Goal: Answer question/provide support: Answer question/provide support

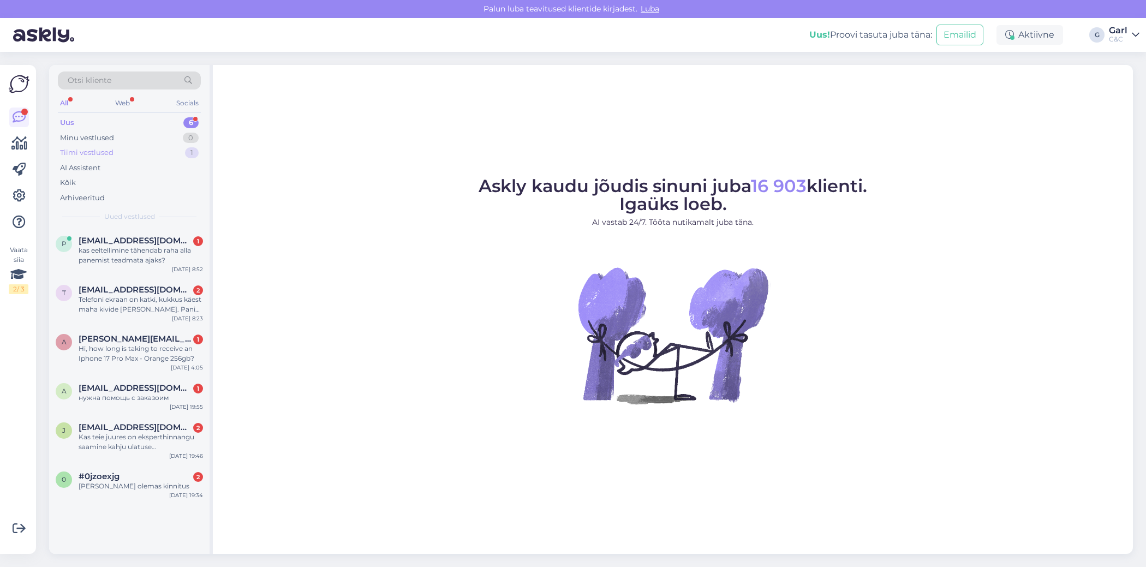
click at [145, 152] on div "Tiimi vestlused 1" at bounding box center [129, 152] width 143 height 15
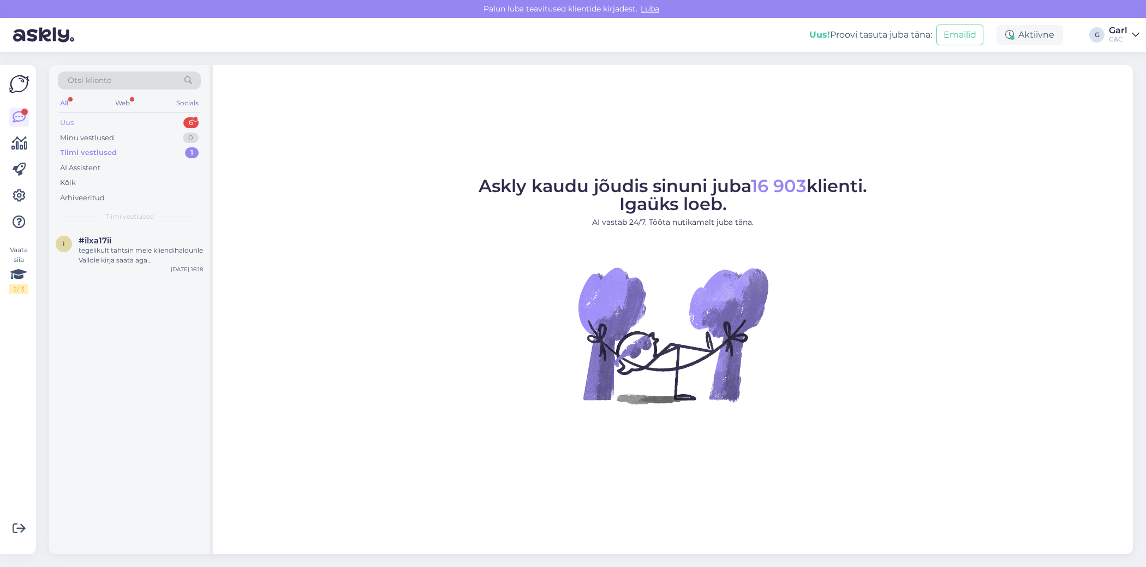
click at [148, 118] on div "Uus 6" at bounding box center [129, 122] width 143 height 15
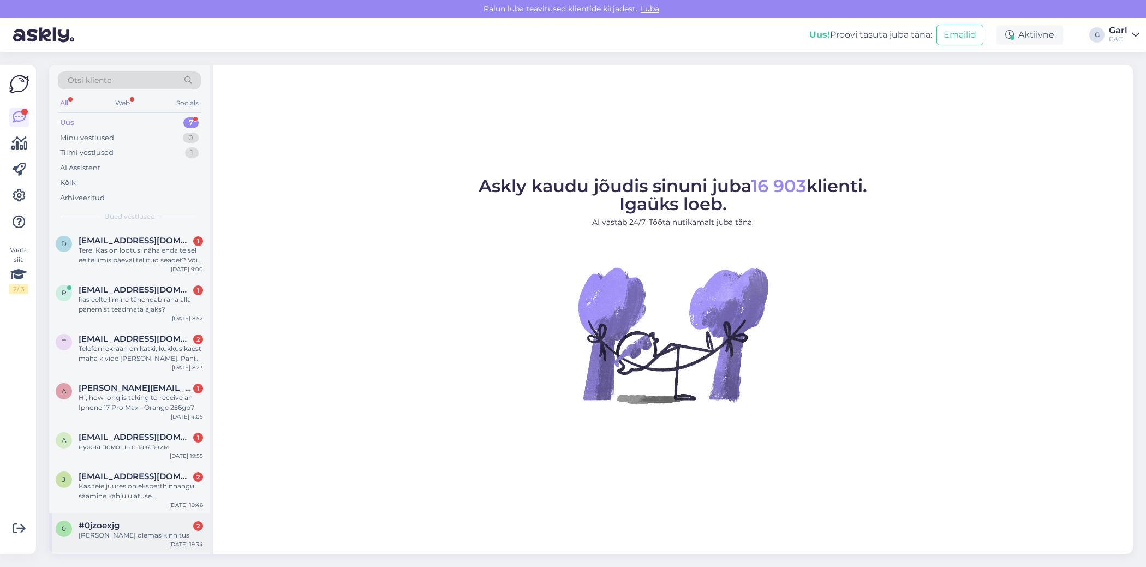
click at [137, 527] on div "#0jzoexjg 2" at bounding box center [141, 526] width 124 height 10
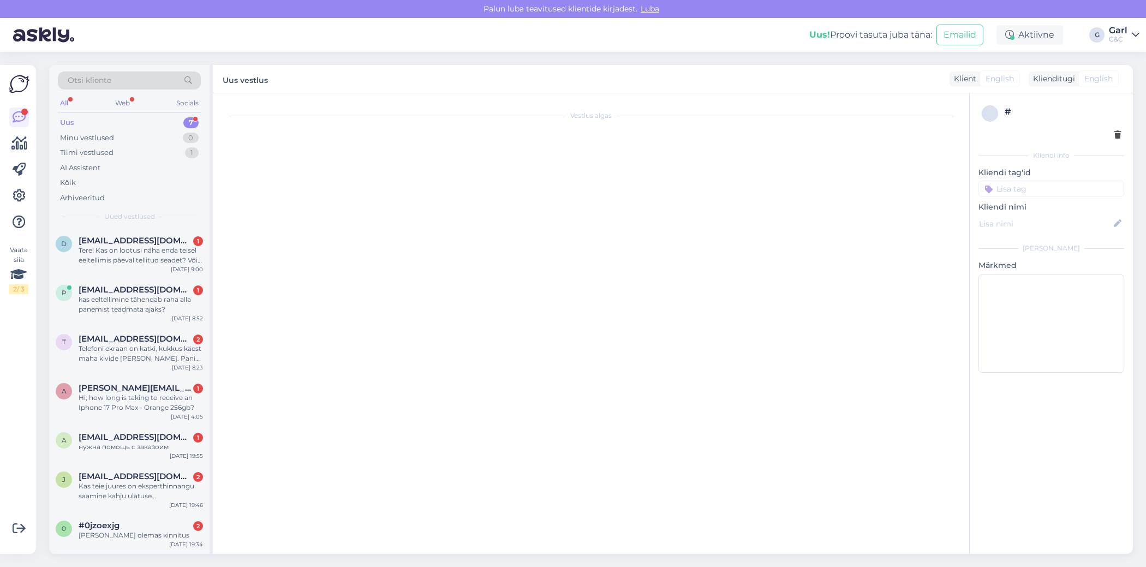
scroll to position [41, 0]
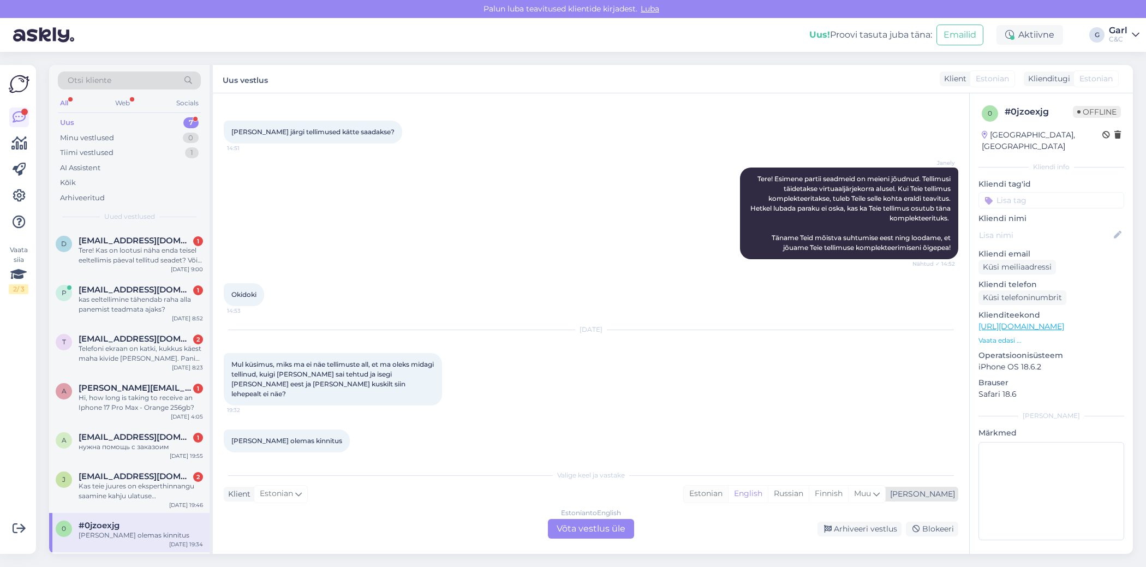
click at [728, 491] on div "Estonian" at bounding box center [706, 494] width 44 height 16
click at [590, 523] on div "Estonian to Estonian Võta vestlus üle" at bounding box center [591, 529] width 86 height 20
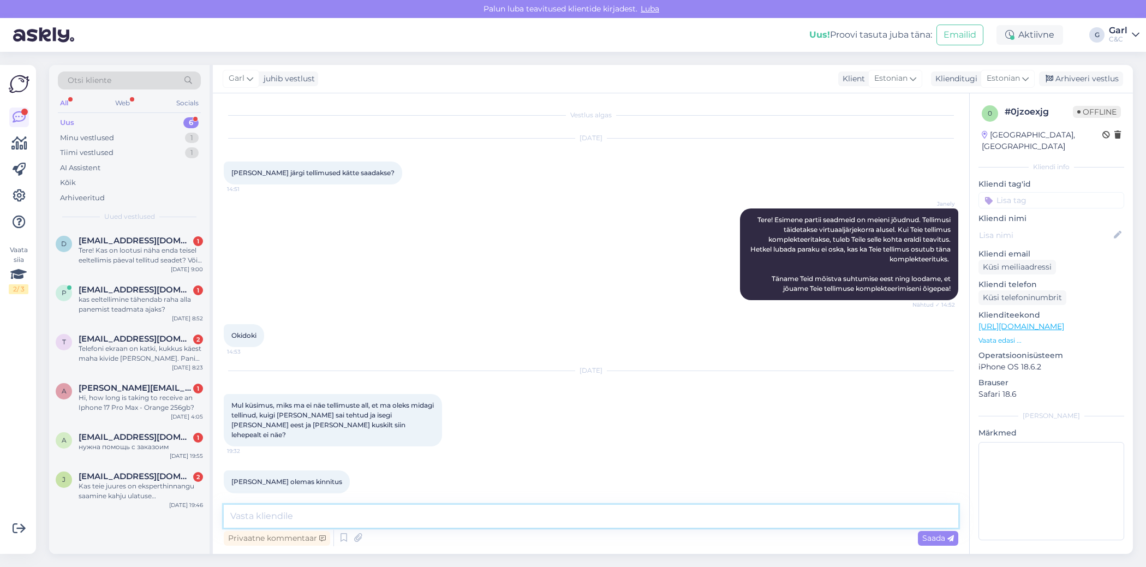
click at [590, 515] on textarea at bounding box center [591, 516] width 735 height 23
type textarea "Tere! Tõenäoliselt sai tellimus tehtud külaliskonto alt sellisel juhul."
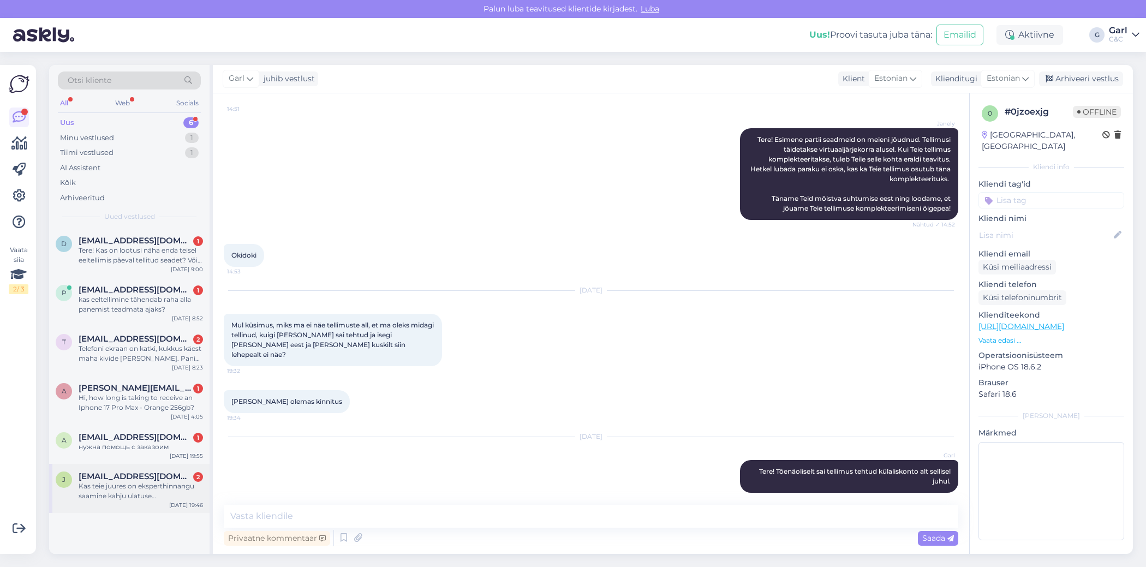
click at [172, 494] on div "Kas teie juures on eksperthinnangu saamine kahju ulatuse ja tekke osas tasuline…" at bounding box center [141, 491] width 124 height 20
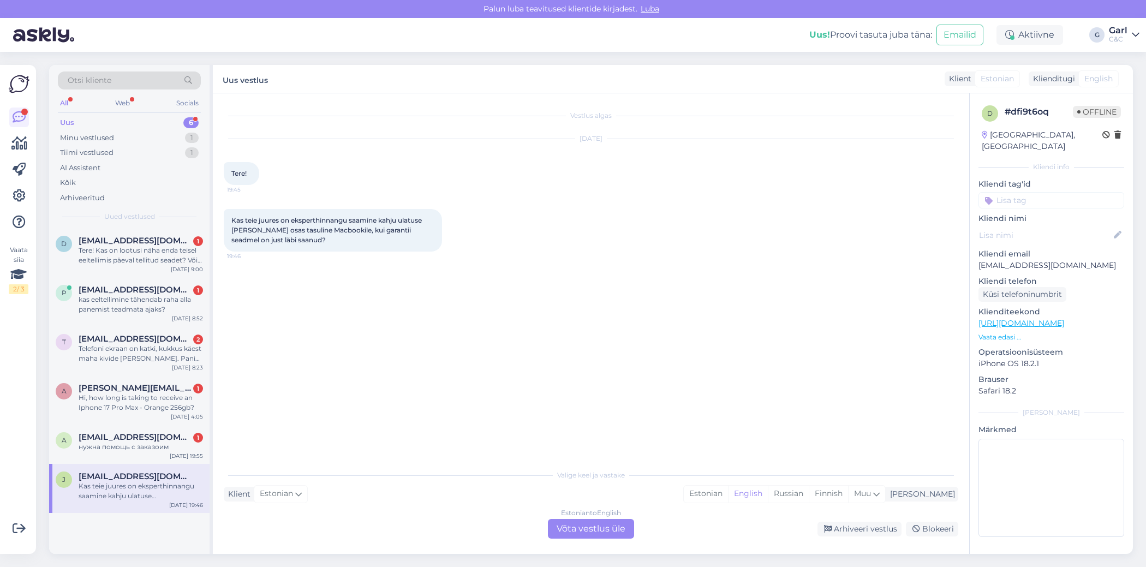
scroll to position [0, 0]
drag, startPoint x: 760, startPoint y: 494, endPoint x: 743, endPoint y: 500, distance: 17.4
click at [728, 494] on div "Estonian" at bounding box center [706, 494] width 44 height 16
click at [608, 527] on div "Estonian to Estonian Võta vestlus üle" at bounding box center [591, 529] width 86 height 20
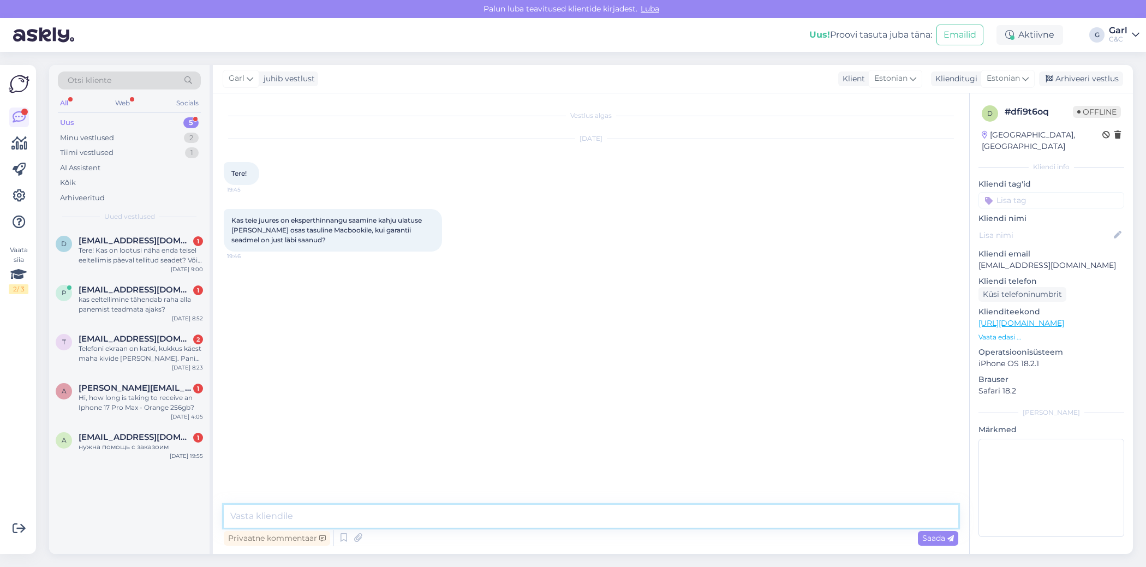
click at [588, 514] on textarea at bounding box center [591, 516] width 735 height 23
drag, startPoint x: 342, startPoint y: 533, endPoint x: 348, endPoint y: 529, distance: 7.3
click at [342, 533] on icon at bounding box center [343, 538] width 13 height 16
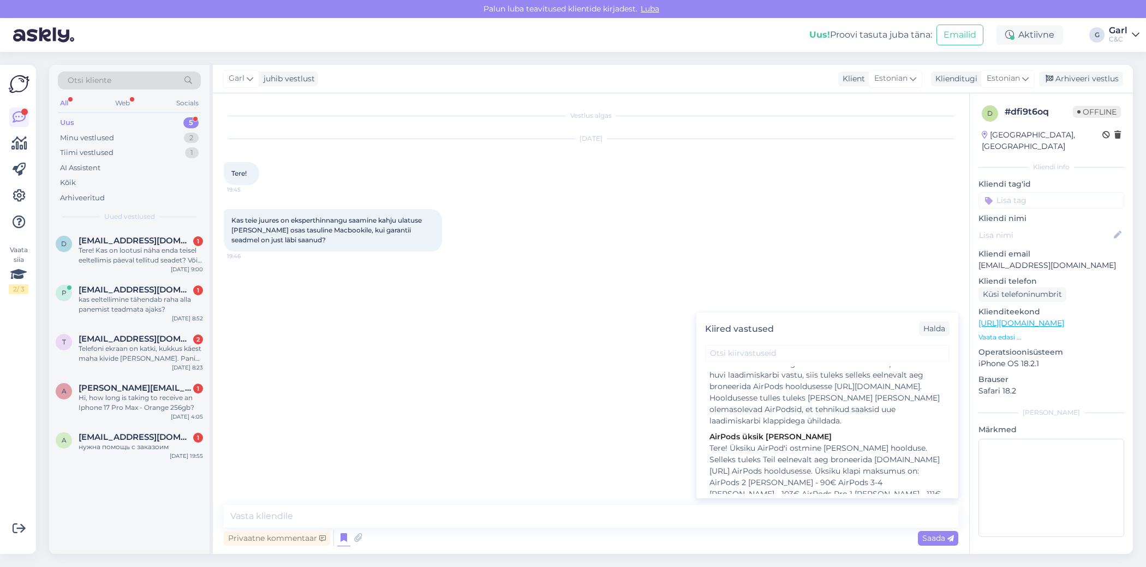
scroll to position [1549, 0]
click at [493, 520] on textarea at bounding box center [591, 516] width 735 height 23
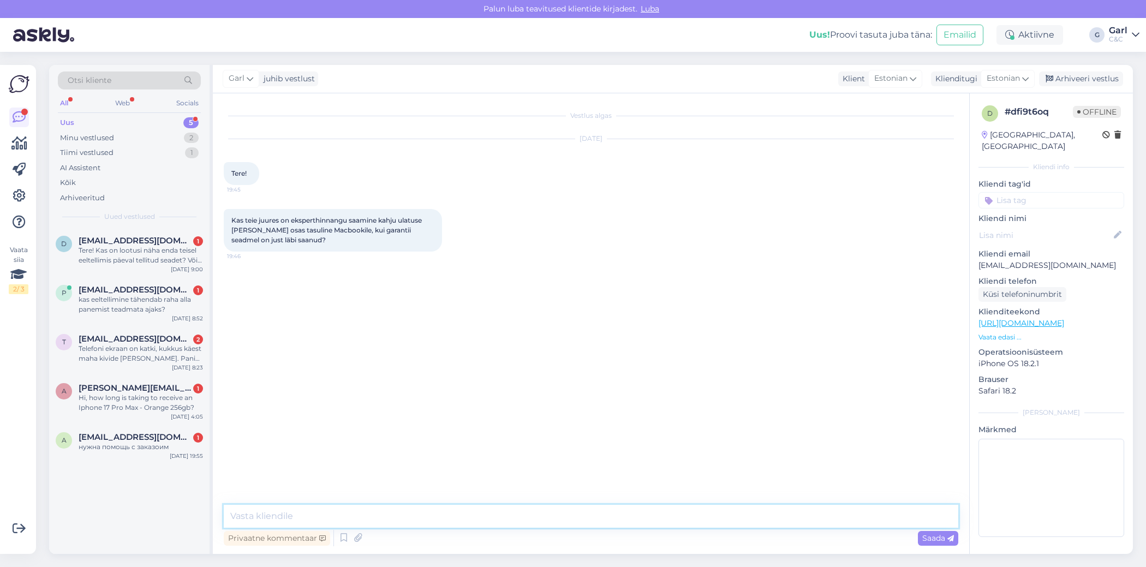
click at [493, 520] on textarea at bounding box center [591, 516] width 735 height 23
type textarea "Tere! Jah, sellisel juhul on diagnostika tasuline. 29€ diagnostikatasu kuulub m…"
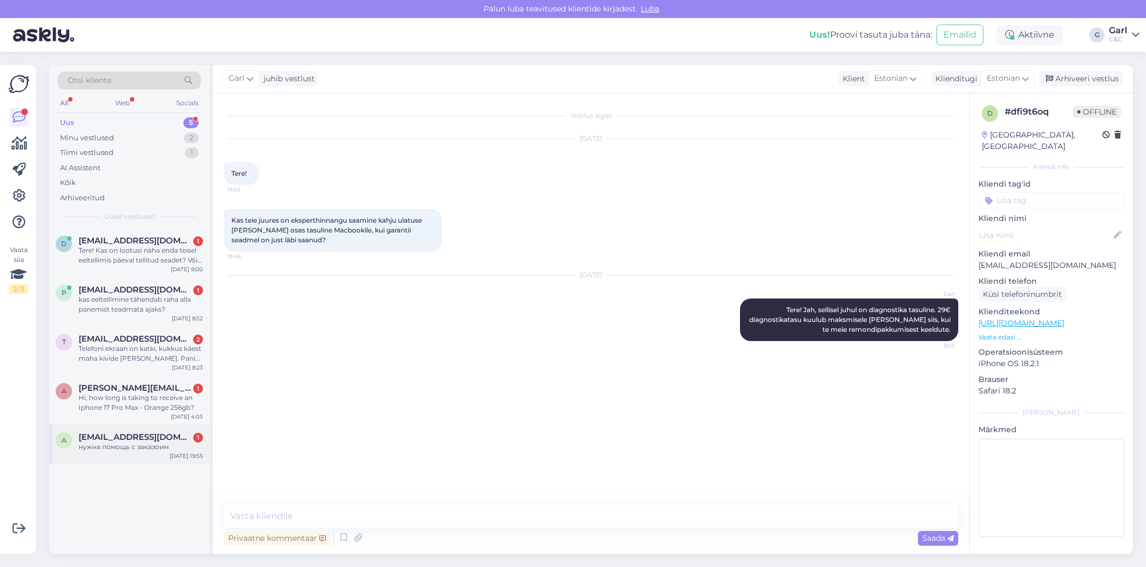
click at [143, 448] on div "нужна помощь с заказоим" at bounding box center [141, 447] width 124 height 10
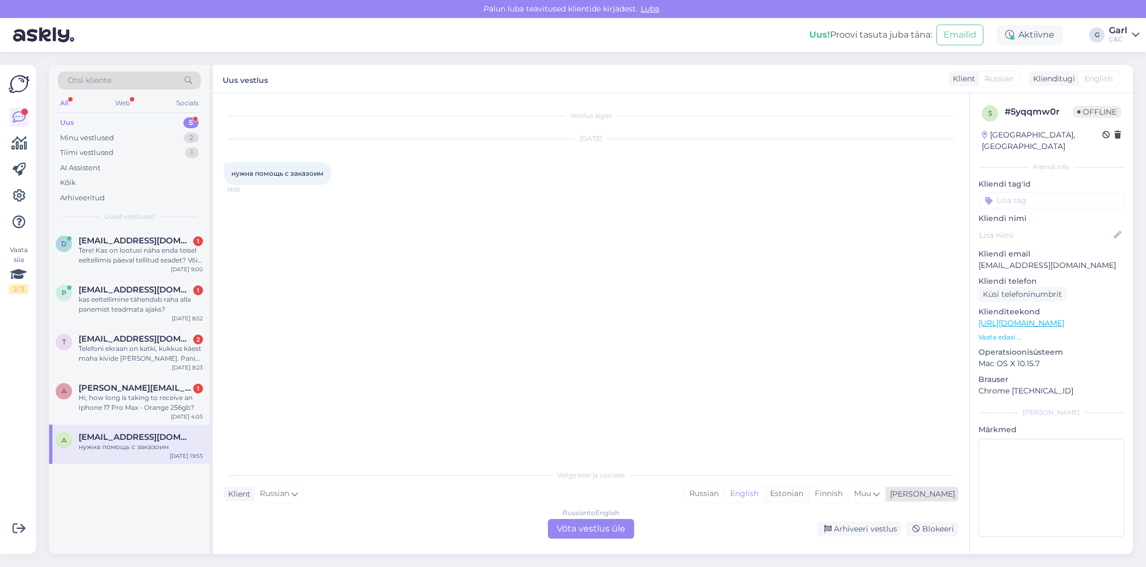
click at [809, 497] on div "Estonian" at bounding box center [786, 494] width 45 height 16
click at [603, 521] on div "Russian to Estonian Võta vestlus üle" at bounding box center [591, 529] width 86 height 20
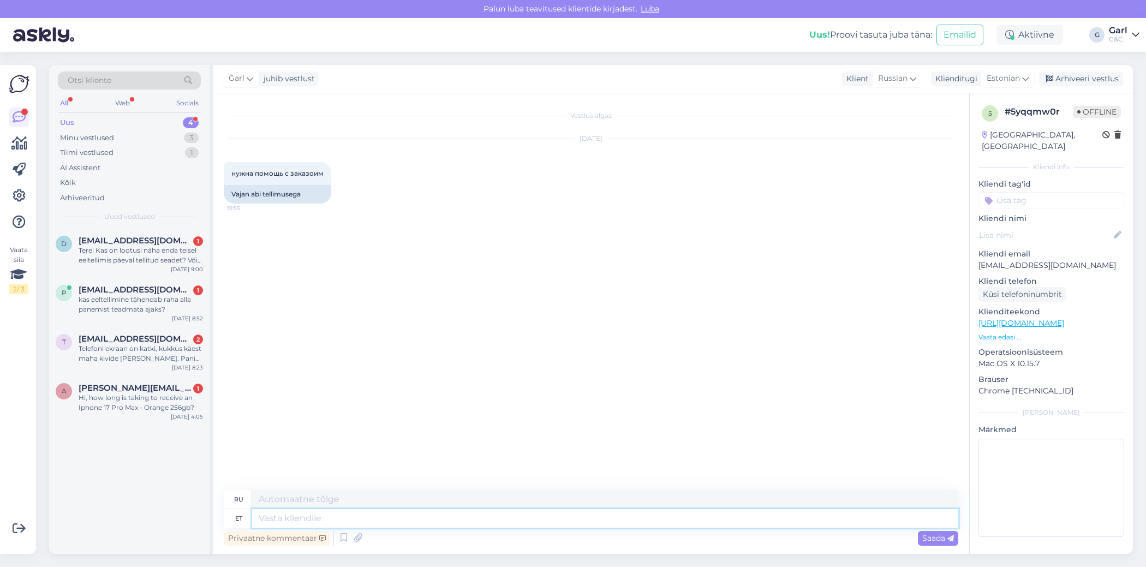
click at [566, 520] on textarea at bounding box center [605, 518] width 706 height 19
click at [538, 520] on textarea at bounding box center [605, 518] width 706 height 19
type textarea "Tere! K"
type textarea "Привет!"
type textarea "Tere! Kuidas a"
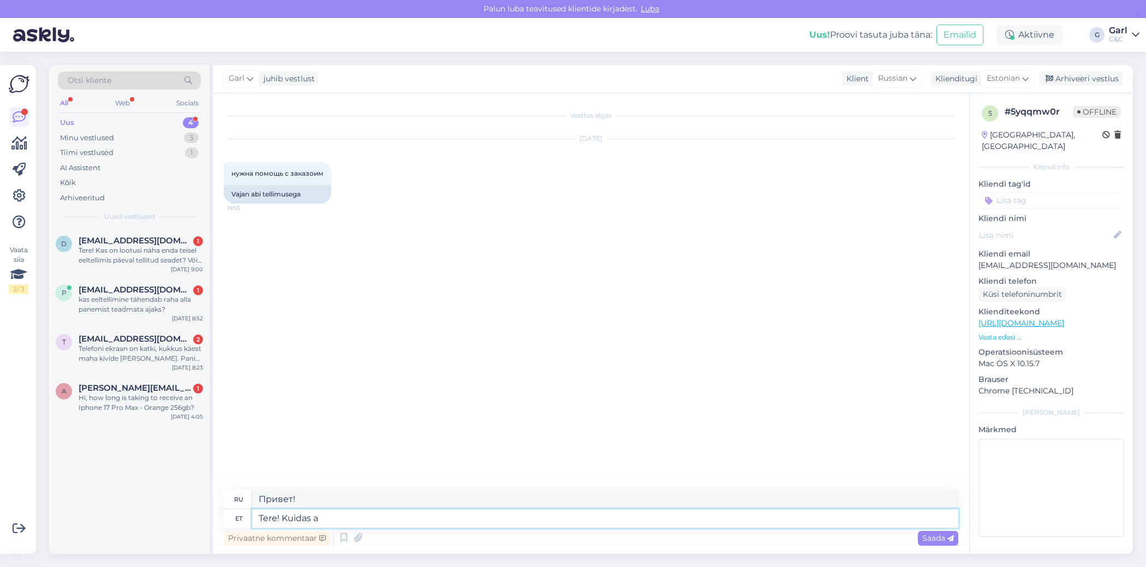
type textarea "Привет, как дела?"
type textarea "Tere! Kuidas saan"
type textarea "Здравствуйте! Как я могу"
type textarea "Tere! Kuidas saan Teile ab"
type textarea "Здравствуйте! Как с вами связаться?"
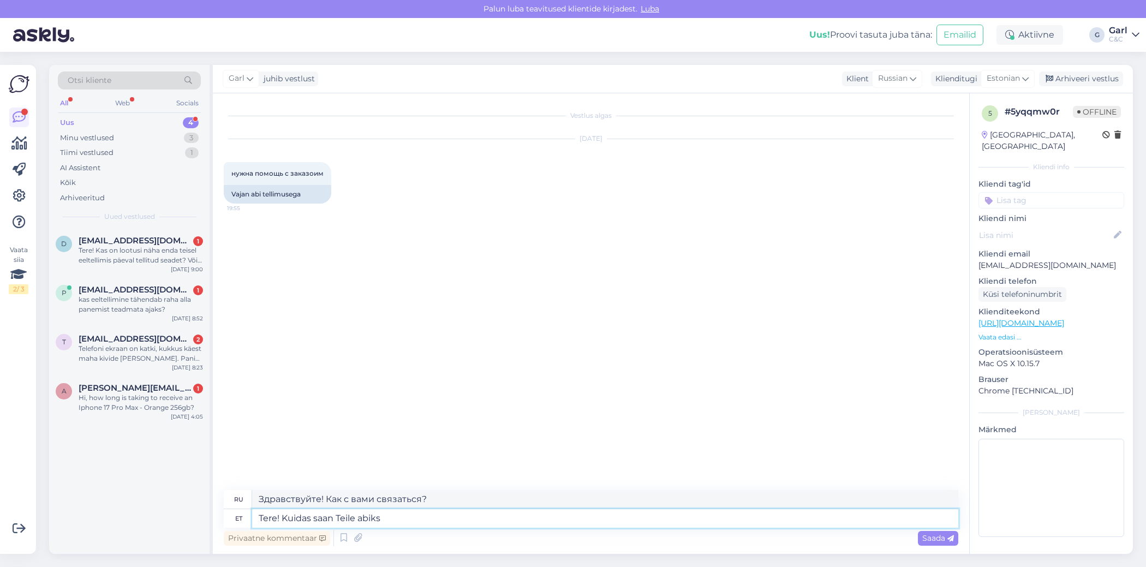
type textarea "Tere! Kuidas saan Teile abiks o"
type textarea "Здравствуйте! Чем я могу вам помочь?"
type textarea "Tere! Kuidas saan Teile abiks olla?"
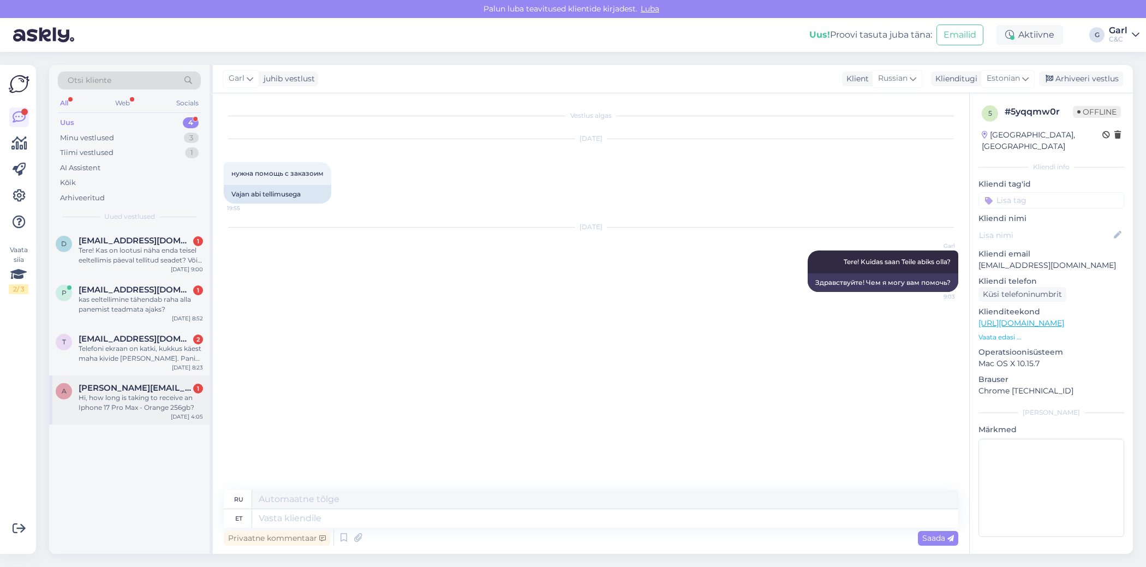
click at [159, 415] on div "a aleksander.g.pereira@hotmail.com 1 Hi, how long is taking to receive an Iphon…" at bounding box center [129, 400] width 160 height 49
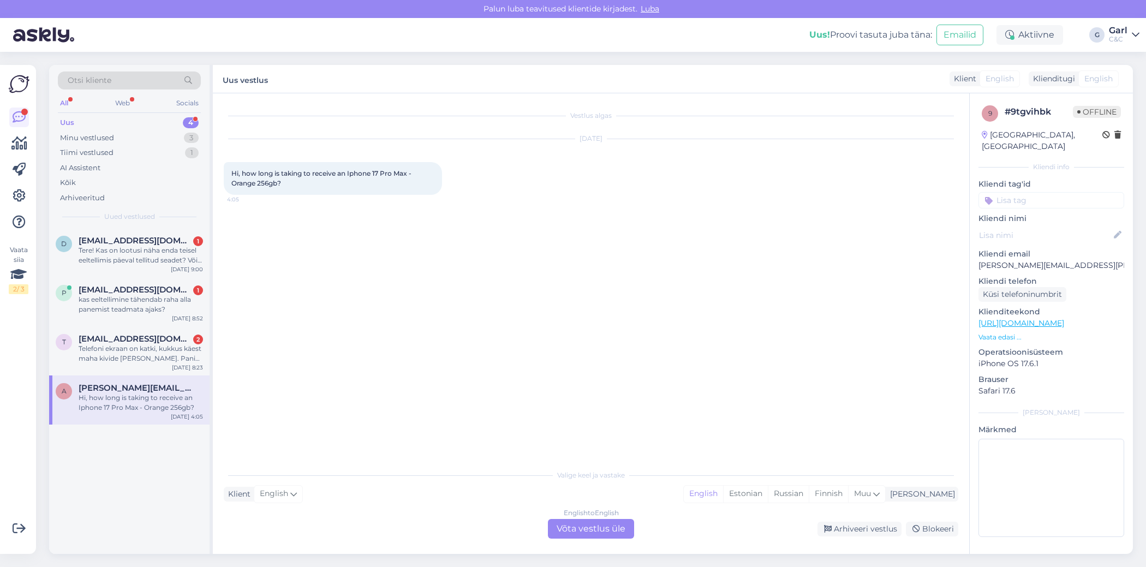
click at [589, 528] on div "English to English Võta vestlus üle" at bounding box center [591, 529] width 86 height 20
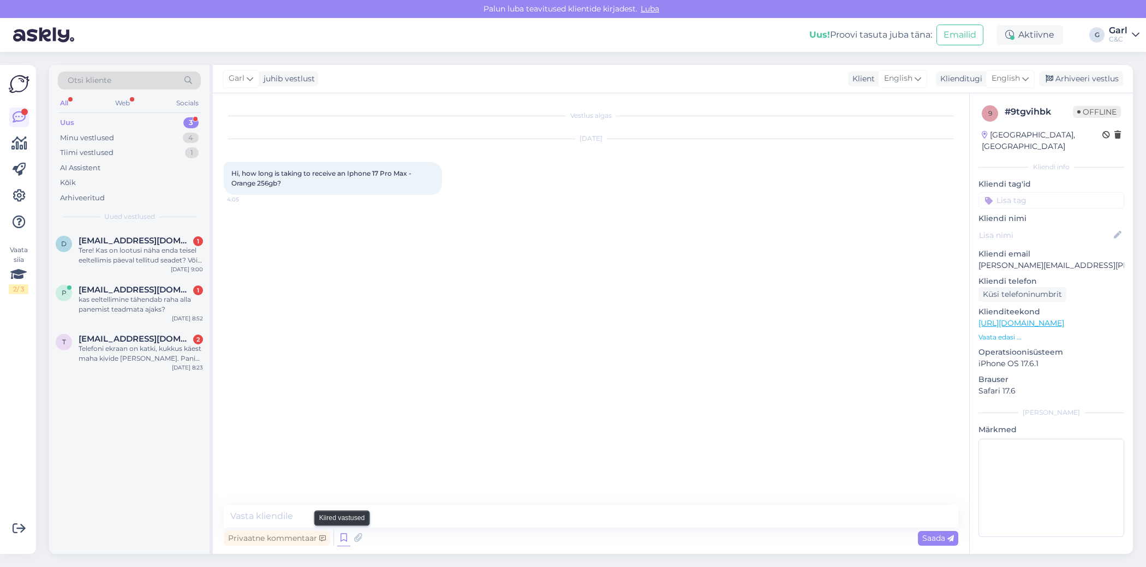
click at [342, 535] on icon at bounding box center [343, 538] width 13 height 16
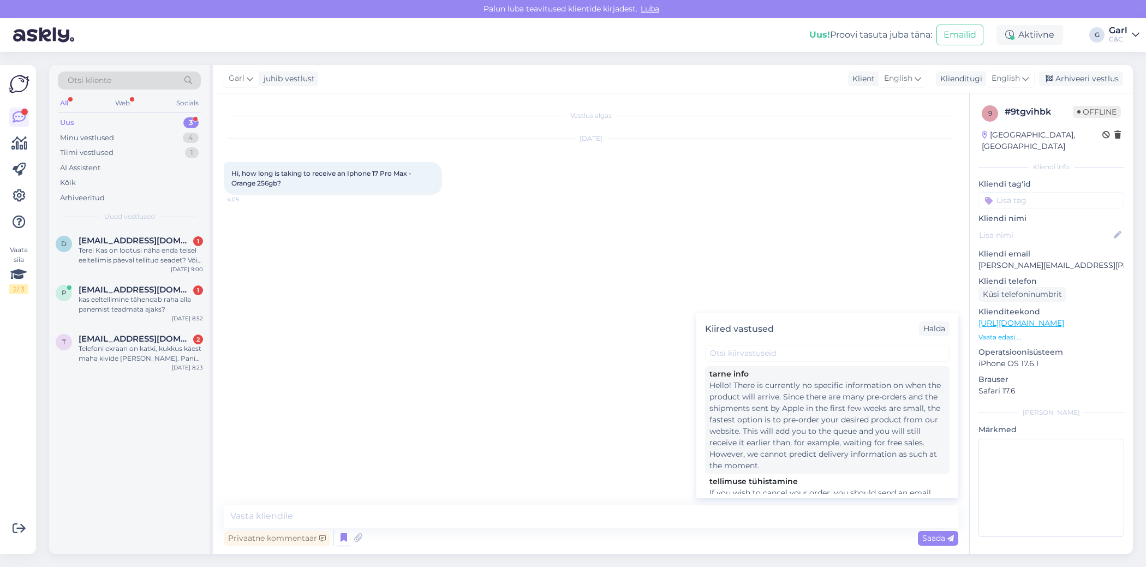
click at [767, 445] on div "Hello! There is currently no specific information on when the product will arri…" at bounding box center [828, 426] width 236 height 92
type textarea "Hello! There is currently no specific information on when the product will arri…"
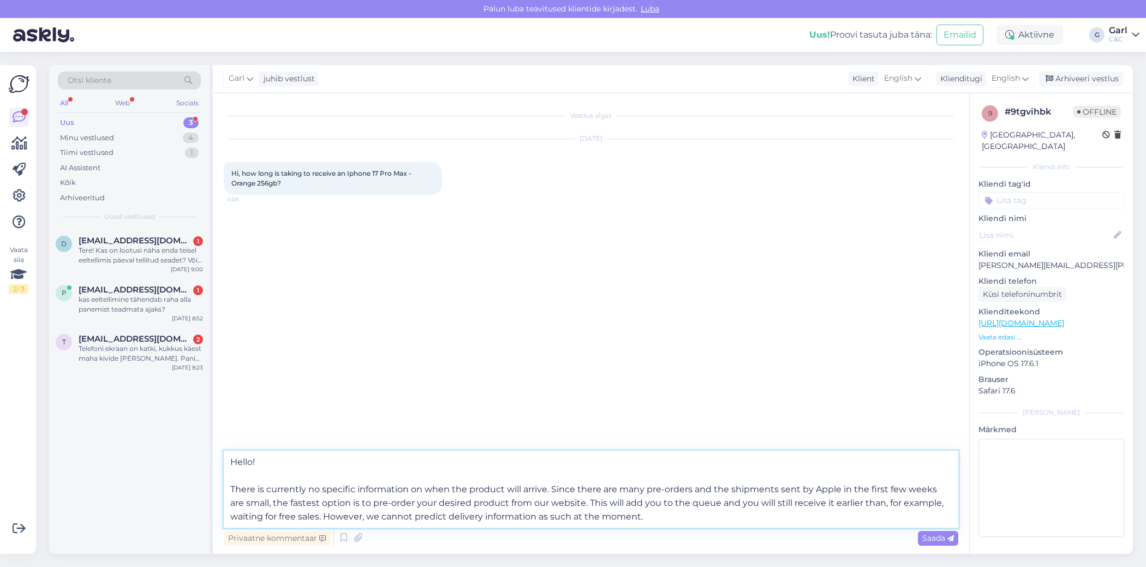
click at [542, 492] on textarea "Hello! There is currently no specific information on when the product will arri…" at bounding box center [591, 489] width 735 height 77
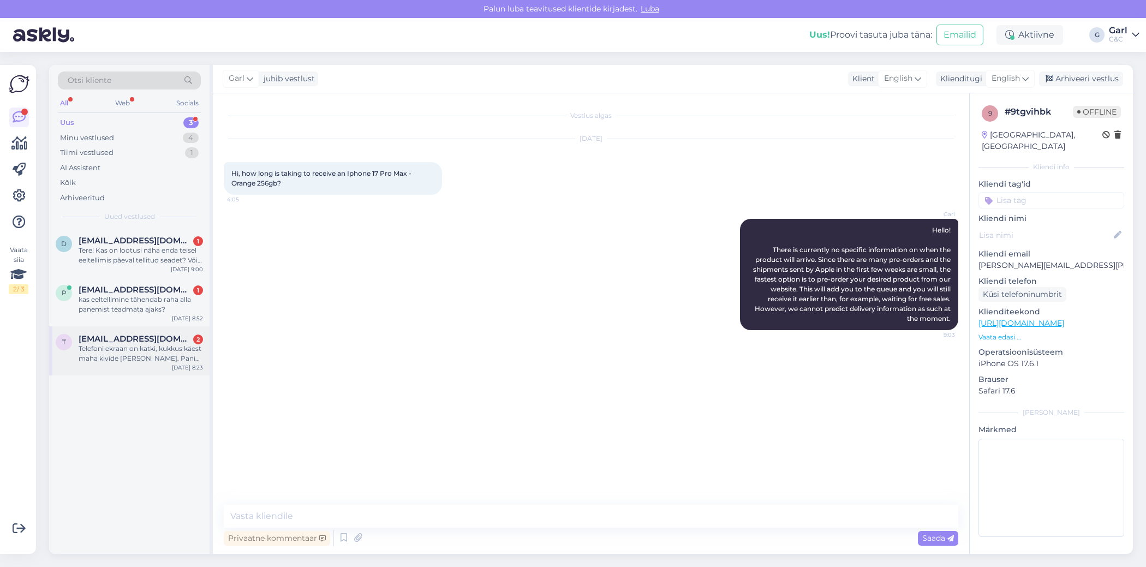
click at [162, 353] on div "Telefoni ekraan on katki, kukkus käest maha kivide peale. Panin hoolduse aja, a…" at bounding box center [141, 354] width 124 height 20
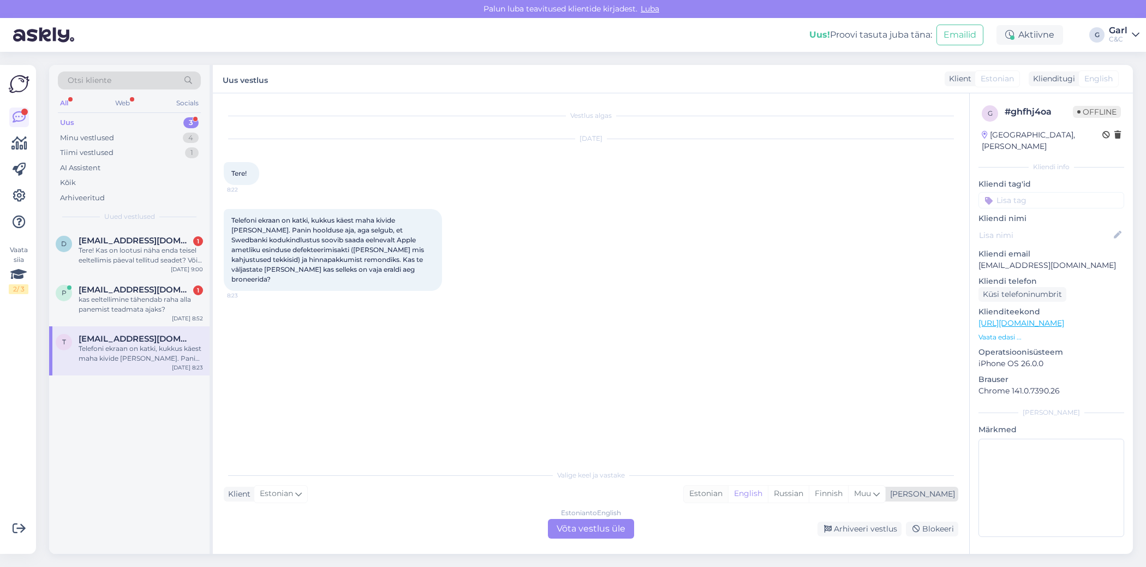
click at [728, 493] on div "Estonian" at bounding box center [706, 494] width 44 height 16
click at [575, 529] on div "Estonian to Estonian Võta vestlus üle" at bounding box center [591, 529] width 86 height 20
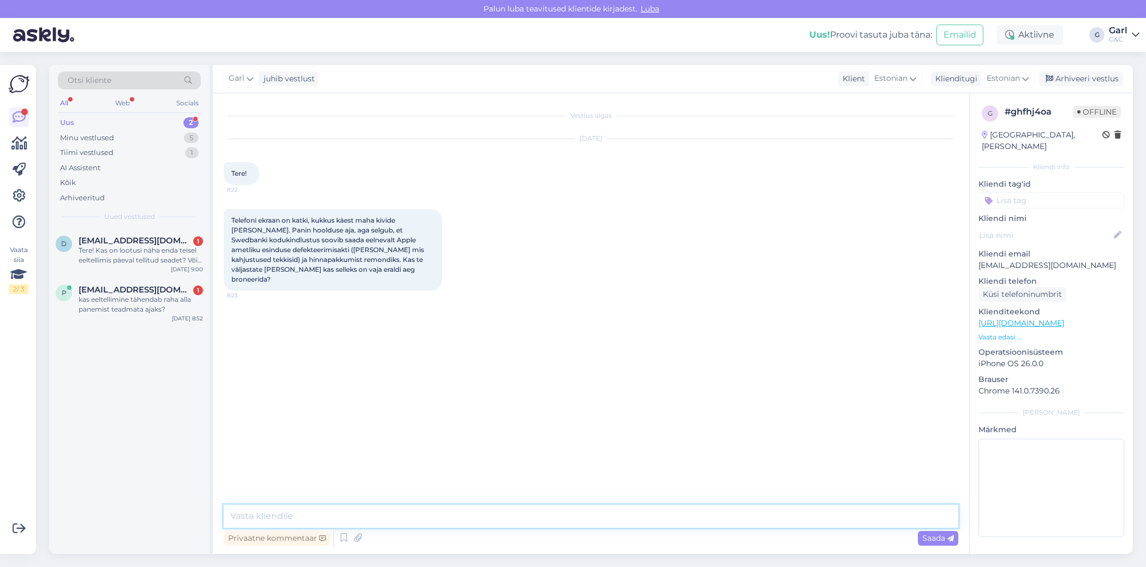
click at [573, 521] on textarea at bounding box center [591, 516] width 735 height 23
type textarea "Tere! Saame koostada defekteerimisakti kindlustusele. Võite kaupluses kohapeal …"
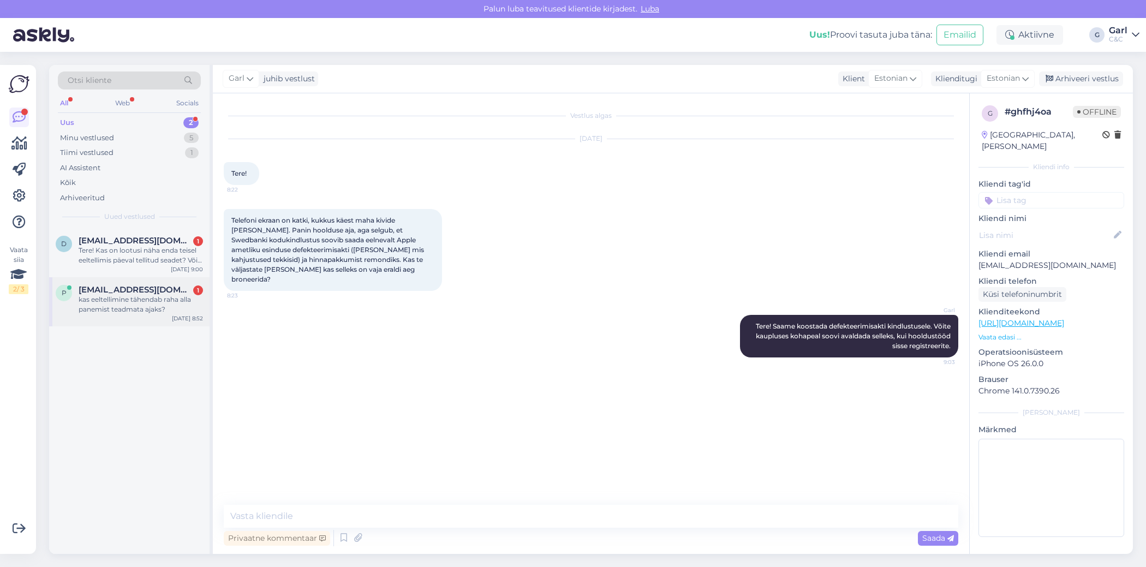
click at [172, 314] on div "p priit.rauniste@gmail.com 1 kas eeltellimine tähendab raha alla panemist teadm…" at bounding box center [129, 301] width 160 height 49
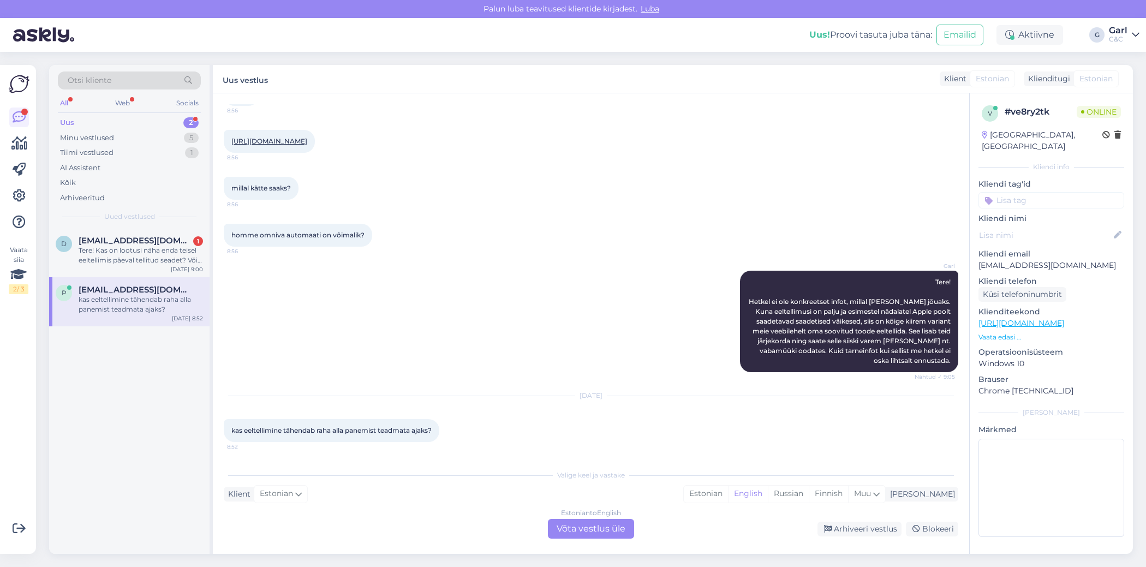
scroll to position [128, 0]
click at [728, 489] on div "Estonian" at bounding box center [706, 494] width 44 height 16
click at [613, 524] on div "Estonian to Estonian Võta vestlus üle" at bounding box center [591, 529] width 86 height 20
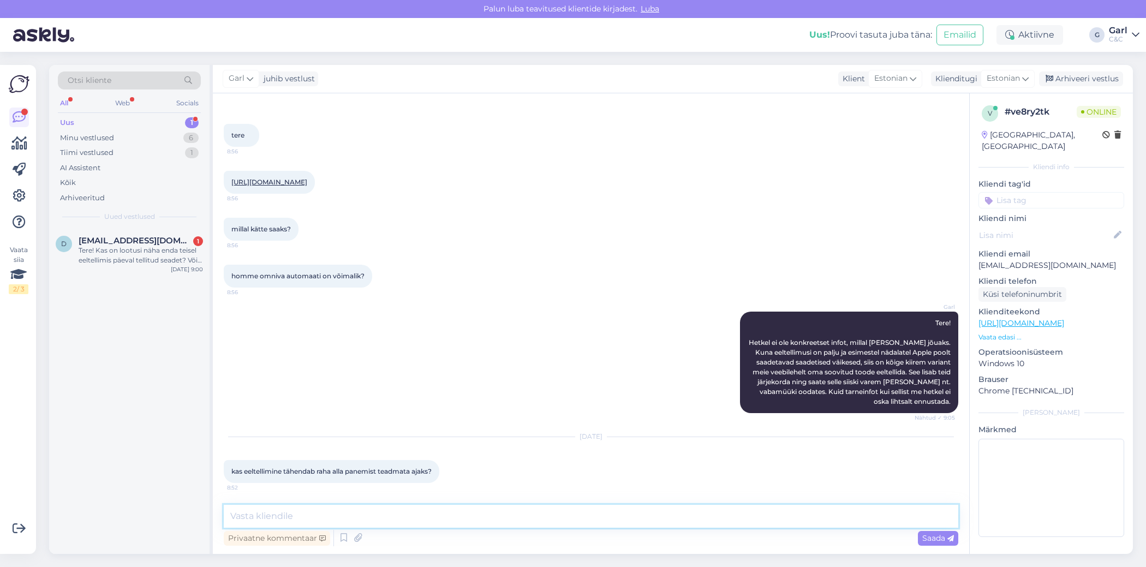
click at [546, 523] on textarea at bounding box center [591, 516] width 735 height 23
type textarea "Tere! Eeltellimuse teinud kliendid on eelisjärjekorras. Seadmed enne vabamüüki …"
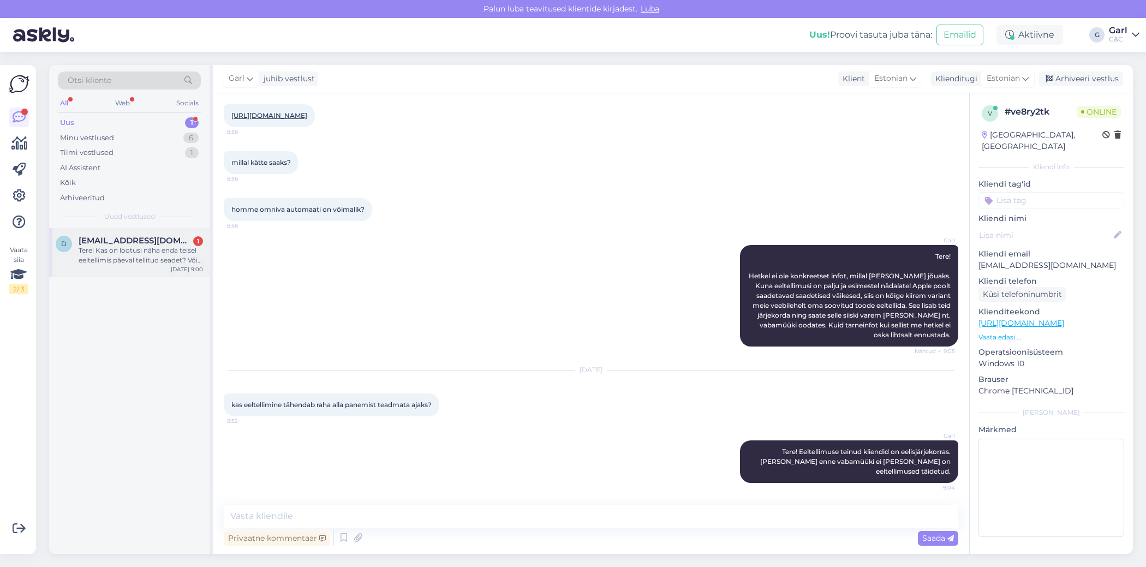
click at [170, 270] on div "d deemsongt@gmail.com 1 Tere! Kas on lootusi näha enda teisel eeltellimis päeva…" at bounding box center [129, 252] width 160 height 49
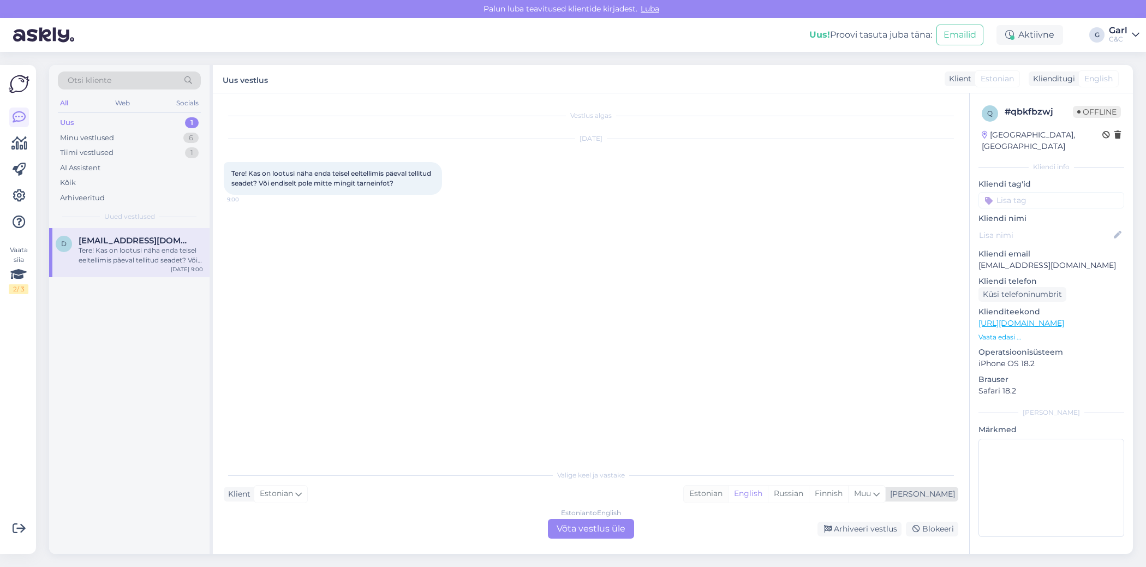
click at [728, 498] on div "Estonian" at bounding box center [706, 494] width 44 height 16
click at [616, 531] on div "Estonian to Estonian Võta vestlus üle" at bounding box center [591, 529] width 86 height 20
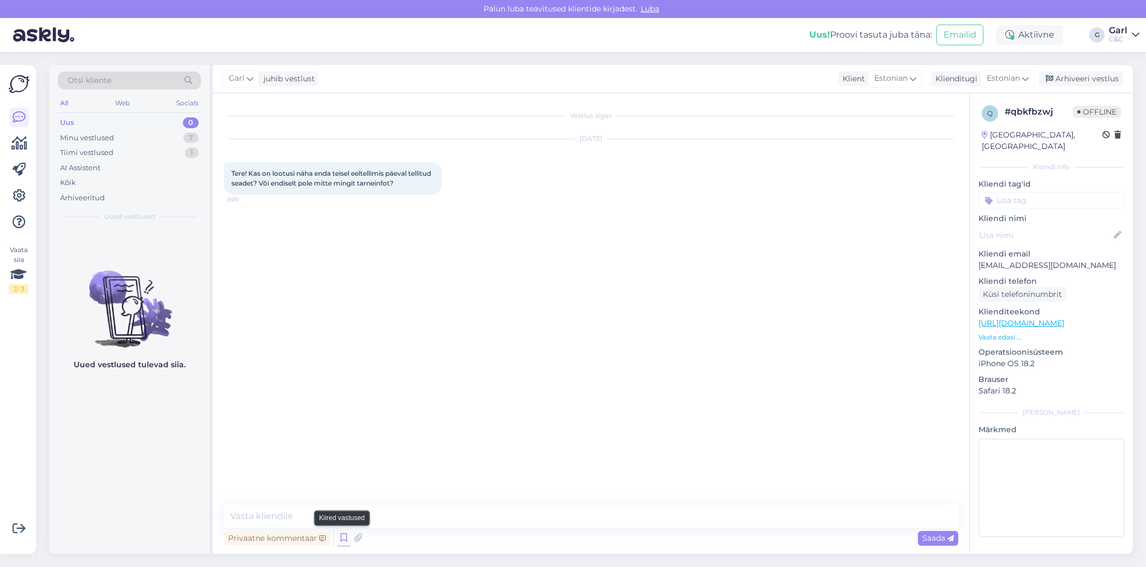
click at [339, 533] on icon at bounding box center [343, 538] width 13 height 16
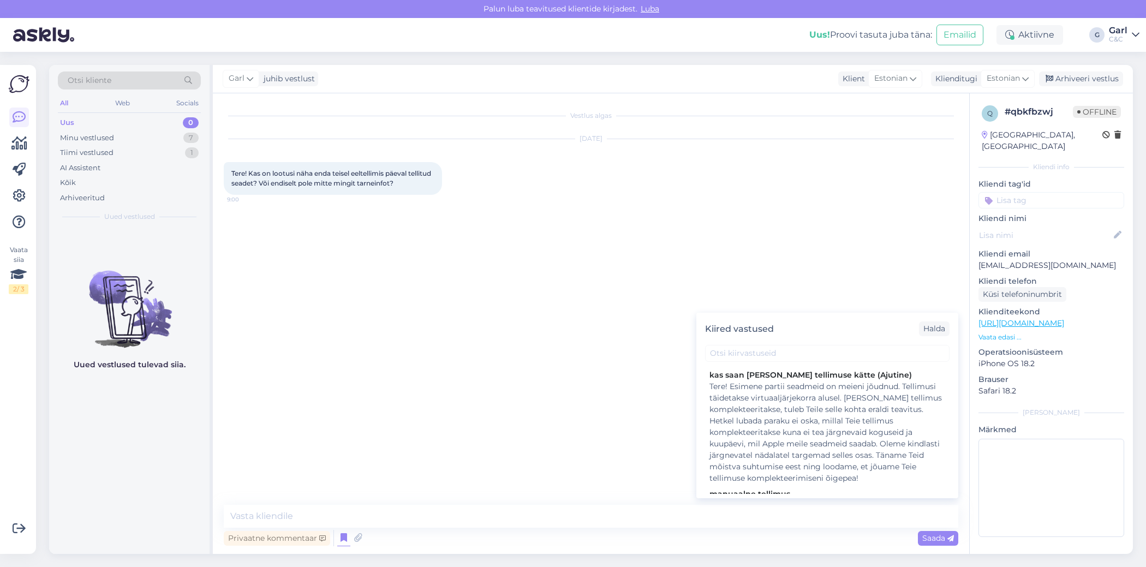
scroll to position [242, 0]
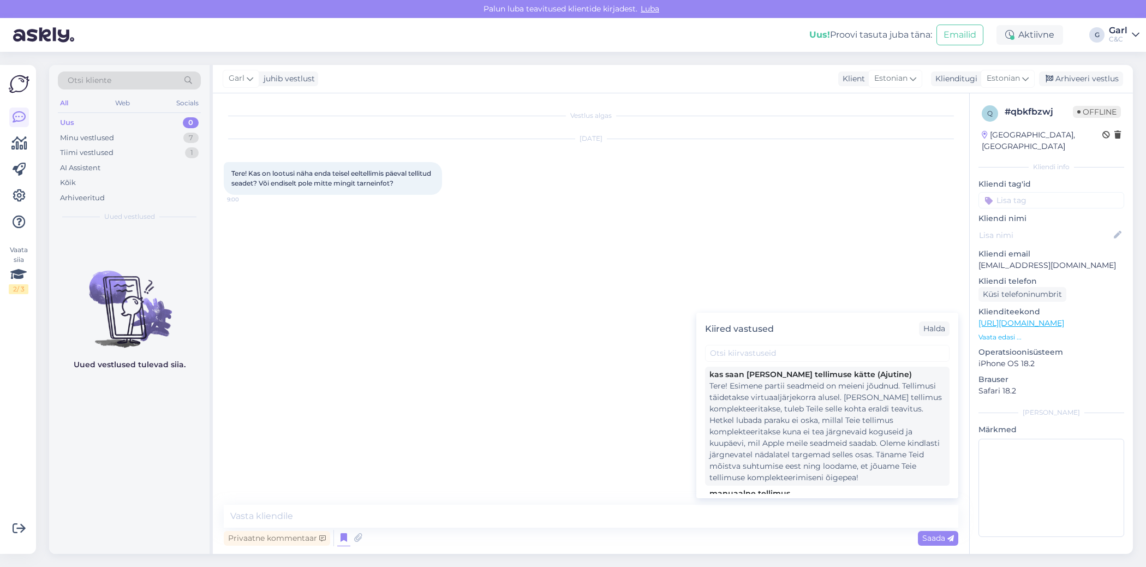
click at [818, 453] on div "Tere! Esimene partii seadmeid on meieni jõudnud. Tellimusi täidetakse virtuaalj…" at bounding box center [828, 431] width 236 height 103
type textarea "Tere! Esimene partii seadmeid on meieni jõudnud. Tellimusi täidetakse virtuaalj…"
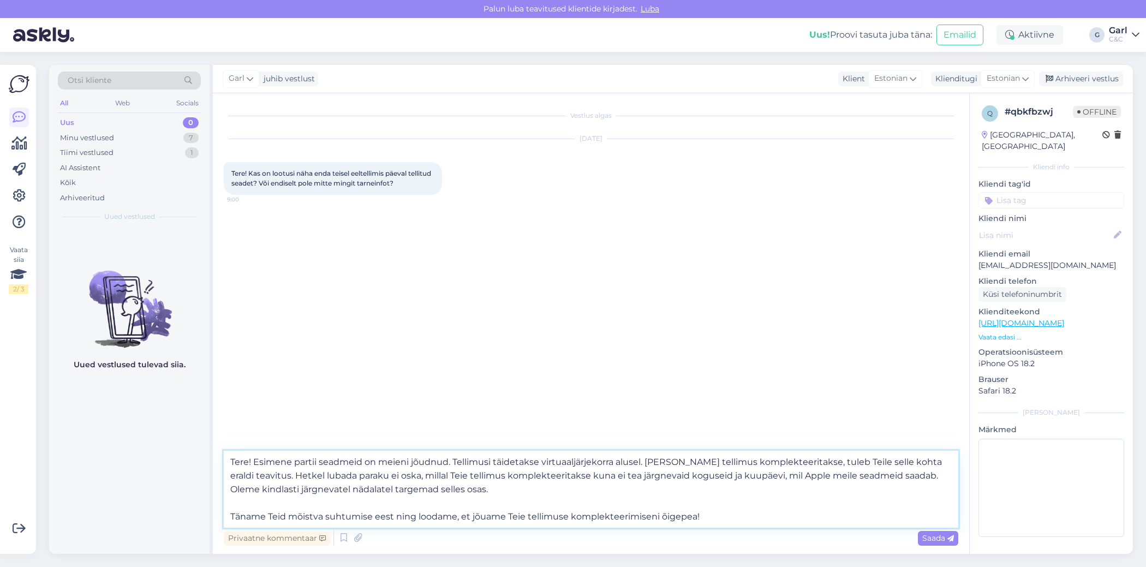
click at [681, 494] on textarea "Tere! Esimene partii seadmeid on meieni jõudnud. Tellimusi täidetakse virtuaalj…" at bounding box center [591, 489] width 735 height 77
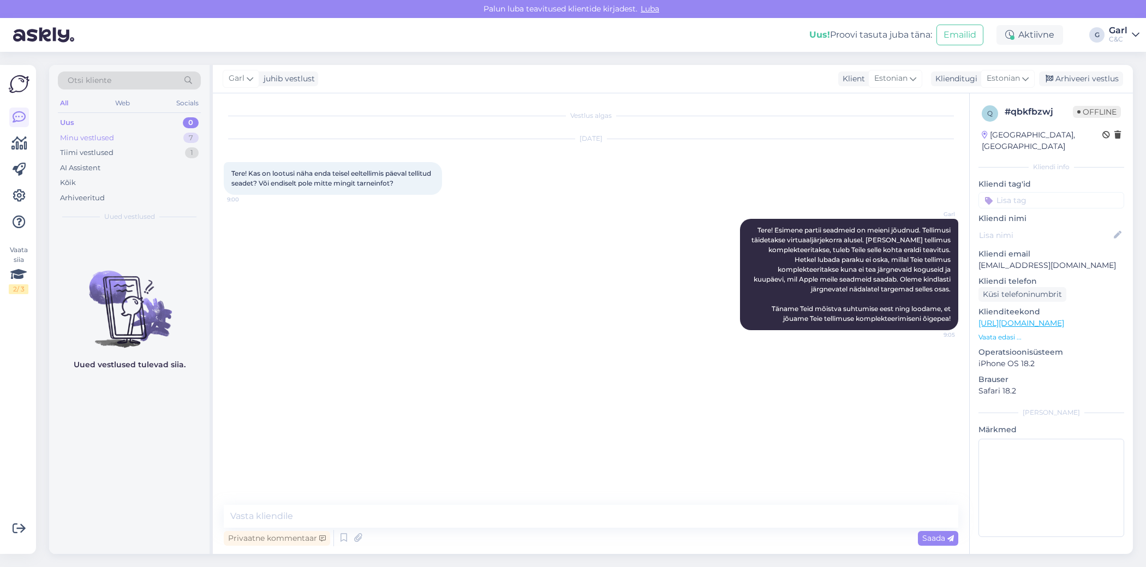
click at [177, 138] on div "Minu vestlused 7" at bounding box center [129, 137] width 143 height 15
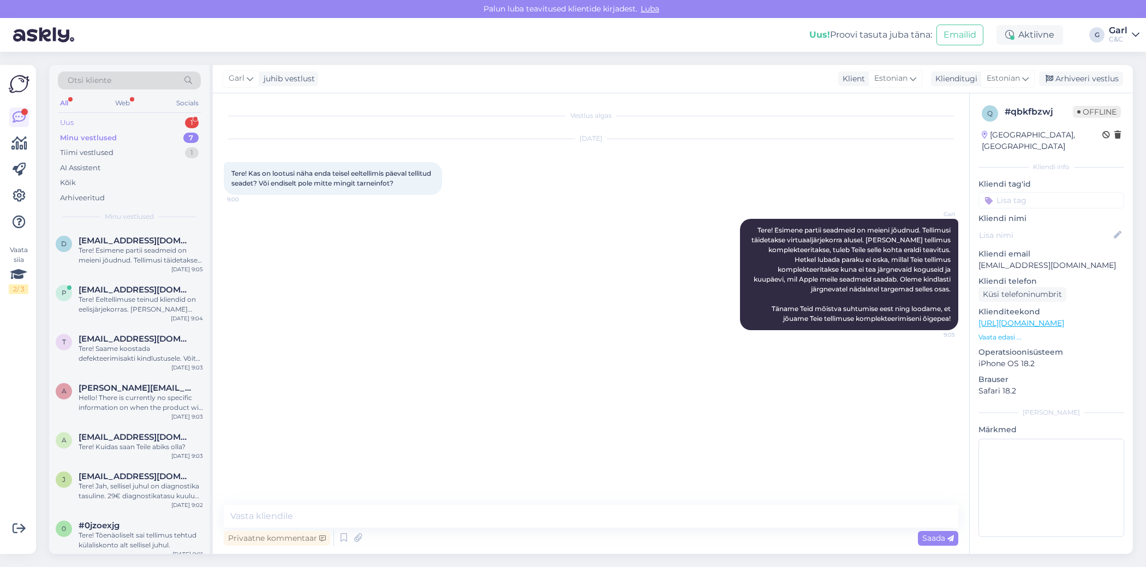
click at [185, 123] on div "Uus 1" at bounding box center [129, 122] width 143 height 15
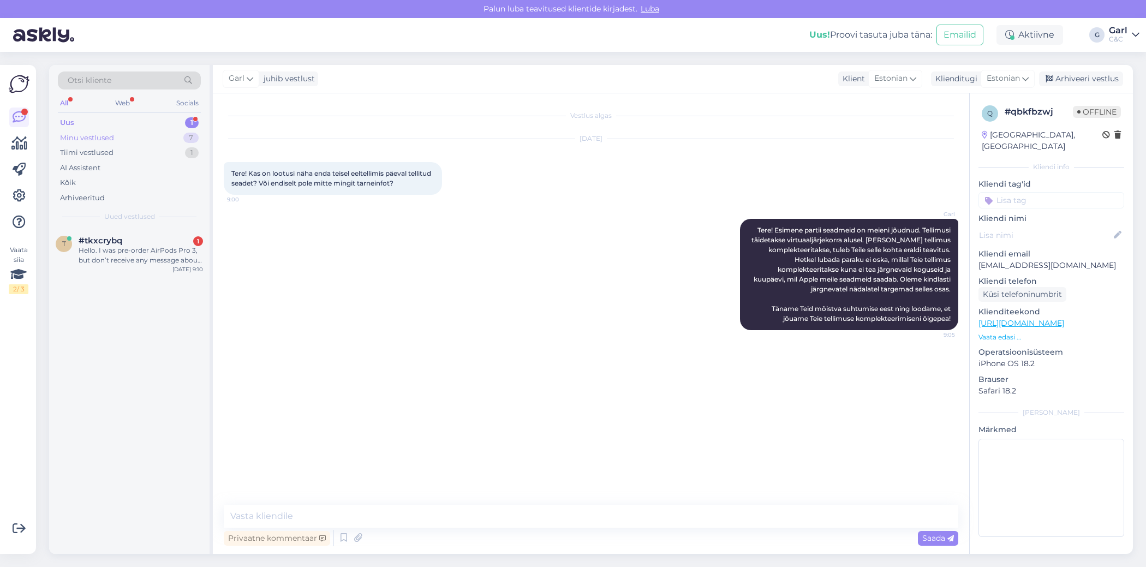
click at [177, 139] on div "Minu vestlused 7" at bounding box center [129, 137] width 143 height 15
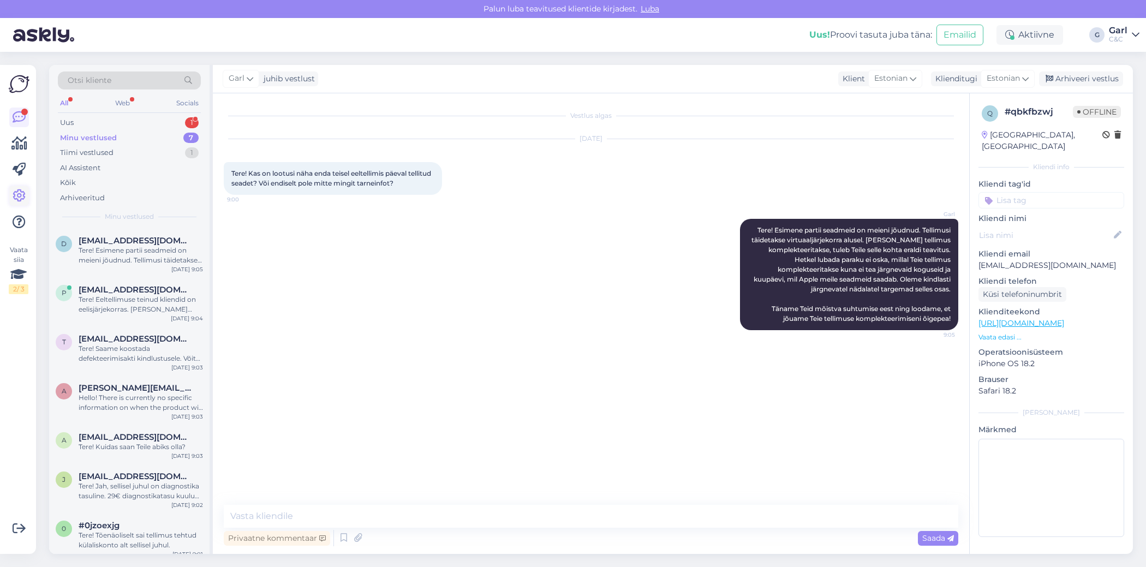
click at [15, 195] on icon at bounding box center [19, 195] width 13 height 13
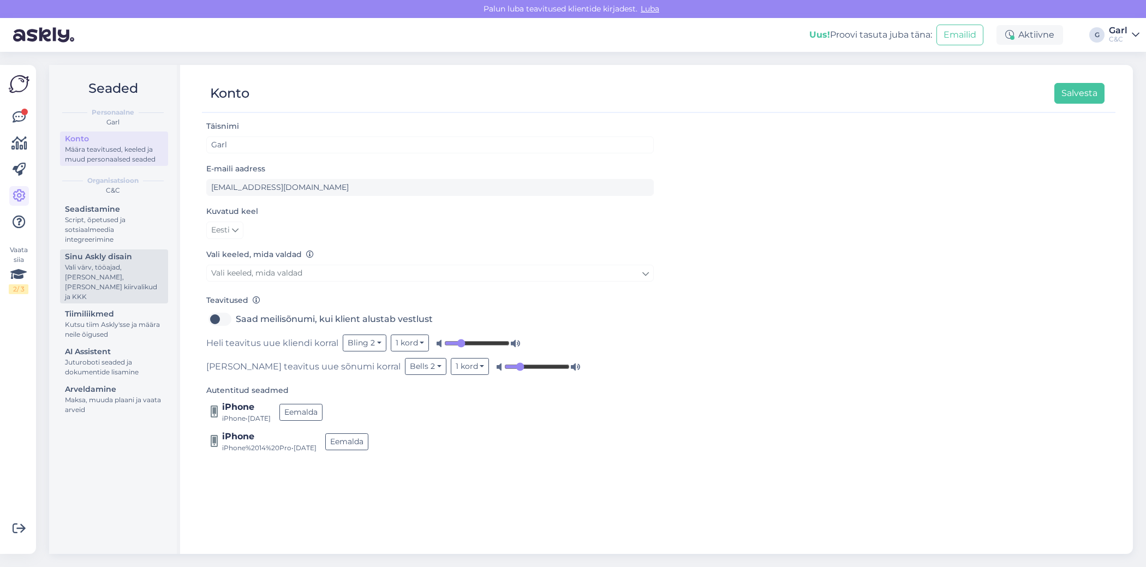
click at [130, 261] on div "Sinu Askly disain" at bounding box center [114, 256] width 98 height 11
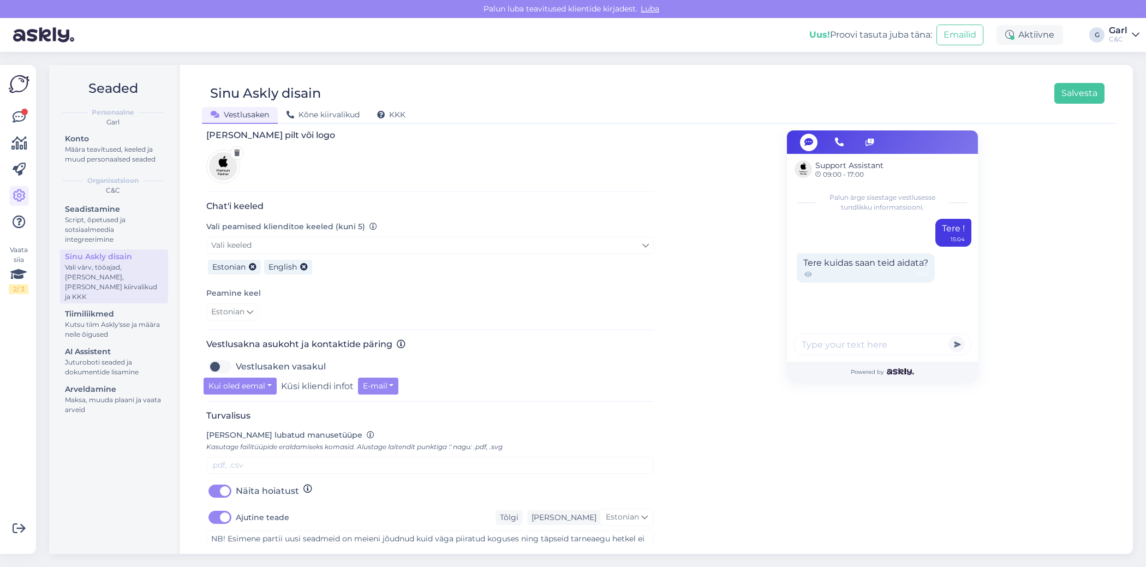
scroll to position [173, 0]
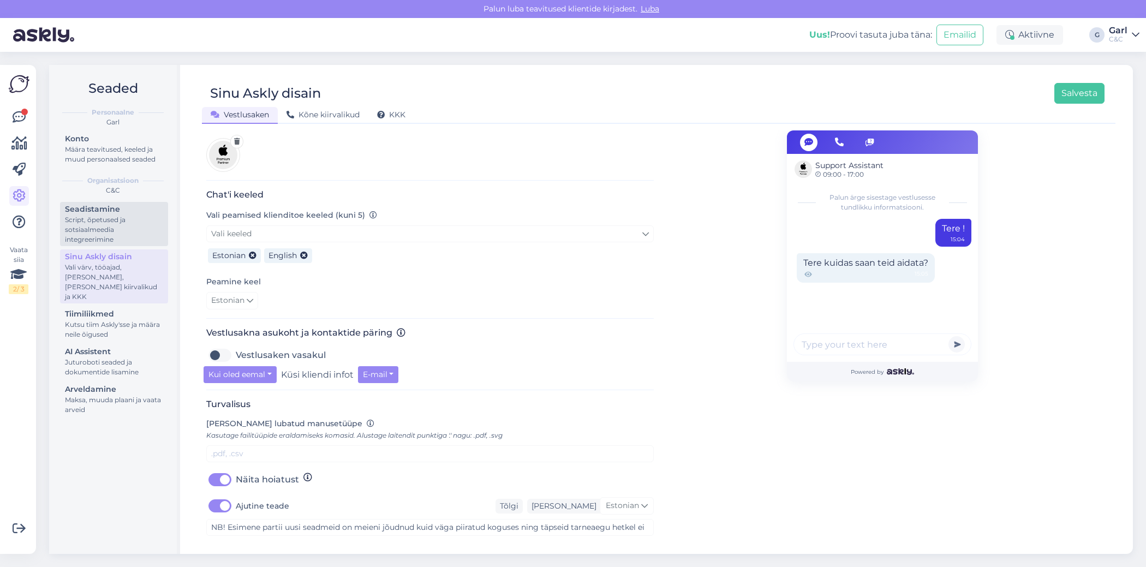
click at [121, 232] on div "Script, õpetused ja sotsiaalmeedia integreerimine" at bounding box center [114, 229] width 98 height 29
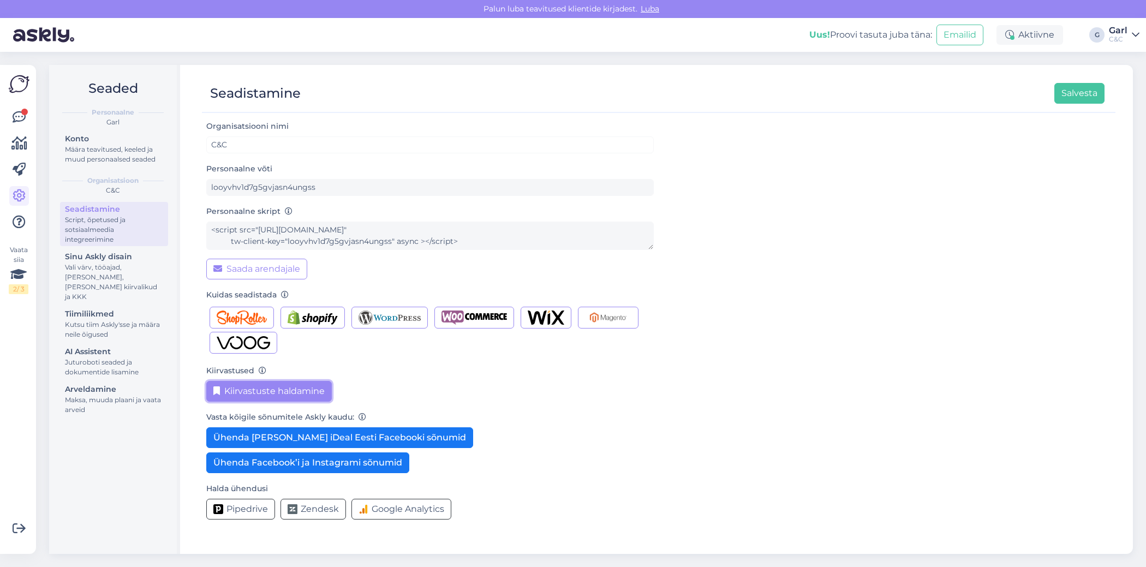
click at [275, 392] on button "Kiirvastuste haldamine" at bounding box center [269, 391] width 126 height 21
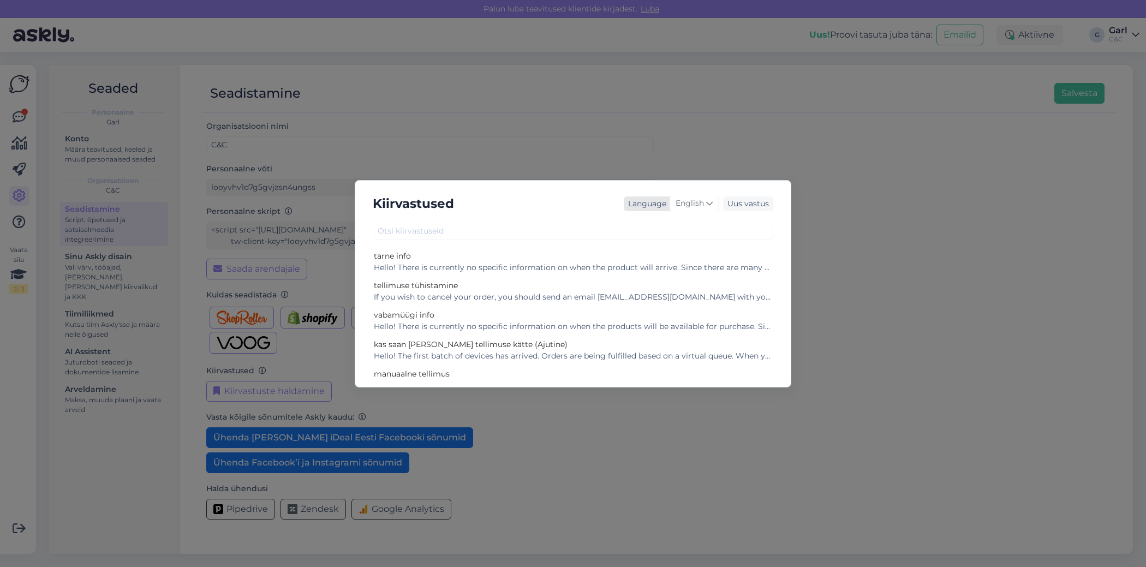
click at [701, 200] on span "English" at bounding box center [690, 204] width 28 height 12
click at [670, 313] on link "Estonian" at bounding box center [671, 315] width 120 height 17
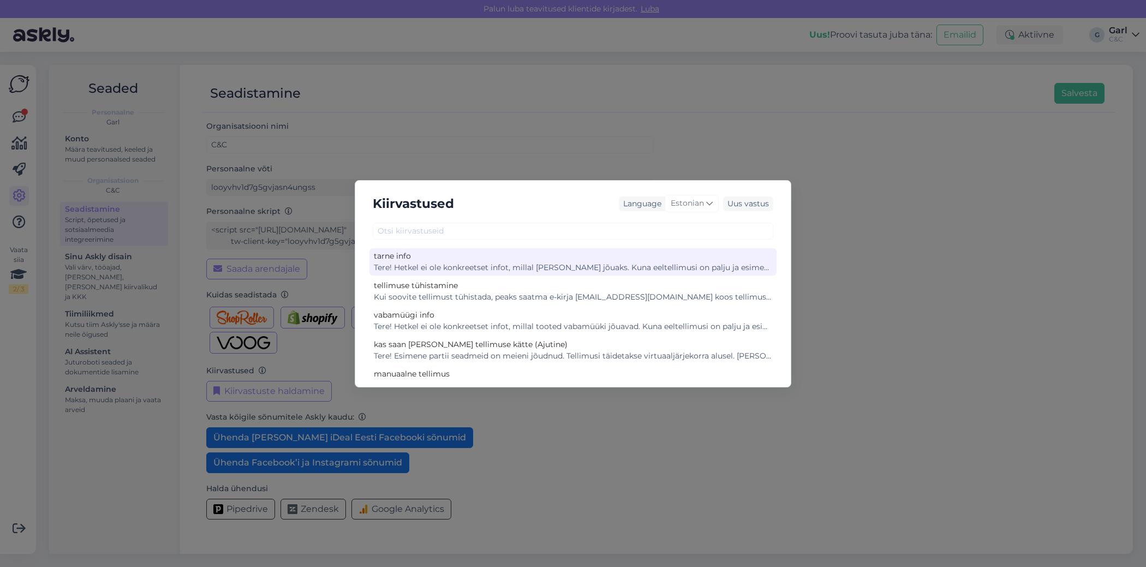
click at [539, 272] on div "tarne info Tere! Hetkel ei ole konkreetset infot, millal toode kohale jõuaks. K…" at bounding box center [573, 261] width 407 height 27
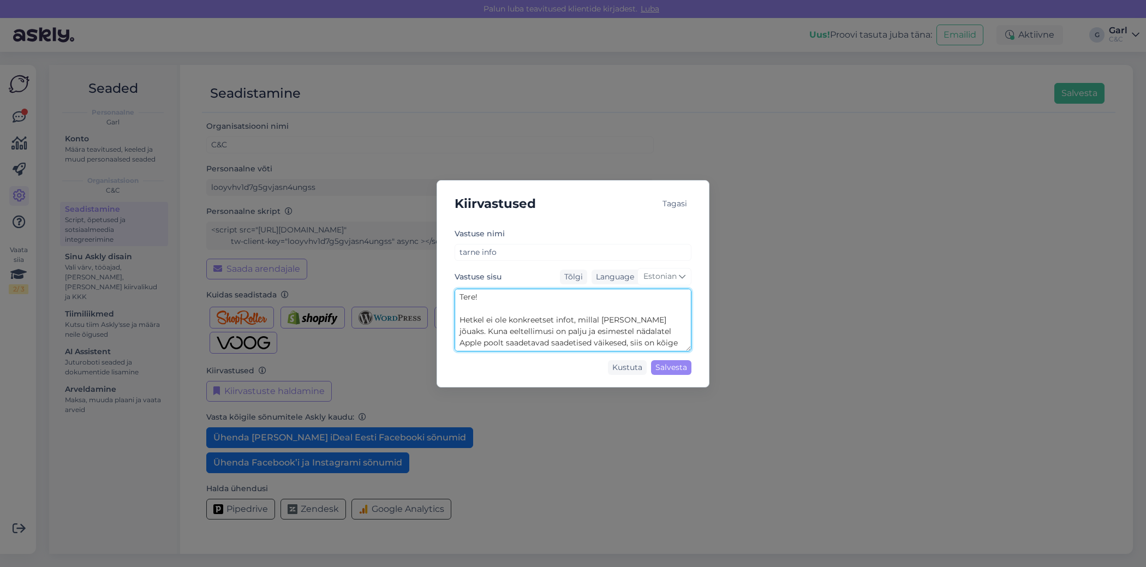
click at [547, 317] on textarea "Tere! Hetkel ei ole konkreetset infot, millal [PERSON_NAME] jõuaks. Kuna eeltel…" at bounding box center [573, 320] width 237 height 63
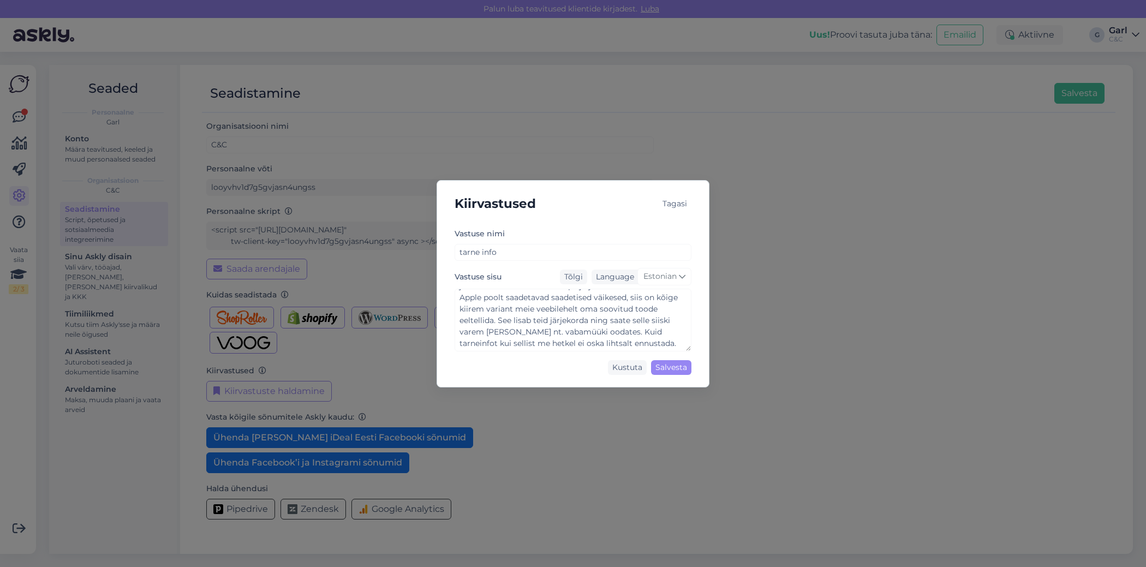
click at [674, 198] on div "Tagasi" at bounding box center [674, 204] width 33 height 15
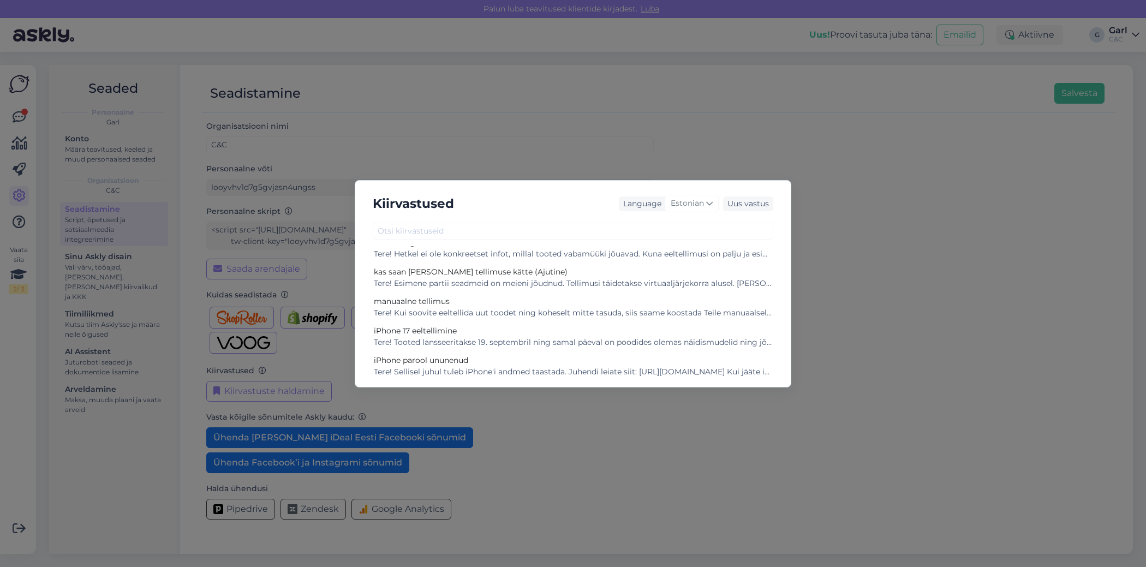
scroll to position [75, 0]
click at [527, 281] on div "Tere! Esimene partii seadmeid on meieni jõudnud. Tellimusi täidetakse virtuaalj…" at bounding box center [573, 281] width 398 height 11
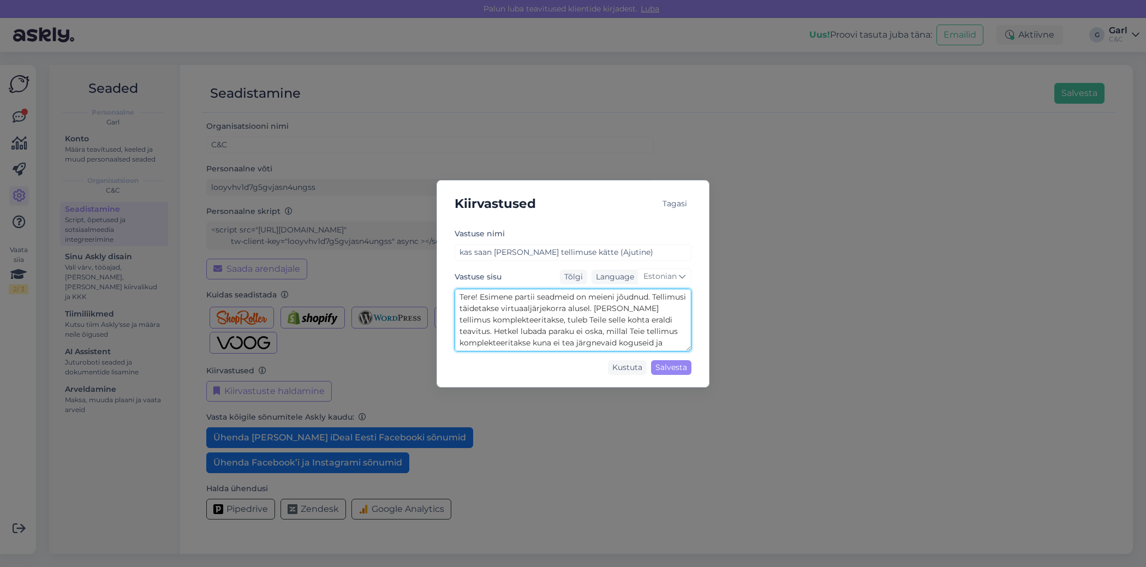
click at [523, 322] on textarea "Tere! Esimene partii seadmeid on meieni jõudnud. Tellimusi täidetakse virtuaalj…" at bounding box center [573, 320] width 237 height 63
click at [580, 328] on textarea "Tere! Esimene partii seadmeid on meieni jõudnud. Tellimusi täidetakse virtuaalj…" at bounding box center [573, 320] width 237 height 63
click at [238, 111] on div "Kiirvastused Tagasi Vastuse nimi kas saan täna tellimuse kätte (Ajutine) Vastus…" at bounding box center [573, 283] width 1146 height 567
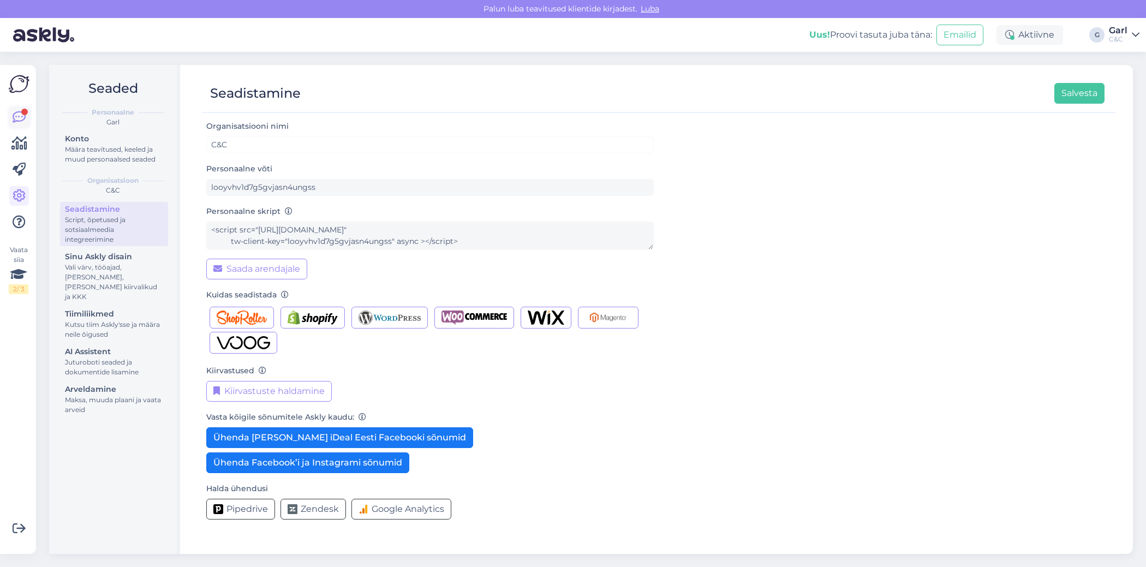
click at [20, 116] on icon at bounding box center [19, 117] width 13 height 13
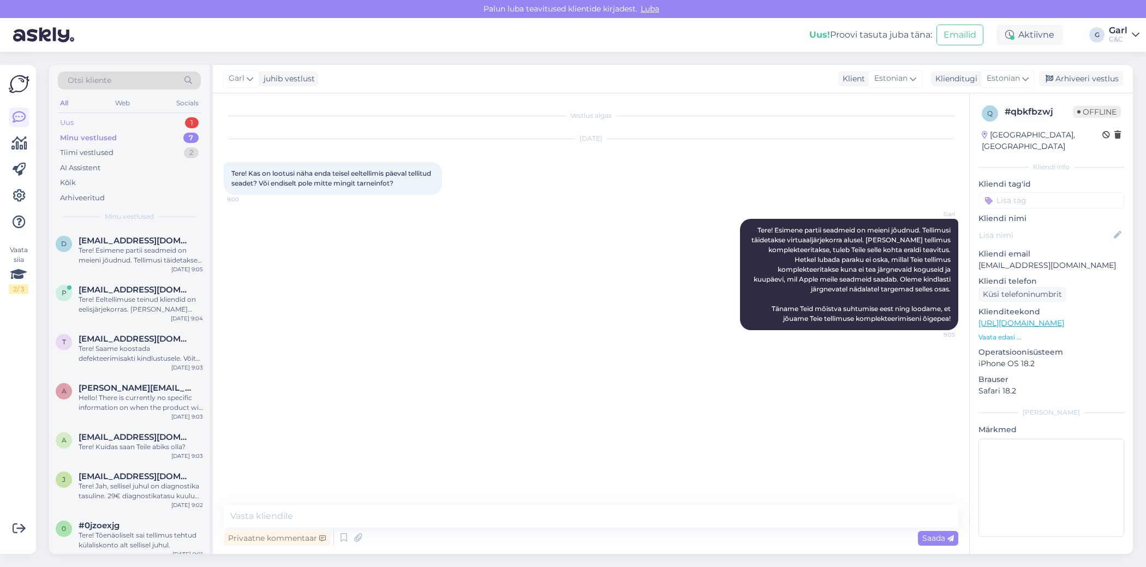
click at [152, 123] on div "Uus 1" at bounding box center [129, 122] width 143 height 15
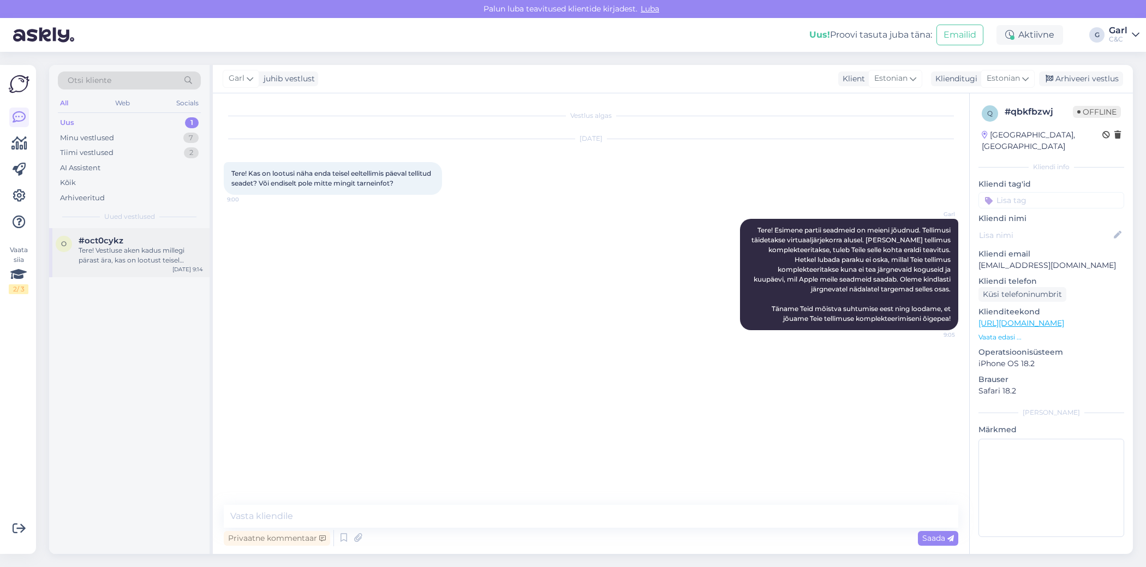
click at [157, 230] on div "o #oct0cykz Tere! Vestluse aken kadus millegi pärast ära, kas on lootust teisel…" at bounding box center [129, 252] width 160 height 49
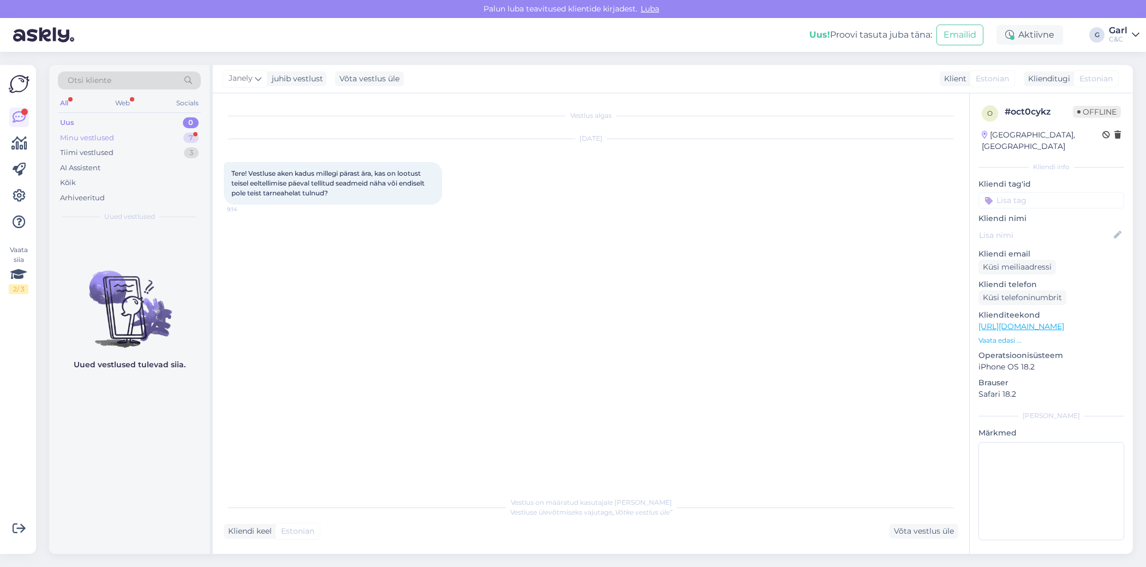
click at [148, 131] on div "Minu vestlused 7" at bounding box center [129, 137] width 143 height 15
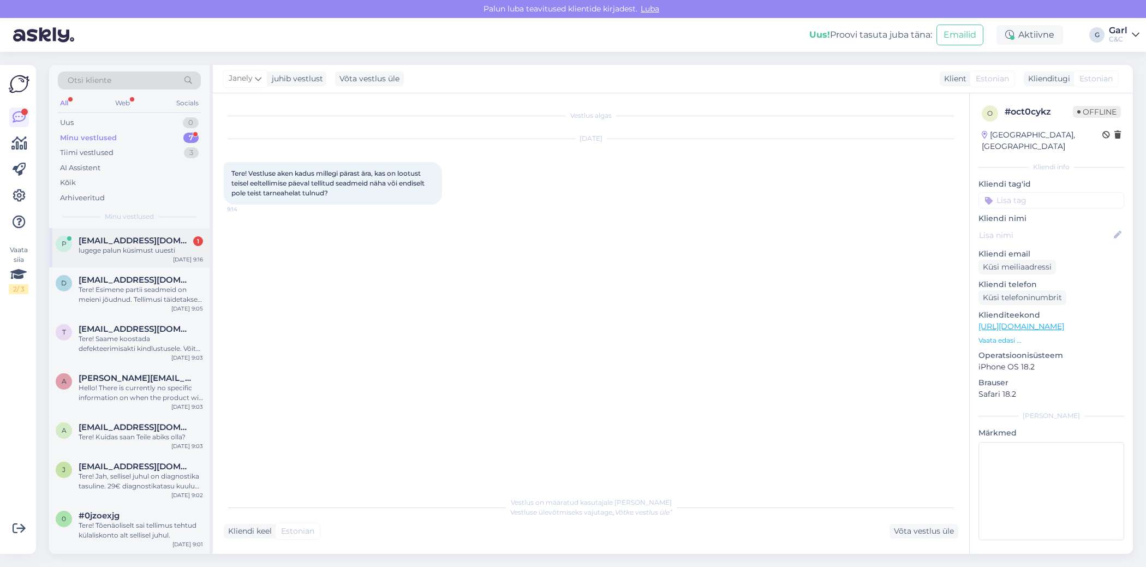
click at [147, 242] on span "priit.rauniste@gmail.com" at bounding box center [136, 241] width 114 height 10
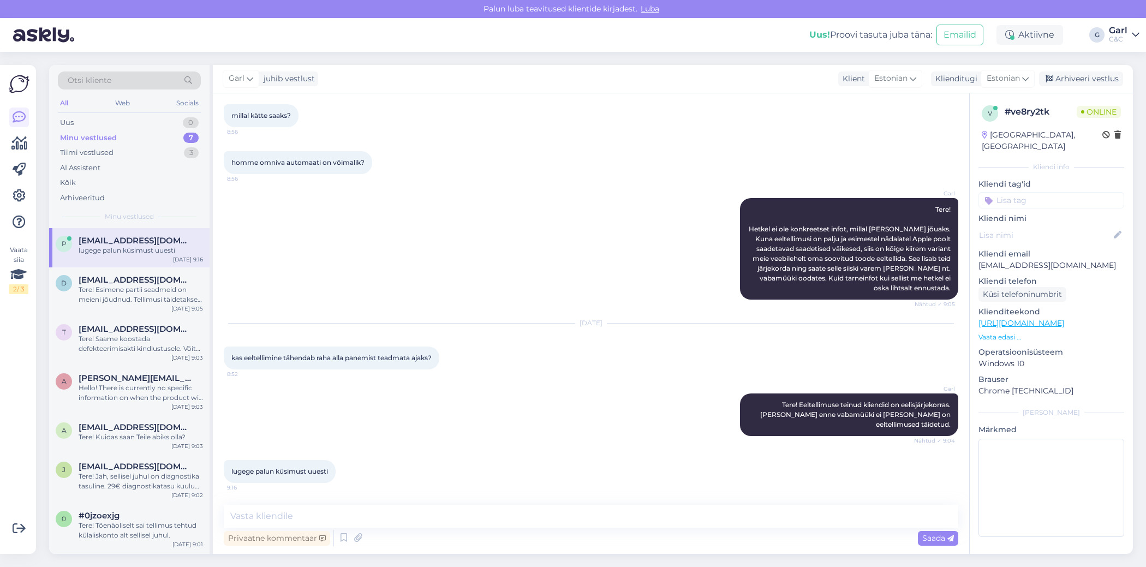
click at [414, 378] on div "Sep 23 2025 kas eeltellimine tähendab raha alla panemist teadmata ajaks? 8:52" at bounding box center [591, 347] width 735 height 70
click at [385, 367] on div "kas eeltellimine tähendab raha alla panemist teadmata ajaks? 8:52" at bounding box center [332, 358] width 216 height 23
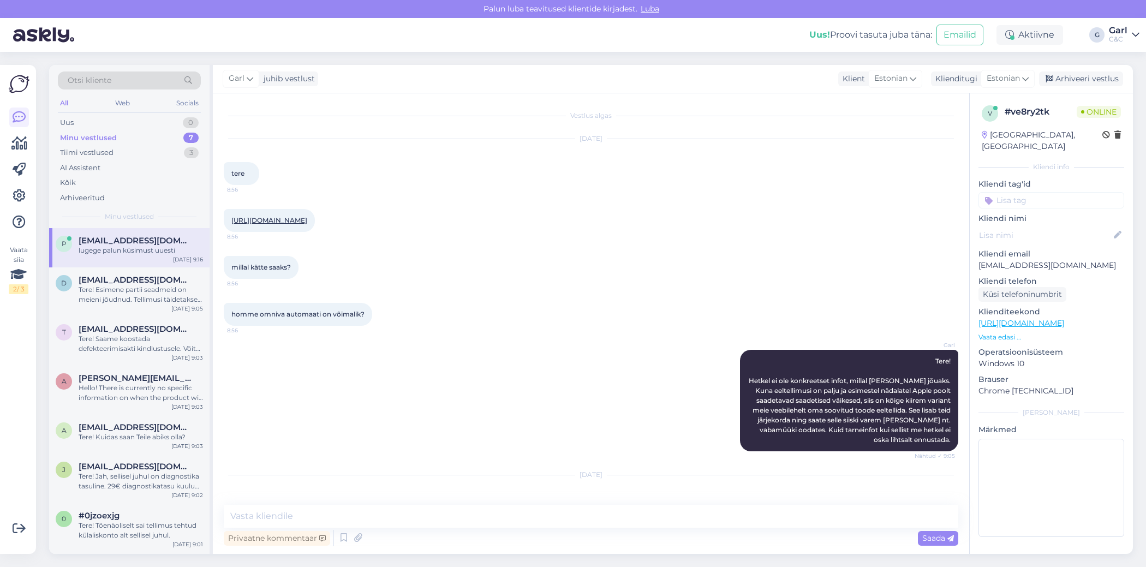
scroll to position [200, 0]
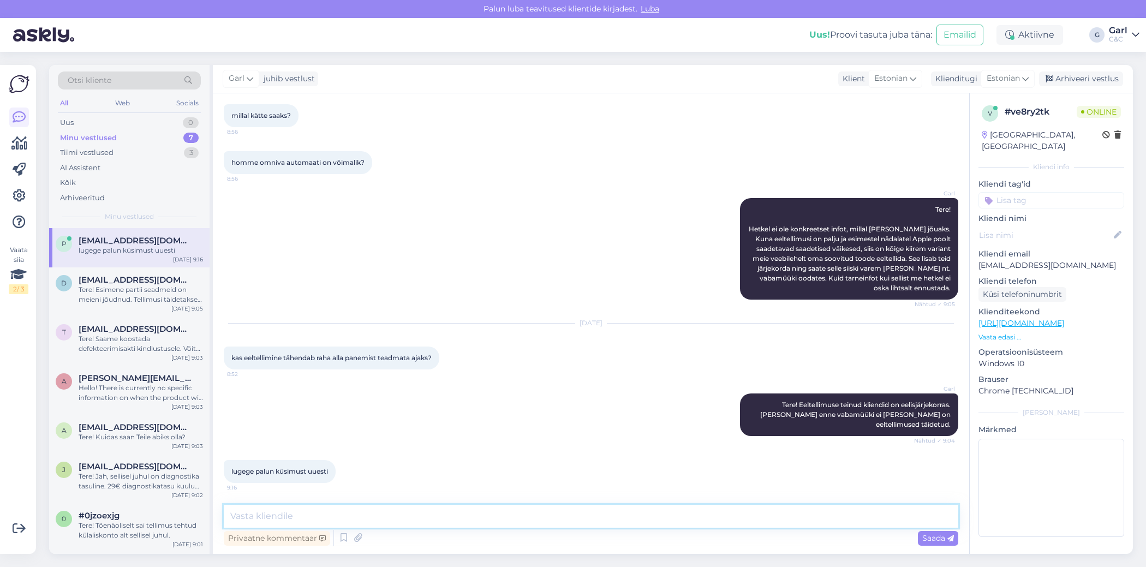
click at [490, 518] on textarea at bounding box center [591, 516] width 735 height 23
click at [344, 537] on icon at bounding box center [343, 538] width 13 height 16
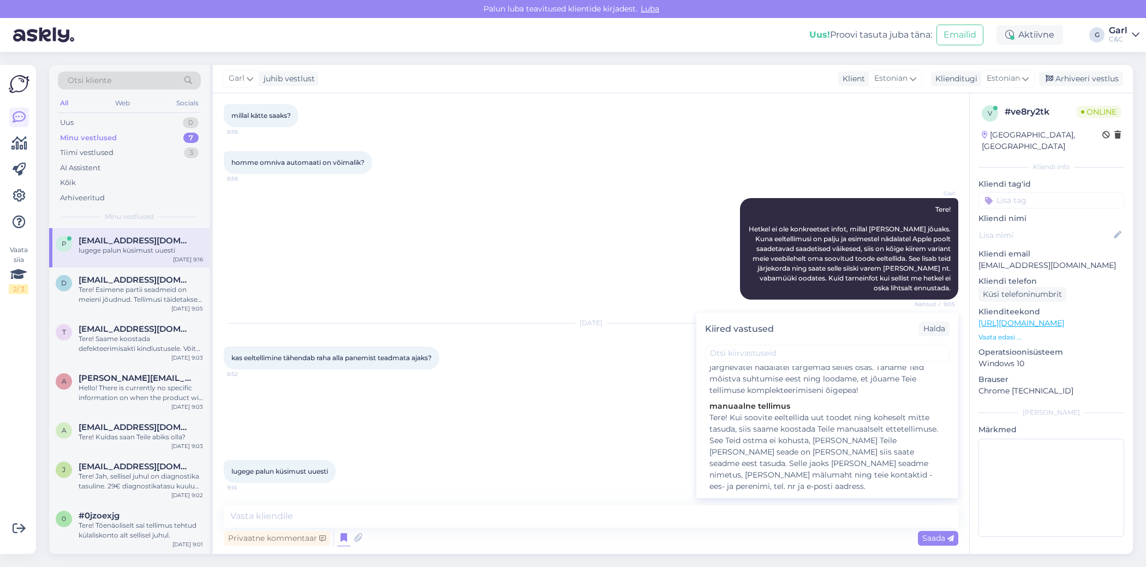
scroll to position [330, 0]
click at [815, 439] on div "Tere! Kui soovite eeltellida uut toodet ning koheselt mitte tasuda, siis saame …" at bounding box center [828, 451] width 236 height 80
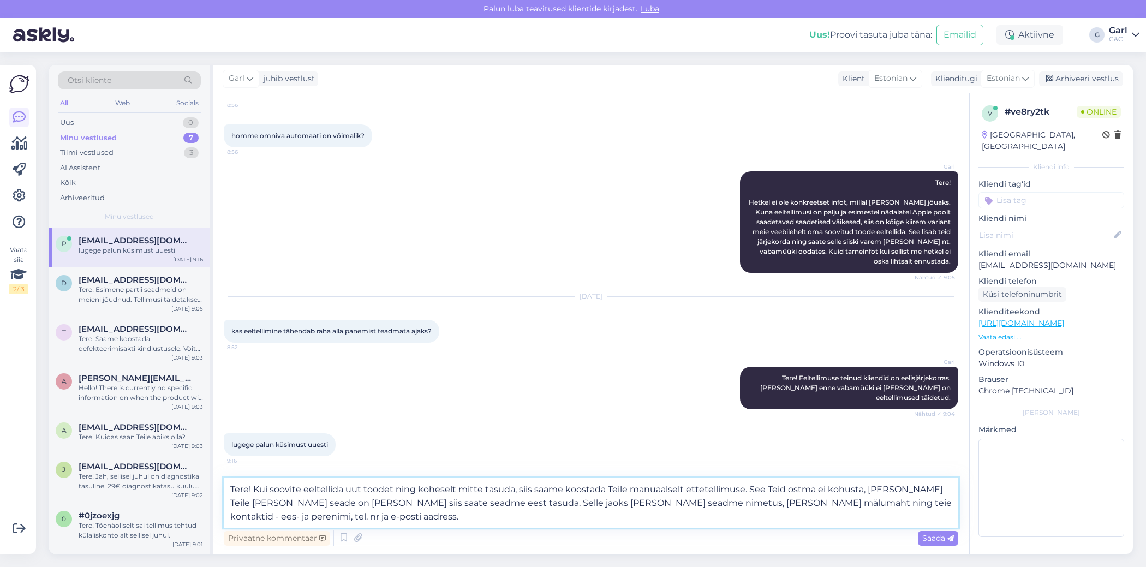
click at [593, 523] on textarea "Tere! Kui soovite eeltellida uut toodet ning koheselt mitte tasuda, siis saame …" at bounding box center [591, 503] width 735 height 50
click at [255, 488] on textarea "Tere! Kui soovite eeltellida uut toodet ning koheselt mitte tasuda, siis saame …" at bounding box center [591, 503] width 735 height 50
type textarea "Kui soovite eeltellida uut toodet ning koheselt mitte tasuda, siis saame koosta…"
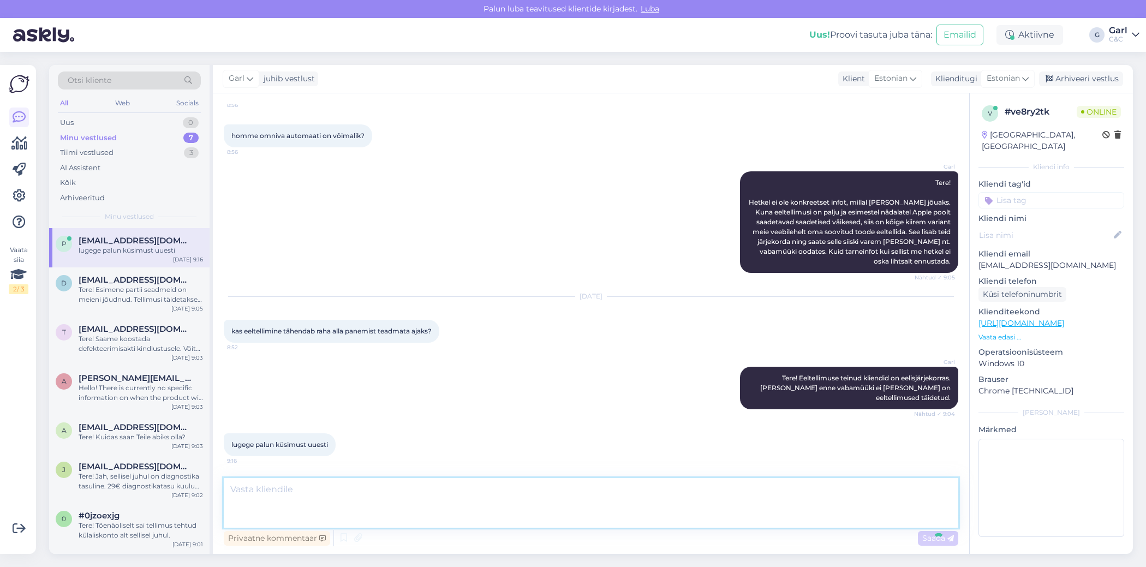
scroll to position [296, 0]
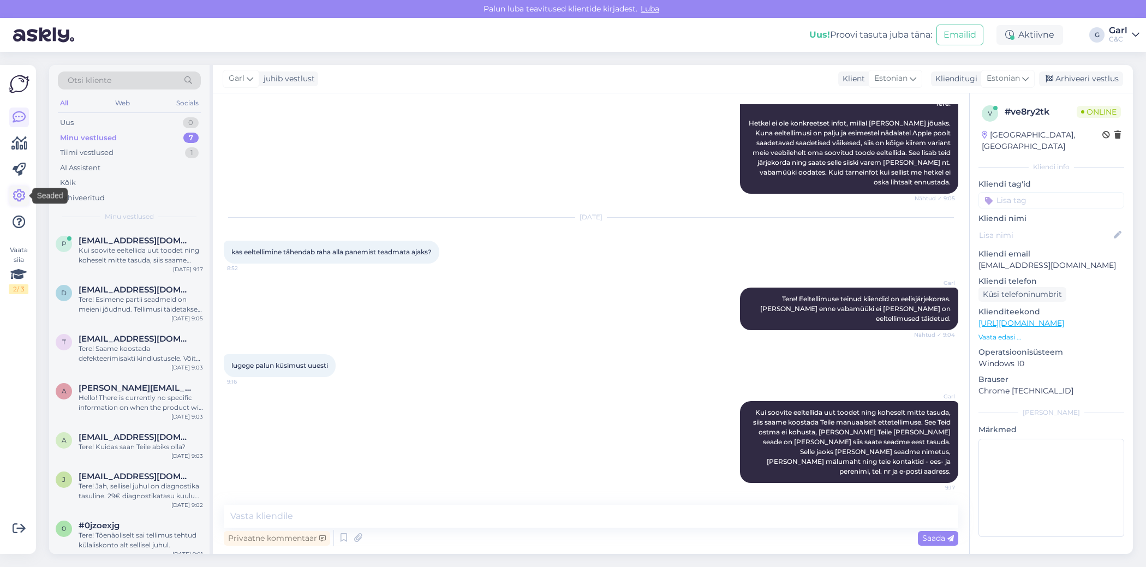
click at [18, 193] on icon at bounding box center [19, 195] width 13 height 13
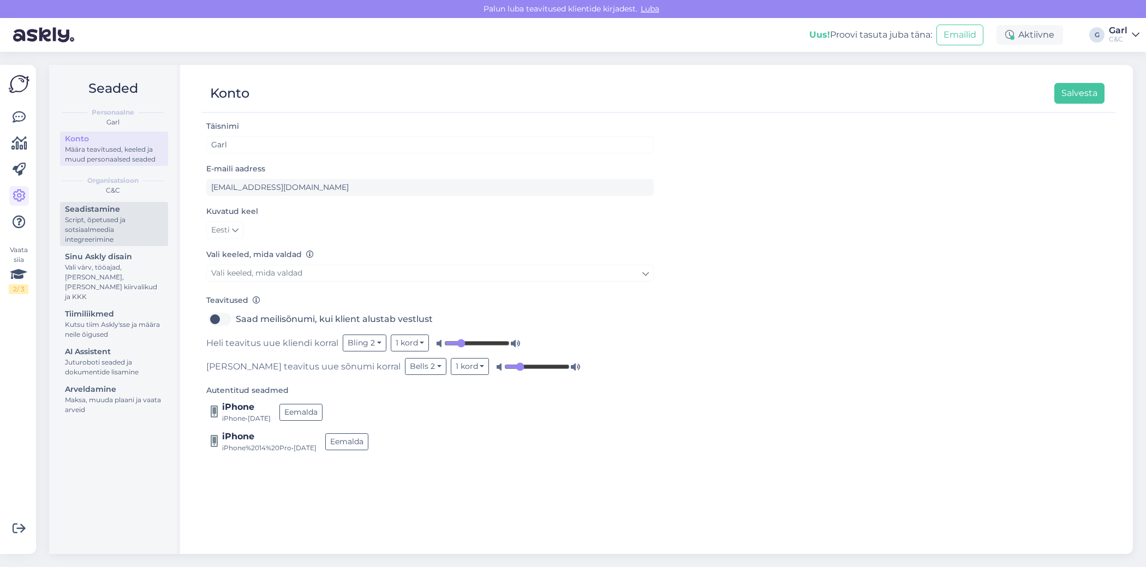
click at [114, 222] on div "Script, õpetused ja sotsiaalmeedia integreerimine" at bounding box center [114, 229] width 98 height 29
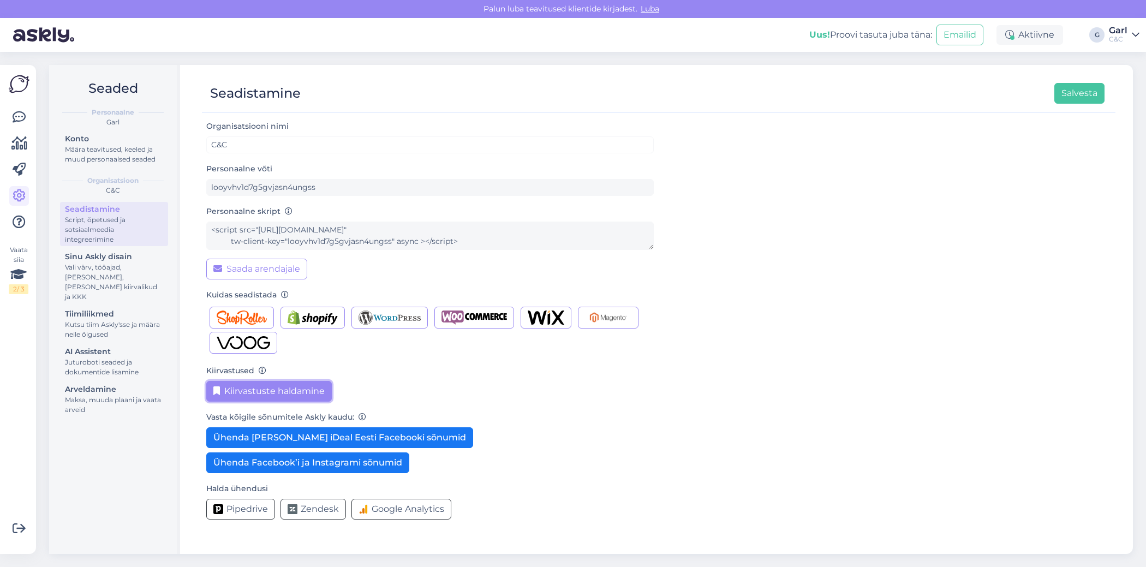
click at [267, 391] on button "Kiirvastuste haldamine" at bounding box center [269, 391] width 126 height 21
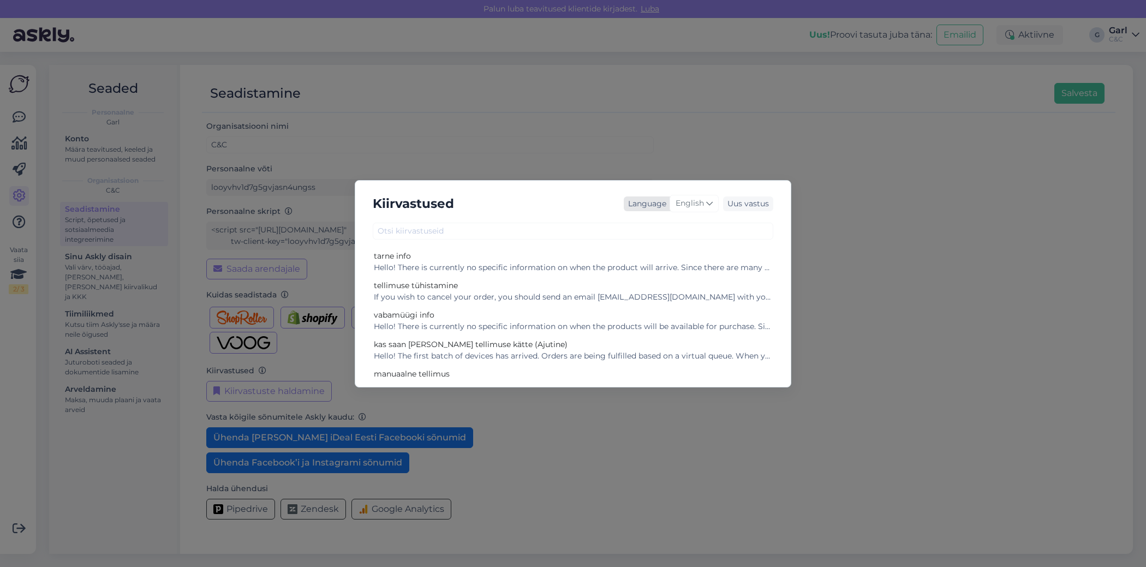
click at [692, 199] on span "English" at bounding box center [690, 204] width 28 height 12
click at [666, 319] on link "Estonian" at bounding box center [671, 325] width 120 height 17
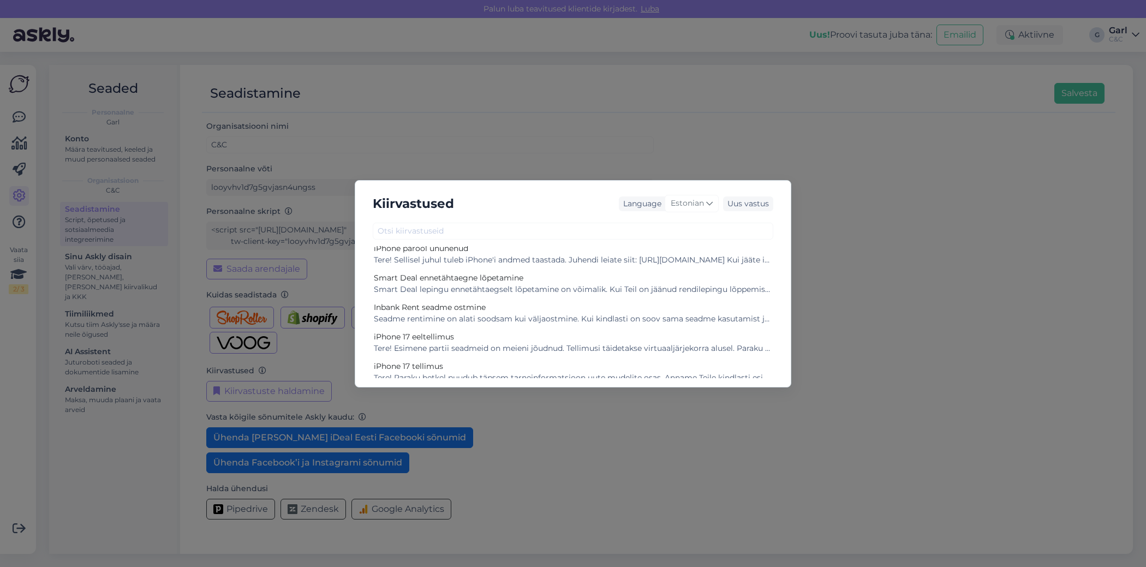
scroll to position [237, 0]
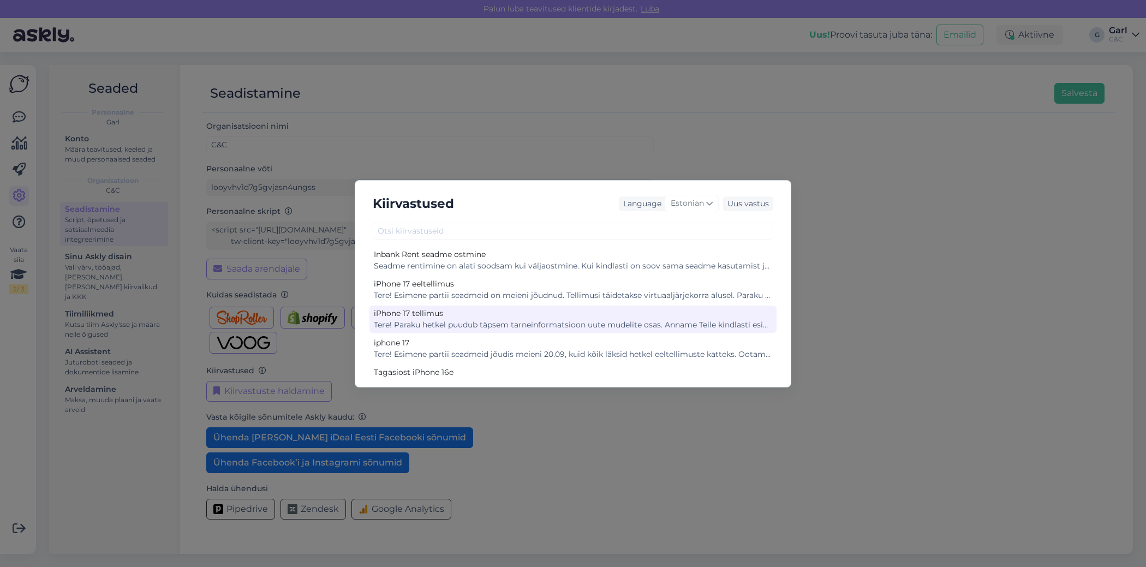
click at [531, 319] on div "Tere! Paraku hetkel puudub täpsem tarneinformatsioon uute mudelite osas. Anname…" at bounding box center [573, 324] width 398 height 11
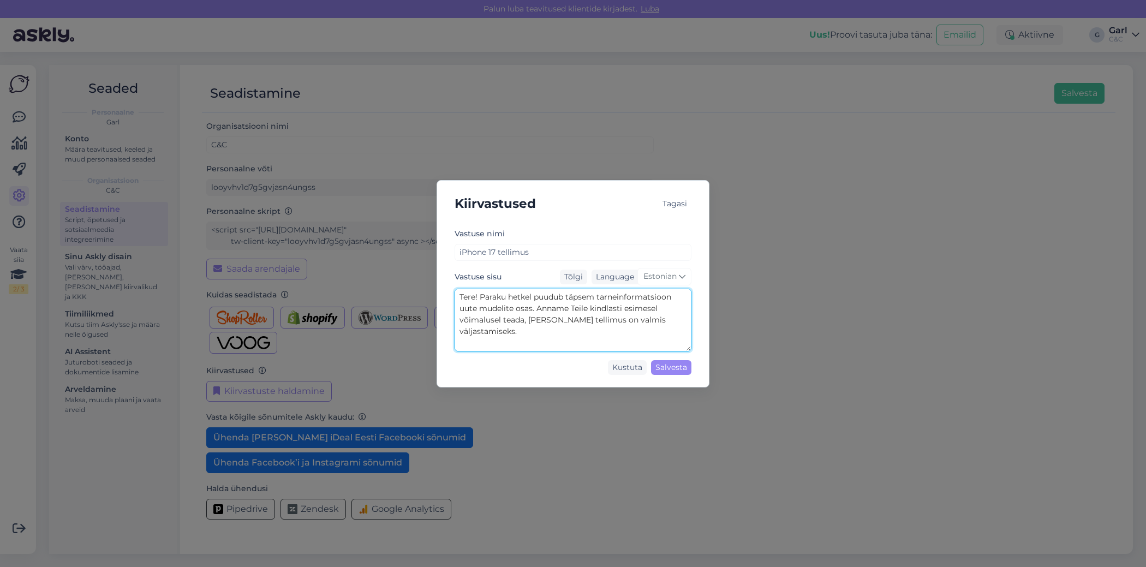
click at [539, 331] on textarea "Tere! Paraku hetkel puudub täpsem tarneinformatsioon uute mudelite osas. Anname…" at bounding box center [573, 320] width 237 height 63
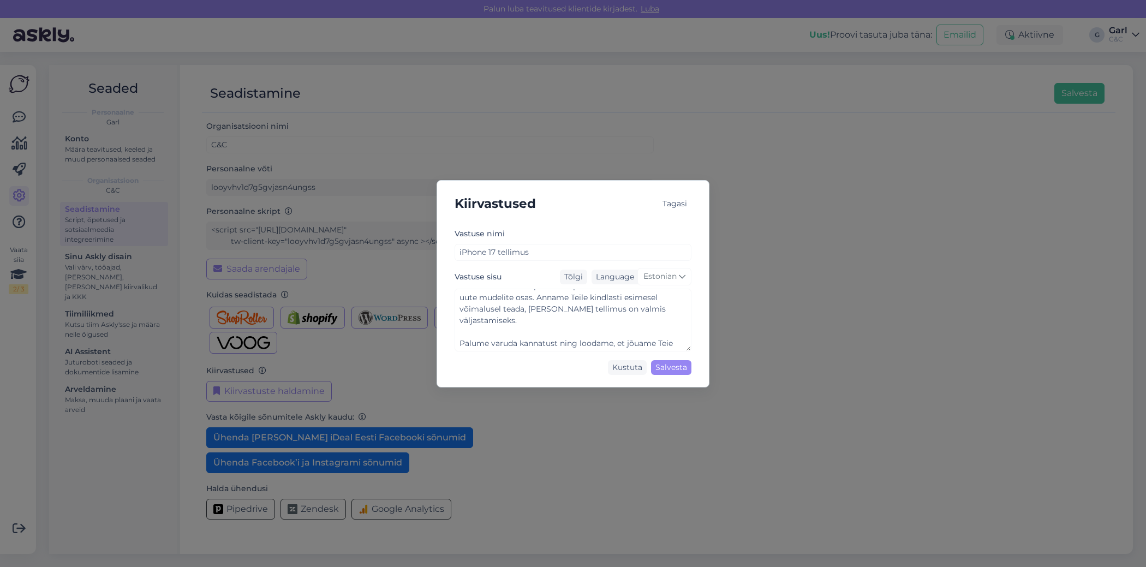
click at [674, 198] on div "Tagasi" at bounding box center [674, 204] width 33 height 15
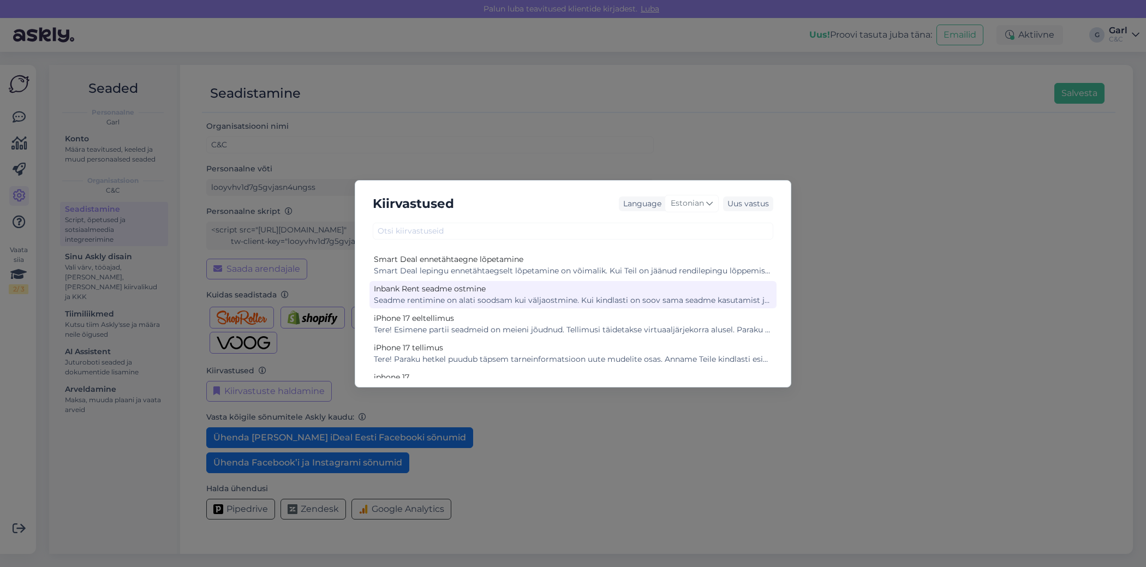
scroll to position [206, 0]
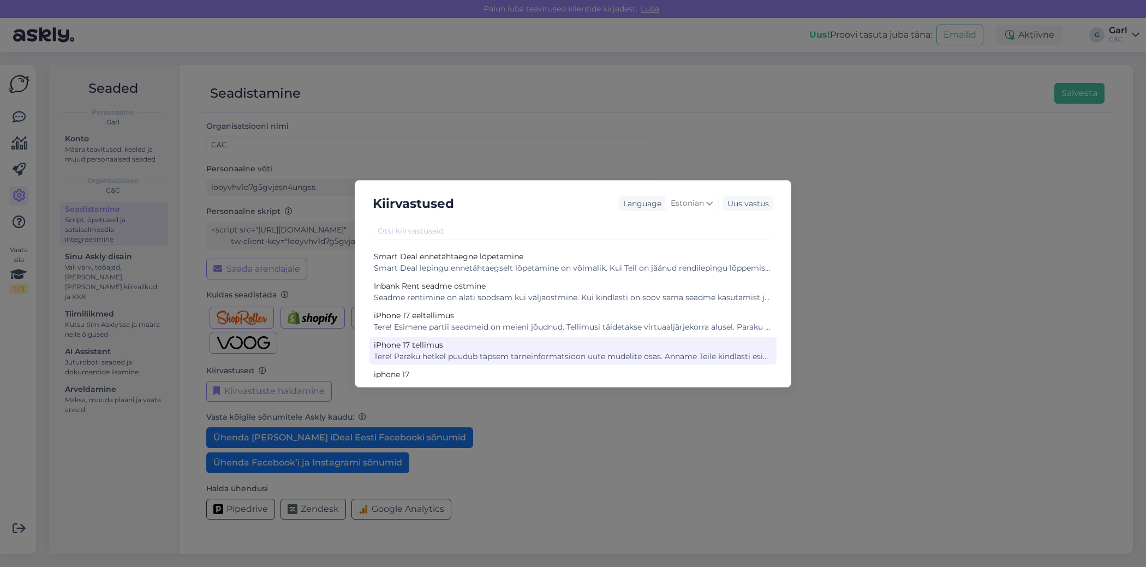
click at [508, 348] on div "iPhone 17 tellimus" at bounding box center [573, 345] width 398 height 11
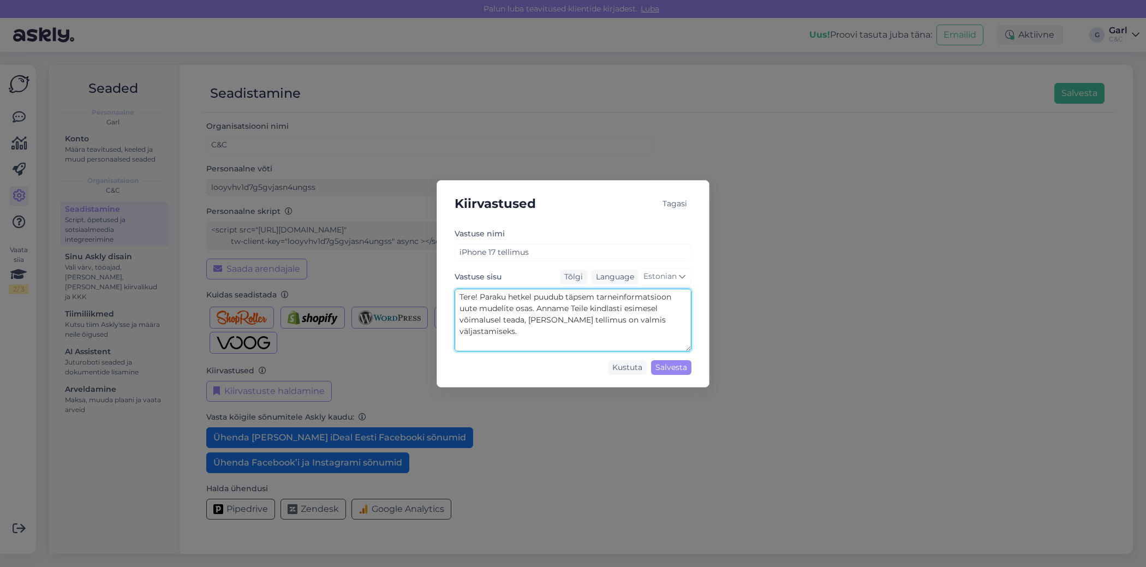
click at [509, 348] on textarea "Tere! Paraku hetkel puudub täpsem tarneinformatsioon uute mudelite osas. Anname…" at bounding box center [573, 320] width 237 height 63
click at [671, 195] on div "Tagasi" at bounding box center [674, 203] width 33 height 29
click at [671, 201] on div "Tagasi" at bounding box center [674, 204] width 33 height 15
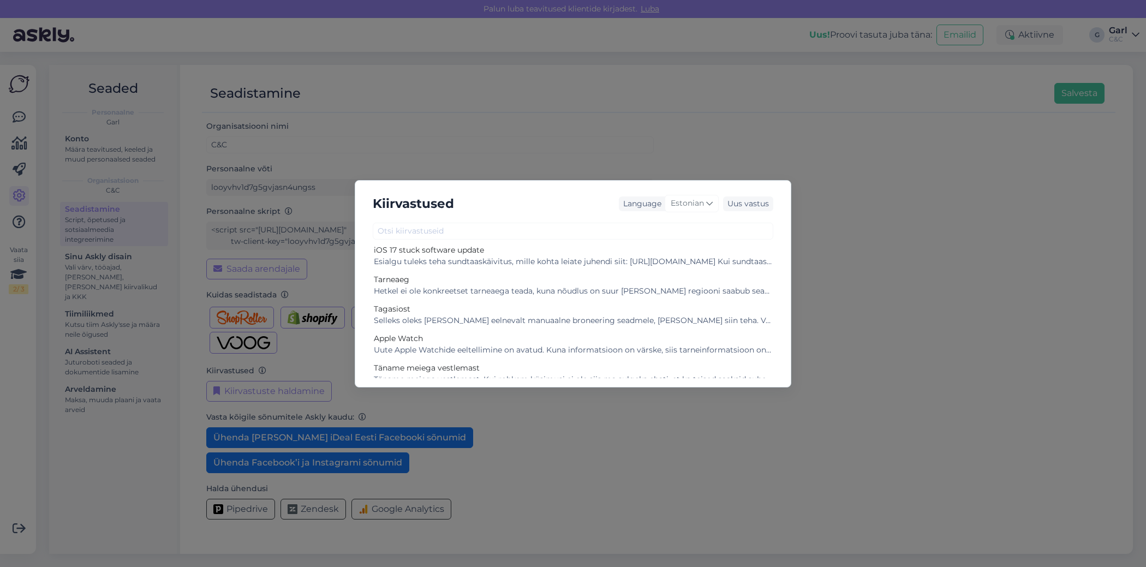
scroll to position [470, 0]
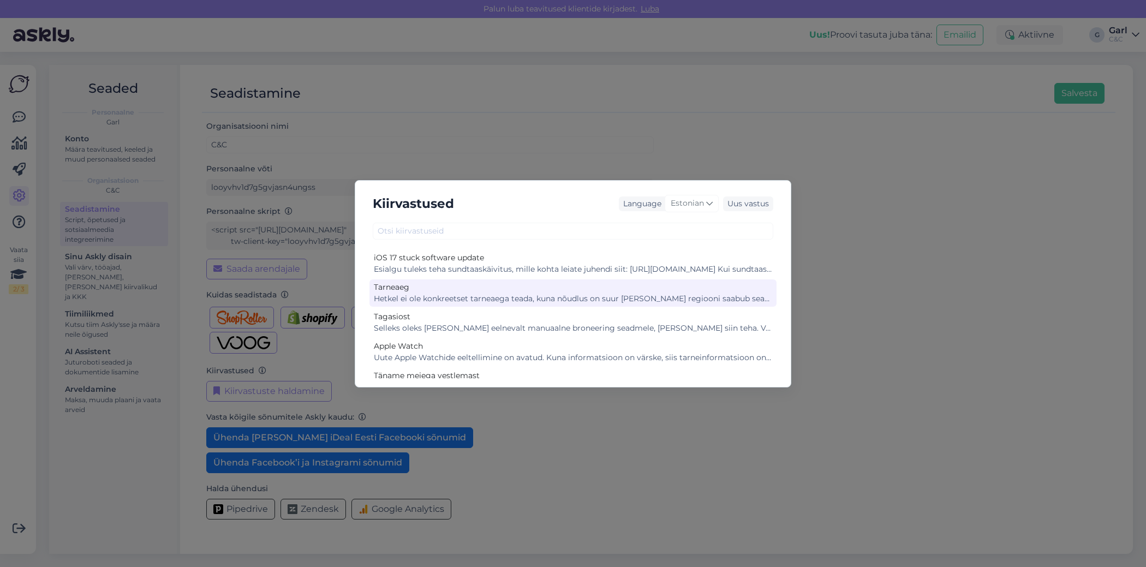
click at [588, 293] on div "Hetkel ei ole konkreetset tarneaega teada, kuna nõudlus on suur ja meie regioon…" at bounding box center [573, 298] width 398 height 11
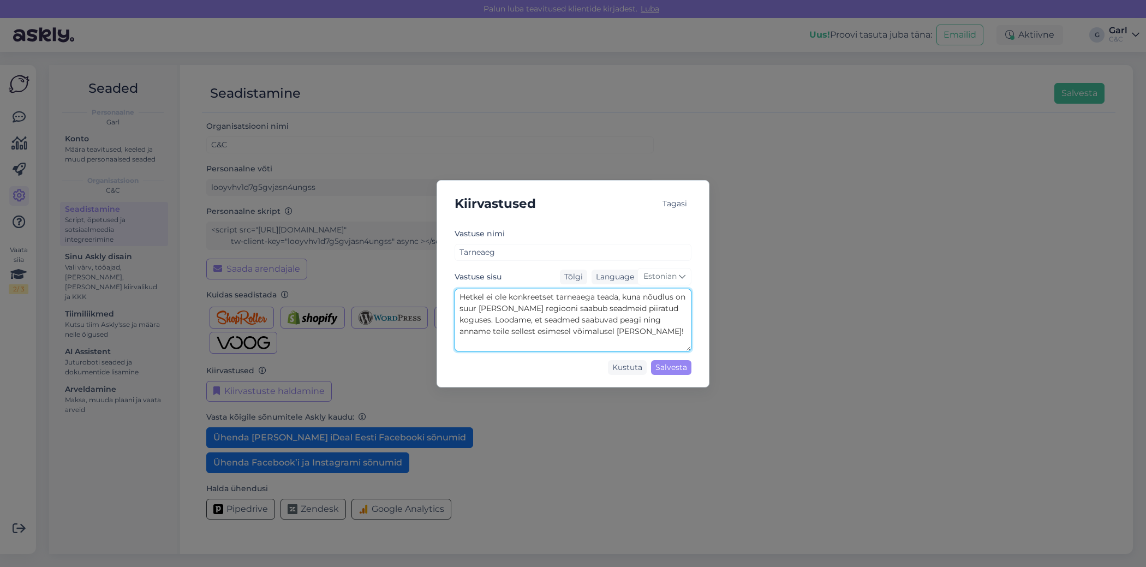
click at [583, 326] on textarea "Hetkel ei ole konkreetset tarneaega teada, kuna nõudlus on suur ja meie regioon…" at bounding box center [573, 320] width 237 height 63
click at [613, 326] on textarea "Hetkel ei ole konkreetset tarneaega teada, kuna nõudlus on suur ja meie regioon…" at bounding box center [573, 320] width 237 height 63
click at [680, 189] on div "Tagasi" at bounding box center [674, 203] width 33 height 29
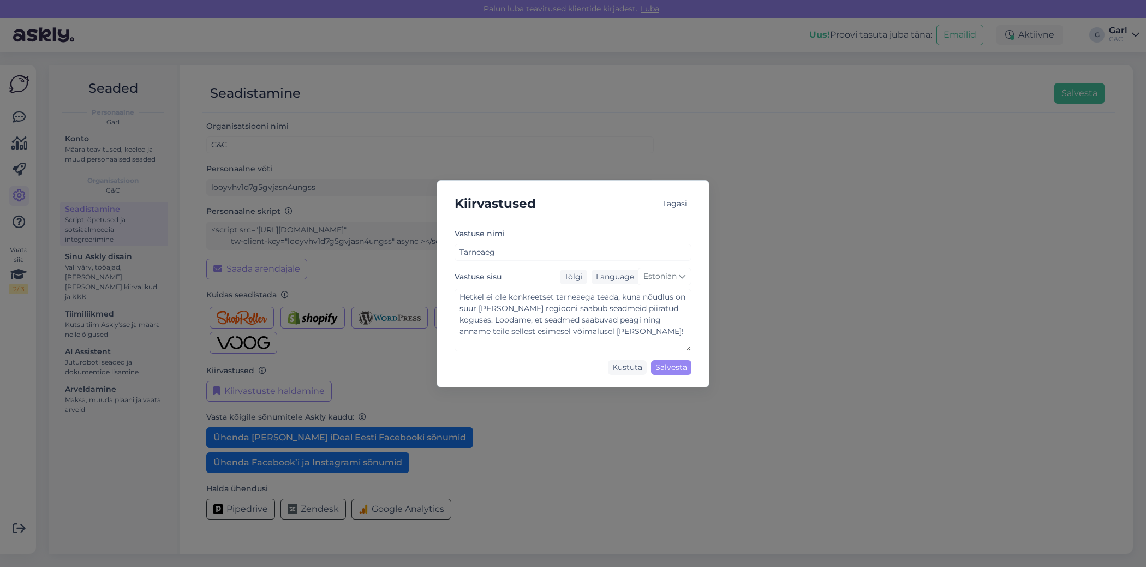
click at [678, 195] on div "Tagasi" at bounding box center [674, 203] width 33 height 29
click at [676, 200] on div "Tagasi" at bounding box center [674, 204] width 33 height 15
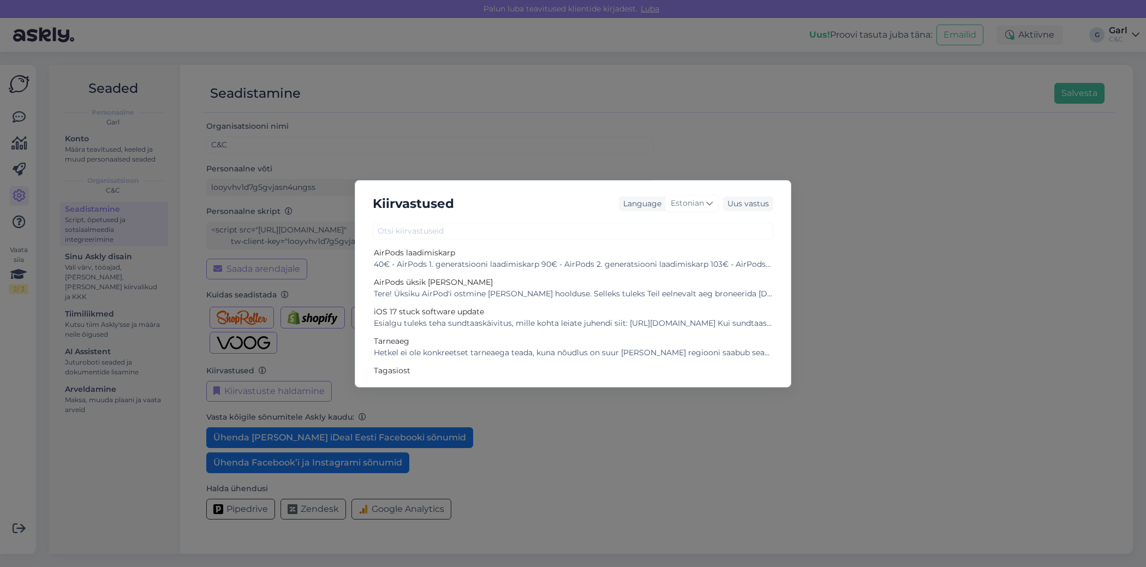
scroll to position [426, 0]
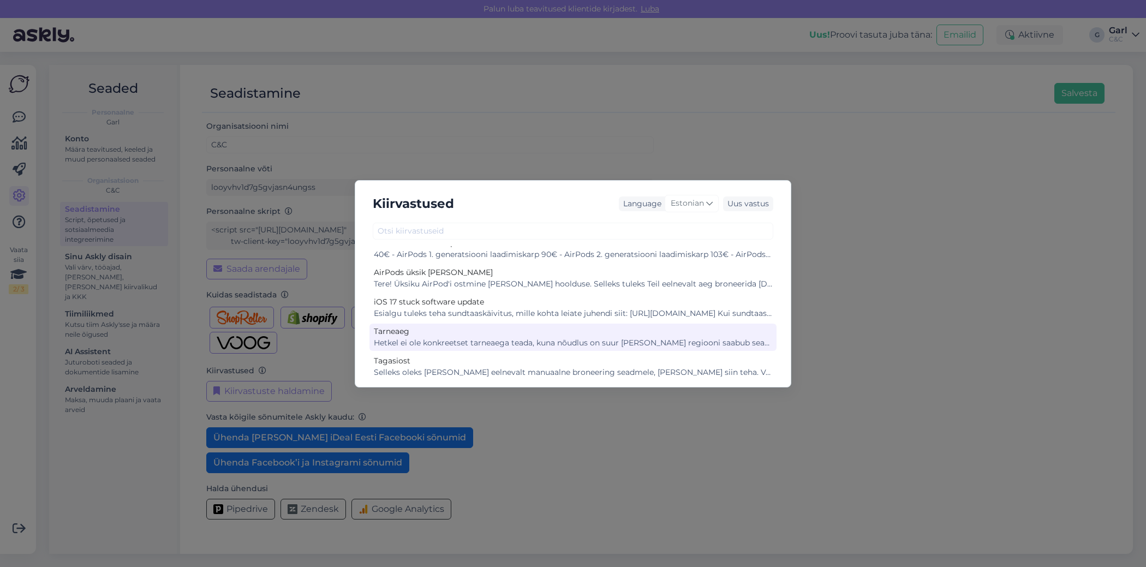
click at [554, 331] on div "Tarneaeg" at bounding box center [573, 331] width 398 height 11
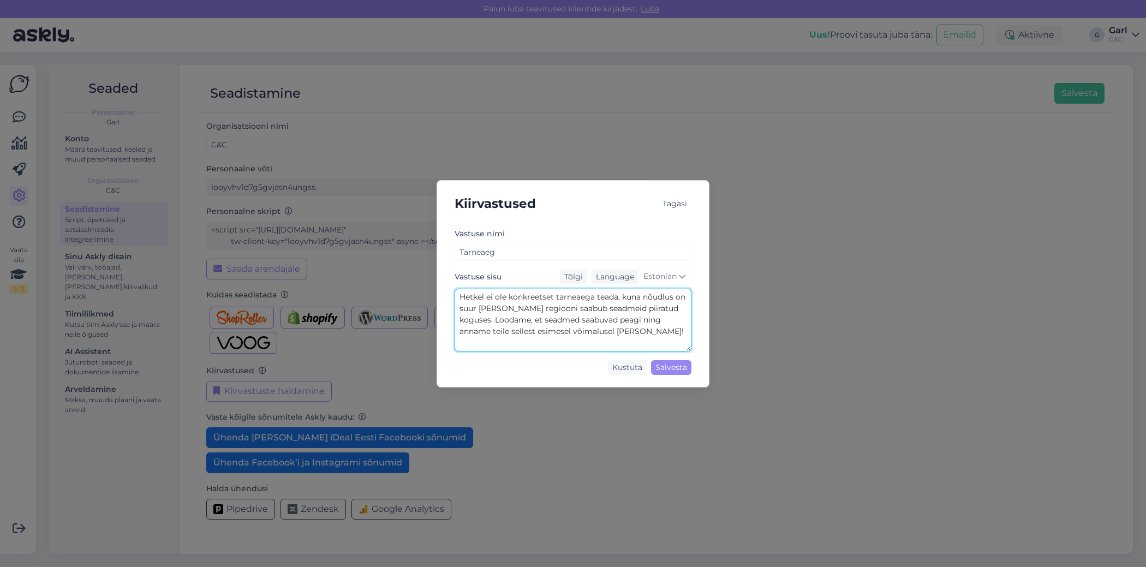
click at [554, 334] on textarea "Hetkel ei ole konkreetset tarneaega teada, kuna nõudlus on suur ja meie regioon…" at bounding box center [573, 320] width 237 height 63
click at [626, 364] on div "Kustuta" at bounding box center [627, 367] width 39 height 15
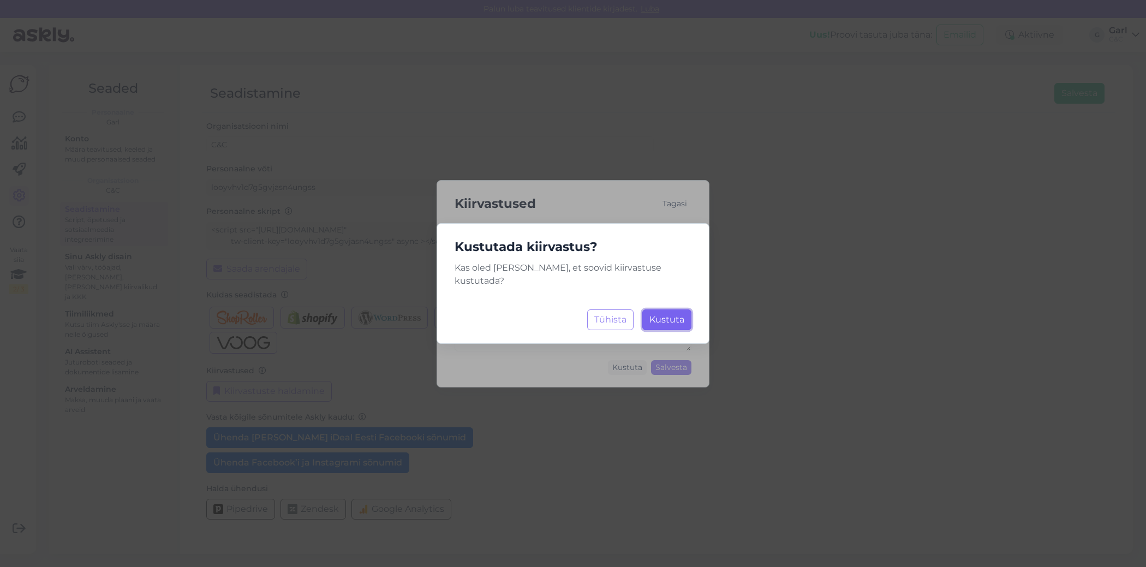
click at [664, 310] on button "Kustuta Laadimine..." at bounding box center [666, 320] width 49 height 21
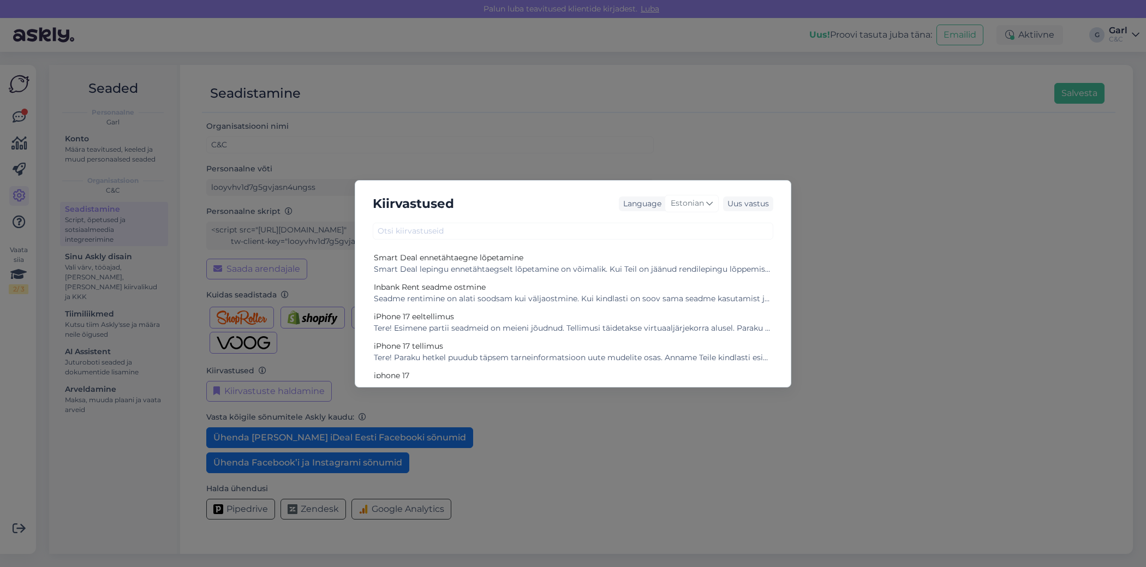
scroll to position [201, 0]
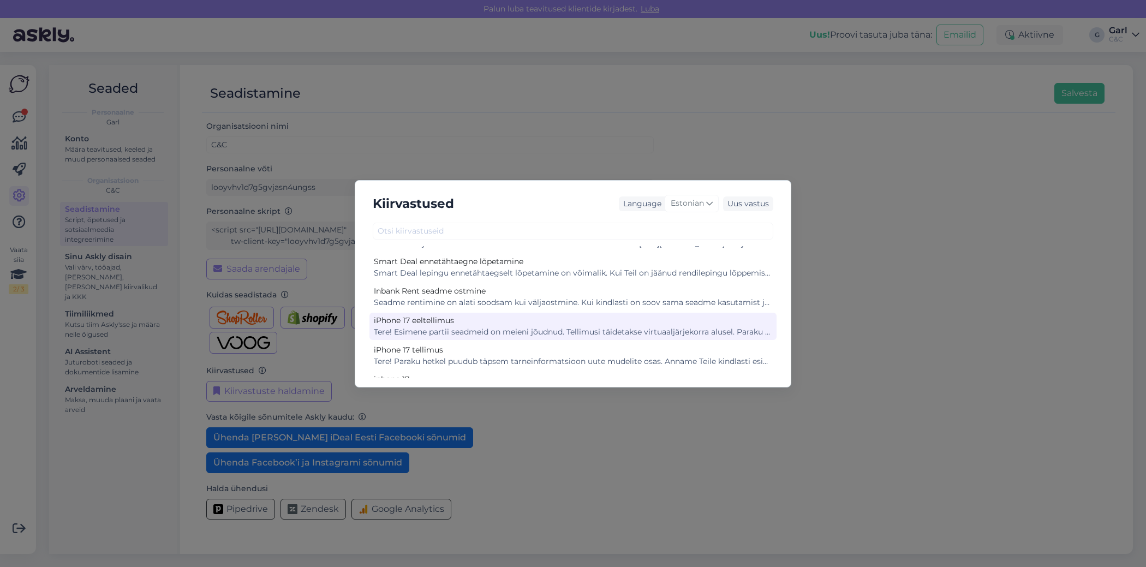
click at [590, 322] on div "iPhone 17 eeltellimus" at bounding box center [573, 320] width 398 height 11
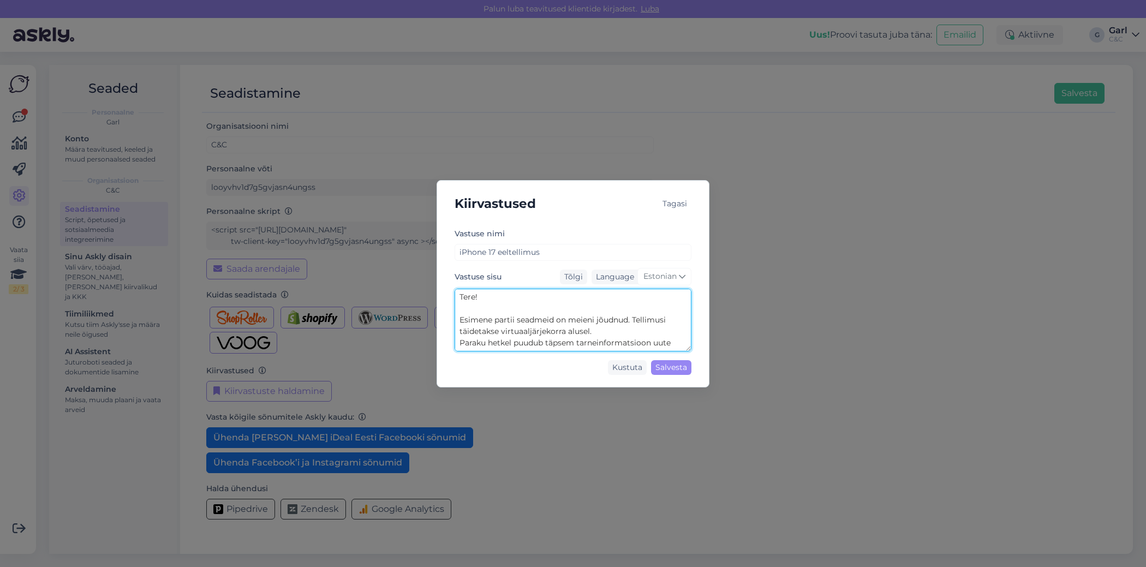
click at [591, 322] on textarea "Tere! Esimene partii seadmeid on meieni jõudnud. Tellimusi täidetakse virtuaalj…" at bounding box center [573, 320] width 237 height 63
click at [594, 338] on textarea "Tere! Esimene partii seadmeid on meieni jõudnud. Tellimusi täidetakse virtuaalj…" at bounding box center [573, 320] width 237 height 63
click at [671, 204] on div "Tagasi" at bounding box center [674, 204] width 33 height 15
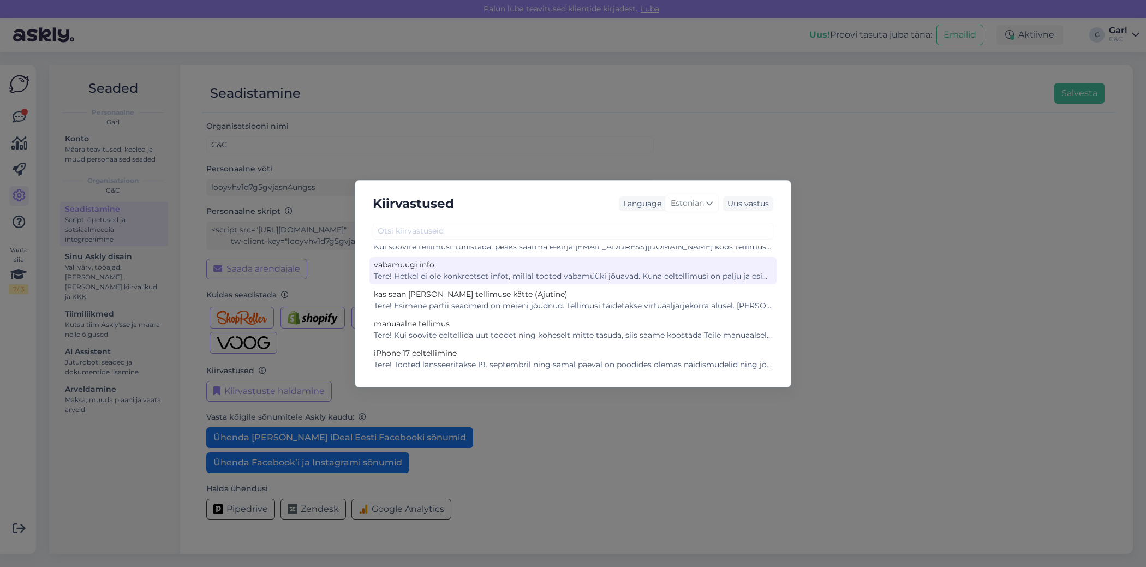
scroll to position [55, 0]
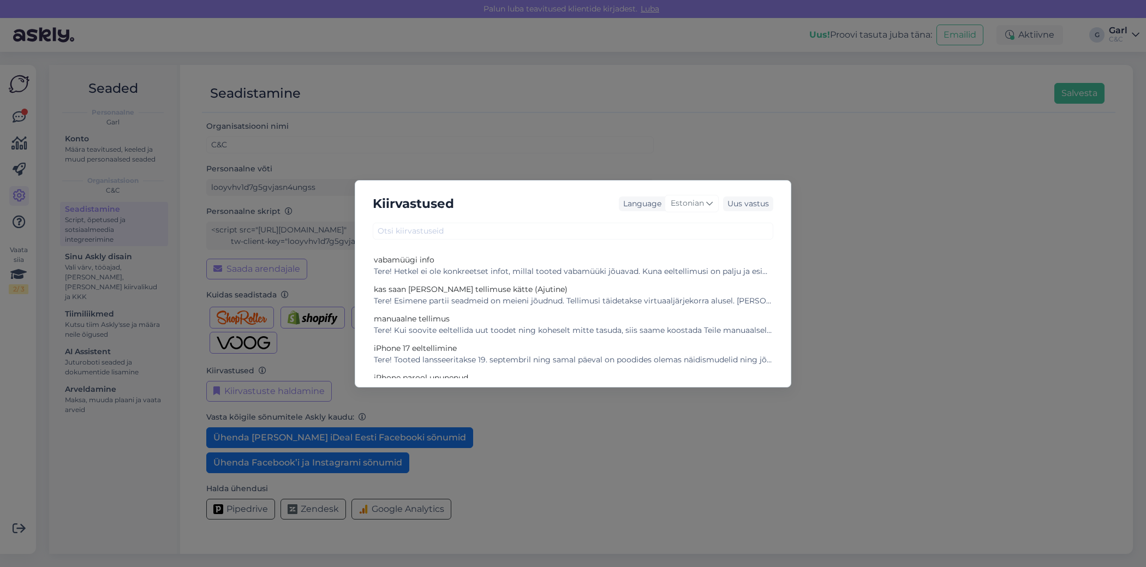
click at [280, 272] on div "Kiirvastused Language Estonian Uus vastus tarne info Tere! Hetkel ei ole konkre…" at bounding box center [573, 283] width 1146 height 567
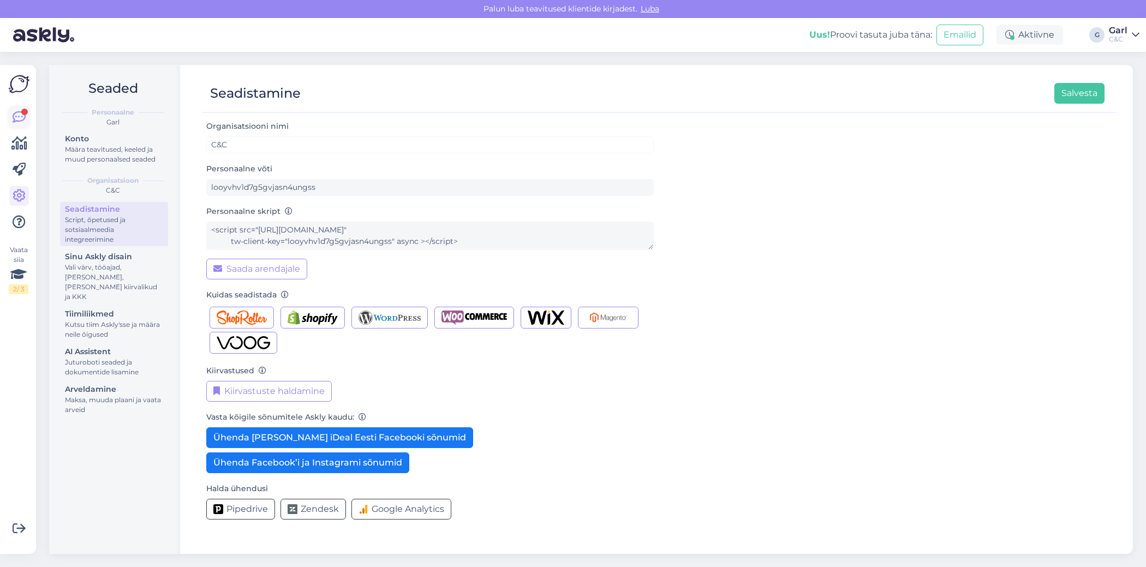
click at [22, 121] on icon at bounding box center [19, 117] width 13 height 13
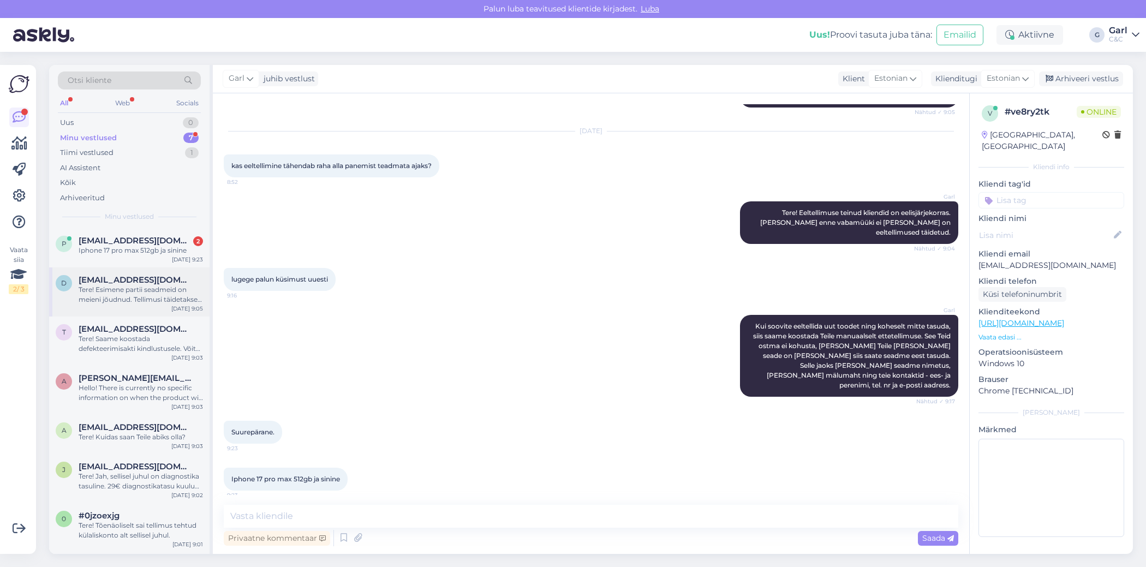
scroll to position [390, 0]
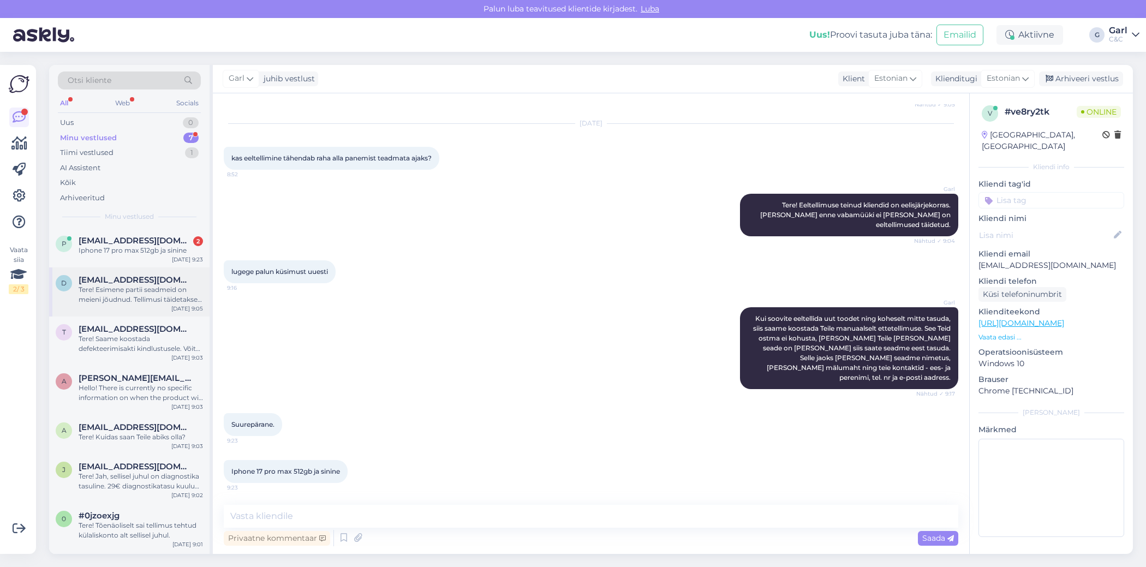
click at [159, 301] on div "Tere! Esimene partii seadmeid on meieni jõudnud. Tellimusi täidetakse virtuaalj…" at bounding box center [141, 295] width 124 height 20
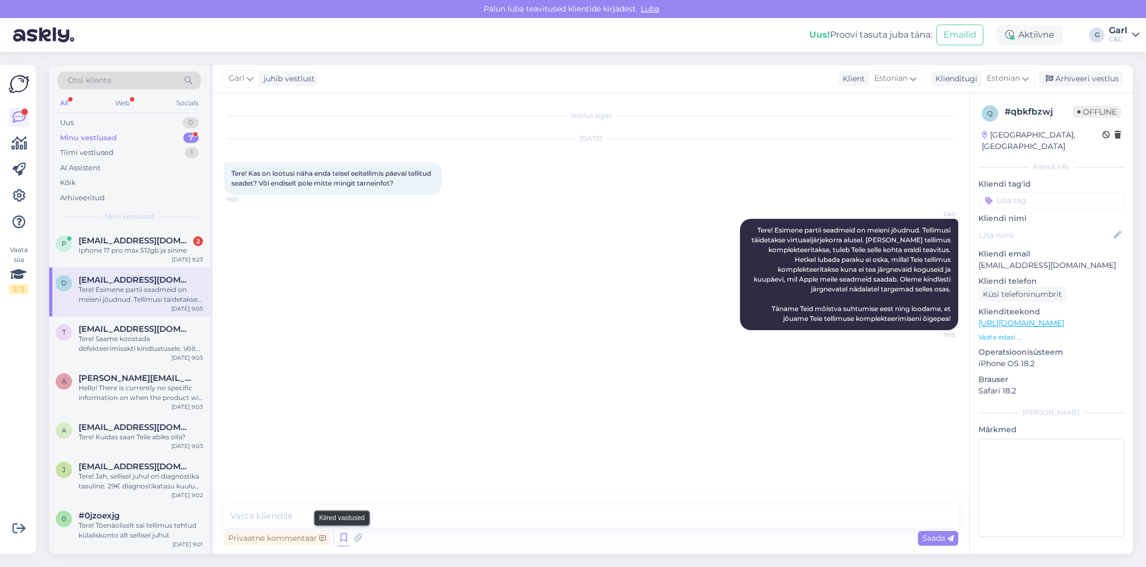
click at [338, 533] on icon at bounding box center [343, 538] width 13 height 16
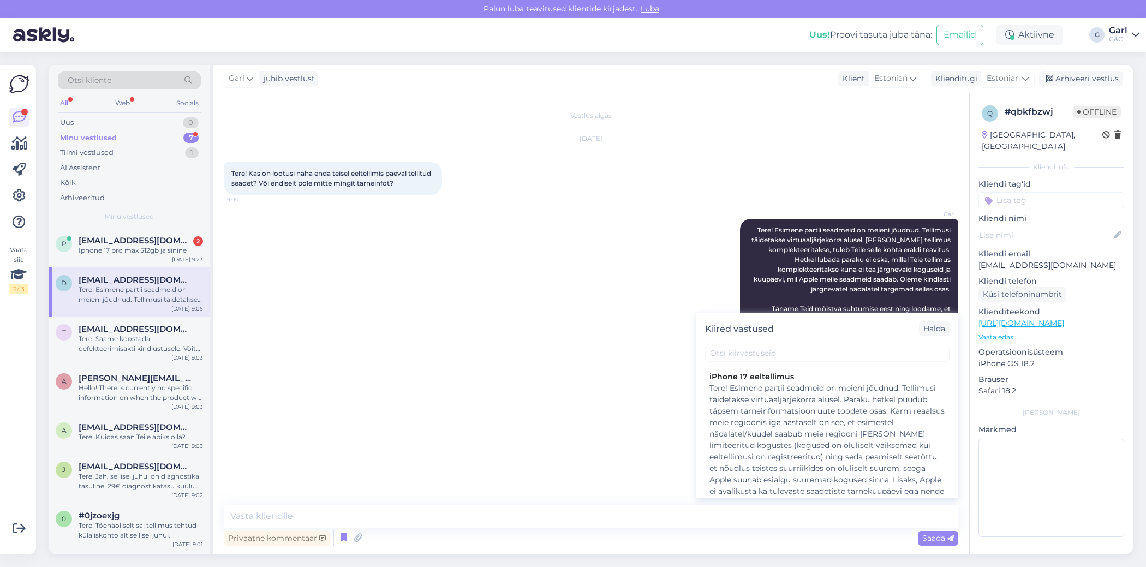
scroll to position [836, 0]
click at [822, 441] on div "Tere! Esimene partii seadmeid on meieni jõudnud. Tellimusi täidetakse virtuaalj…" at bounding box center [828, 477] width 236 height 183
type textarea "Tere! Esimene partii seadmeid on meieni jõudnud. Tellimusi täidetakse virtuaalj…"
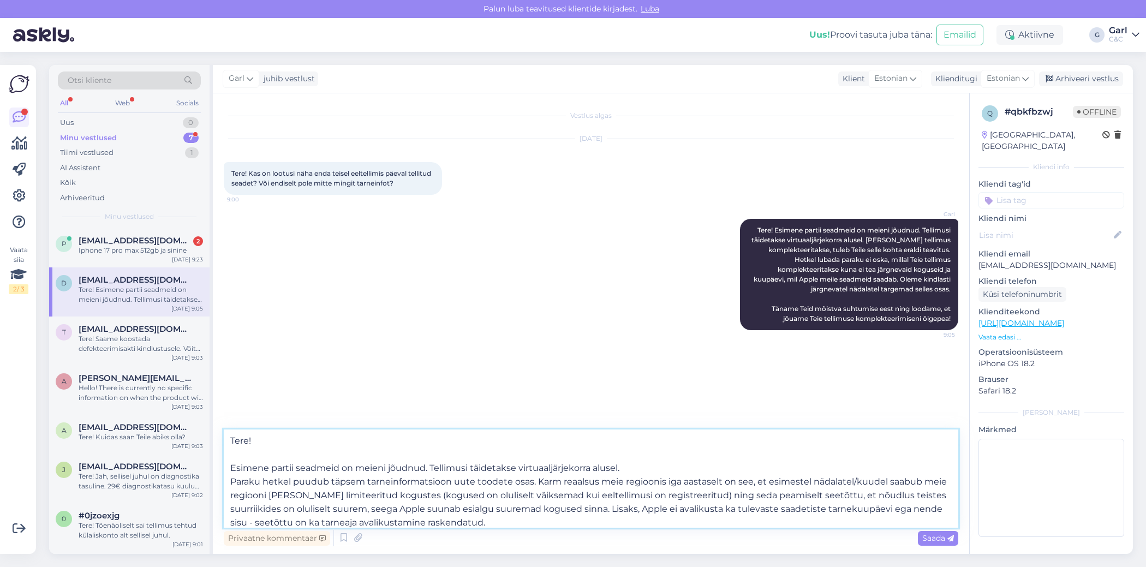
click at [564, 499] on textarea "Tere! Esimene partii seadmeid on meieni jõudnud. Tellimusi täidetakse virtuaalj…" at bounding box center [591, 479] width 735 height 98
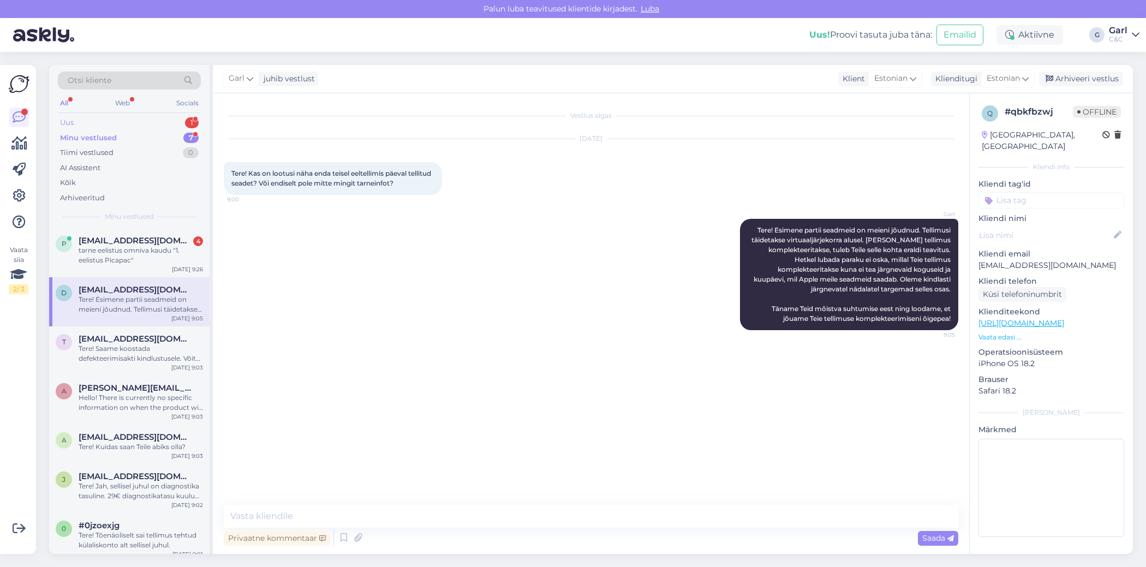
click at [169, 124] on div "Uus 1" at bounding box center [129, 122] width 143 height 15
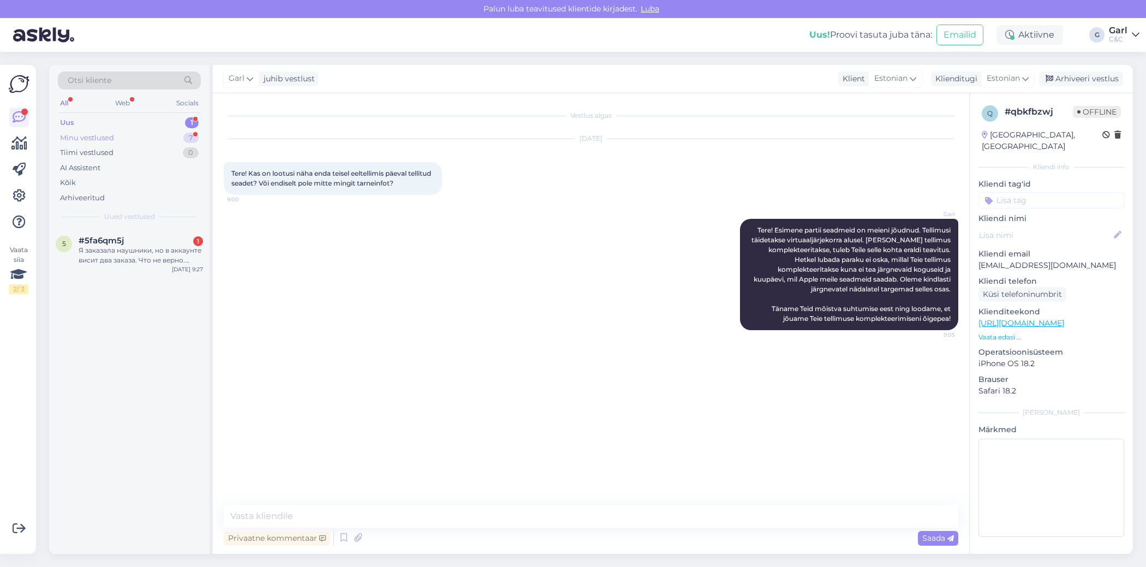
click at [157, 141] on div "Minu vestlused 7" at bounding box center [129, 137] width 143 height 15
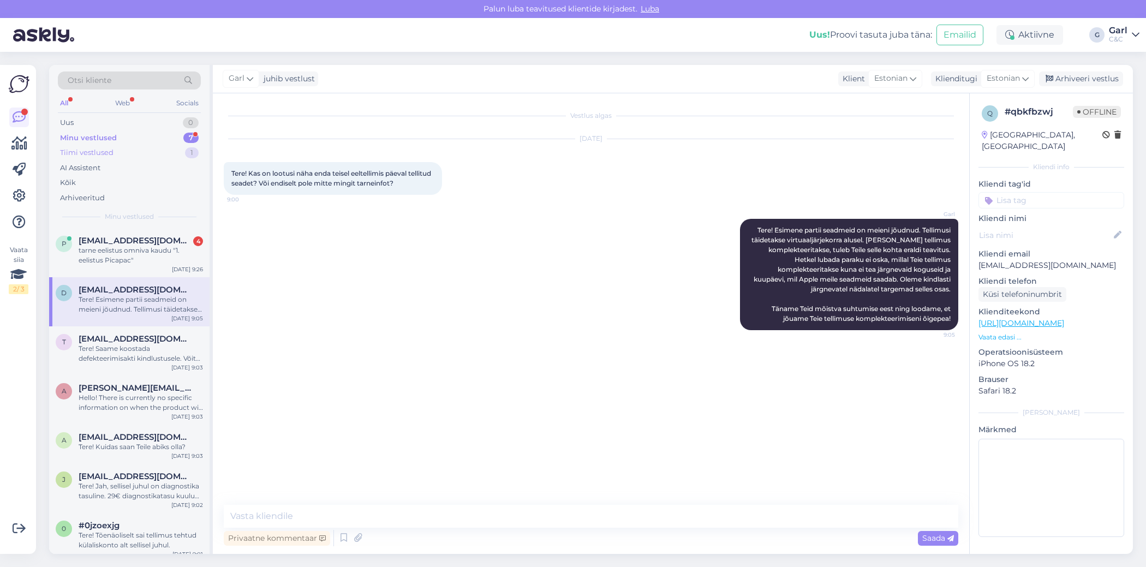
click at [173, 151] on div "Tiimi vestlused 1" at bounding box center [129, 152] width 143 height 15
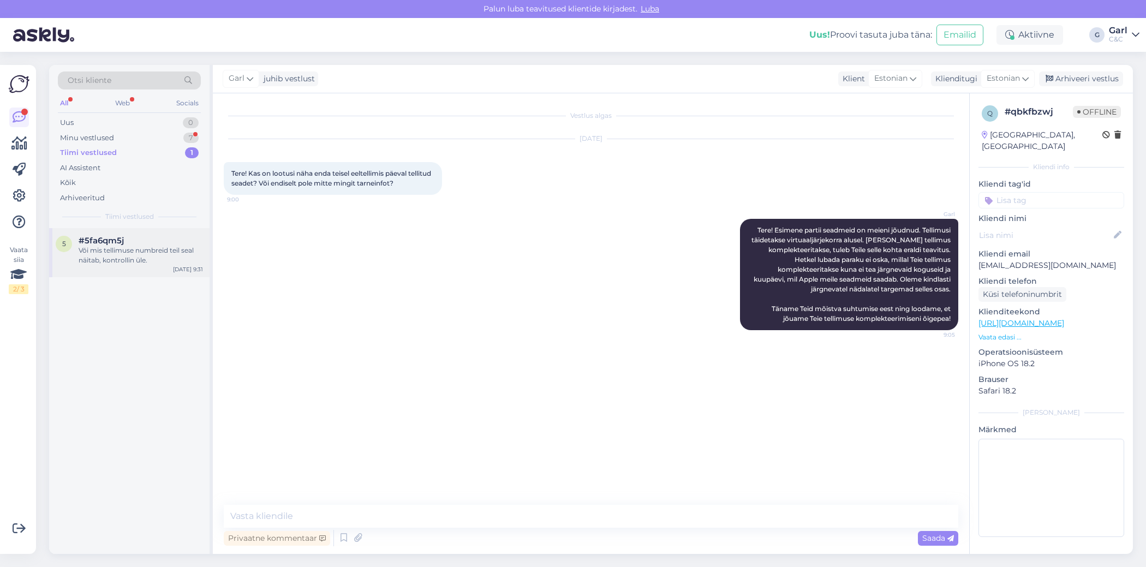
click at [141, 239] on div "#5fa6qm5j" at bounding box center [141, 241] width 124 height 10
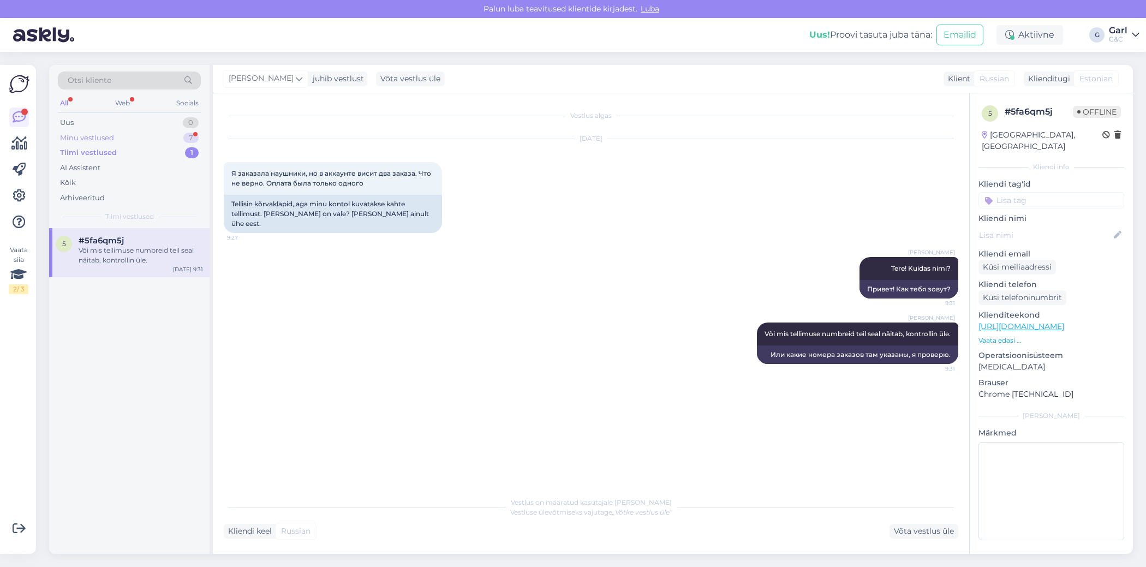
click at [165, 134] on div "Minu vestlused 7" at bounding box center [129, 137] width 143 height 15
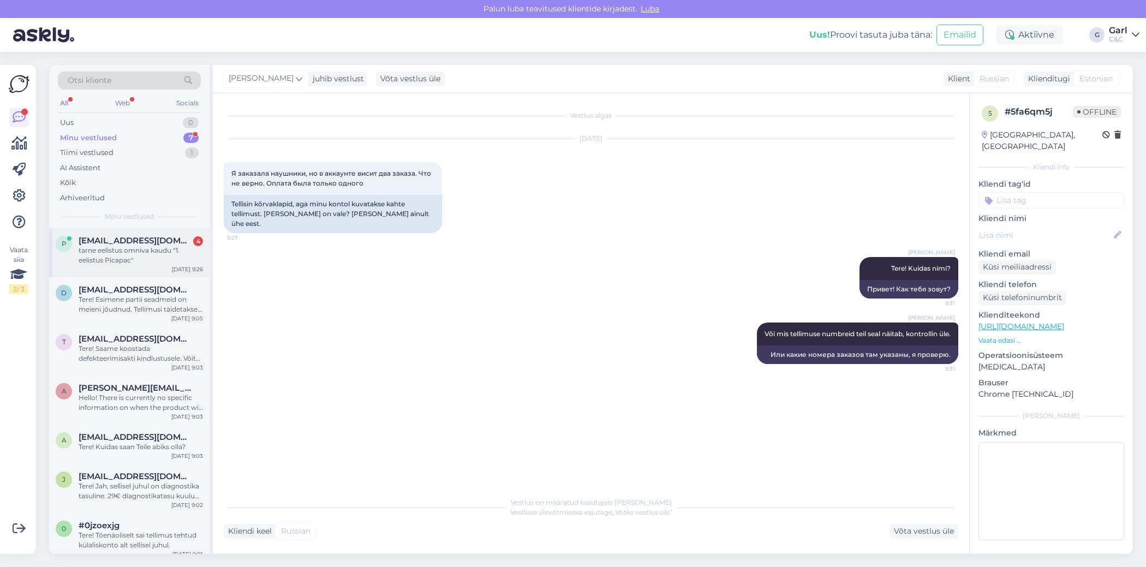
click at [162, 263] on div "tarne eelistus omniva kaudu "1. eelistus Picapac"" at bounding box center [141, 256] width 124 height 20
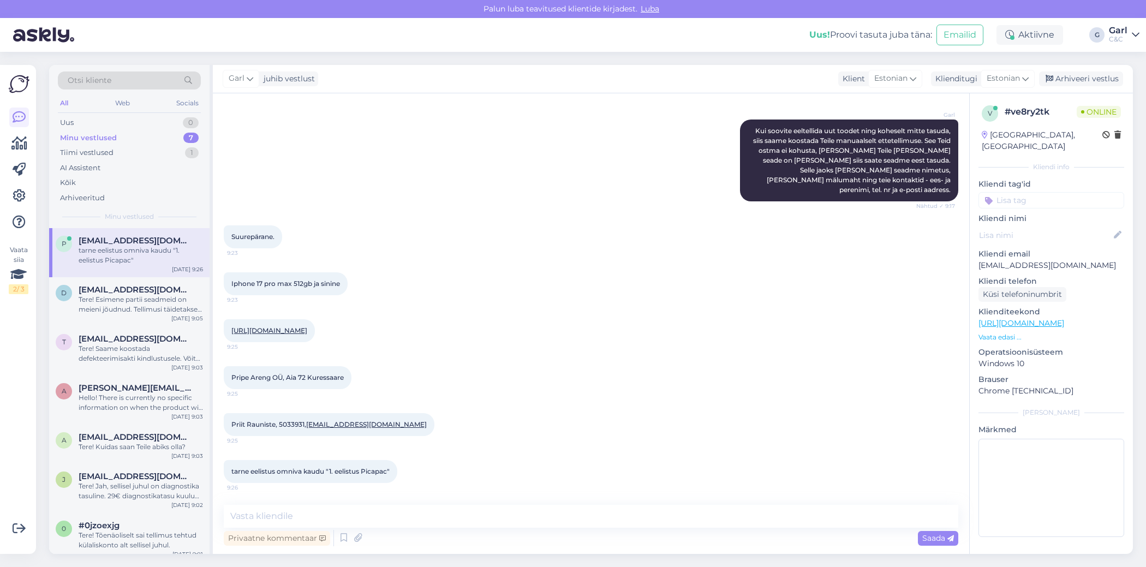
scroll to position [617, 0]
click at [307, 326] on link "https://www.shop.cec.ee/iphone-17-pro-max?gad_source=1&gad_campaignid=230093500…" at bounding box center [269, 330] width 76 height 8
click at [303, 514] on textarea at bounding box center [591, 516] width 735 height 23
type textarea "Hästi. Broneering tehtud!"
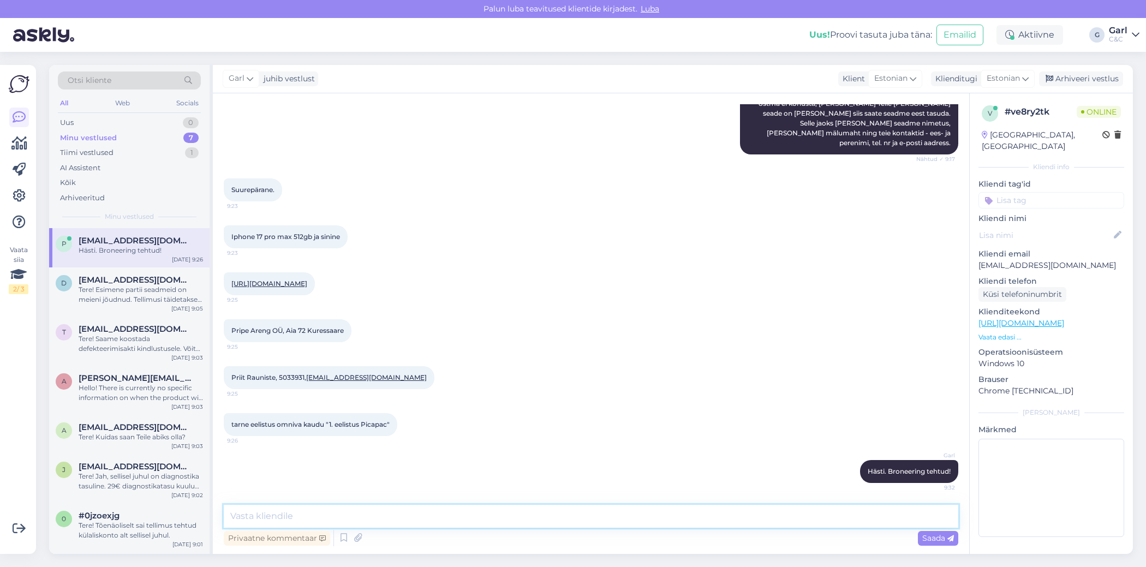
scroll to position [664, 0]
drag, startPoint x: 229, startPoint y: 197, endPoint x: 313, endPoint y: 198, distance: 84.1
click at [313, 225] on div "Iphone 17 pro max 512gb ja sinine 9:23" at bounding box center [286, 236] width 124 height 23
drag, startPoint x: 280, startPoint y: 378, endPoint x: 396, endPoint y: 378, distance: 116.3
click at [396, 378] on div "Priit Rauniste, 5033931, priit.rauniste@gmail.com 9:25" at bounding box center [329, 377] width 211 height 23
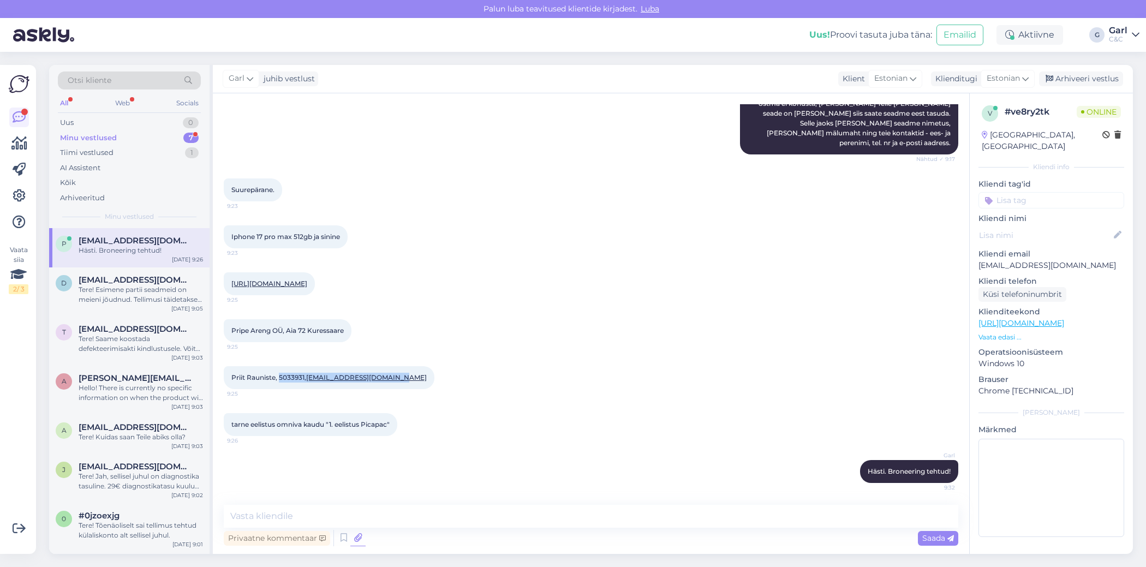
copy span "5033931, priit.rauniste@gmail.com"
drag, startPoint x: 230, startPoint y: 199, endPoint x: 314, endPoint y: 198, distance: 83.5
click at [314, 225] on div "Iphone 17 pro max 512gb ja sinine 9:23" at bounding box center [286, 236] width 124 height 23
copy span "Iphone 17 pro max 512gb"
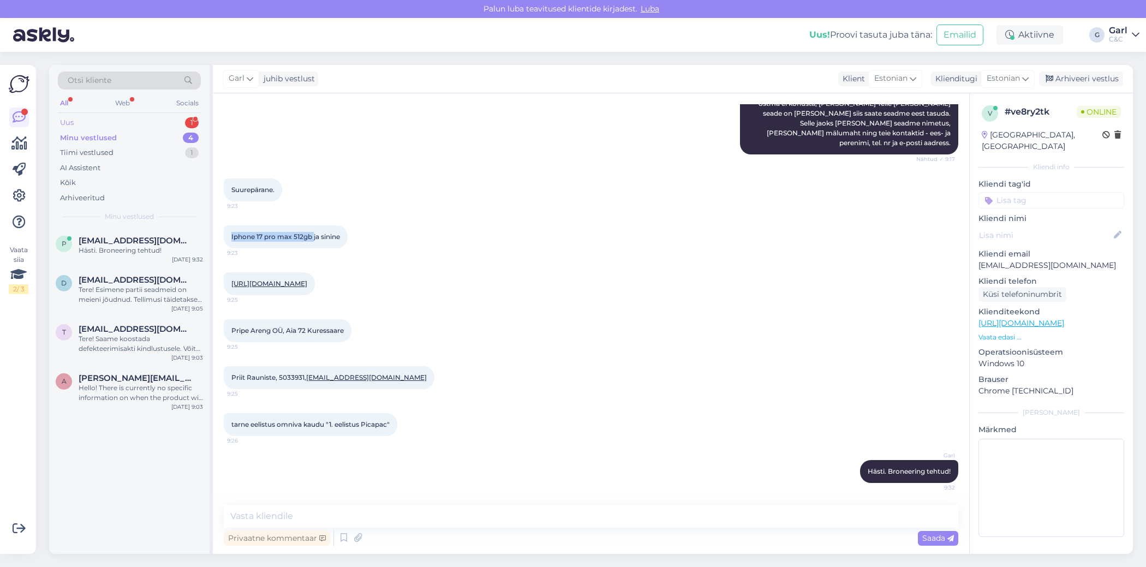
click at [188, 124] on div "1" at bounding box center [192, 122] width 14 height 11
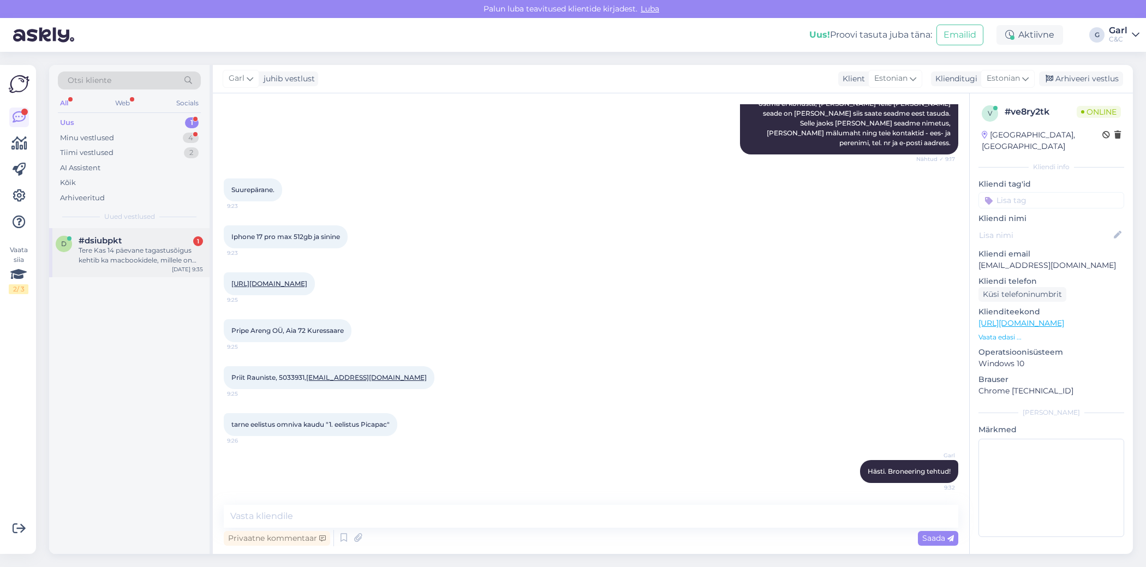
click at [135, 257] on div "Tere Kas 14 päevane tagastusõigus kehtib ka macbookidele, millele on lisatud ek…" at bounding box center [141, 256] width 124 height 20
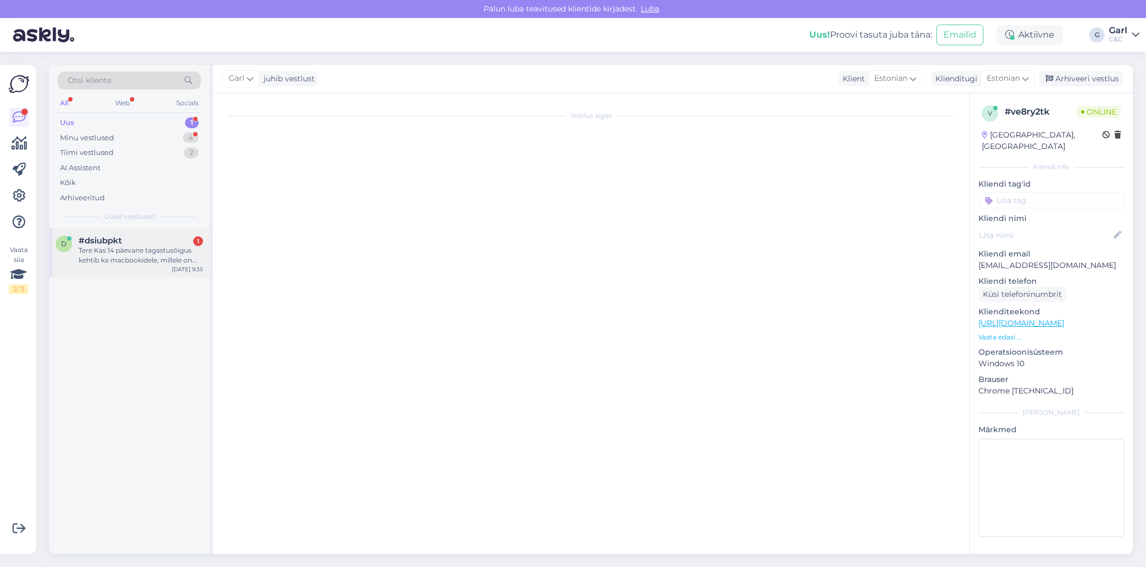
scroll to position [0, 0]
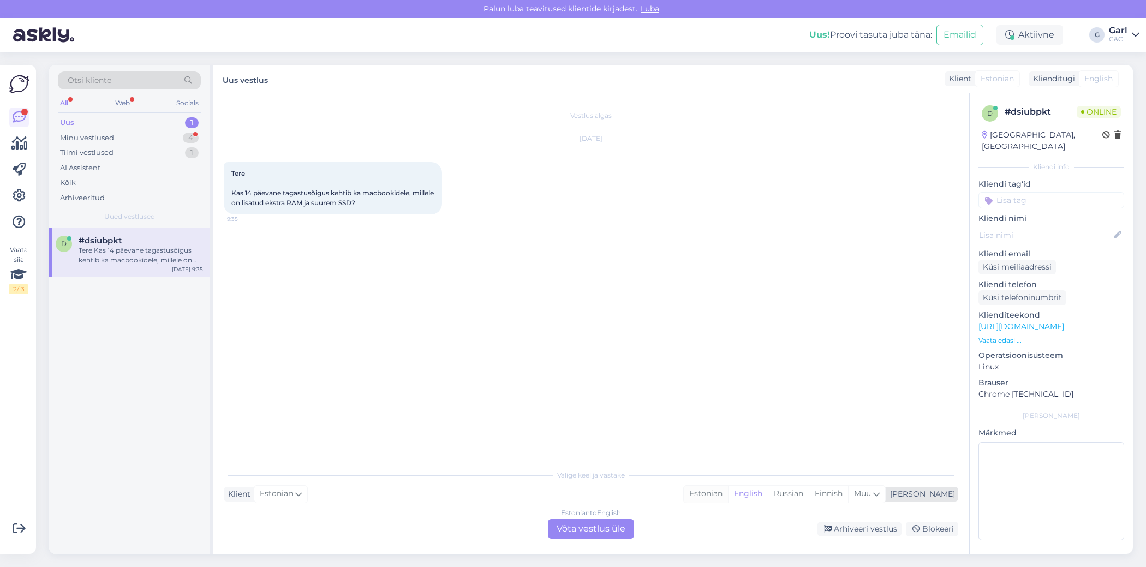
click at [727, 490] on div "Klient Estonian Mina Estonian English Russian Finnish Muu" at bounding box center [591, 494] width 735 height 15
click at [728, 490] on div "Estonian" at bounding box center [706, 494] width 44 height 16
click at [597, 533] on div "Estonian to Estonian Võta vestlus üle" at bounding box center [591, 529] width 86 height 20
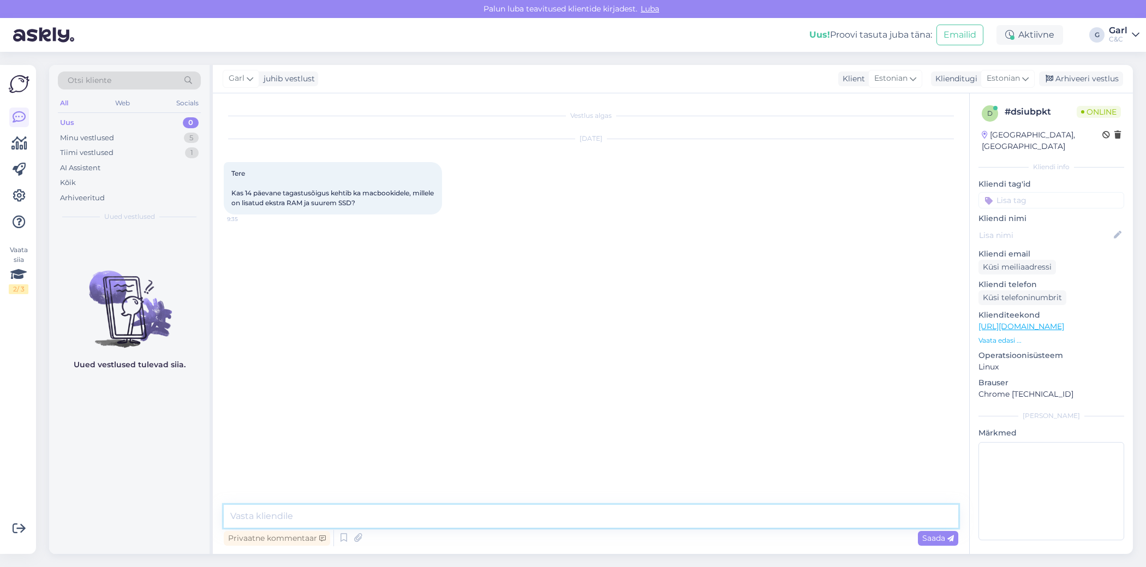
click at [599, 523] on textarea at bounding box center [591, 516] width 735 height 23
click at [1064, 322] on link "https://www.shop.cec.ee/macbook-pro-14-apple-m4-pro-14c-cpu-20c-gpu-48gb-1tb-ss…" at bounding box center [1022, 327] width 86 height 10
click at [332, 509] on textarea "Tere! E" at bounding box center [591, 516] width 735 height 23
type textarea "Tere! Juhul, kui toode on e-poest tellitud, siis küll."
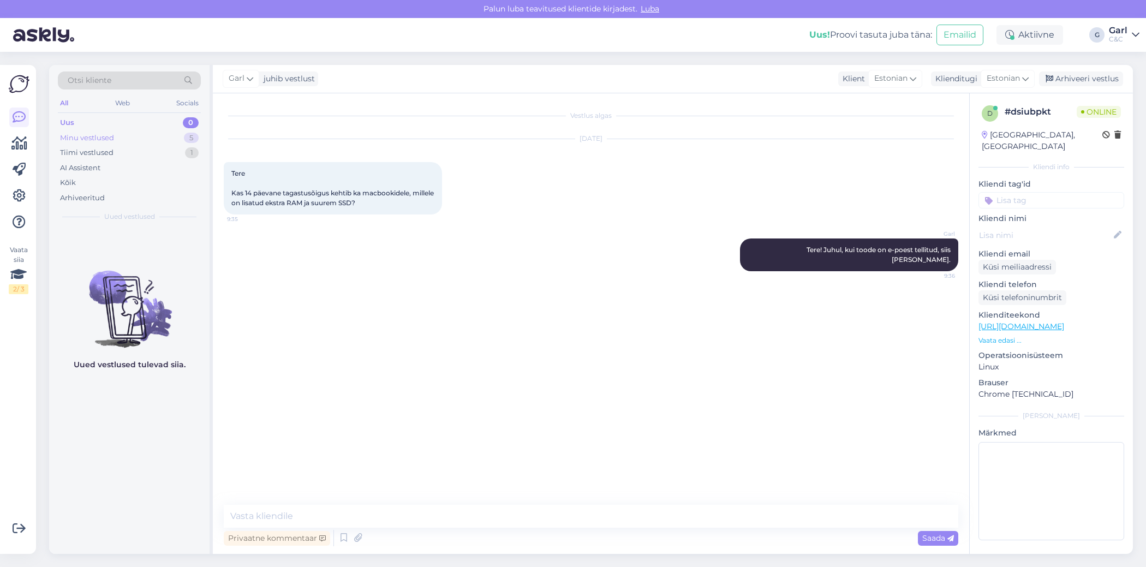
click at [166, 139] on div "Minu vestlused 5" at bounding box center [129, 137] width 143 height 15
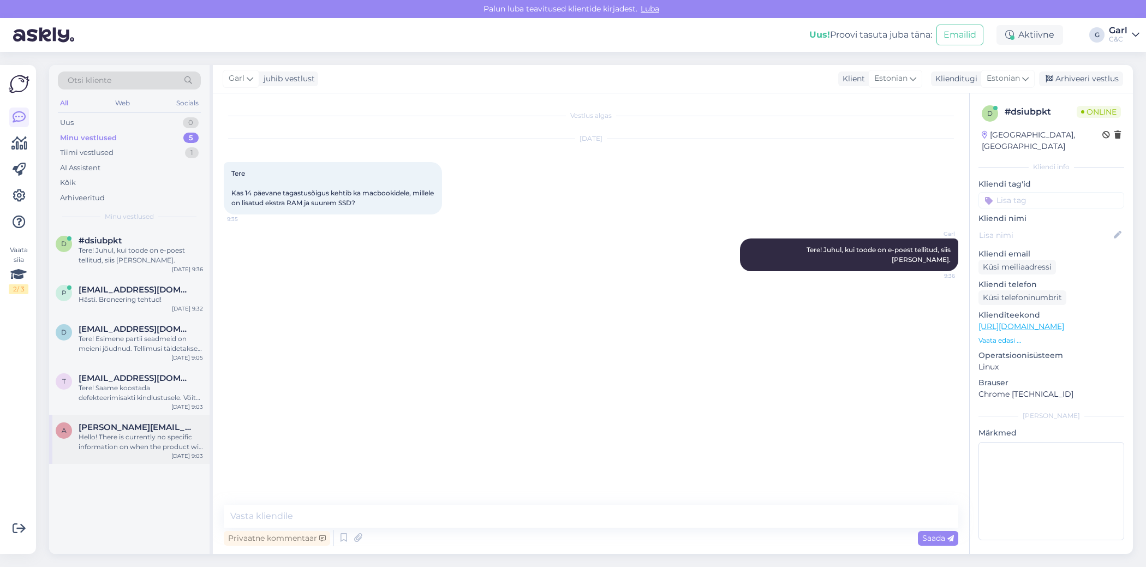
click at [128, 447] on div "Hello! There is currently no specific information on when the product will arri…" at bounding box center [141, 442] width 124 height 20
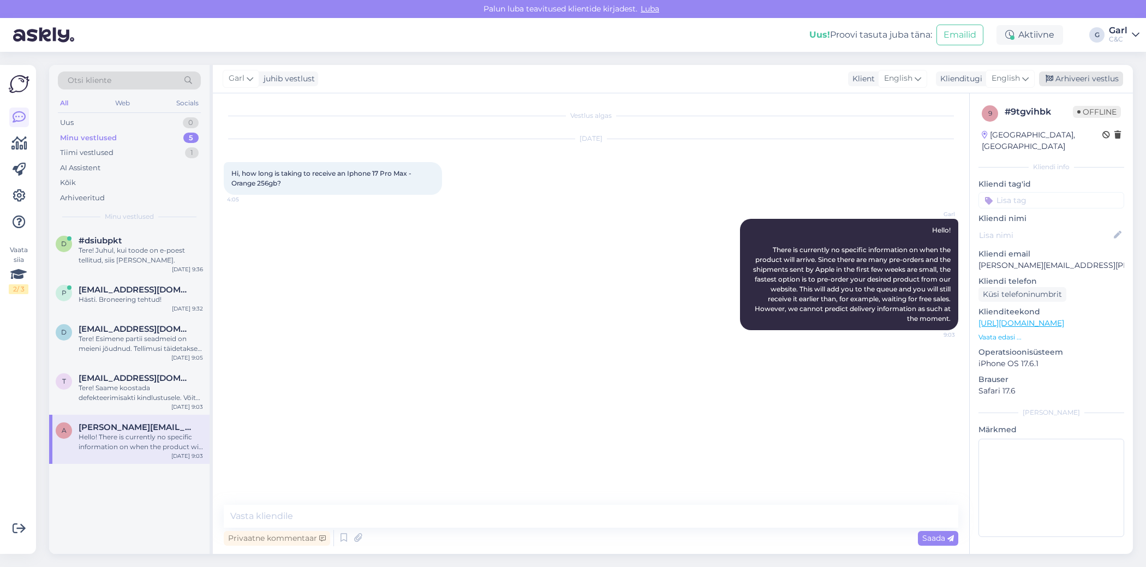
click at [1083, 84] on div "Arhiveeri vestlus" at bounding box center [1081, 79] width 84 height 15
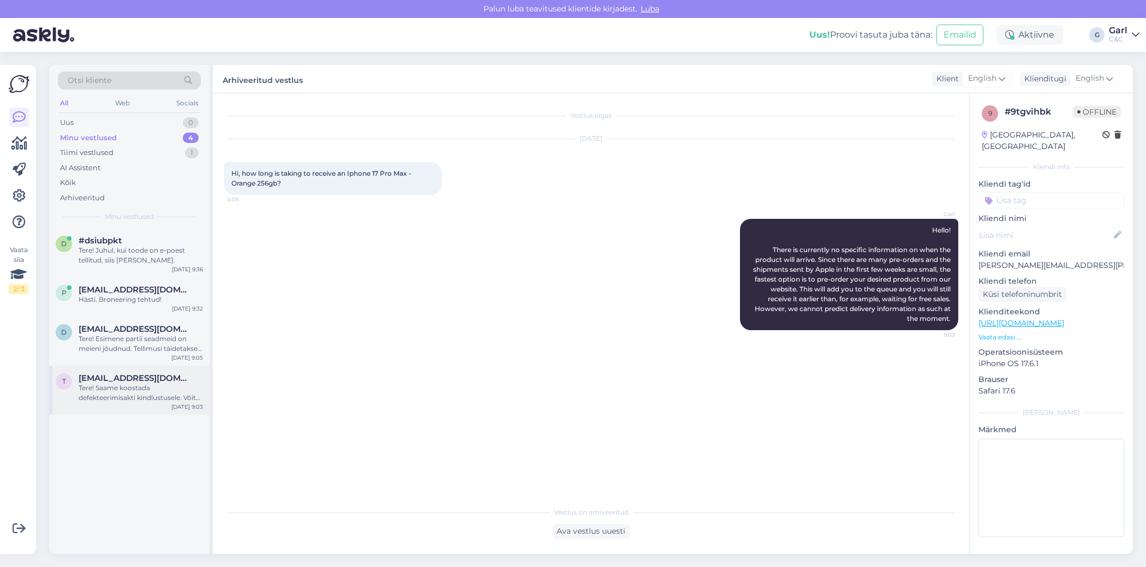
drag, startPoint x: 133, startPoint y: 409, endPoint x: 209, endPoint y: 396, distance: 77.1
click at [132, 409] on div "T Triinu.luidalepp@gmail.com Tere! Saame koostada defekteerimisakti kindlustuse…" at bounding box center [129, 390] width 160 height 49
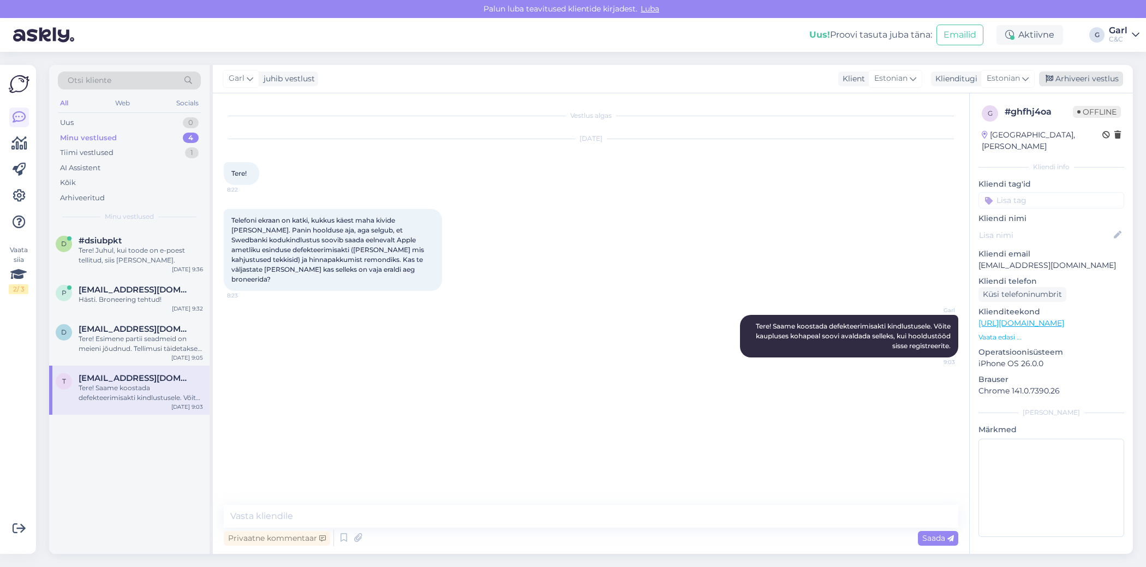
click at [1090, 81] on div "Arhiveeri vestlus" at bounding box center [1081, 79] width 84 height 15
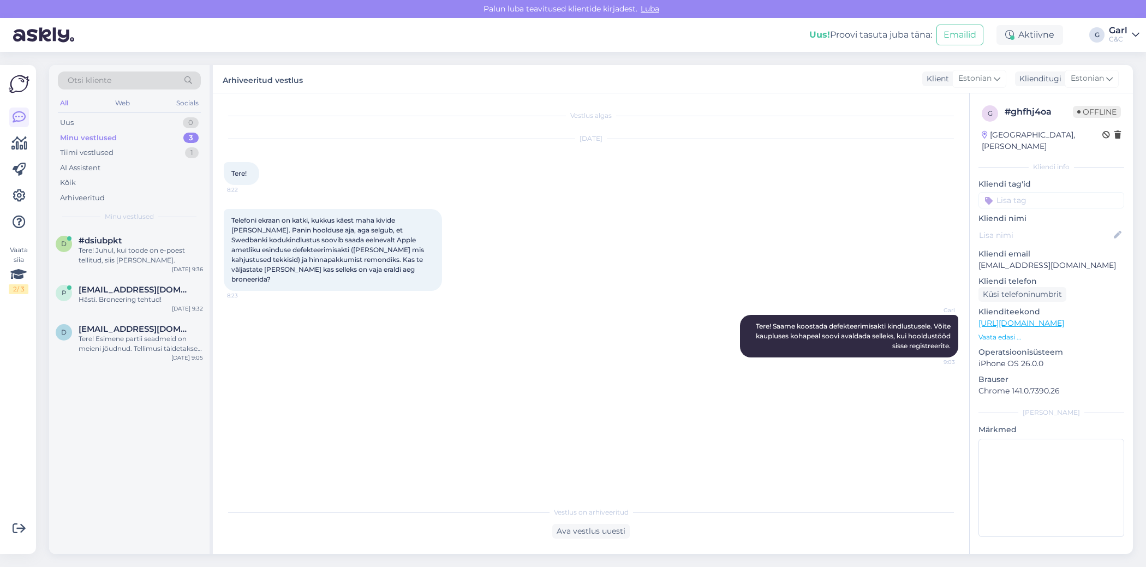
drag, startPoint x: 165, startPoint y: 342, endPoint x: 327, endPoint y: 331, distance: 161.9
click at [165, 342] on div "Tere! Esimene partii seadmeid on meieni jõudnud. Tellimusi täidetakse virtuaalj…" at bounding box center [141, 344] width 124 height 20
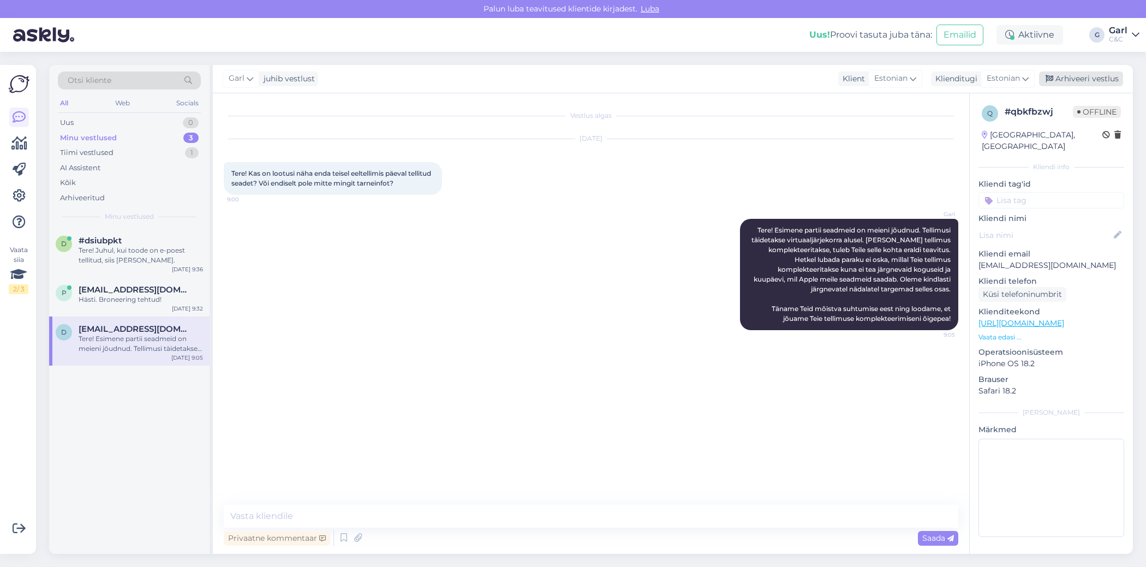
click at [1104, 76] on div "Arhiveeri vestlus" at bounding box center [1081, 79] width 84 height 15
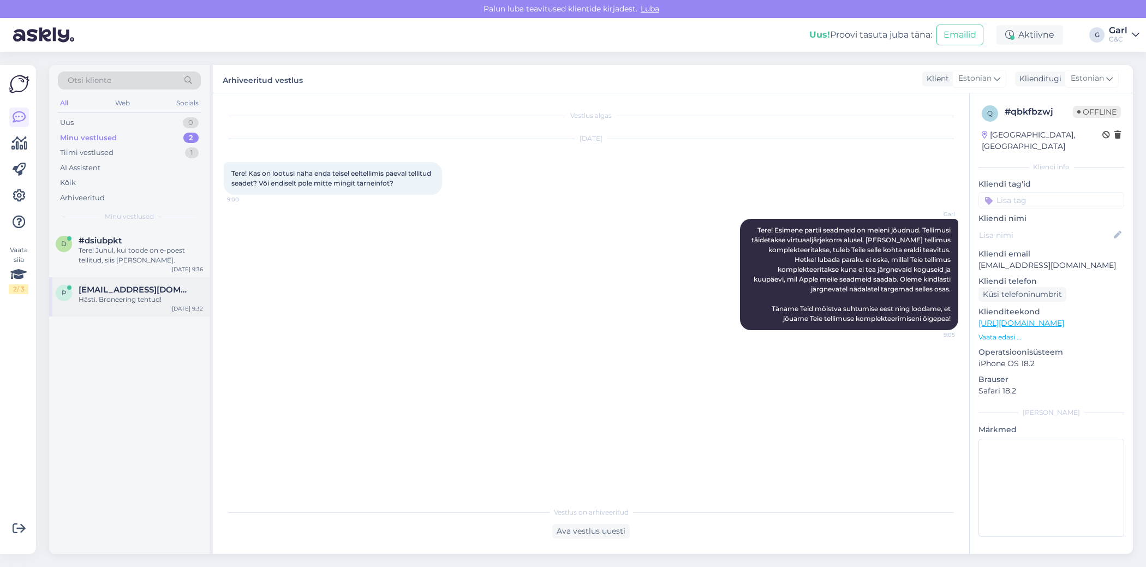
click at [187, 297] on div "Hästi. Broneering tehtud!" at bounding box center [141, 300] width 124 height 10
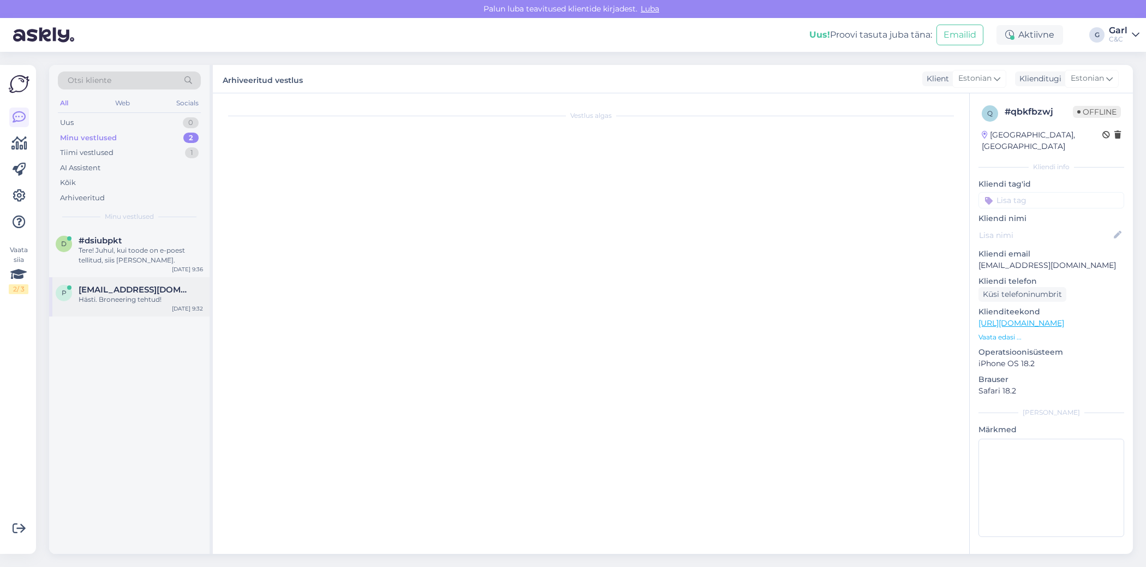
scroll to position [664, 0]
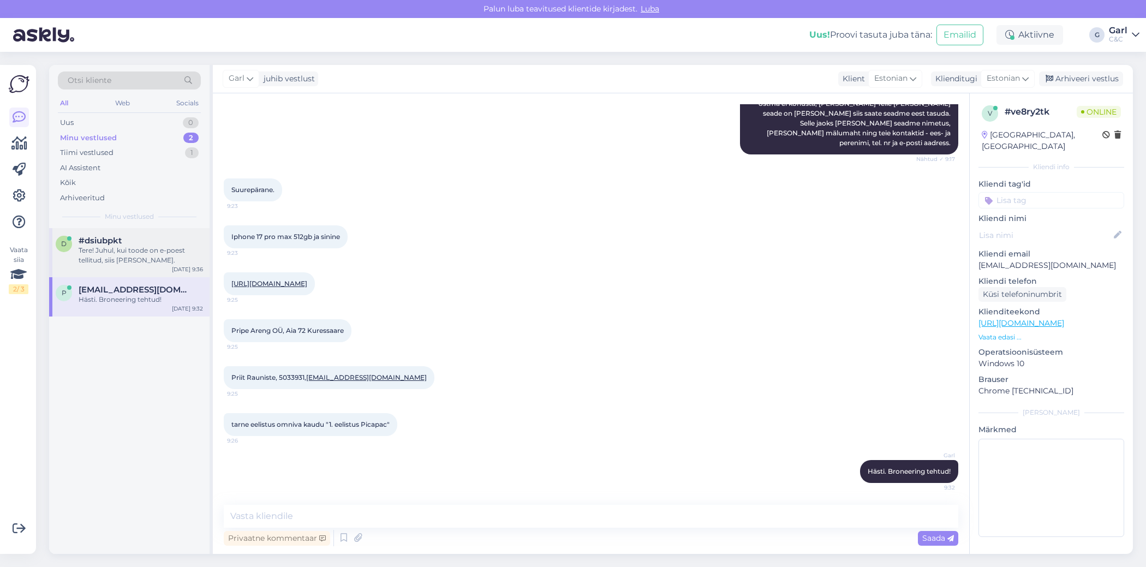
click at [124, 261] on div "Tere! Juhul, kui toode on e-poest tellitud, siis küll." at bounding box center [141, 256] width 124 height 20
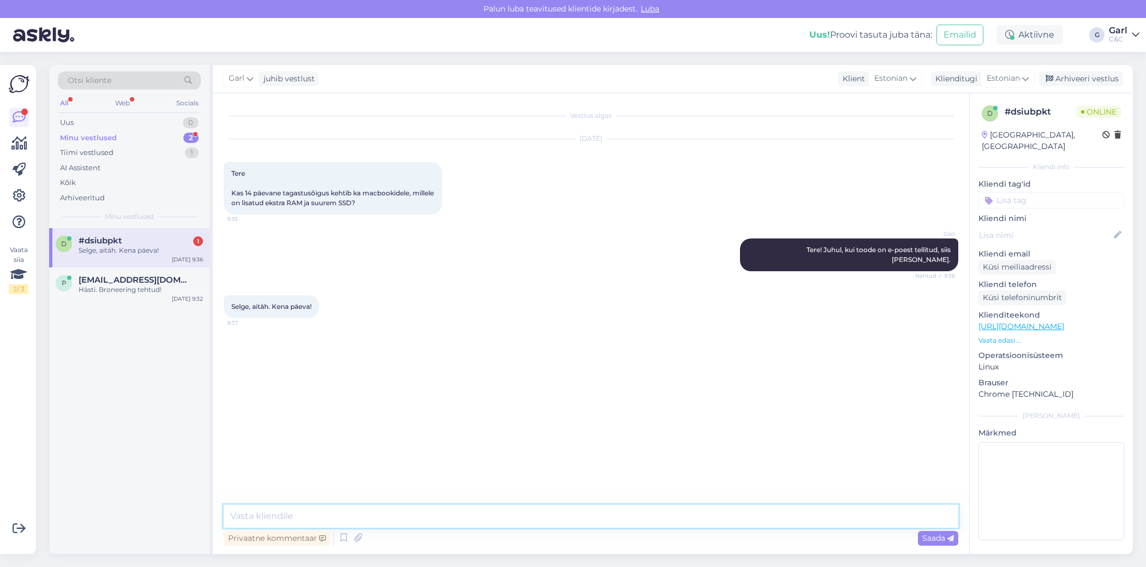
click at [372, 515] on textarea at bounding box center [591, 516] width 735 height 23
type textarea "Teilegi!"
click at [1076, 80] on div "Arhiveeri vestlus" at bounding box center [1081, 79] width 84 height 15
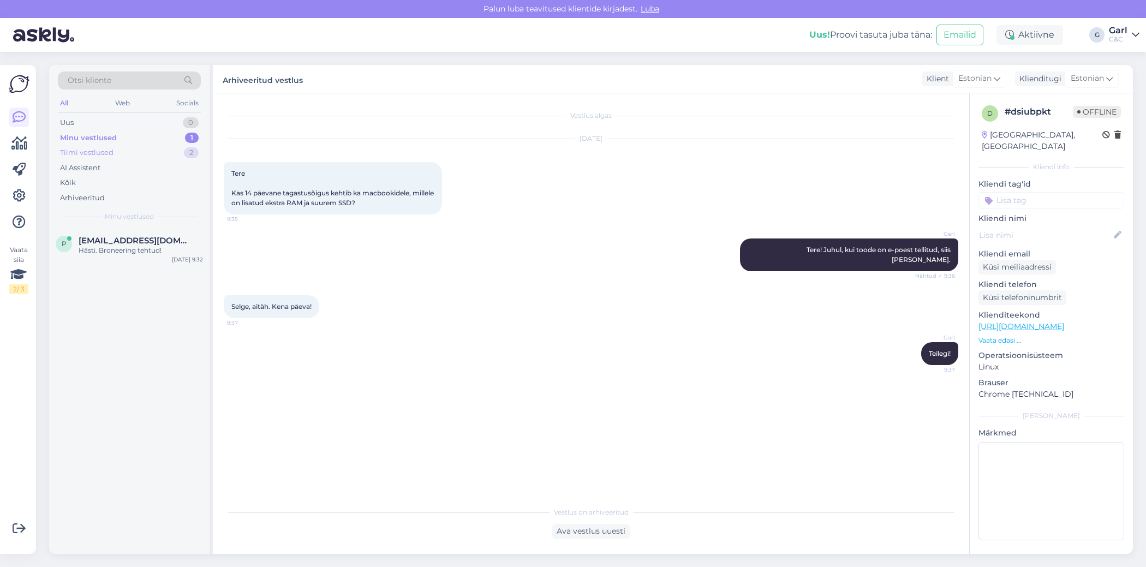
click at [185, 157] on div "Tiimi vestlused 2" at bounding box center [129, 152] width 143 height 15
click at [155, 134] on div "Minu vestlused 1" at bounding box center [129, 137] width 143 height 15
click at [19, 147] on icon at bounding box center [19, 143] width 16 height 13
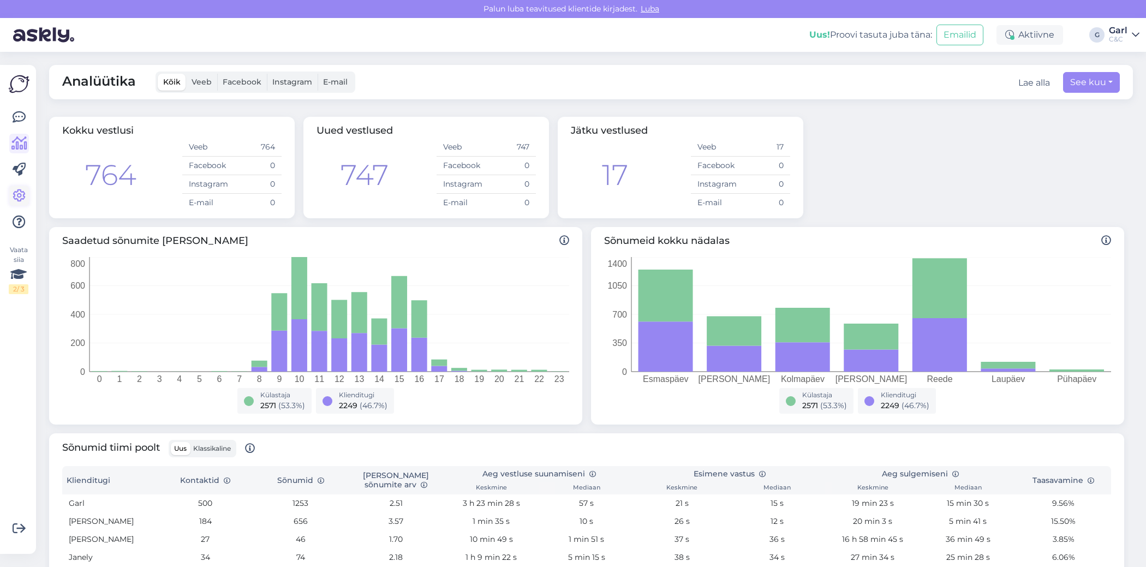
click at [19, 194] on icon at bounding box center [19, 195] width 13 height 13
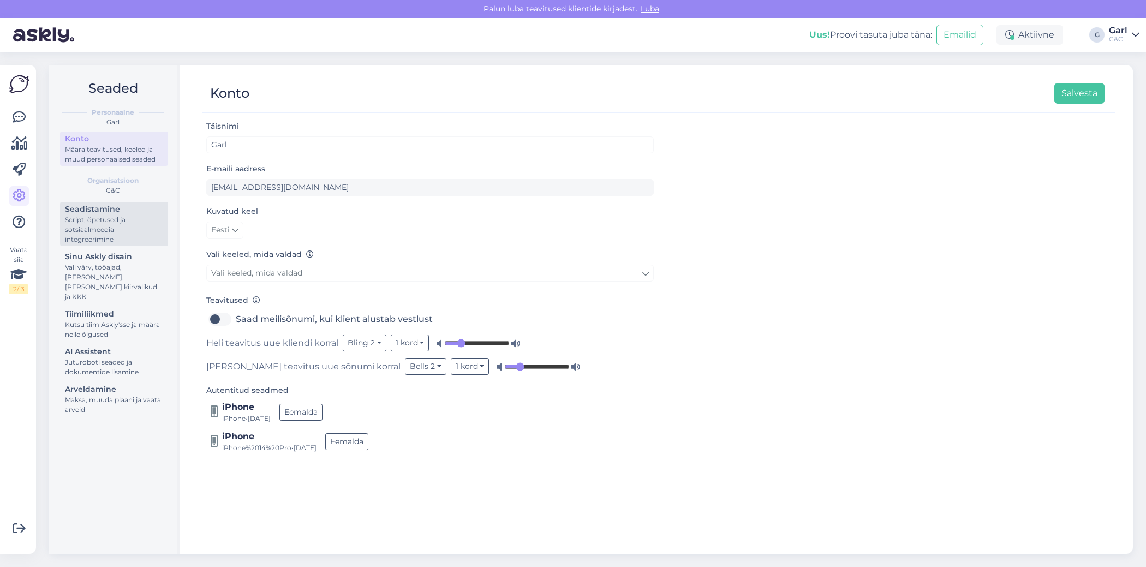
click at [135, 241] on div "Script, õpetused ja sotsiaalmeedia integreerimine" at bounding box center [114, 229] width 98 height 29
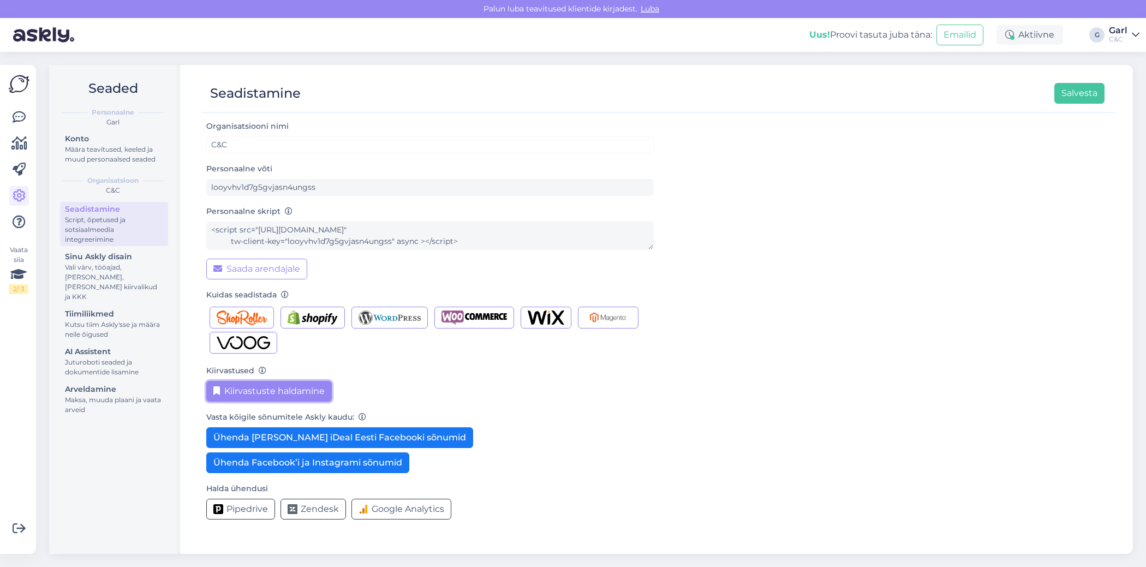
click at [238, 388] on button "Kiirvastuste haldamine" at bounding box center [269, 391] width 126 height 21
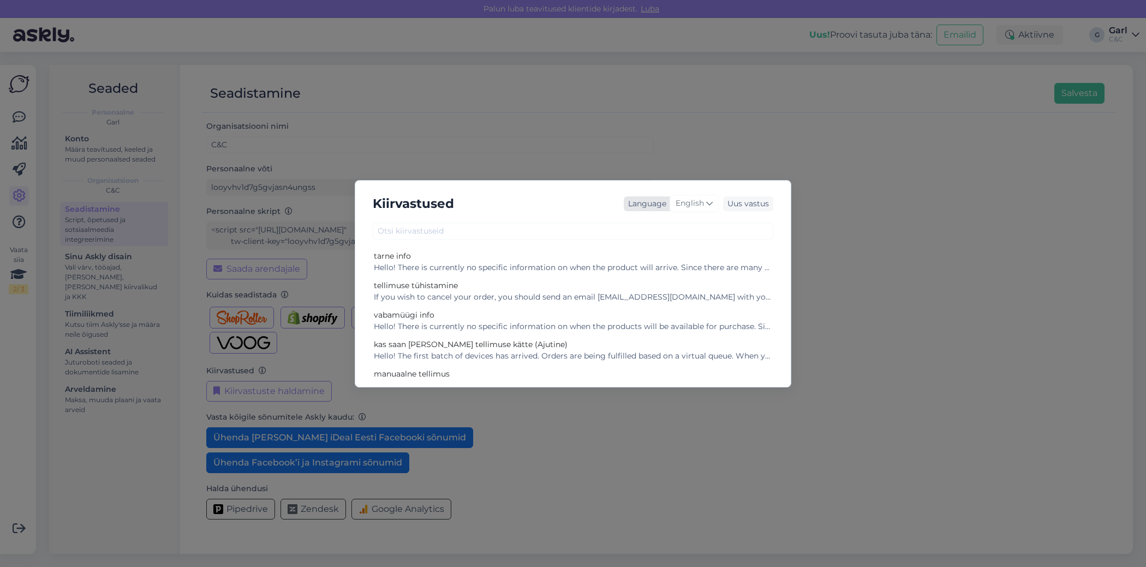
click at [702, 209] on span "English" at bounding box center [690, 204] width 28 height 12
click at [662, 331] on link "Estonian" at bounding box center [671, 328] width 120 height 17
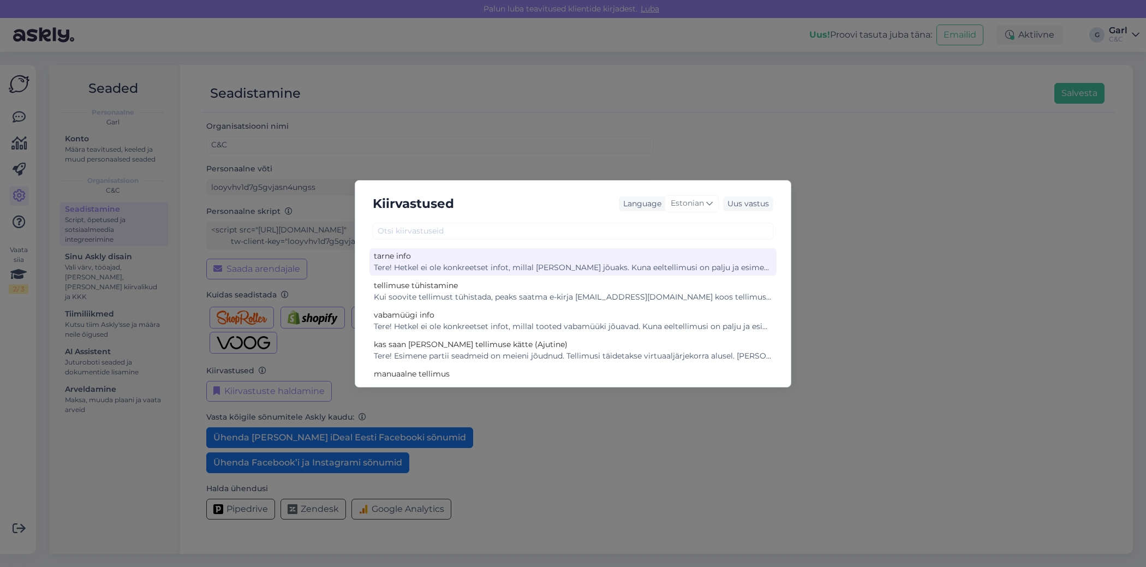
click at [594, 273] on div "tarne info Tere! Hetkel ei ole konkreetset infot, millal toode kohale jõuaks. K…" at bounding box center [573, 261] width 407 height 27
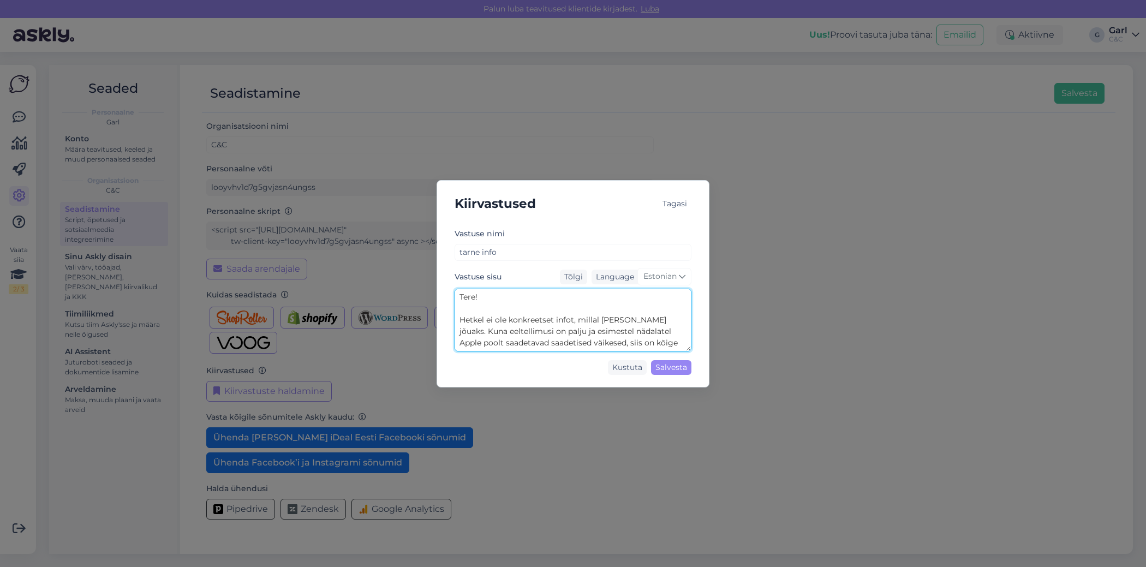
click at [592, 316] on textarea "Tere! Hetkel ei ole konkreetset infot, millal [PERSON_NAME] jõuaks. Kuna eeltel…" at bounding box center [573, 320] width 237 height 63
click at [35, 121] on div "Kiirvastused Tagasi Vastuse nimi tarne info Vastuse sisu Tõlgi Language Estonia…" at bounding box center [573, 283] width 1146 height 567
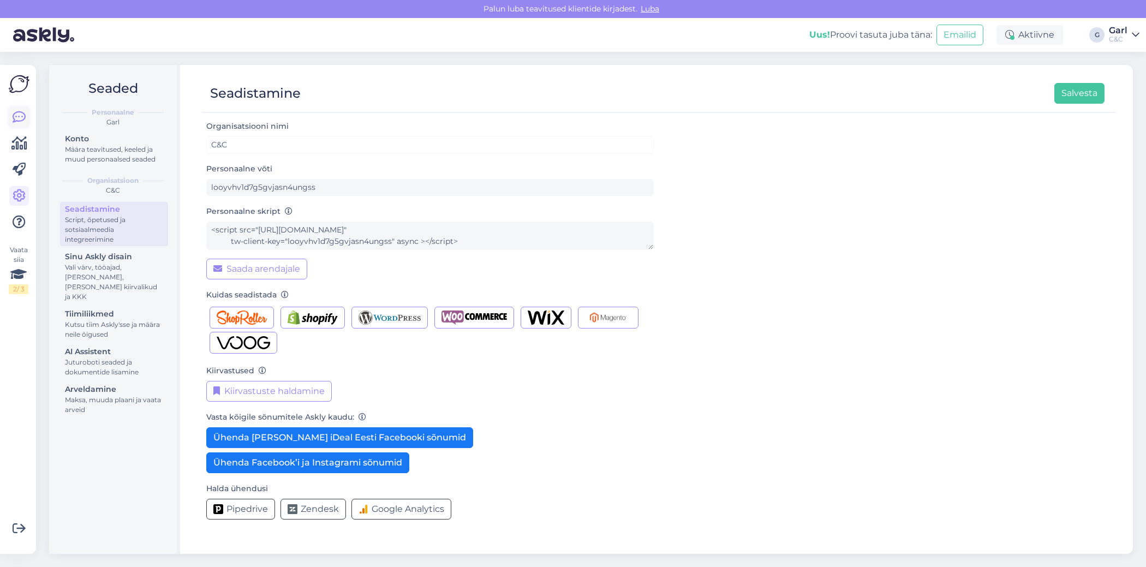
click at [9, 120] on link at bounding box center [19, 118] width 20 height 20
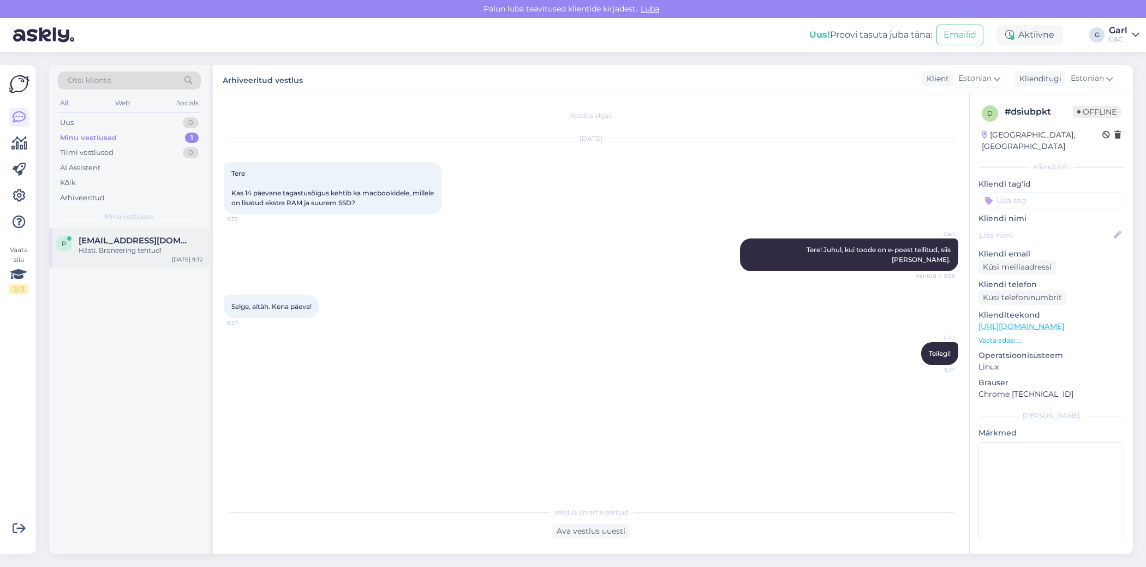
click at [137, 234] on div "p priit.rauniste@gmail.com Hästi. Broneering tehtud! Sep 23 9:32" at bounding box center [129, 247] width 160 height 39
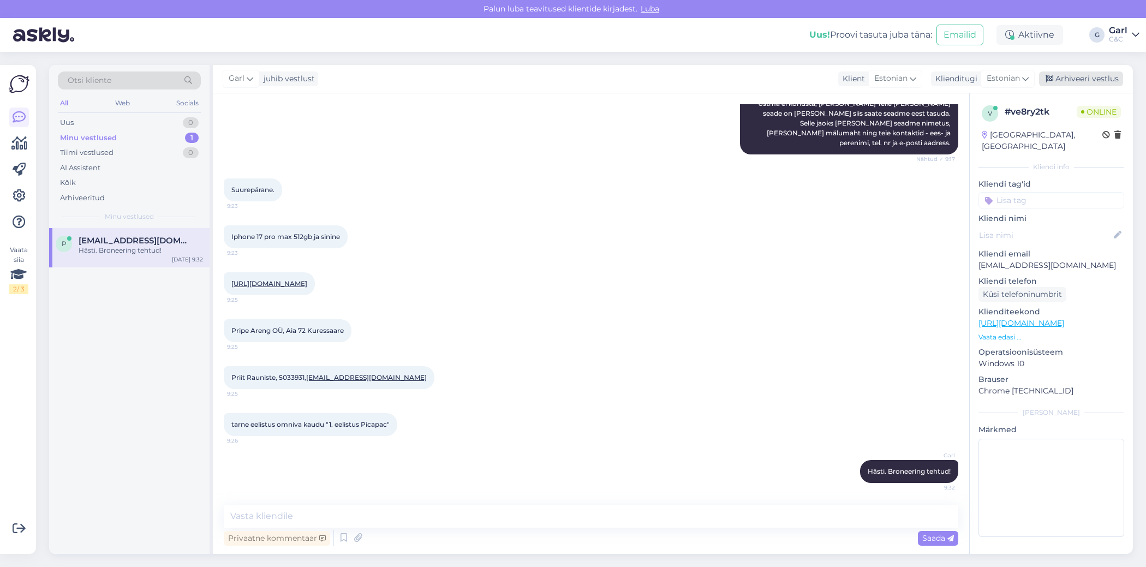
click at [1048, 78] on icon at bounding box center [1050, 79] width 8 height 8
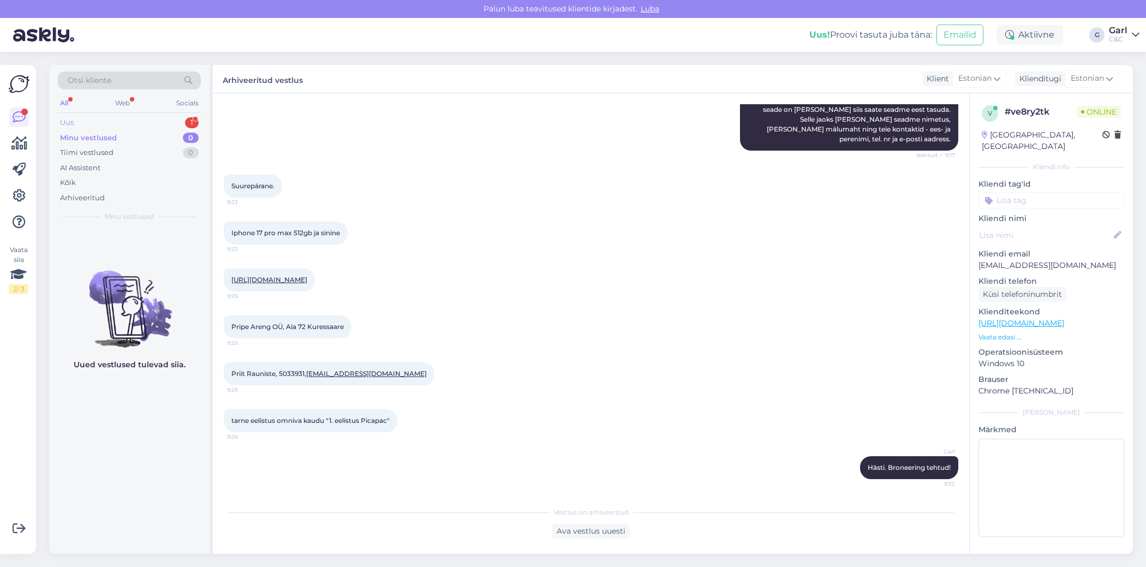
click at [177, 117] on div "Uus 1" at bounding box center [129, 122] width 143 height 15
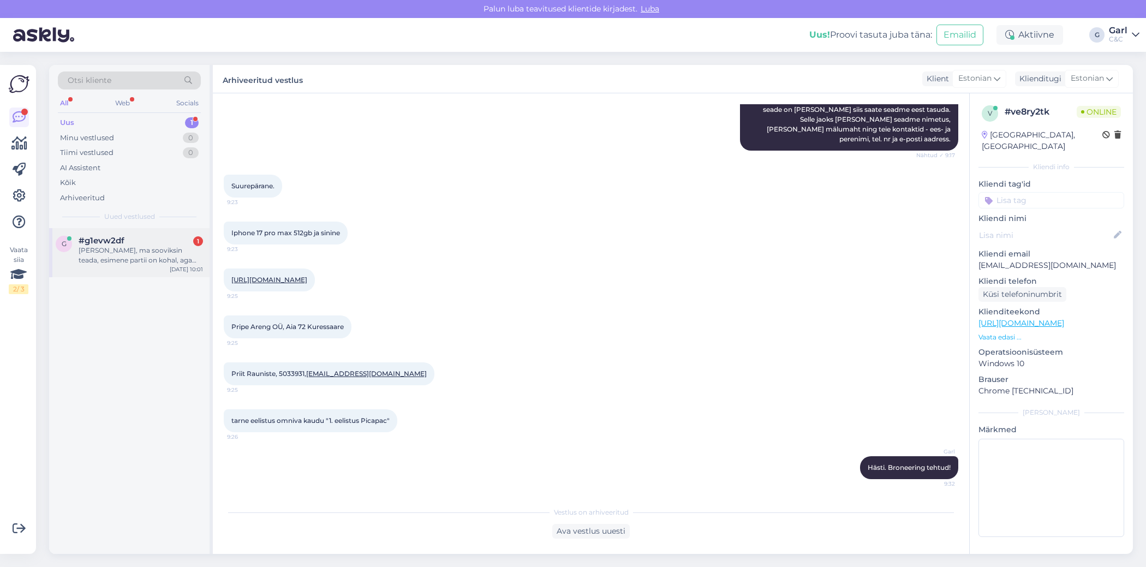
click at [170, 251] on div "Tere, ma sooviksin teada, esimene partii on kohal, aga umbkaudu mis ajaks saada…" at bounding box center [141, 256] width 124 height 20
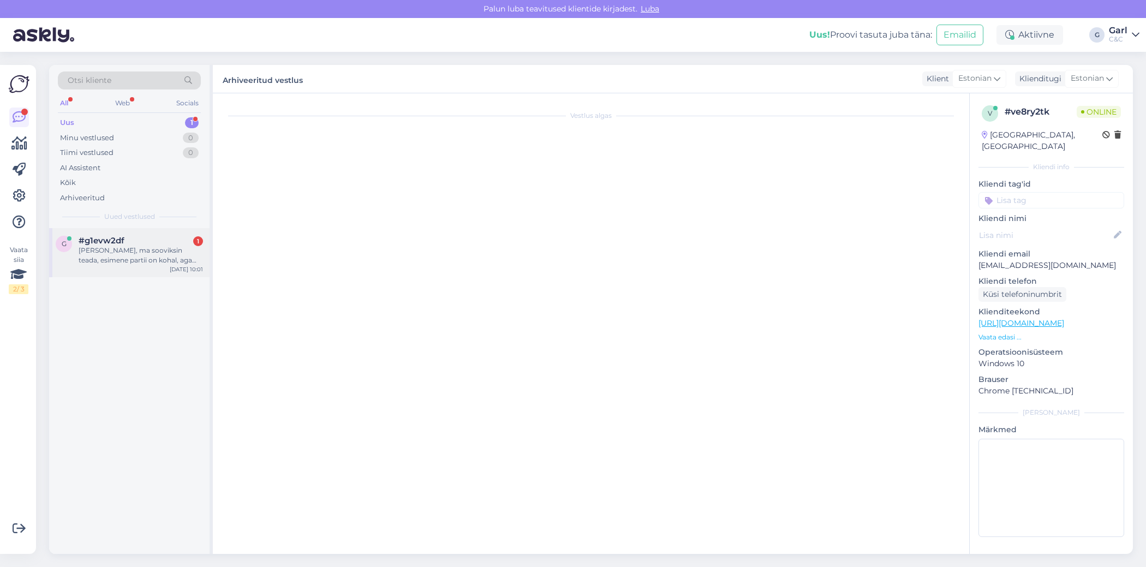
scroll to position [0, 0]
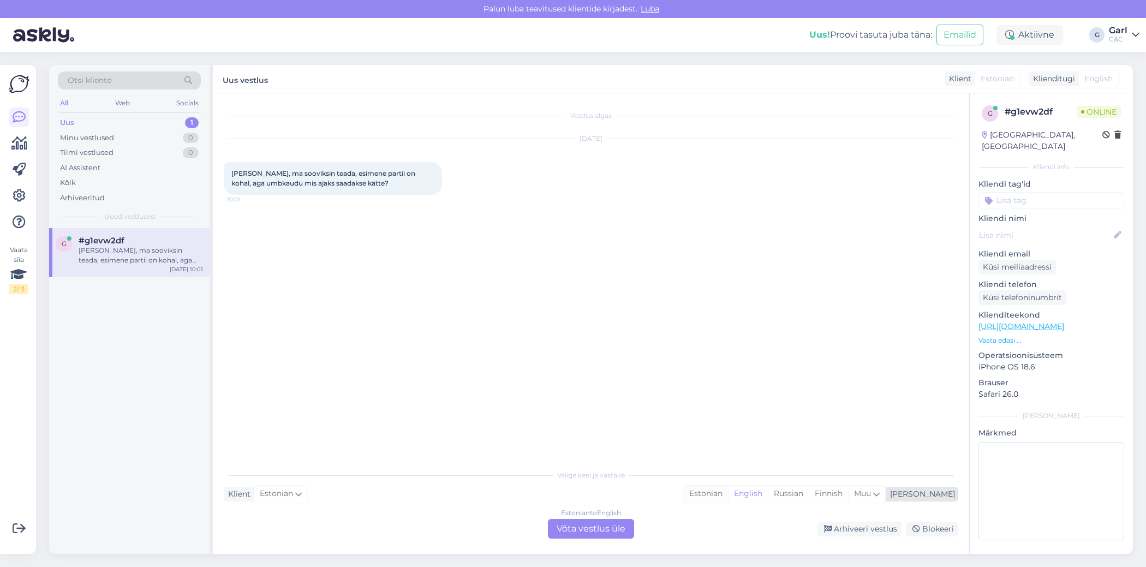
click at [728, 492] on div "Estonian" at bounding box center [706, 494] width 44 height 16
click at [590, 531] on div "Estonian to Estonian Võta vestlus üle" at bounding box center [591, 529] width 86 height 20
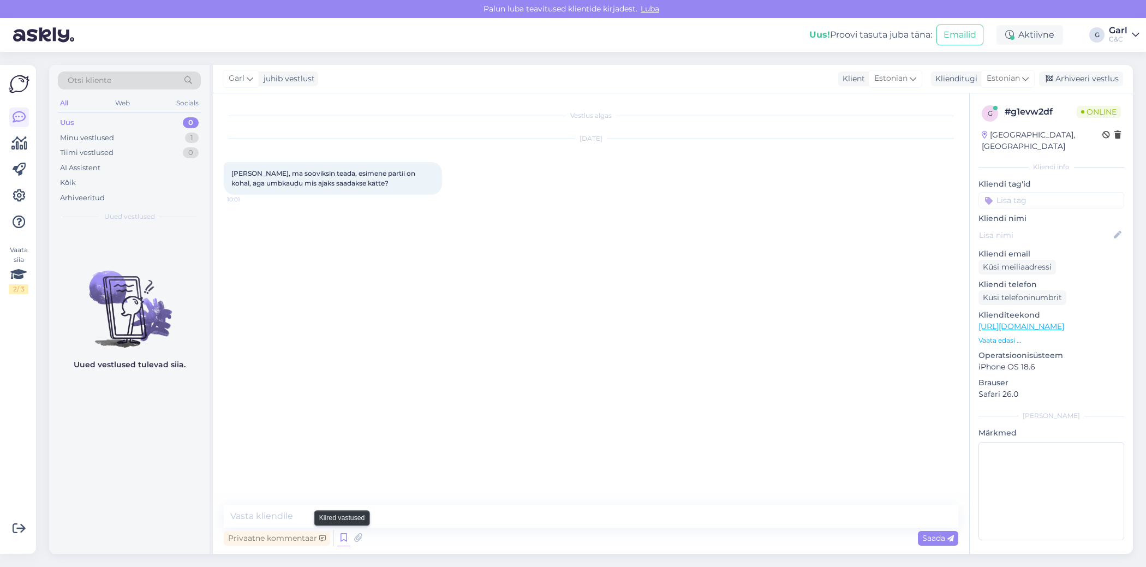
click at [343, 541] on icon at bounding box center [343, 538] width 13 height 16
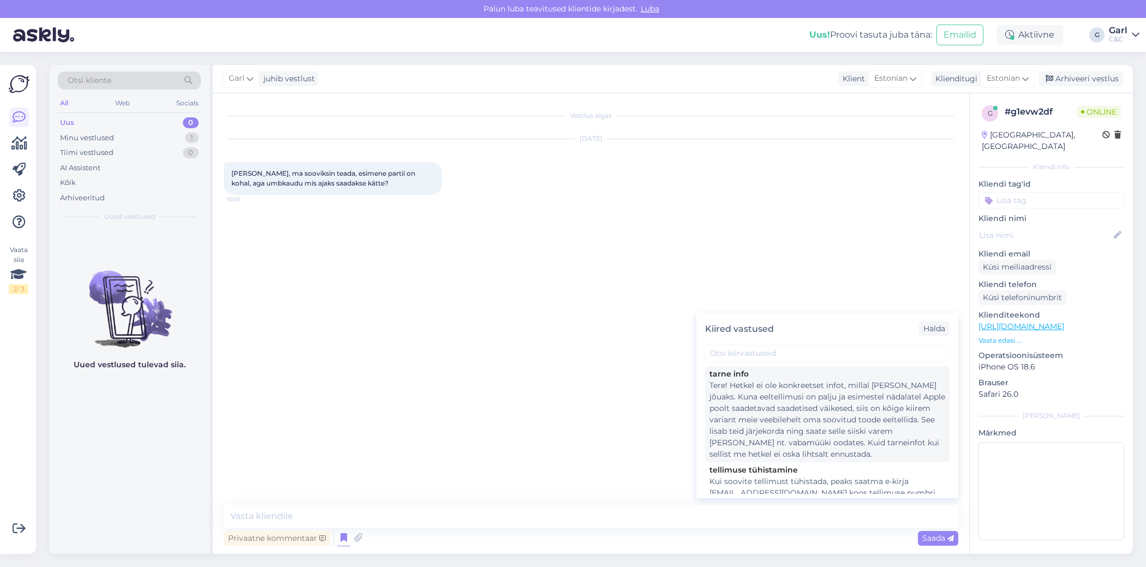
click at [759, 446] on div "Tere! Hetkel ei ole konkreetset infot, millal [PERSON_NAME] jõuaks. Kuna eeltel…" at bounding box center [828, 420] width 236 height 80
type textarea "Tere! Hetkel ei ole konkreetset infot, millal [PERSON_NAME] jõuaks. Kuna eeltel…"
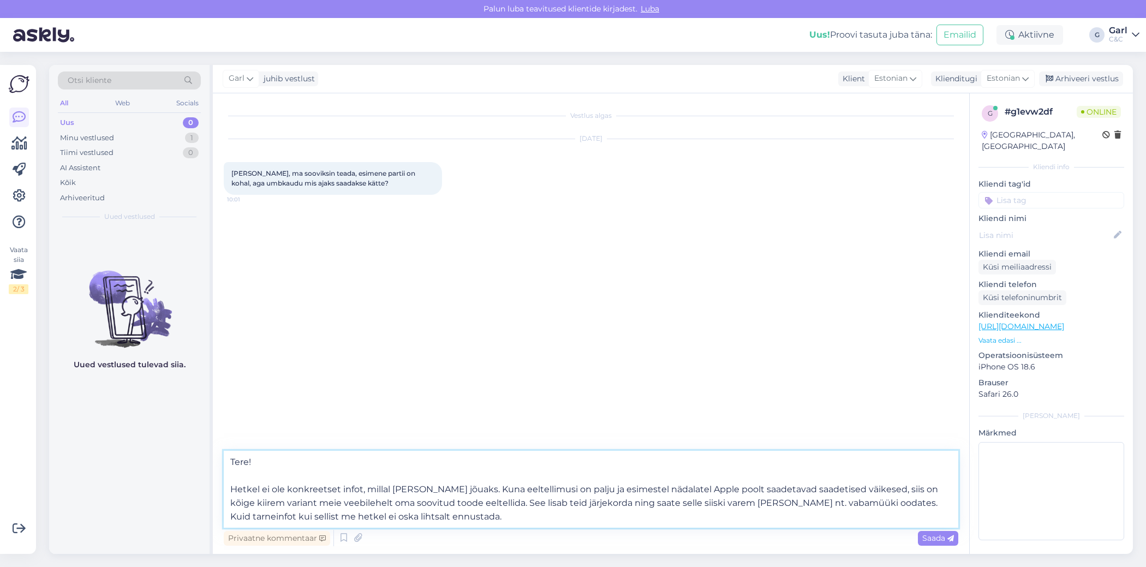
click at [478, 480] on textarea "Tere! Hetkel ei ole konkreetset infot, millal [PERSON_NAME] jõuaks. Kuna eeltel…" at bounding box center [591, 489] width 735 height 77
click at [487, 510] on textarea "Tere! Hetkel ei ole konkreetset infot, millal [PERSON_NAME] jõuaks. Kuna eeltel…" at bounding box center [591, 489] width 735 height 77
click at [484, 531] on div "Privaatne kommentaar Saada" at bounding box center [591, 538] width 735 height 21
click at [484, 523] on textarea "Tere! Hetkel ei ole konkreetset infot, millal [PERSON_NAME] jõuaks. Kuna eeltel…" at bounding box center [591, 489] width 735 height 77
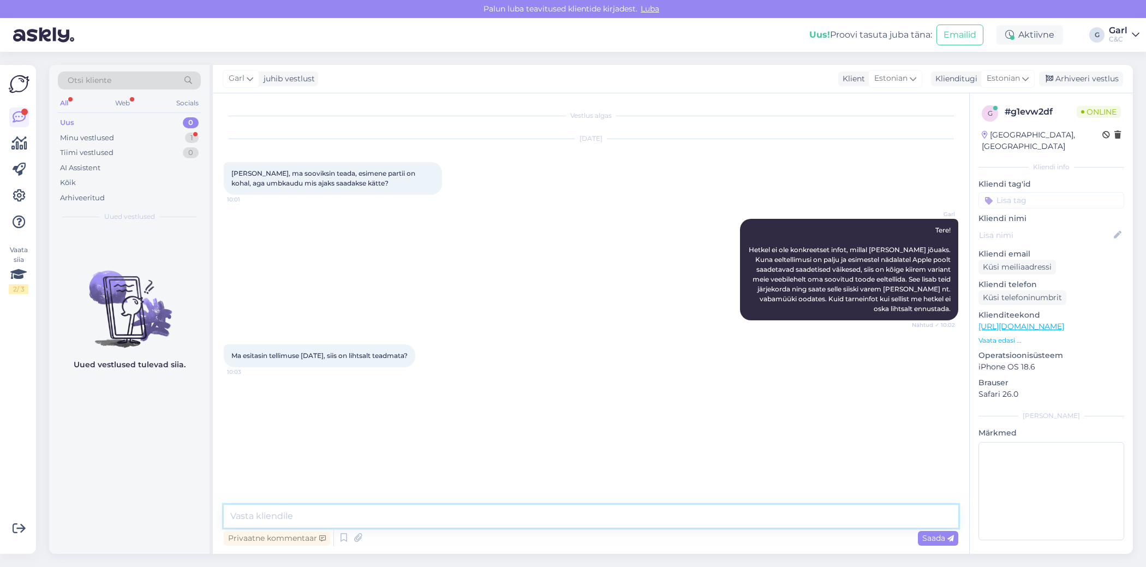
click at [349, 518] on textarea at bounding box center [591, 516] width 735 height 23
type textarea "Esimestel nädalatel on küll paraku suurel määral teadmatus. Lähinädalate jooksu…"
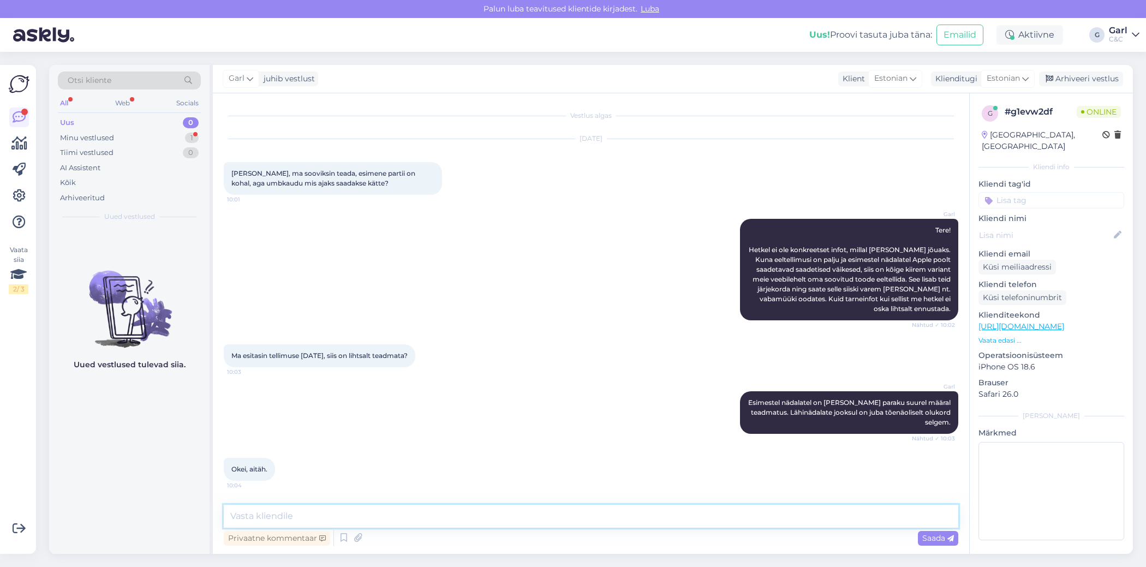
click at [372, 522] on textarea at bounding box center [591, 516] width 735 height 23
type textarea "Täname Teid kannatlikkuse eest!"
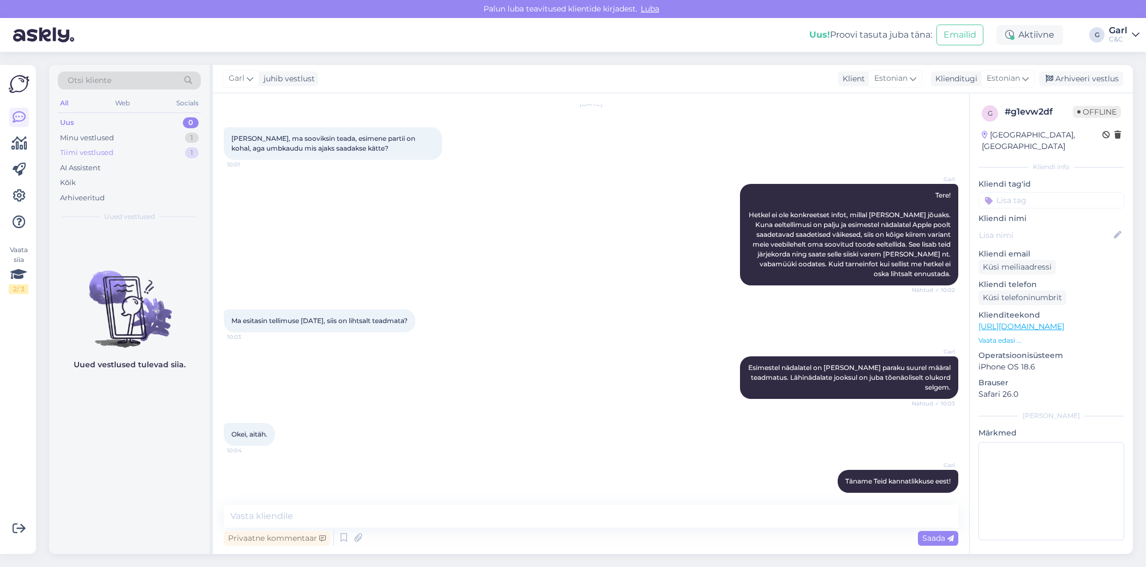
click at [178, 152] on div "Tiimi vestlused 1" at bounding box center [129, 152] width 143 height 15
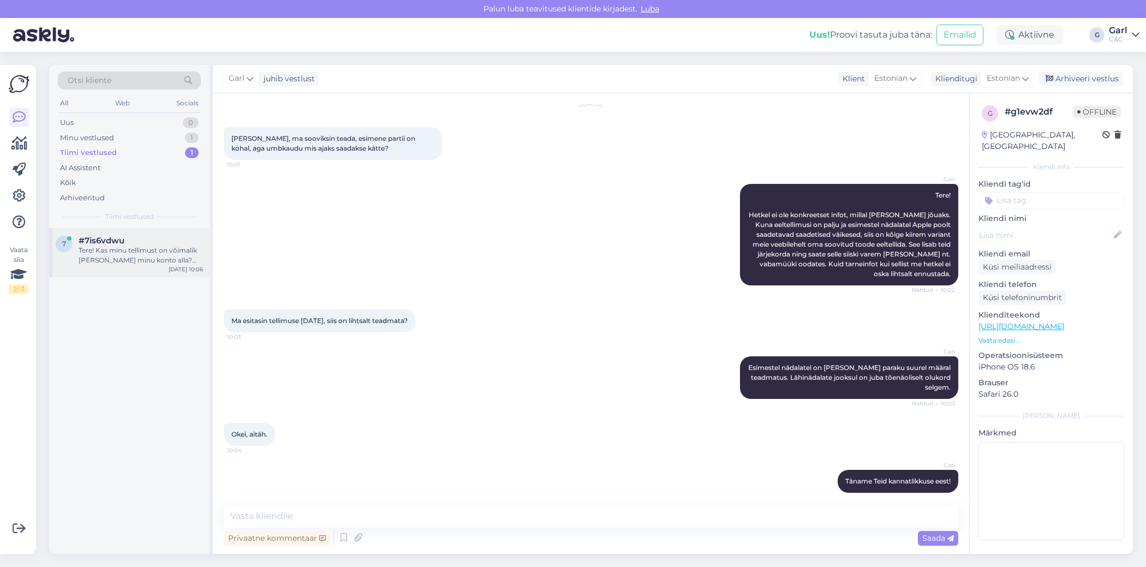
click at [152, 236] on div "#7is6vdwu" at bounding box center [141, 241] width 124 height 10
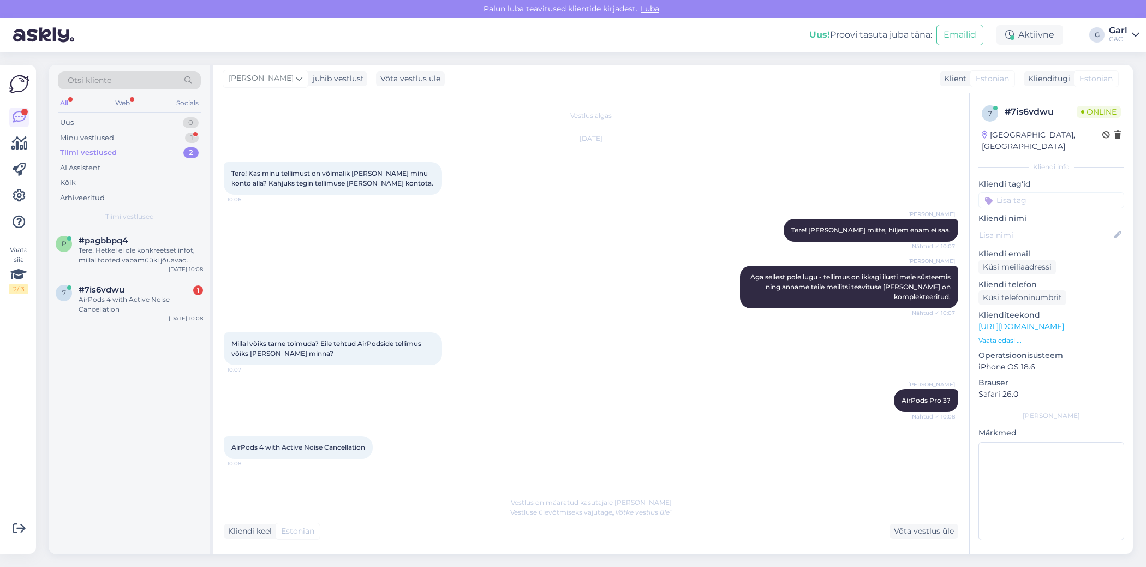
scroll to position [0, 0]
click at [182, 148] on div "Tiimi vestlused 2" at bounding box center [129, 152] width 143 height 15
click at [176, 166] on div "AI Assistent" at bounding box center [129, 167] width 143 height 15
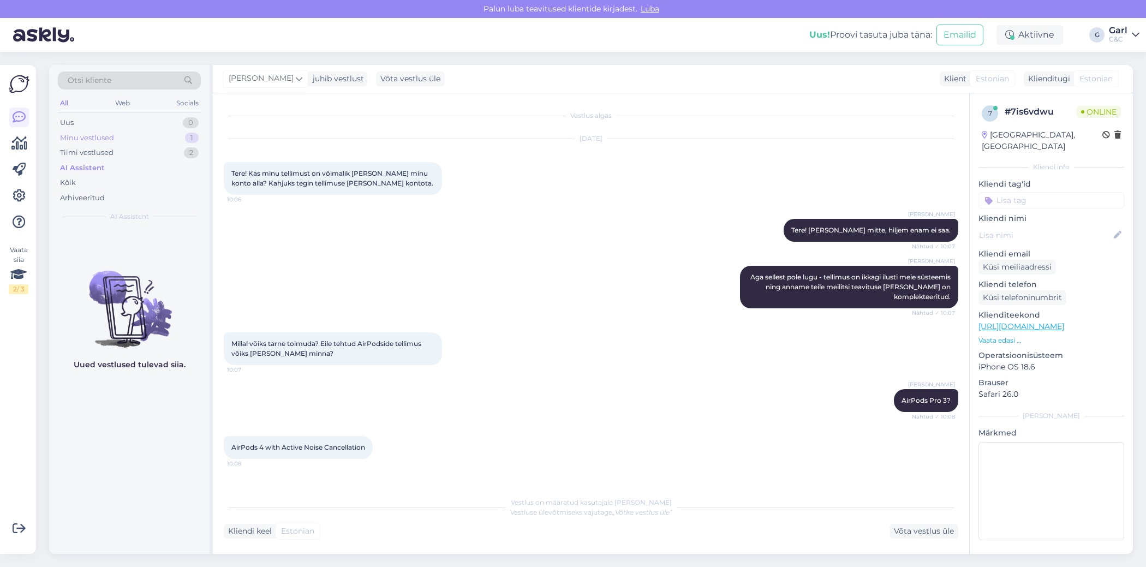
click at [181, 142] on div "Minu vestlused 1" at bounding box center [129, 137] width 143 height 15
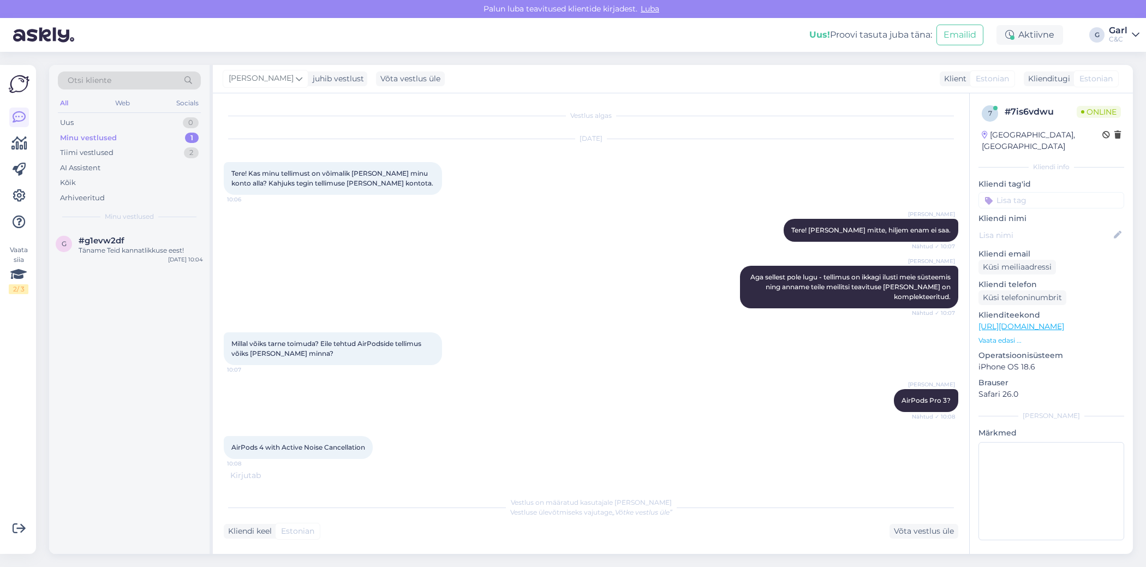
scroll to position [36, 0]
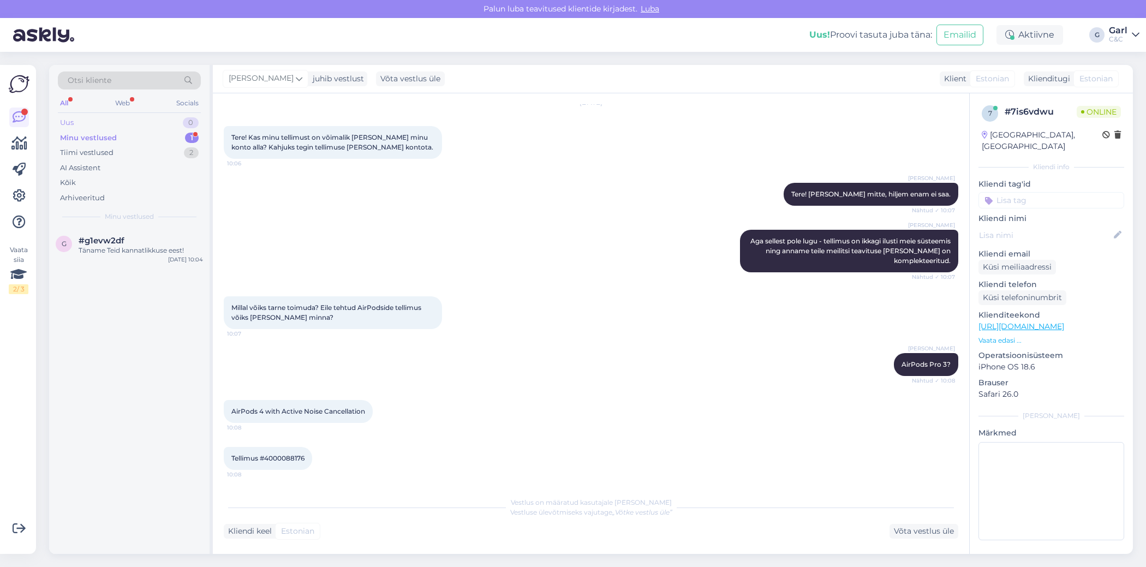
click at [154, 116] on div "Uus 0" at bounding box center [129, 122] width 143 height 15
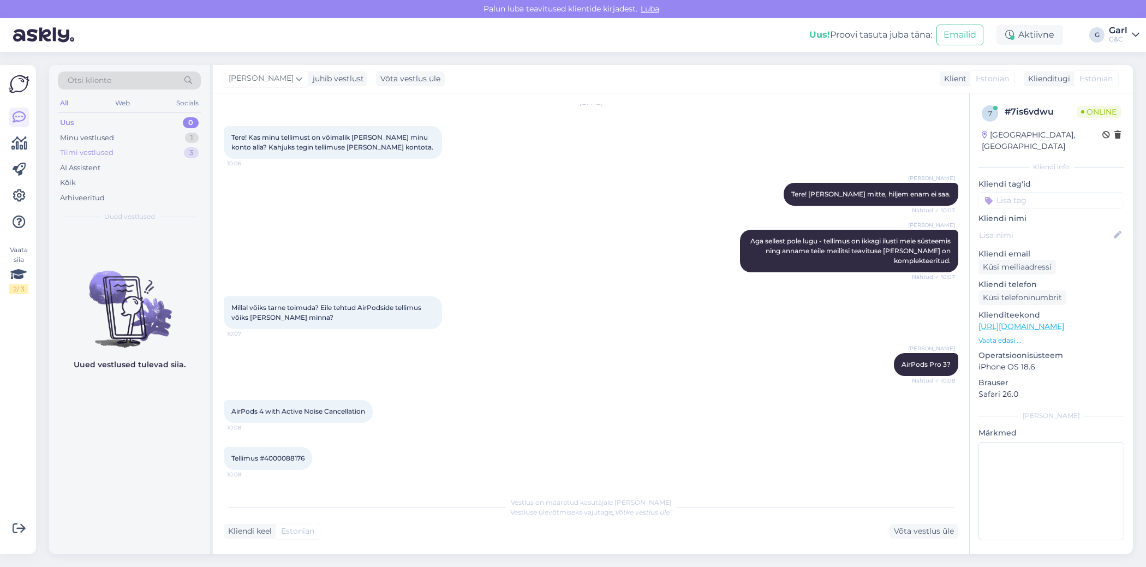
click at [156, 150] on div "Tiimi vestlused 3" at bounding box center [129, 152] width 143 height 15
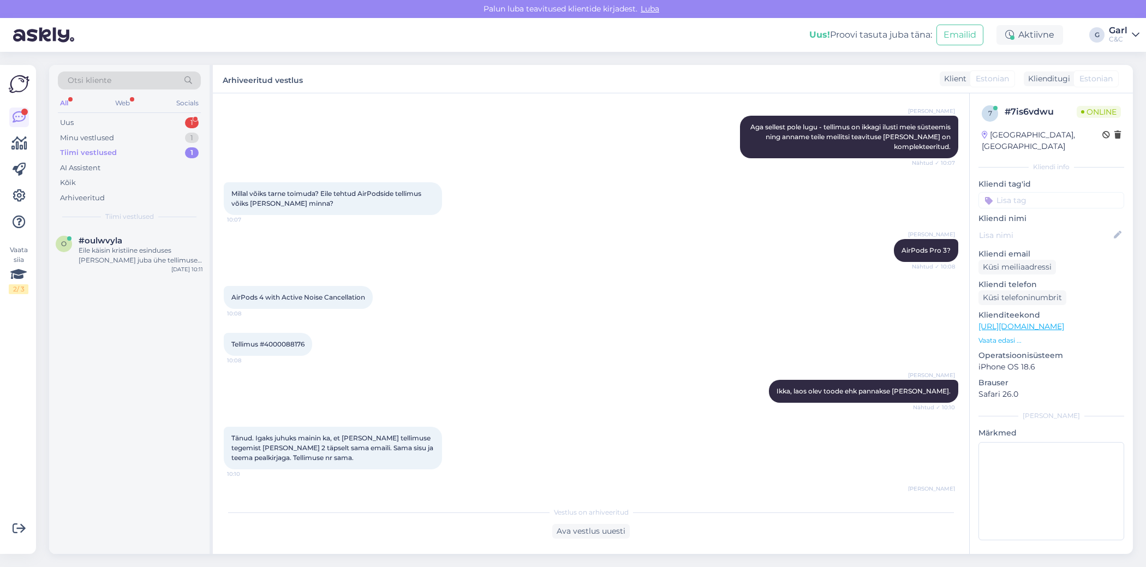
scroll to position [281, 0]
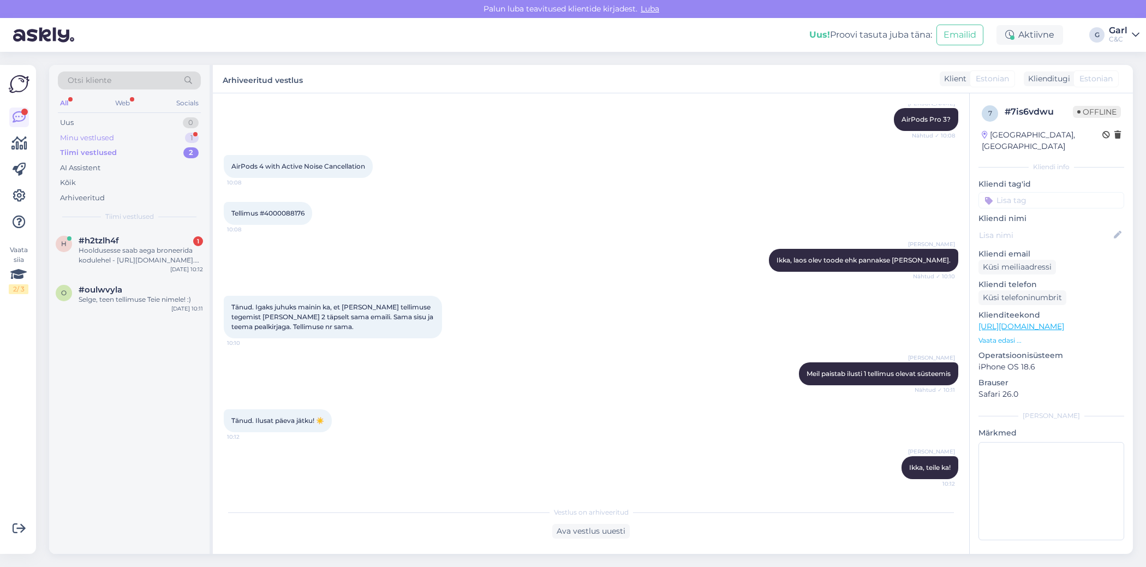
click at [180, 141] on div "Minu vestlused 1" at bounding box center [129, 137] width 143 height 15
click at [179, 139] on div "Minu vestlused 1" at bounding box center [129, 137] width 143 height 15
click at [165, 239] on div "#g1evw2df" at bounding box center [141, 241] width 124 height 10
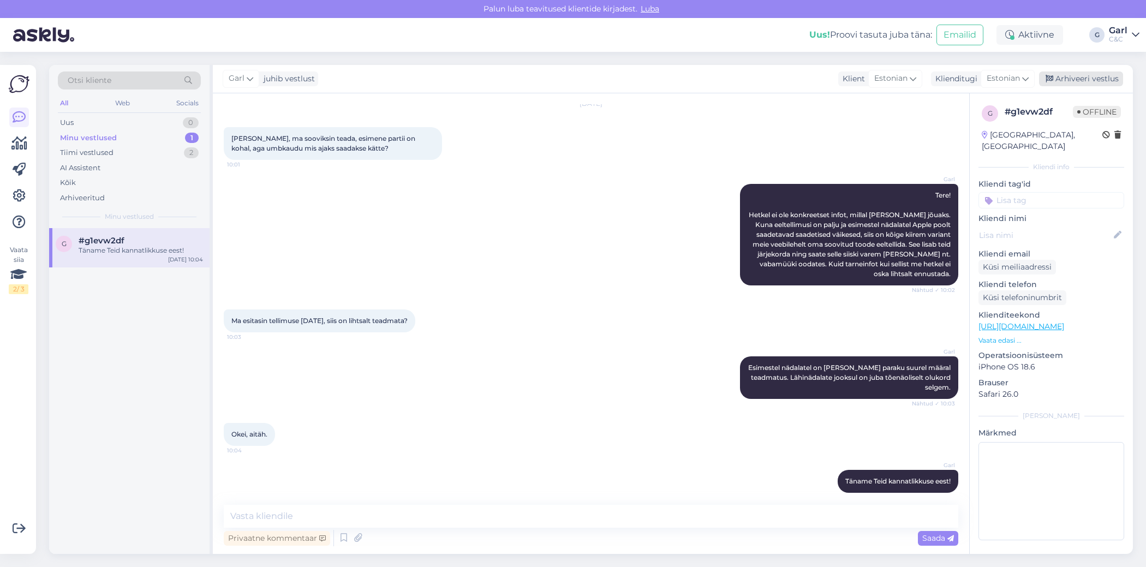
click at [1070, 82] on div "Arhiveeri vestlus" at bounding box center [1081, 79] width 84 height 15
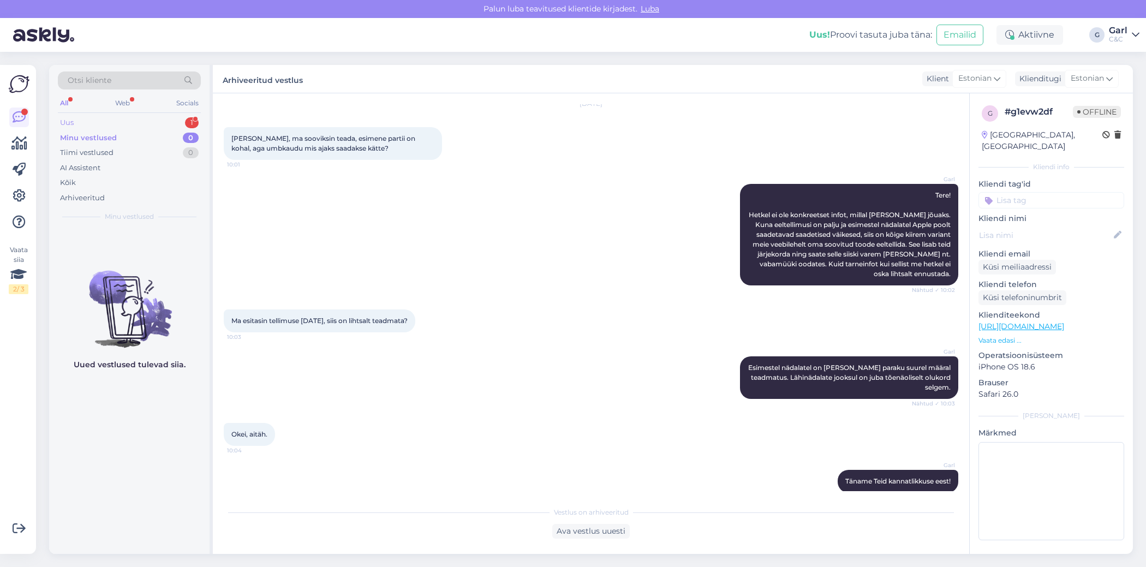
click at [194, 127] on div "Uus 1" at bounding box center [129, 122] width 143 height 15
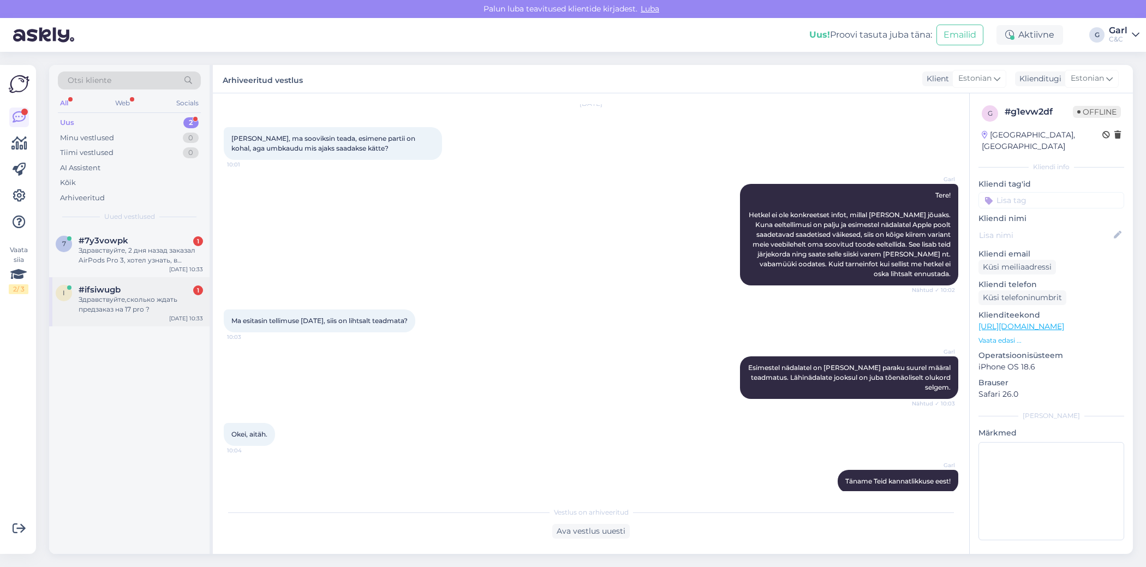
click at [167, 308] on div "Здравствуйте,сколько ждать предзаказ на 17 pro ?" at bounding box center [141, 305] width 124 height 20
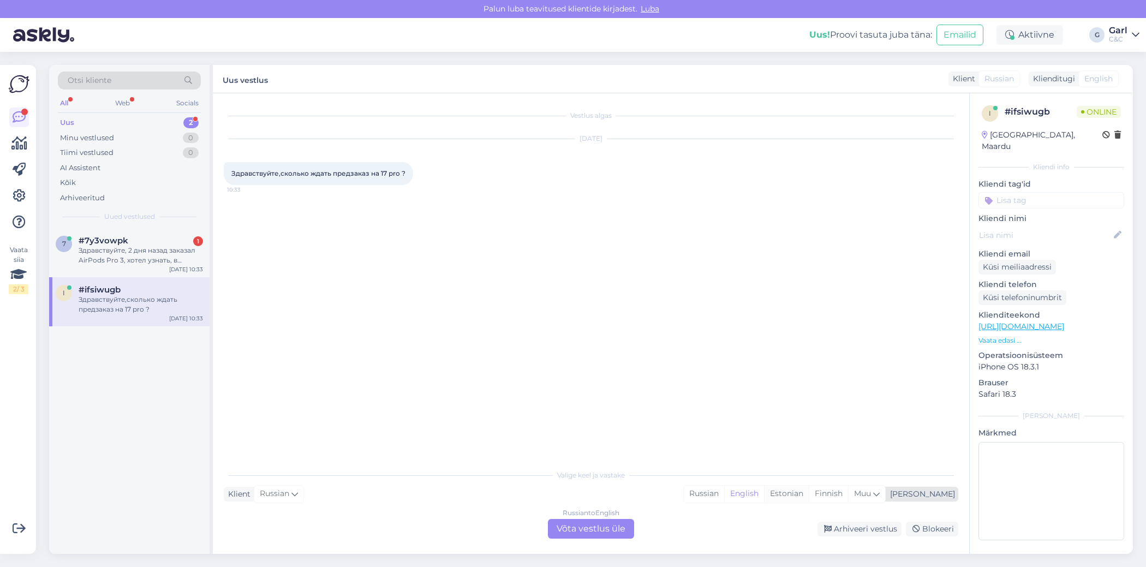
click at [809, 493] on div "Estonian" at bounding box center [786, 494] width 45 height 16
click at [587, 518] on div "Valige keel ja vastake Klient Russian Mina Russian English Estonian Finnish Muu…" at bounding box center [591, 501] width 735 height 75
click at [568, 533] on div "Russian to Estonian Võta vestlus üle" at bounding box center [591, 529] width 86 height 20
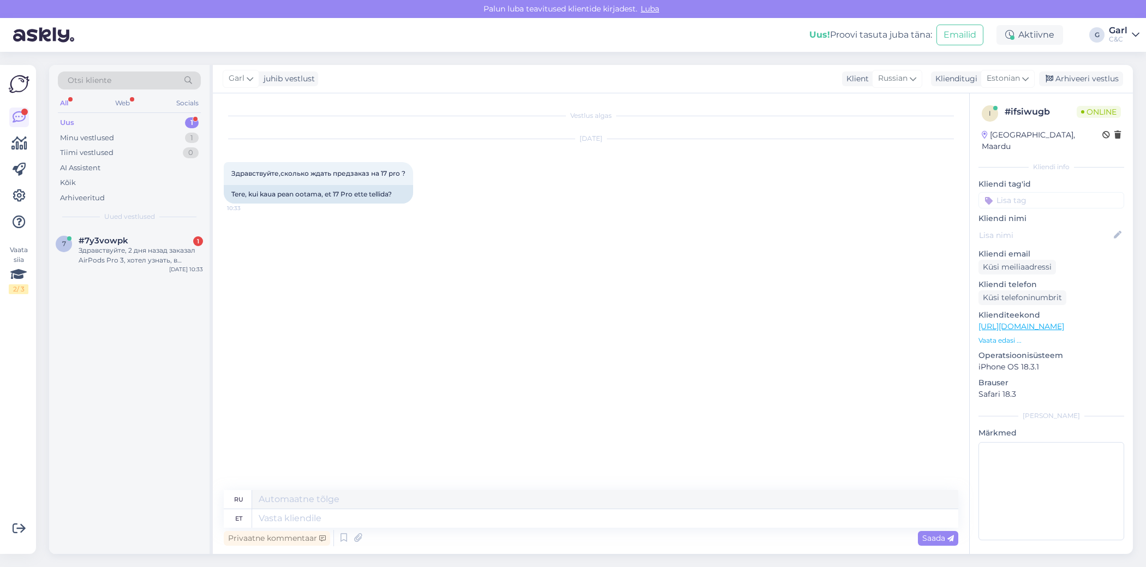
click at [517, 528] on div "Privaatne kommentaar Saada" at bounding box center [591, 538] width 735 height 21
click at [342, 538] on icon at bounding box center [343, 538] width 13 height 16
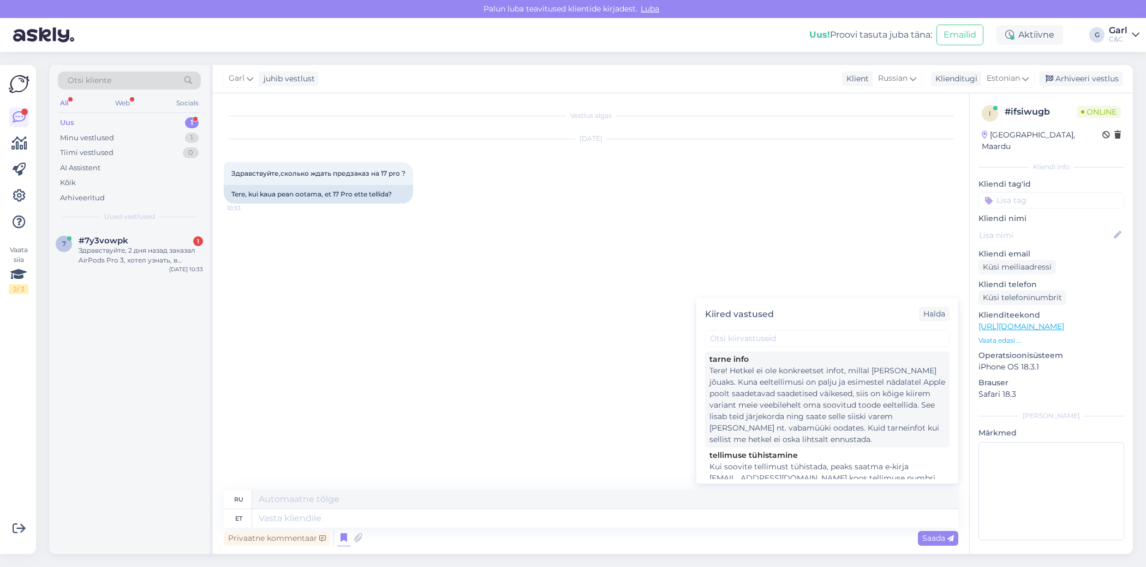
click at [840, 417] on div "Tere! Hetkel ei ole konkreetset infot, millal [PERSON_NAME] jõuaks. Kuna eeltel…" at bounding box center [828, 405] width 236 height 80
type textarea "Здравствуйте! В настоящее время нет точной информации о сроках поставки. Поскол…"
type textarea "Tere! Hetkel ei ole konkreetset infot, millal [PERSON_NAME] jõuaks. Kuna eeltel…"
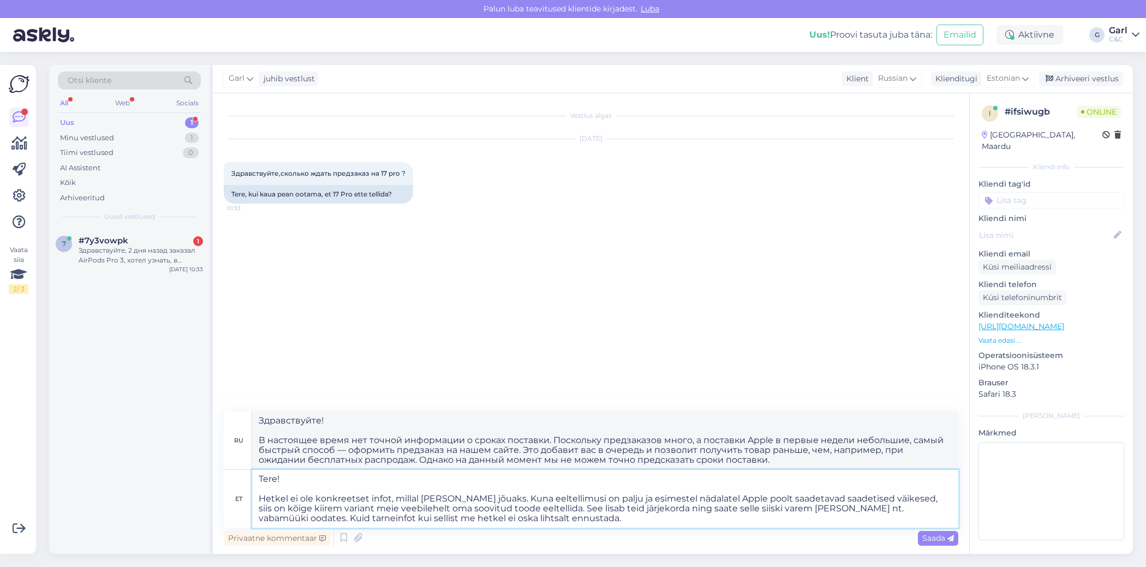
click at [506, 512] on textarea "Tere! Hetkel ei ole konkreetset infot, millal [PERSON_NAME] jõuaks. Kuna eeltel…" at bounding box center [605, 499] width 706 height 58
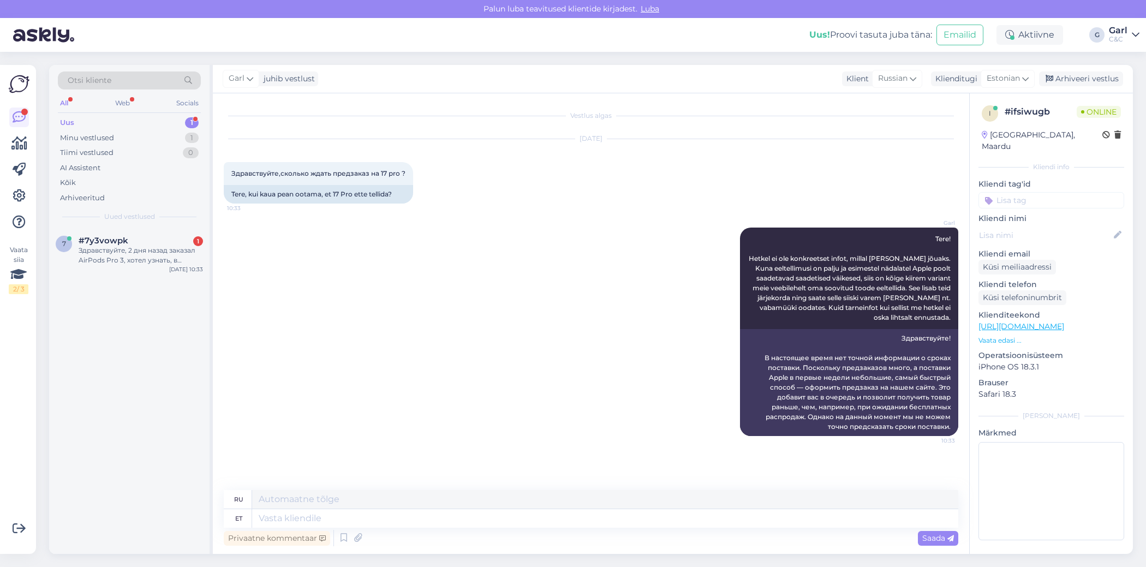
click at [175, 317] on div "7 #7y3vowpk 1 Здравствуйте, 2 дня назад заказал AirPods Pro 3, хотел узнать, в …" at bounding box center [129, 391] width 160 height 326
click at [170, 262] on div "Здравствуйте, 2 дня назад заказал AirPods Pro 3, хотел узнать, в течении какого…" at bounding box center [141, 256] width 124 height 20
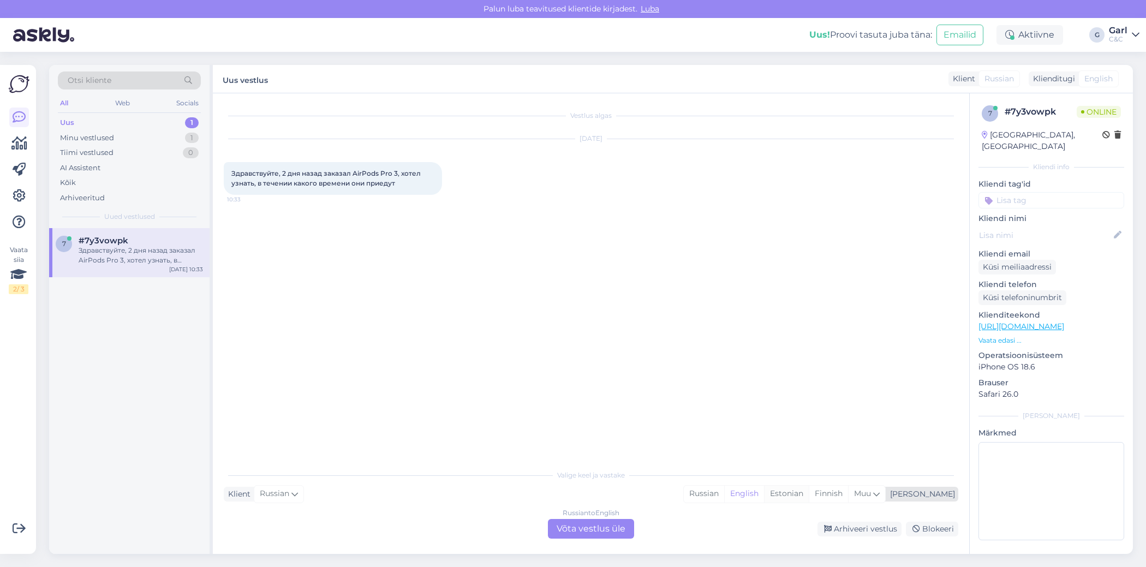
click at [809, 497] on div "Estonian" at bounding box center [786, 494] width 45 height 16
click at [586, 545] on div "Vestlus algas Sep 23 2025 Здравствуйте, 2 дня назад заказал AirPods Pro 3, хоте…" at bounding box center [591, 323] width 757 height 461
click at [586, 534] on div "Russian to Estonian Võta vestlus üle" at bounding box center [591, 529] width 86 height 20
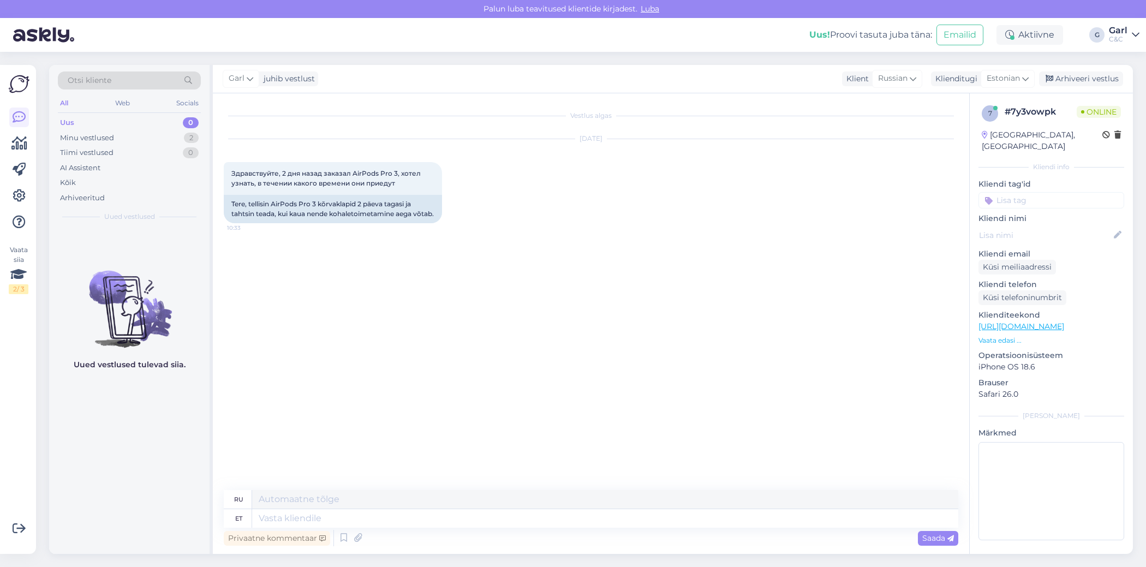
click at [565, 531] on div "Privaatne kommentaar Saada" at bounding box center [591, 538] width 735 height 21
click at [549, 519] on textarea at bounding box center [605, 518] width 706 height 19
click at [343, 541] on icon at bounding box center [343, 538] width 13 height 16
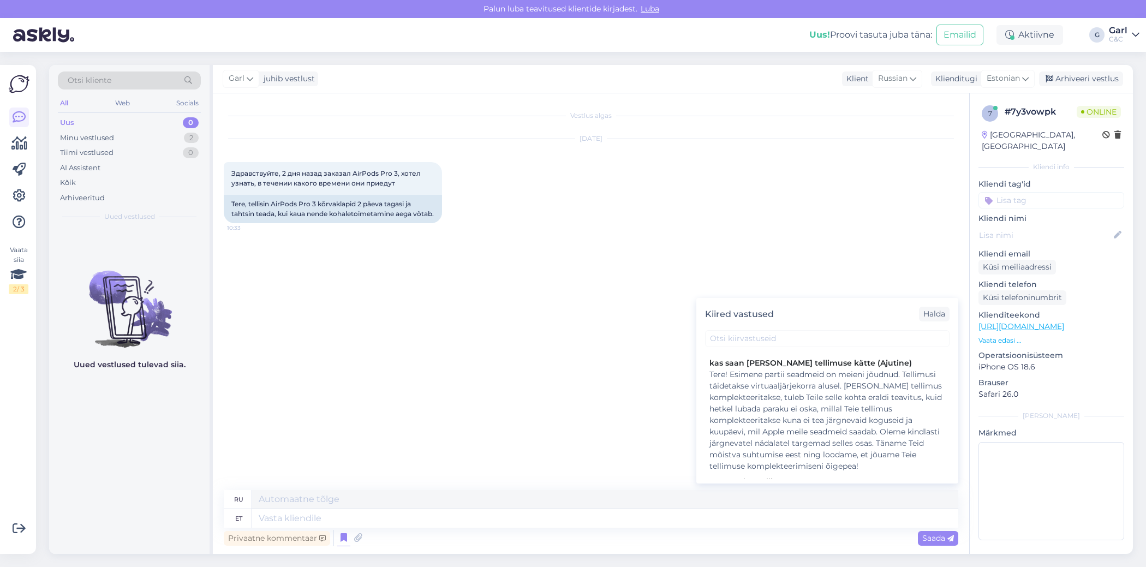
scroll to position [239, 0]
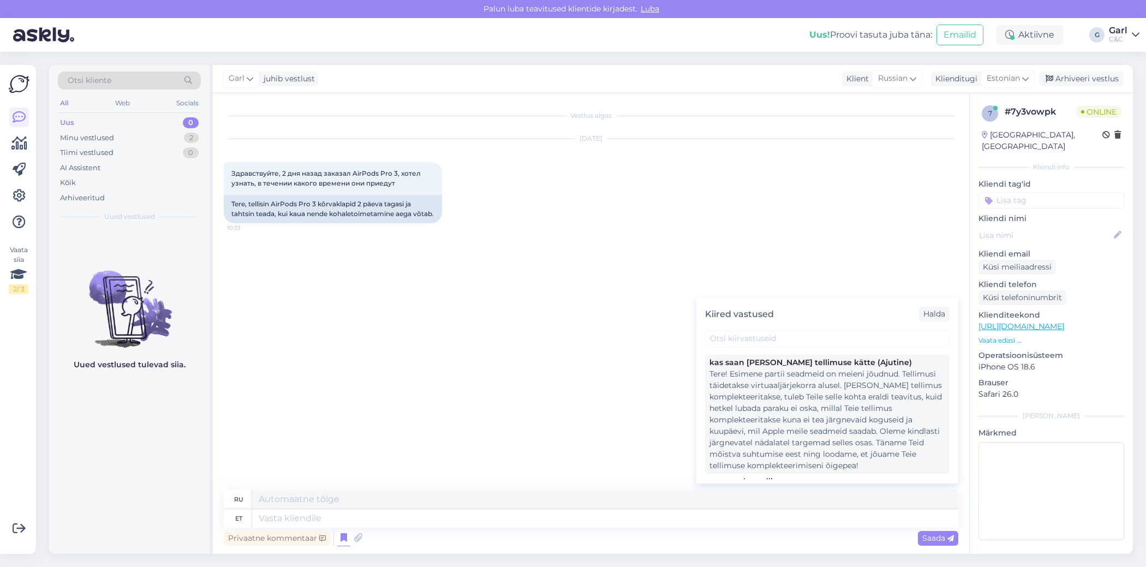
click at [827, 449] on div "Tere! Esimene partii seadmeid on meieni jõudnud. Tellimusi täidetakse virtuaalj…" at bounding box center [828, 419] width 236 height 103
type textarea "Здравствуйте! Первая партия устройств прибыла. Заказы выполняются в режиме вирт…"
type textarea "Tere! Esimene partii seadmeid on meieni jõudnud. Tellimusi täidetakse virtuaalj…"
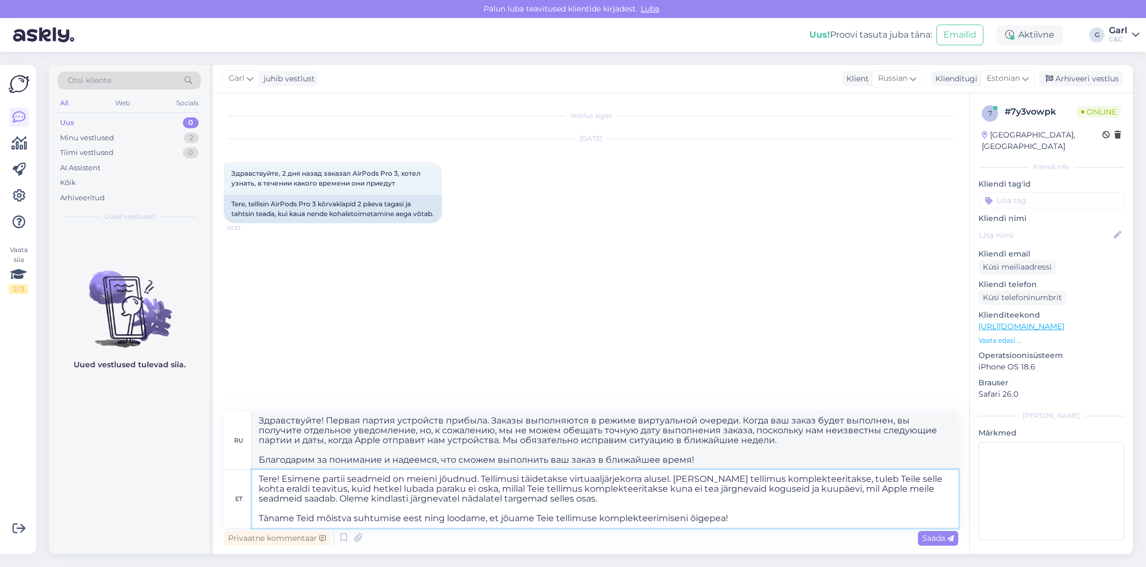
click at [549, 504] on textarea "Tere! Esimene partii seadmeid on meieni jõudnud. Tellimusi täidetakse virtuaalj…" at bounding box center [605, 499] width 706 height 58
click at [543, 498] on textarea "Tere! Esimene partii seadmeid on meieni jõudnud. Tellimusi täidetakse virtuaalj…" at bounding box center [605, 499] width 706 height 58
click at [445, 496] on textarea "Tere! Esimene partii seadmeid on meieni jõudnud. Tellimusi täidetakse virtuaalj…" at bounding box center [605, 499] width 706 height 58
click at [483, 487] on textarea "Tere! Esimene partii seadmeid on meieni jõudnud. Tellimusi täidetakse virtuaalj…" at bounding box center [605, 499] width 706 height 58
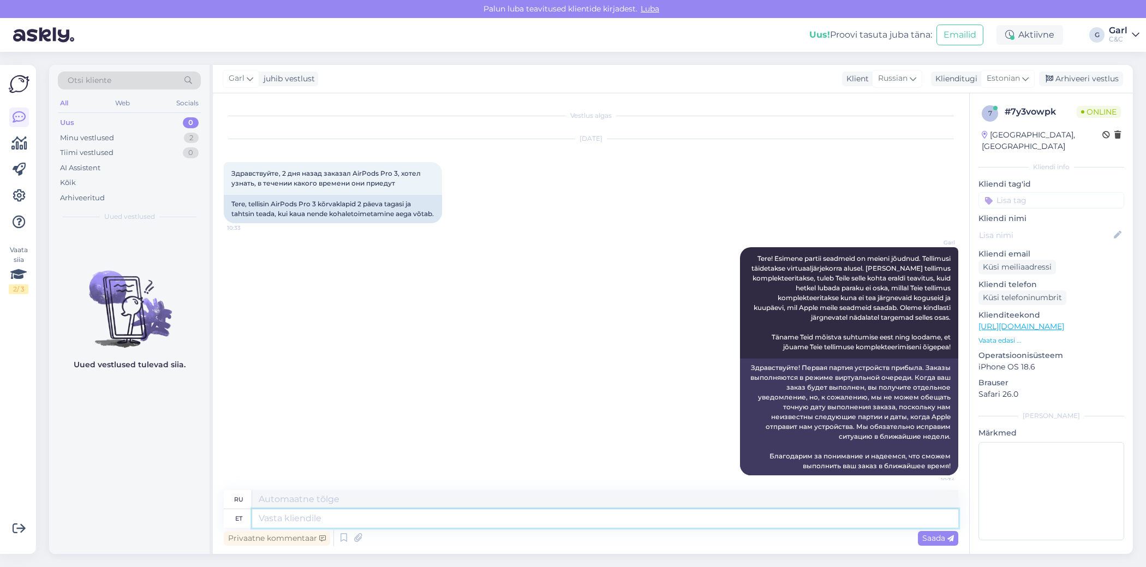
scroll to position [16, 0]
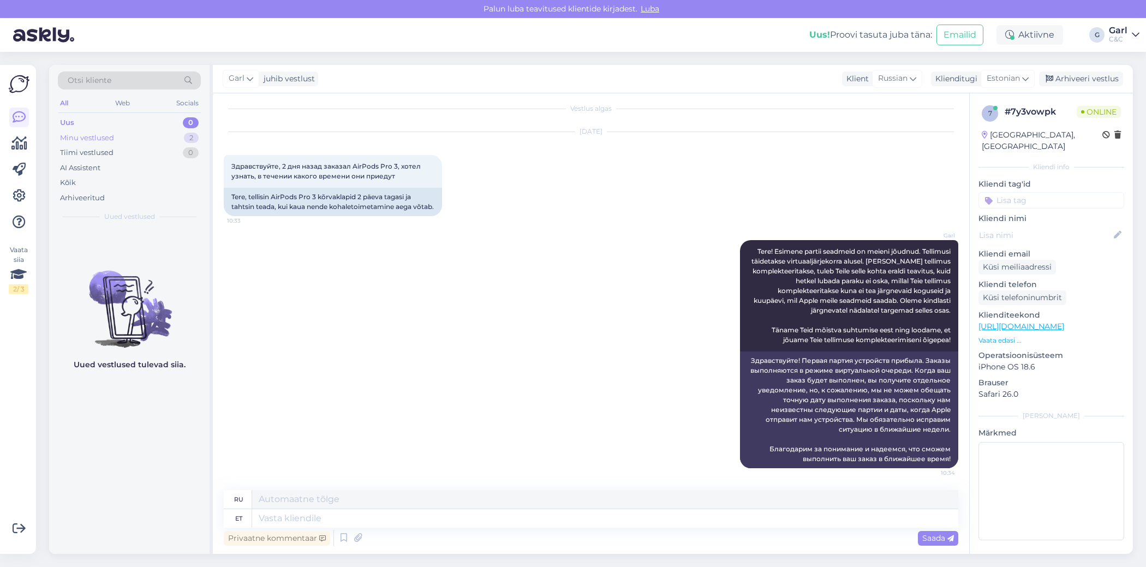
click at [133, 137] on div "Minu vestlused 2" at bounding box center [129, 137] width 143 height 15
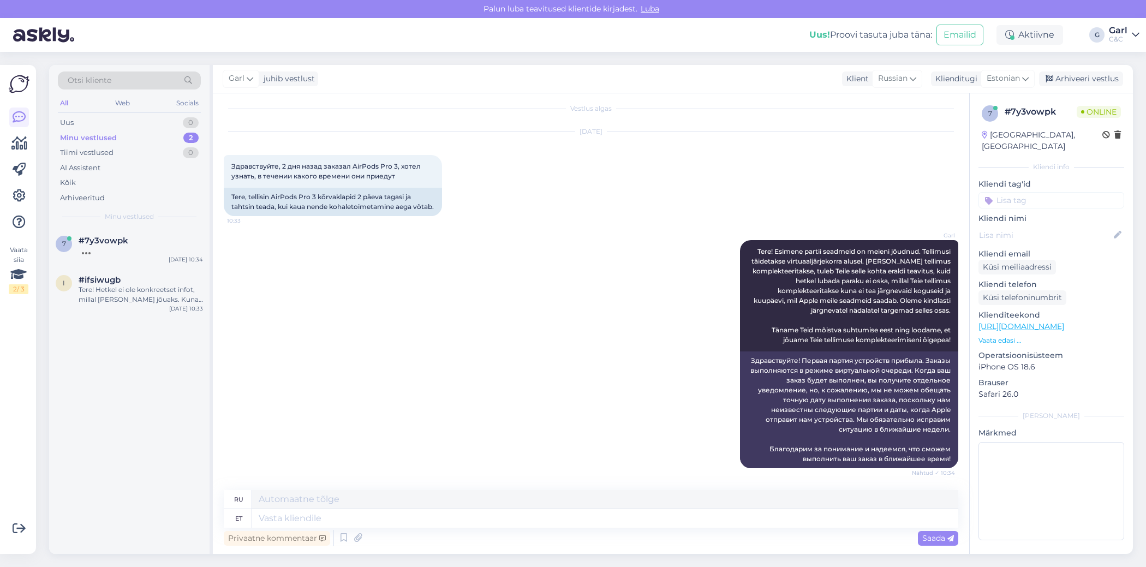
click at [177, 144] on div "Minu vestlused 2" at bounding box center [129, 137] width 143 height 15
click at [177, 135] on div "Minu vestlused 2" at bounding box center [129, 137] width 143 height 15
click at [160, 311] on div "Tere! Hetkel ei ole konkreetset infot, millal [PERSON_NAME] jõuaks. Kuna eeltel…" at bounding box center [141, 305] width 124 height 20
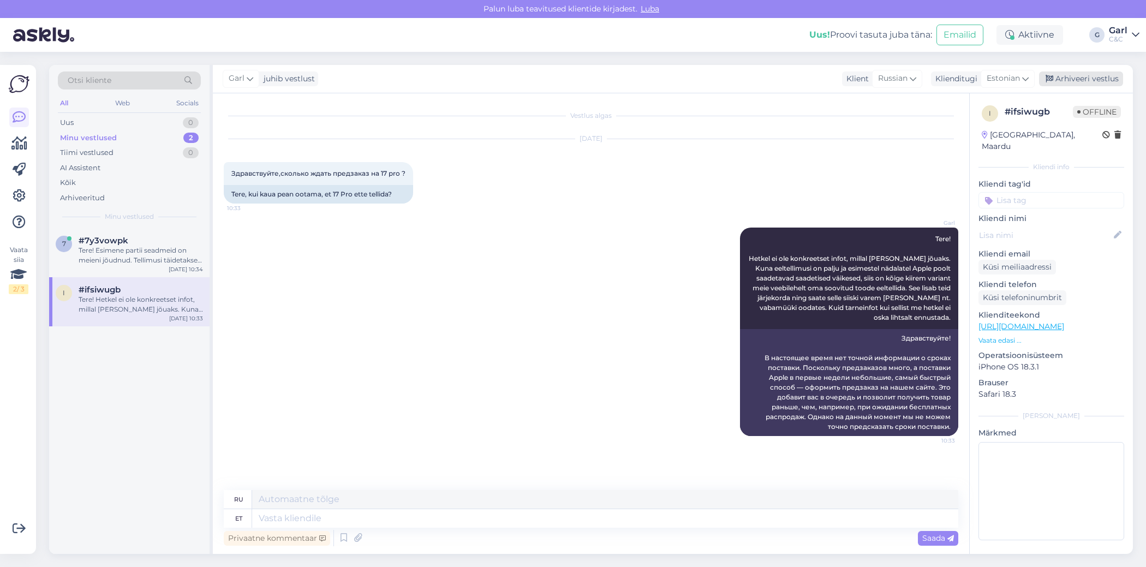
click at [1096, 81] on div "Arhiveeri vestlus" at bounding box center [1081, 79] width 84 height 15
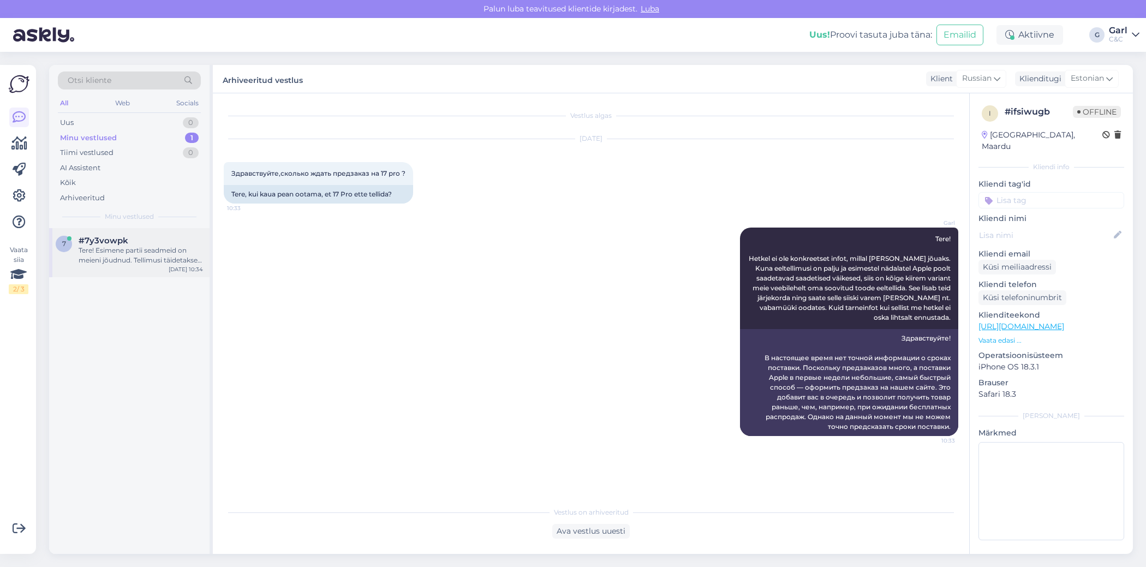
click at [159, 242] on div "#7y3vowpk" at bounding box center [141, 241] width 124 height 10
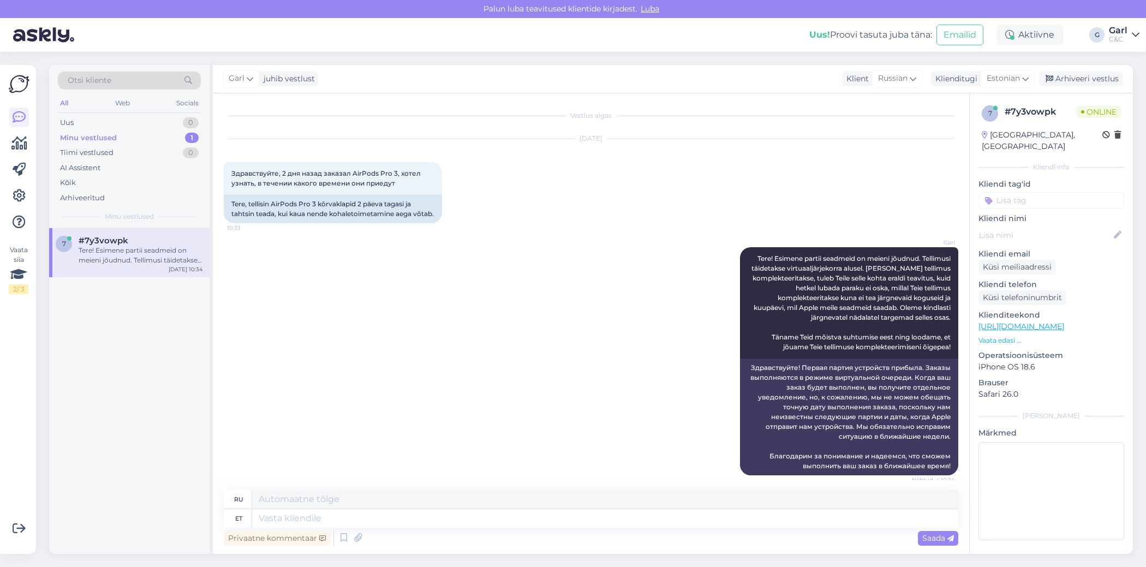
scroll to position [16, 0]
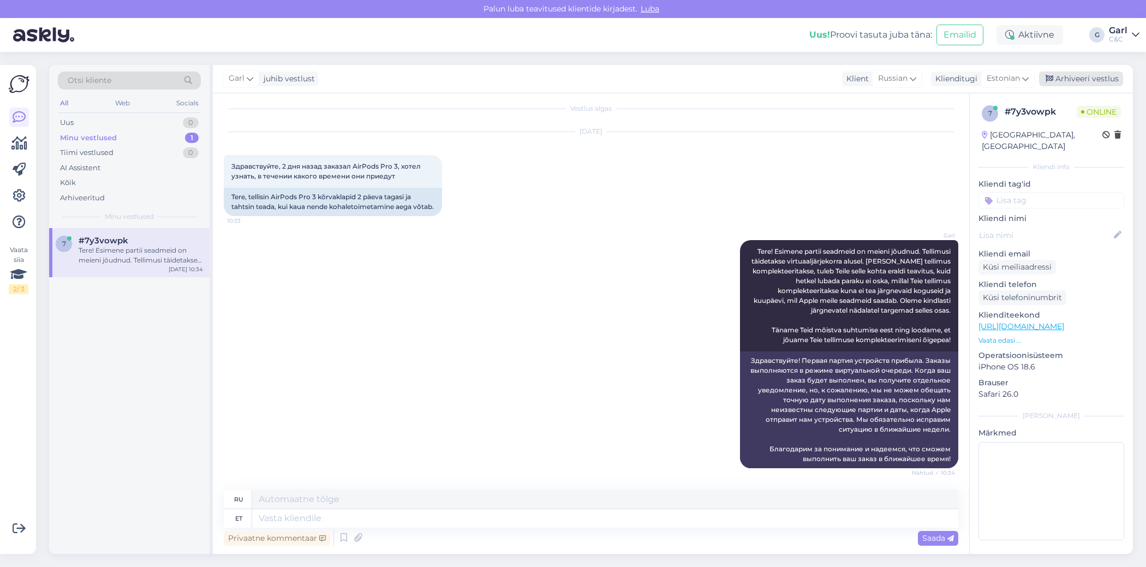
click at [1100, 78] on div "Arhiveeri vestlus" at bounding box center [1081, 79] width 84 height 15
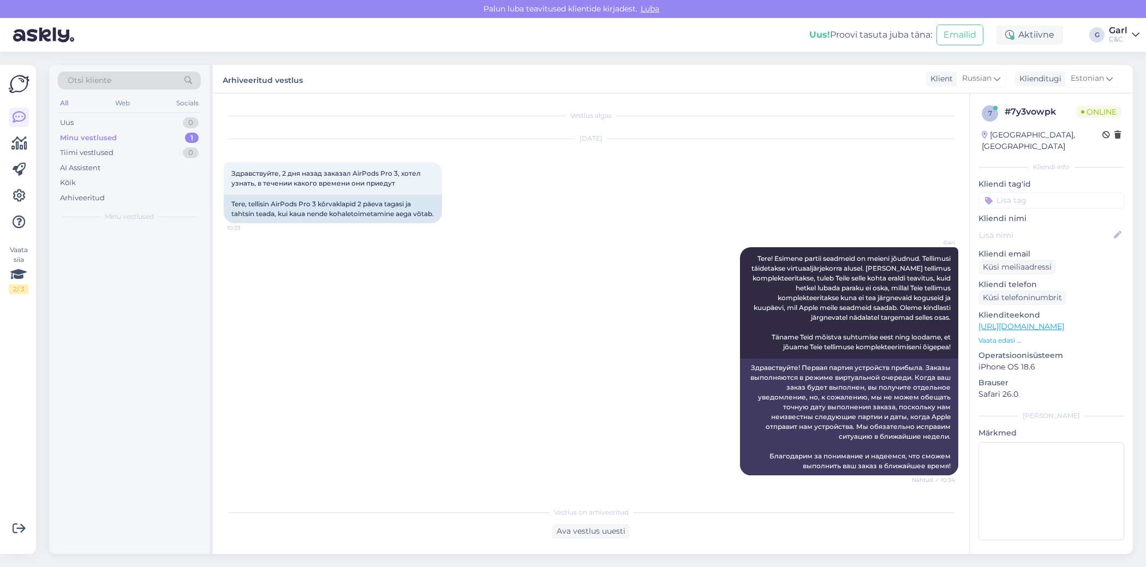
scroll to position [6, 0]
click at [1100, 78] on span "Estonian" at bounding box center [1087, 79] width 33 height 12
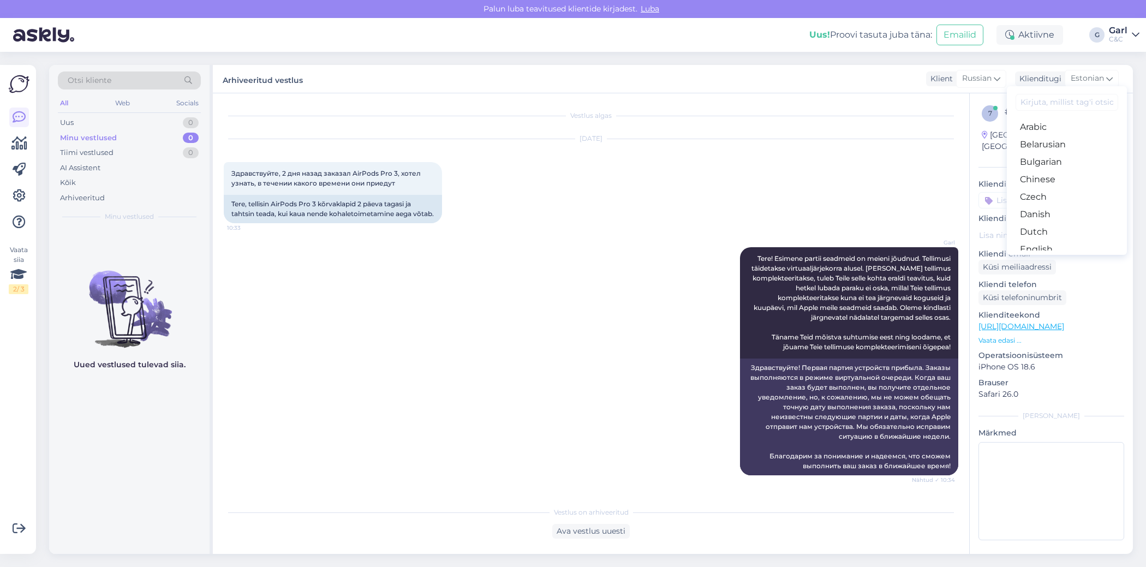
click at [173, 137] on div "Minu vestlused 0" at bounding box center [129, 137] width 143 height 15
click at [166, 123] on div "Uus 0" at bounding box center [129, 122] width 143 height 15
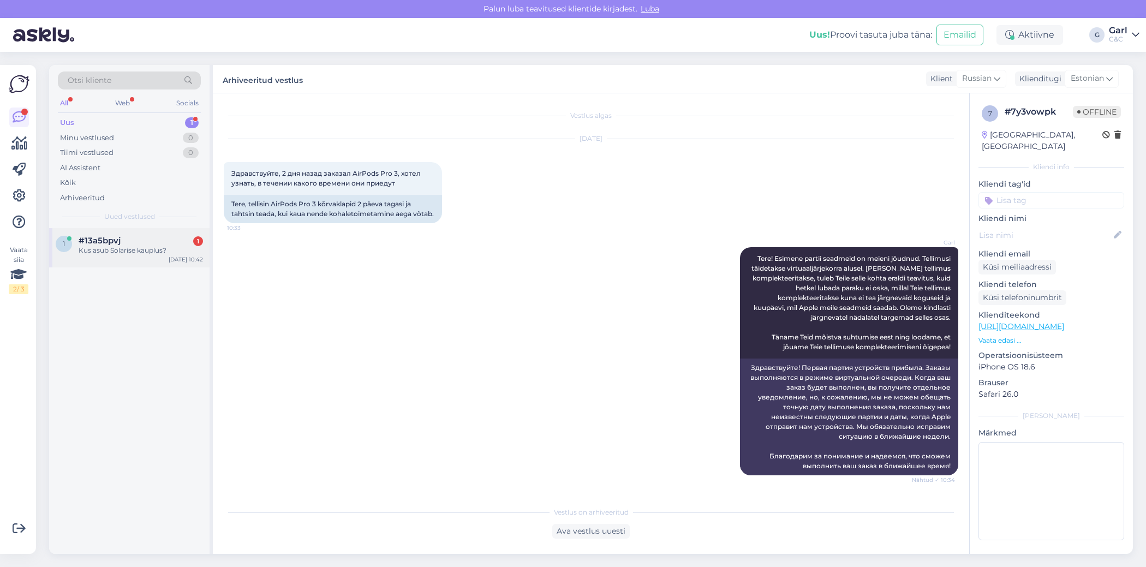
drag, startPoint x: 145, startPoint y: 253, endPoint x: 150, endPoint y: 254, distance: 5.7
click at [145, 253] on div "Kus asub Solarise kauplus?" at bounding box center [141, 251] width 124 height 10
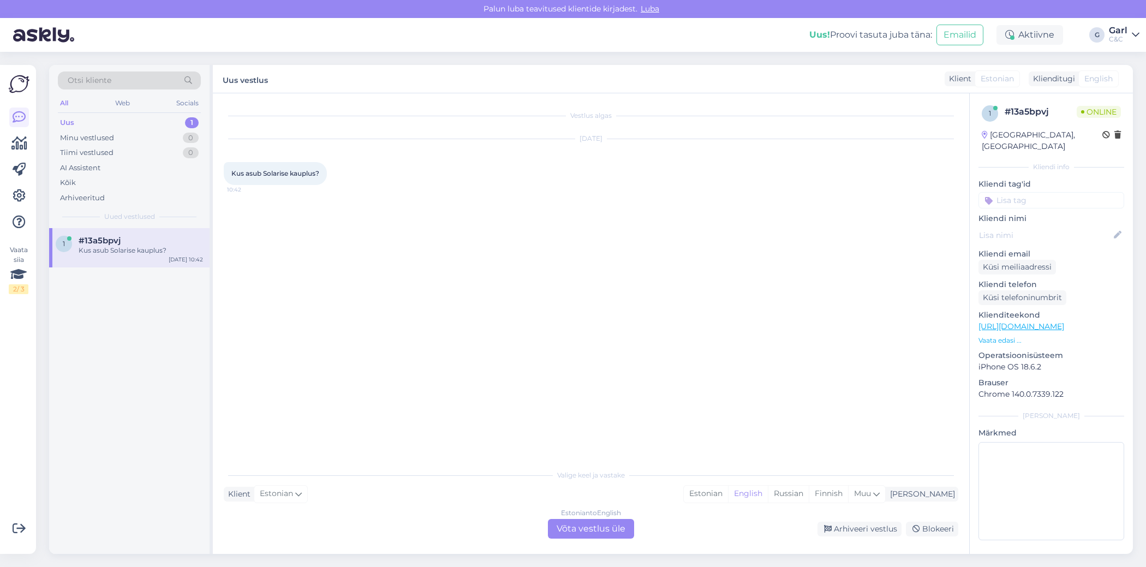
scroll to position [0, 0]
click at [728, 499] on div "Estonian" at bounding box center [706, 494] width 44 height 16
click at [617, 539] on div "Vestlus algas Sep 23 2025 Kus asub Solarise kauplus? 10:42 Valige keel ja vasta…" at bounding box center [591, 323] width 757 height 461
click at [616, 531] on div "Estonian to Estonian Võta vestlus üle" at bounding box center [591, 529] width 86 height 20
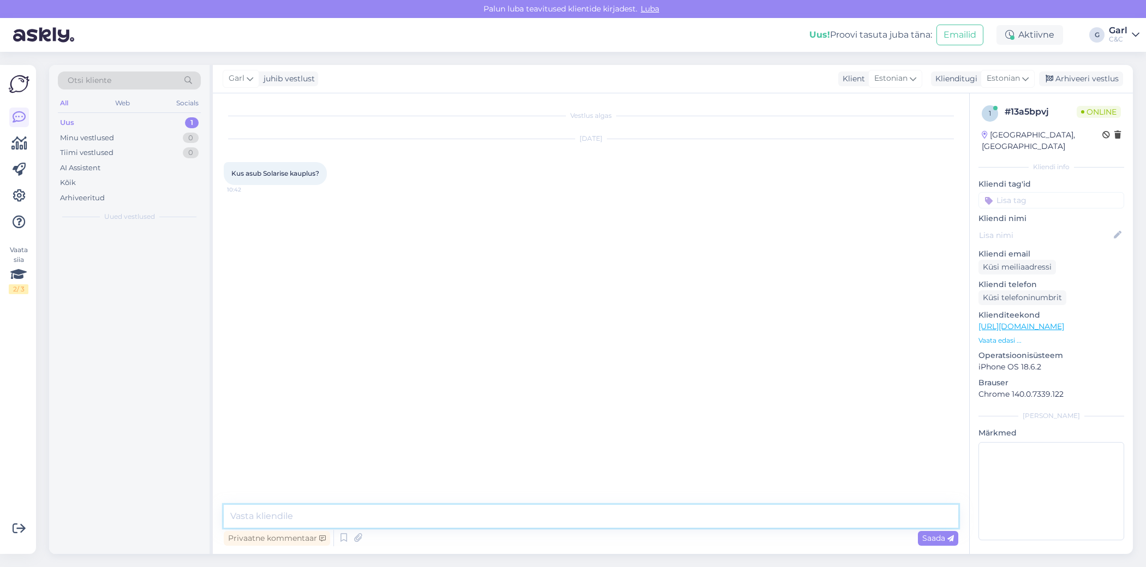
click at [616, 512] on textarea at bounding box center [591, 516] width 735 height 23
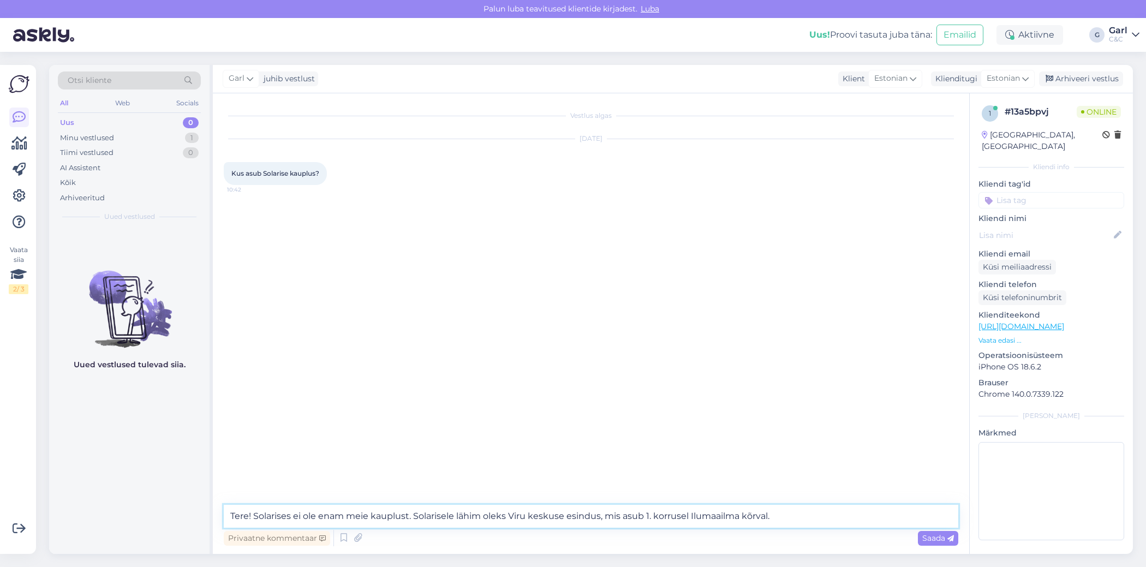
type textarea "Tere! Solarises ei ole enam meie kauplust. Solarisele lähim oleks Viru keskuse …"
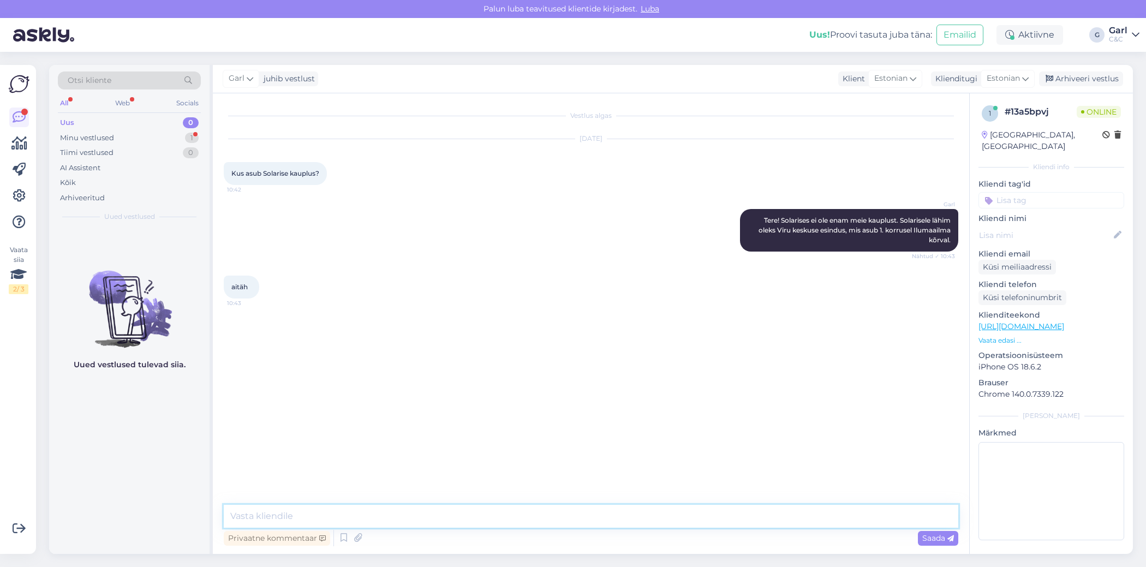
click at [467, 513] on textarea at bounding box center [591, 516] width 735 height 23
type textarea "[PERSON_NAME], võtke heaks!"
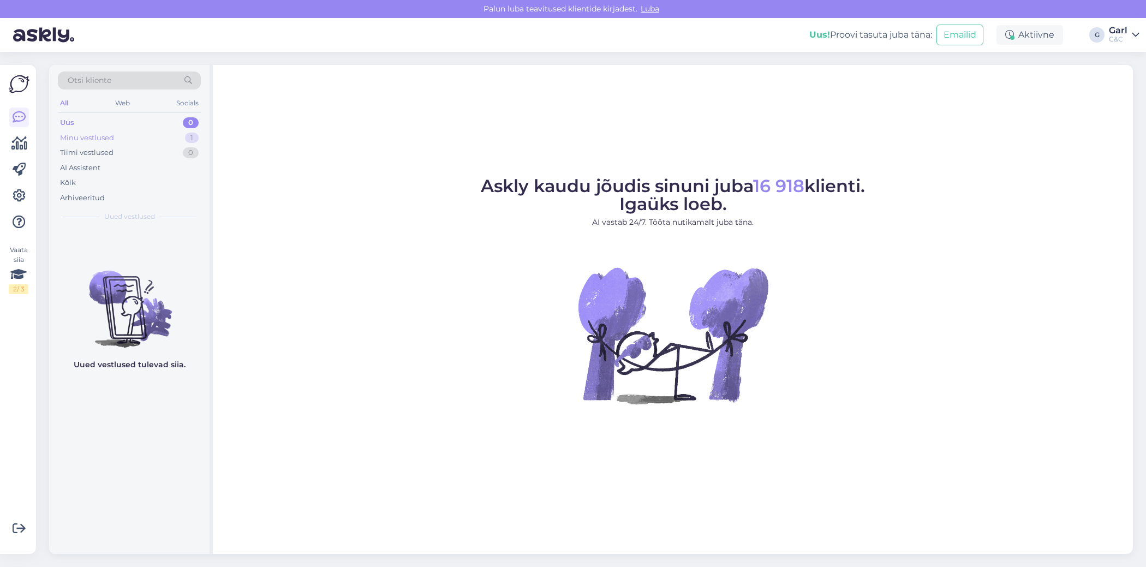
click at [160, 140] on div "Minu vestlused 1" at bounding box center [129, 137] width 143 height 15
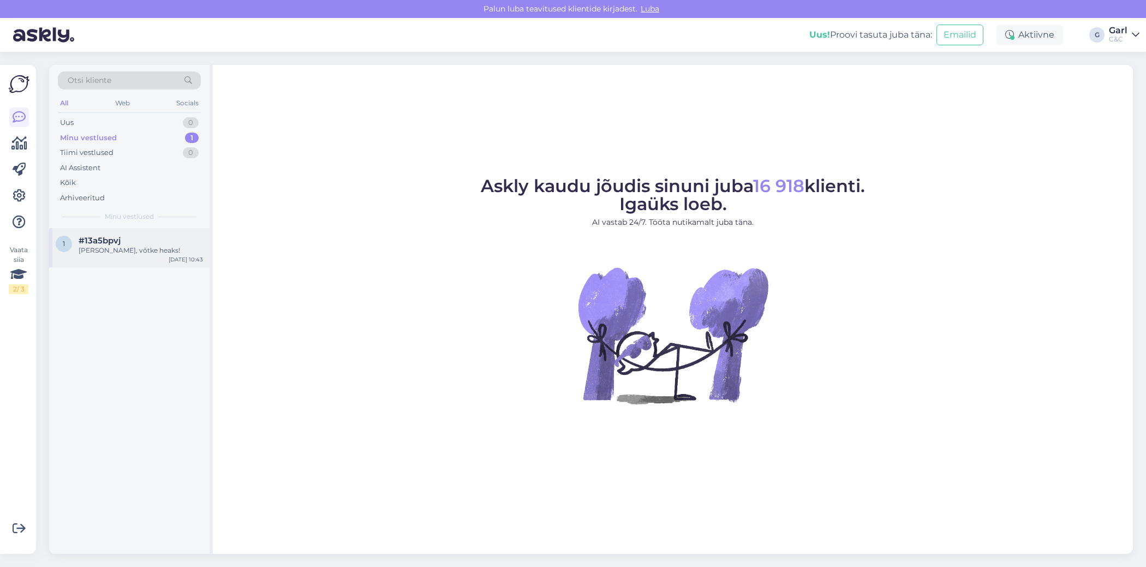
click at [142, 243] on div "#13a5bpvj" at bounding box center [141, 241] width 124 height 10
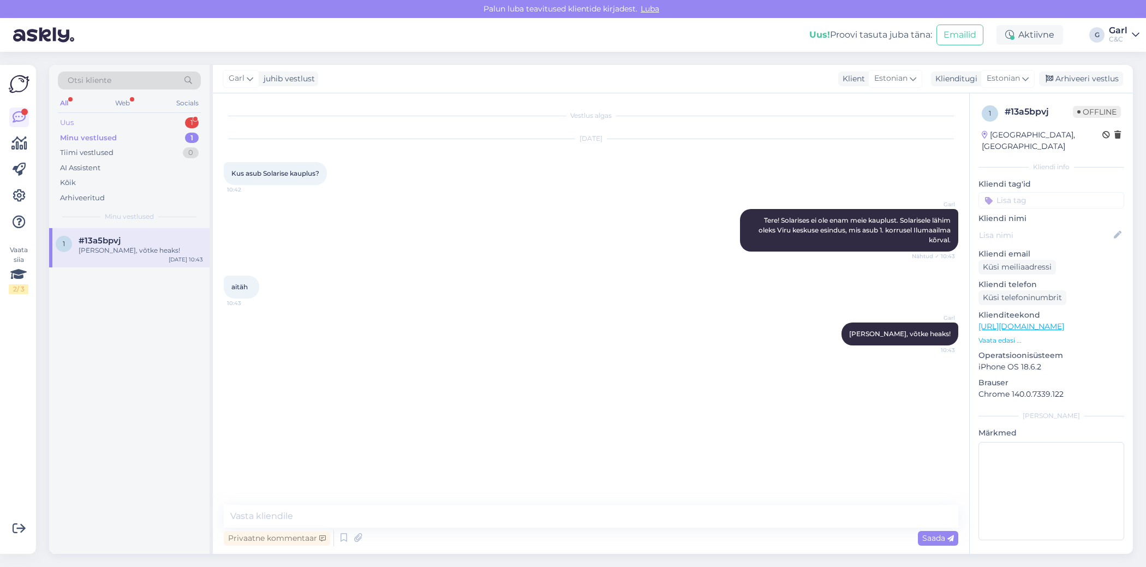
click at [175, 120] on div "Uus 1" at bounding box center [129, 122] width 143 height 15
click at [143, 255] on div "Здравствуйте! Каким образом я могу приобрести самым быстрым путём AirPods 3 Pro…" at bounding box center [141, 256] width 124 height 20
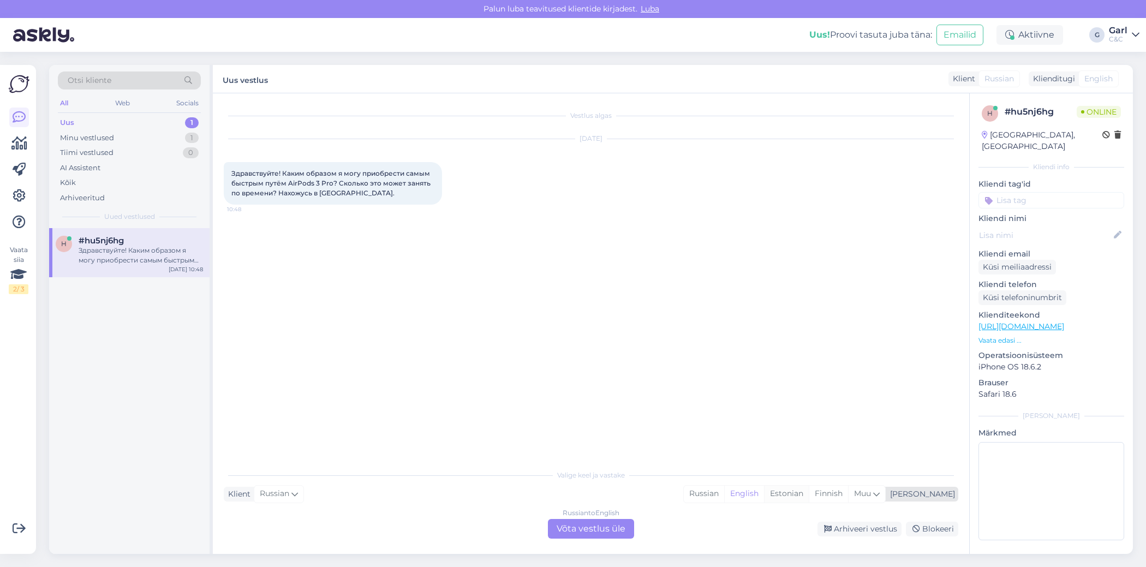
click at [809, 492] on div "Estonian" at bounding box center [786, 494] width 45 height 16
click at [607, 525] on div "Russian to Estonian Võta vestlus üle" at bounding box center [591, 529] width 86 height 20
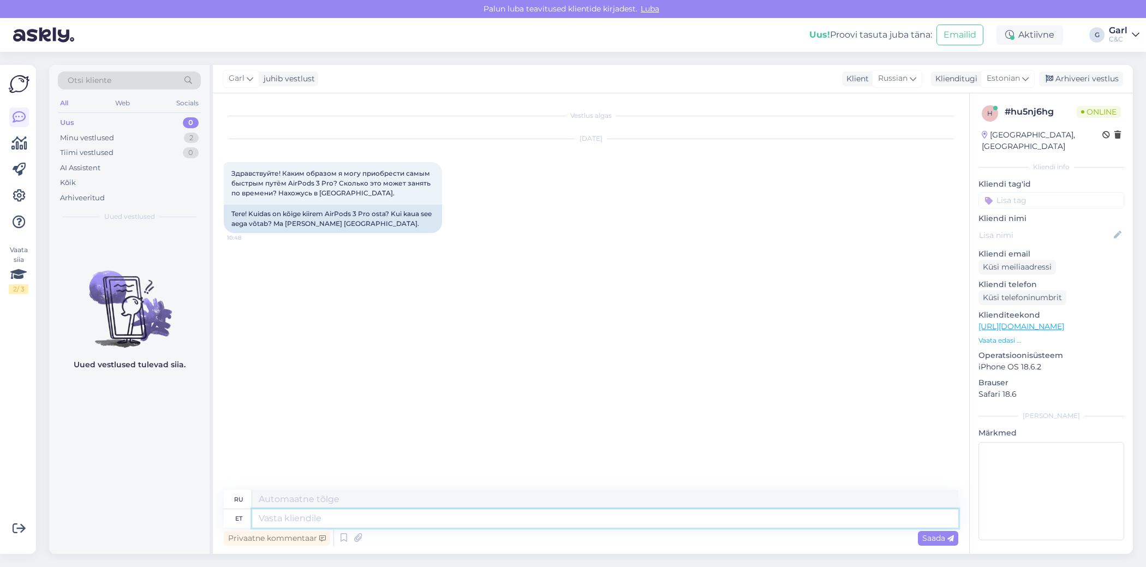
click at [559, 525] on textarea at bounding box center [605, 518] width 706 height 19
click at [341, 540] on icon at bounding box center [343, 538] width 13 height 16
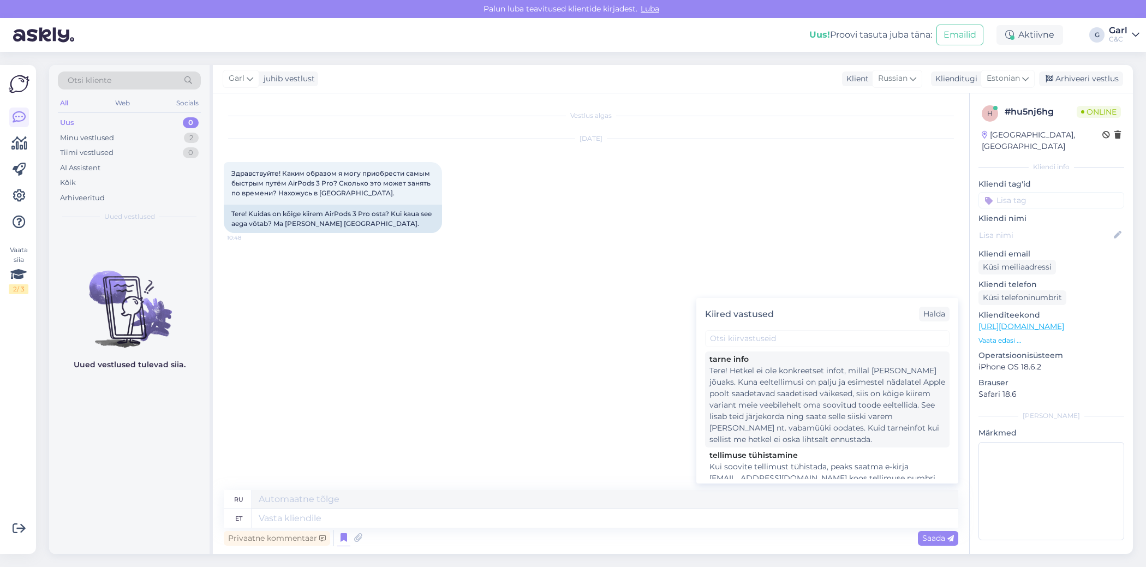
click at [830, 420] on div "Tere! Hetkel ei ole konkreetset infot, millal [PERSON_NAME] jõuaks. Kuna eeltel…" at bounding box center [828, 405] width 236 height 80
type textarea "Здравствуйте! В настоящее время нет точной информации о сроках поставки. Поскол…"
type textarea "Tere! Hetkel ei ole konkreetset infot, millal [PERSON_NAME] jõuaks. Kuna eeltel…"
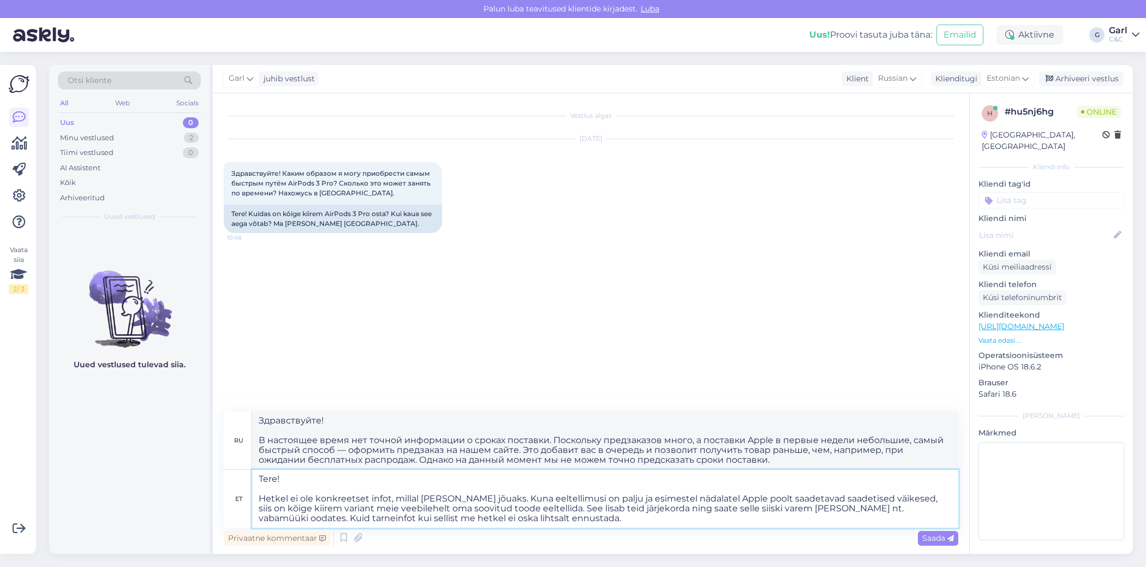
click at [570, 492] on textarea "Tere! Hetkel ei ole konkreetset infot, millal [PERSON_NAME] jõuaks. Kuna eeltel…" at bounding box center [605, 499] width 706 height 58
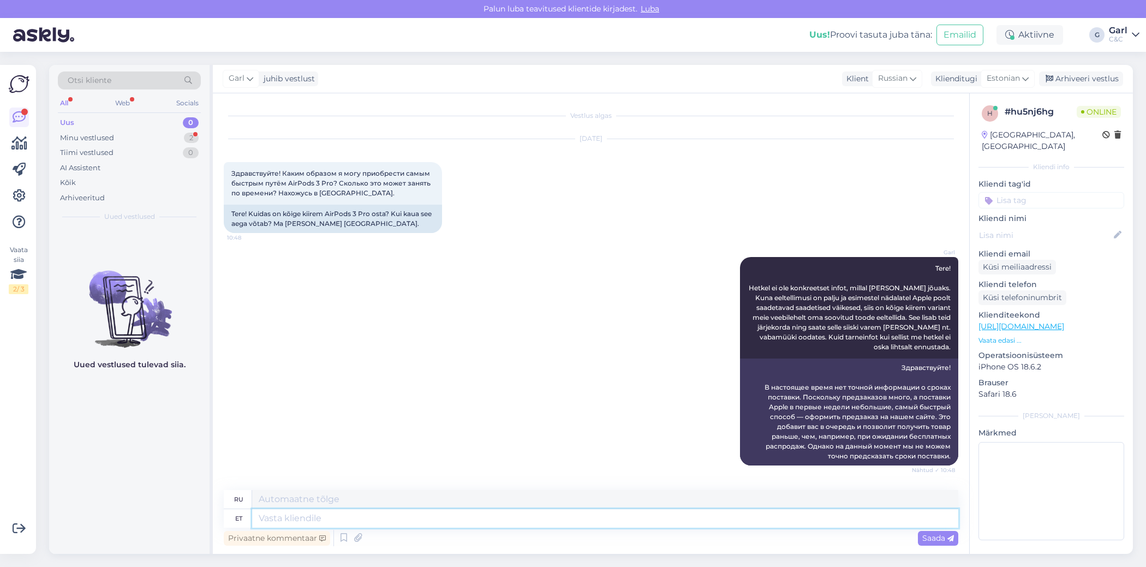
scroll to position [62, 0]
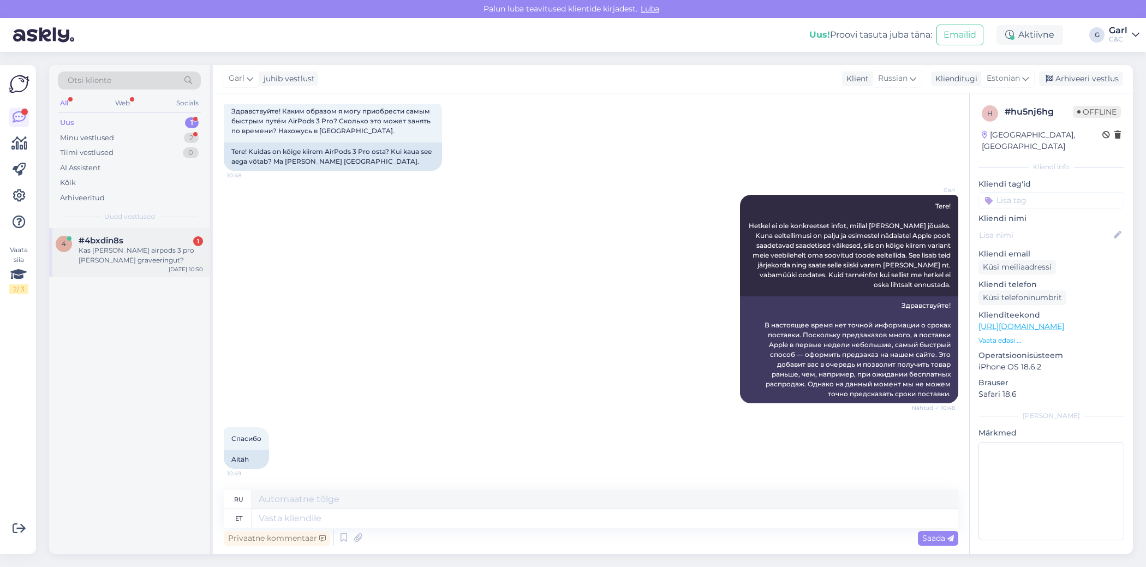
click at [161, 253] on div "Kas [PERSON_NAME] airpods 3 pro [PERSON_NAME] graveeringut?" at bounding box center [141, 256] width 124 height 20
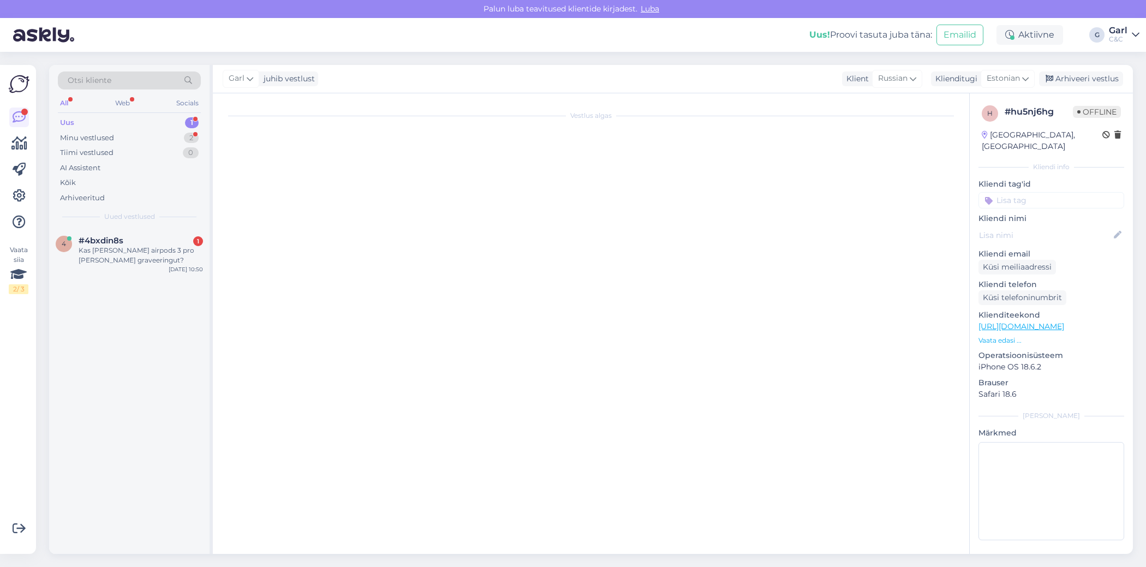
scroll to position [0, 0]
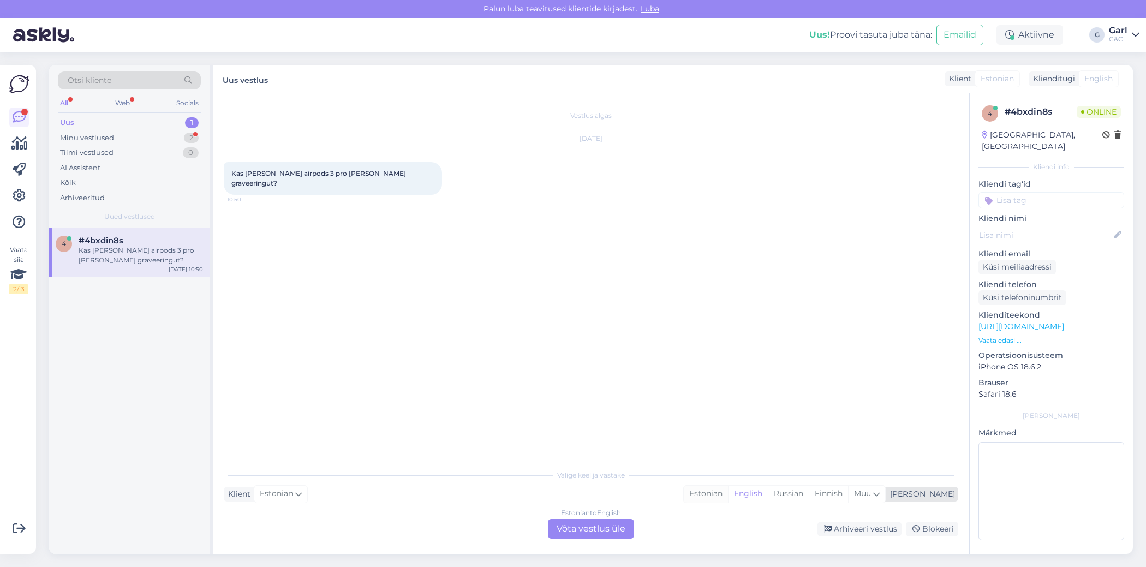
click at [728, 493] on div "Estonian" at bounding box center [706, 494] width 44 height 16
click at [592, 529] on div "Estonian to Estonian Võta vestlus üle" at bounding box center [591, 529] width 86 height 20
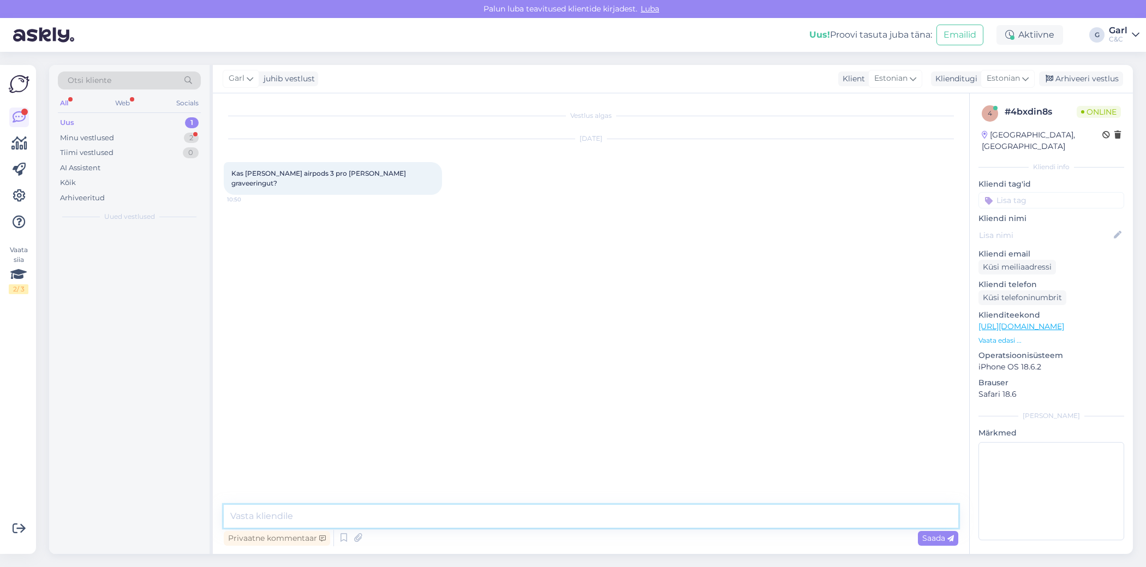
click at [587, 525] on textarea at bounding box center [591, 516] width 735 height 23
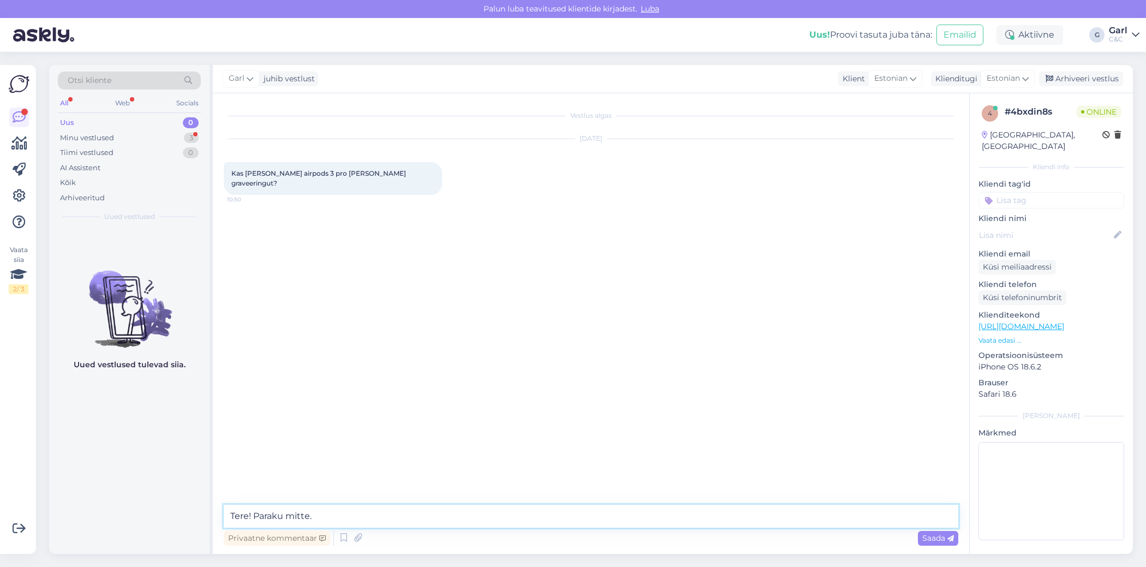
type textarea "Tere! Paraku mitte."
click at [184, 136] on div "3" at bounding box center [191, 138] width 15 height 11
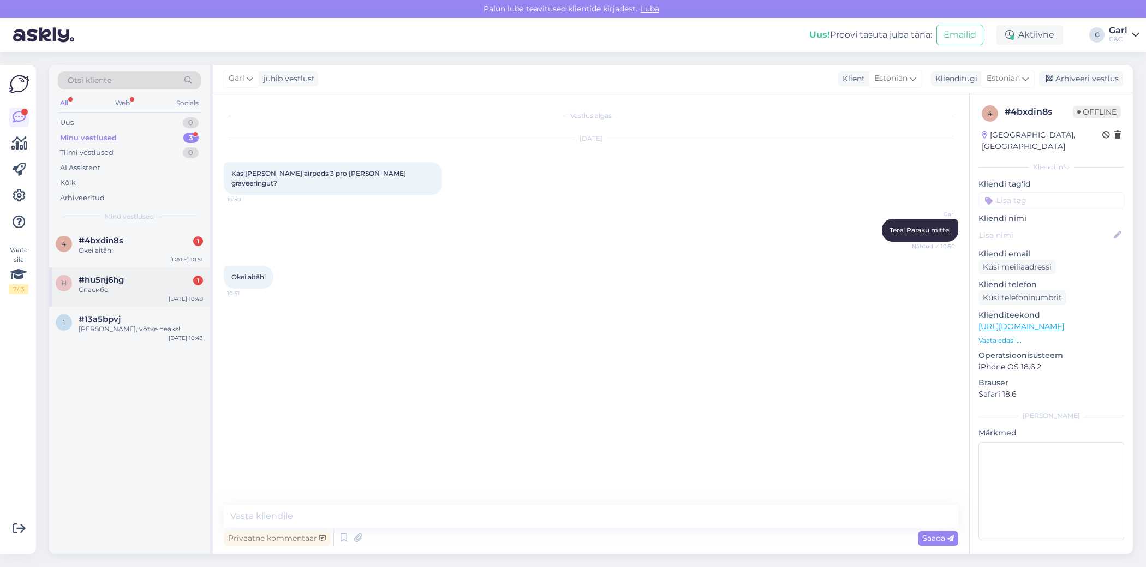
click at [136, 278] on div "#hu5nj6hg 1" at bounding box center [141, 280] width 124 height 10
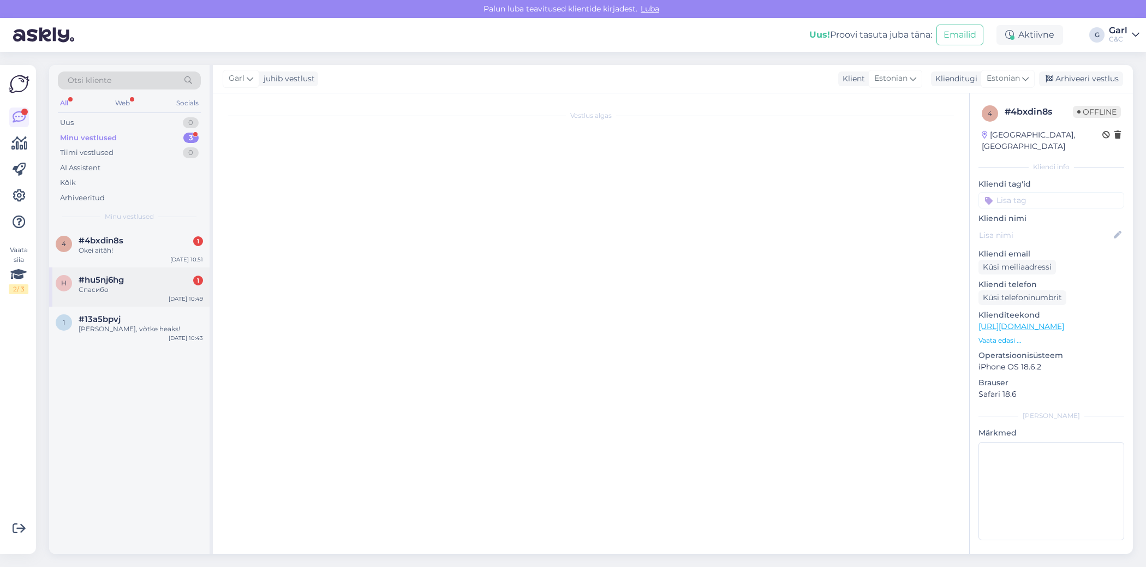
scroll to position [62, 0]
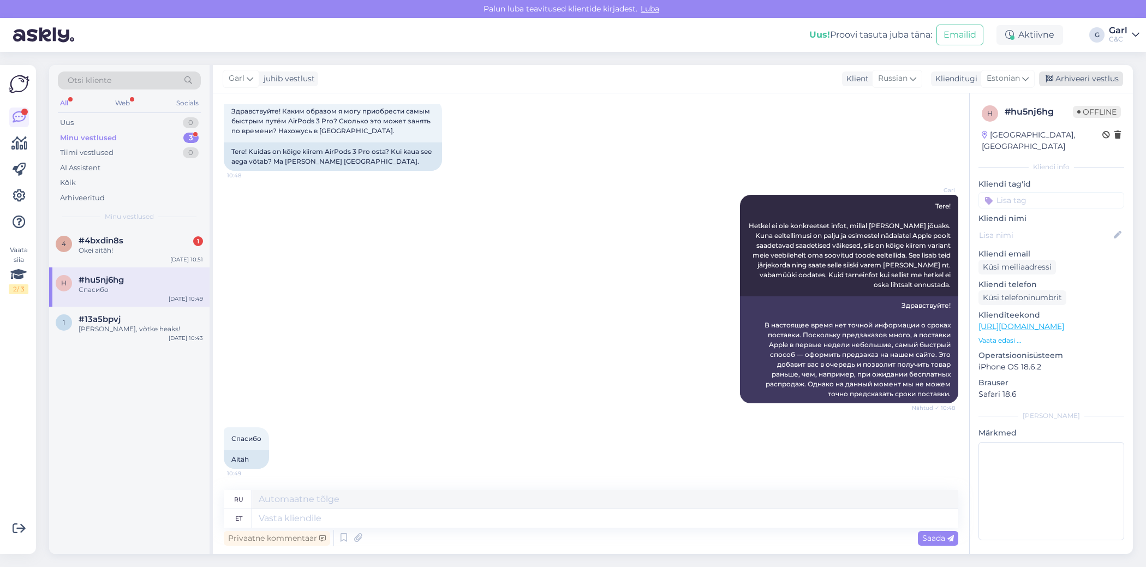
click at [1054, 80] on icon at bounding box center [1050, 79] width 8 height 8
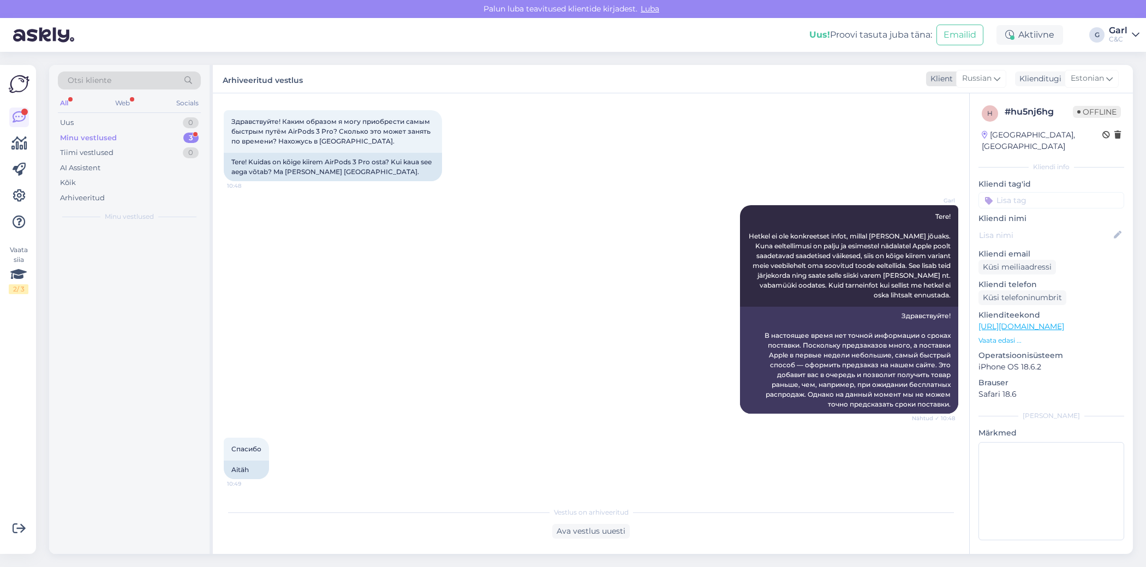
scroll to position [52, 0]
click at [105, 252] on div "Okei aitäh!" at bounding box center [141, 251] width 124 height 10
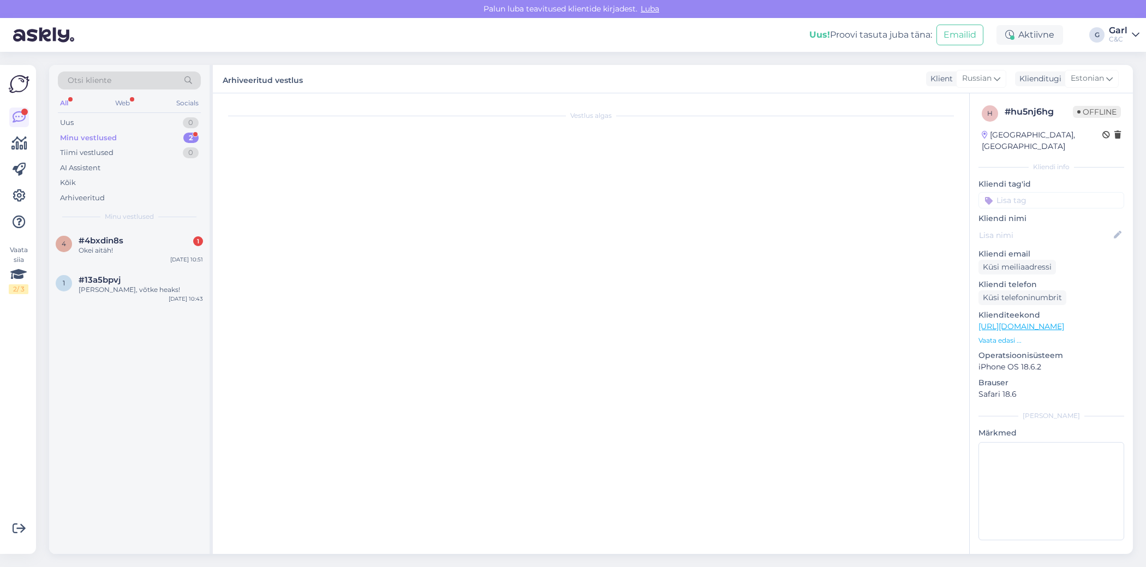
scroll to position [0, 0]
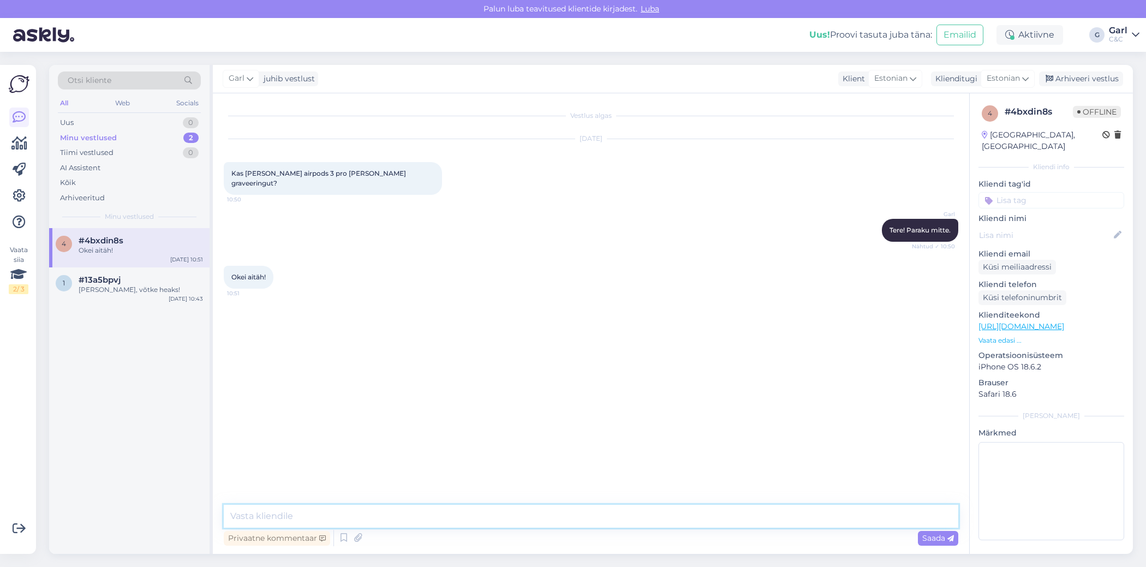
click at [308, 516] on textarea at bounding box center [591, 516] width 735 height 23
type textarea "[PERSON_NAME], võtke heaks!"
click at [1081, 79] on div "Arhiveeri vestlus" at bounding box center [1081, 79] width 84 height 15
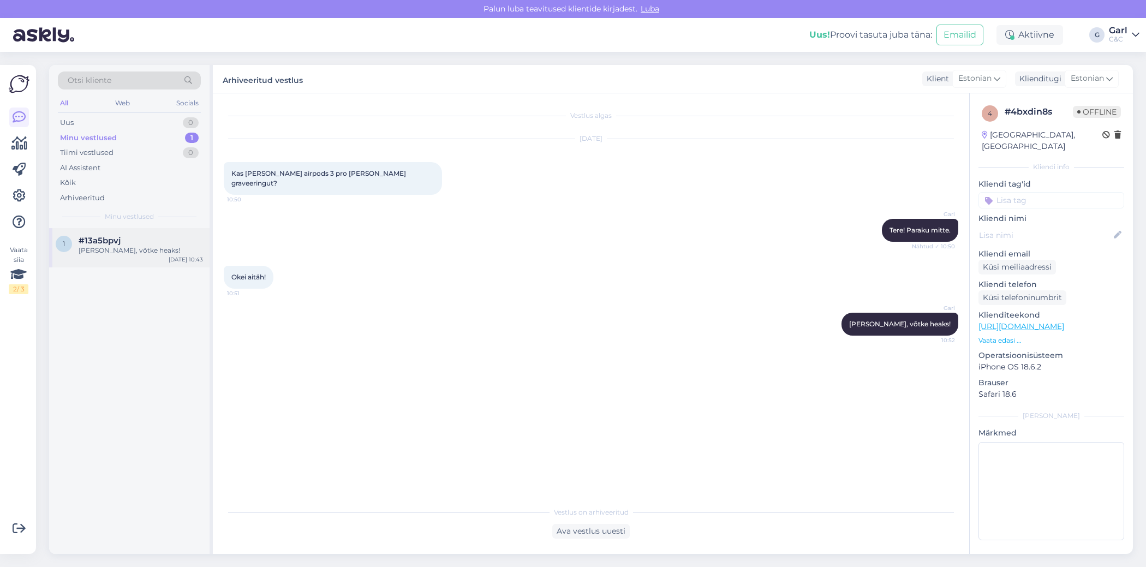
click at [165, 239] on div "#13a5bpvj" at bounding box center [141, 241] width 124 height 10
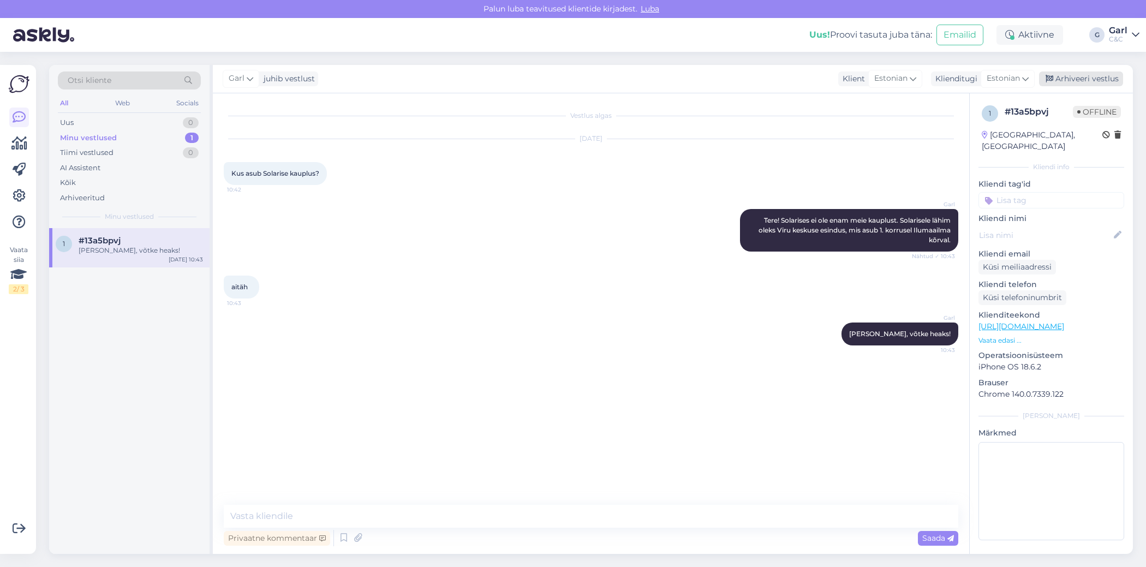
click at [1051, 79] on icon at bounding box center [1050, 79] width 8 height 8
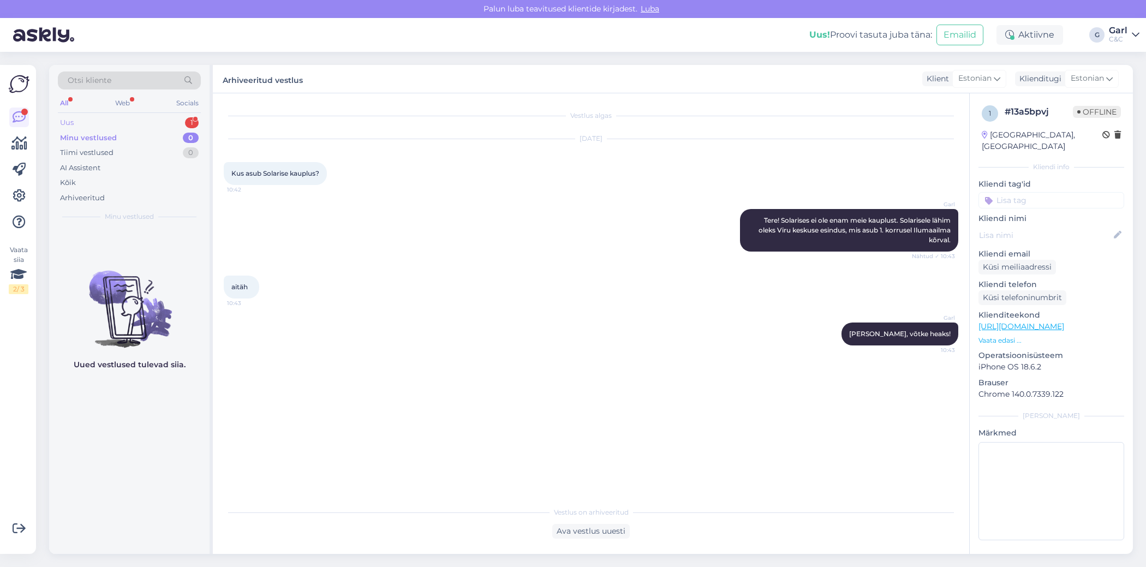
click at [160, 118] on div "Uus 1" at bounding box center [129, 122] width 143 height 15
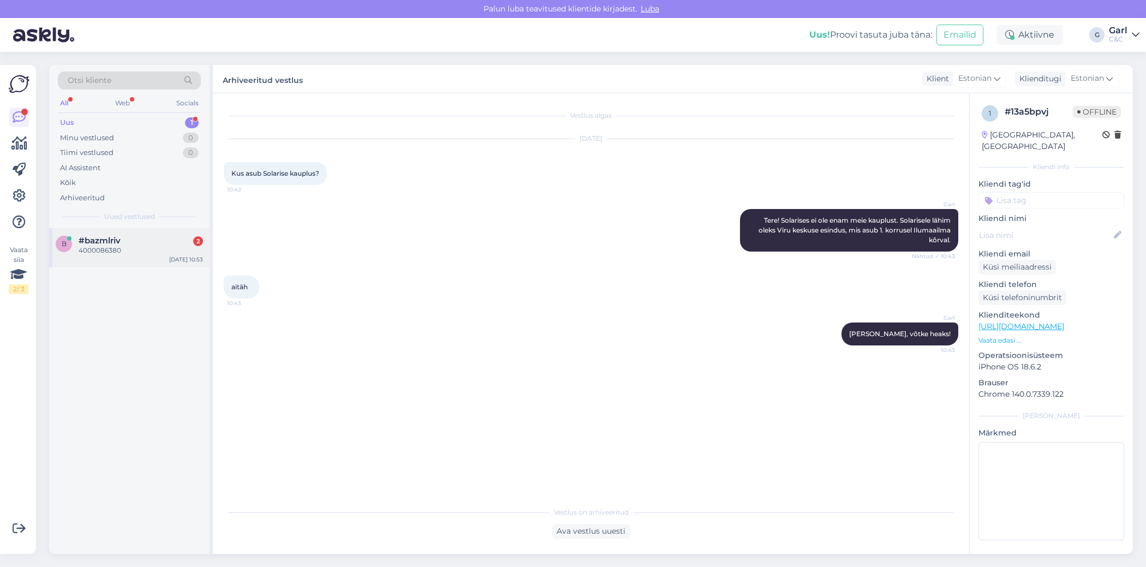
click at [168, 240] on div "#bazmlriv 2" at bounding box center [141, 241] width 124 height 10
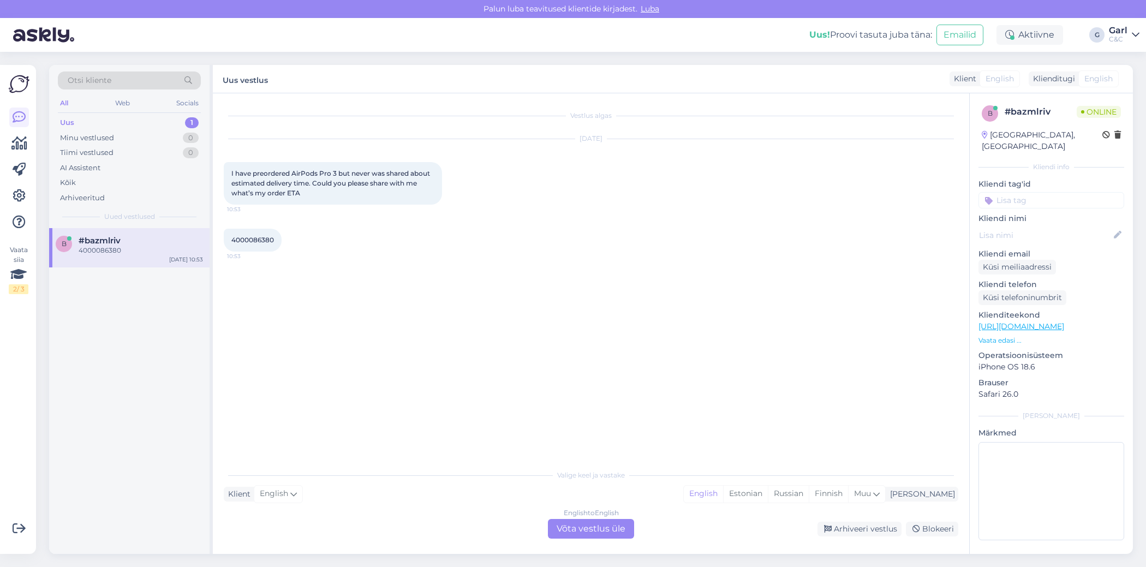
click at [588, 532] on div "English to English Võta vestlus üle" at bounding box center [591, 529] width 86 height 20
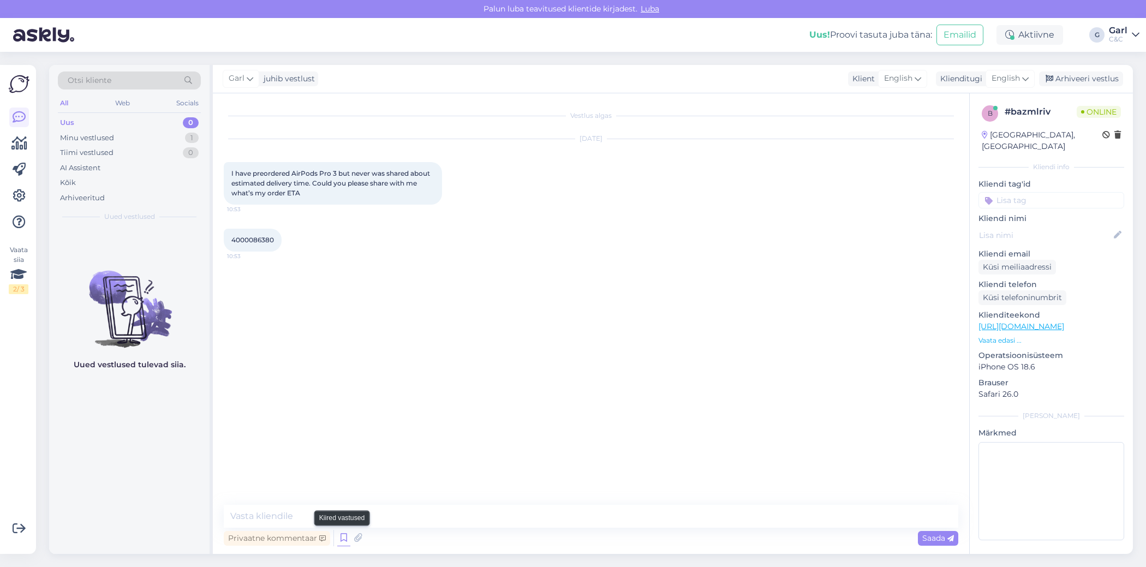
click at [342, 535] on icon at bounding box center [343, 538] width 13 height 16
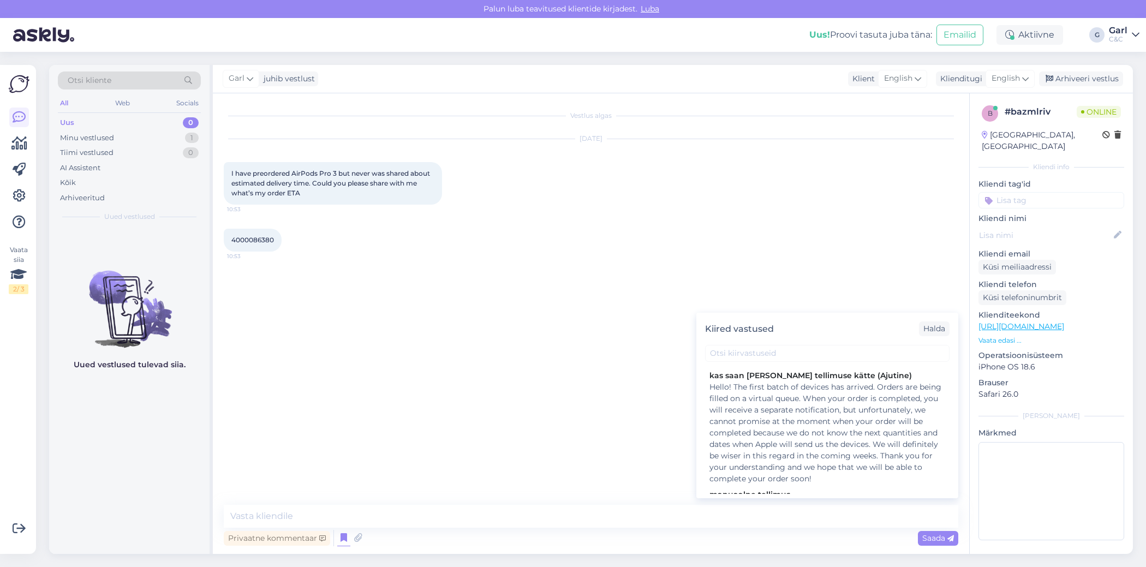
scroll to position [246, 0]
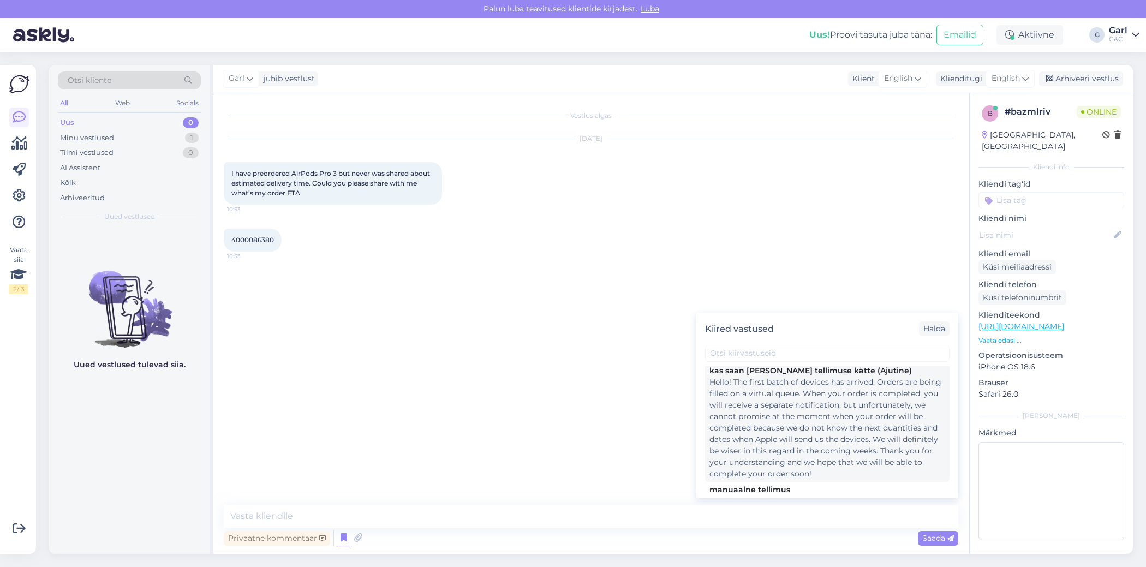
click at [822, 437] on div "Hello! The first batch of devices has arrived. Orders are being filled on a vir…" at bounding box center [828, 428] width 236 height 103
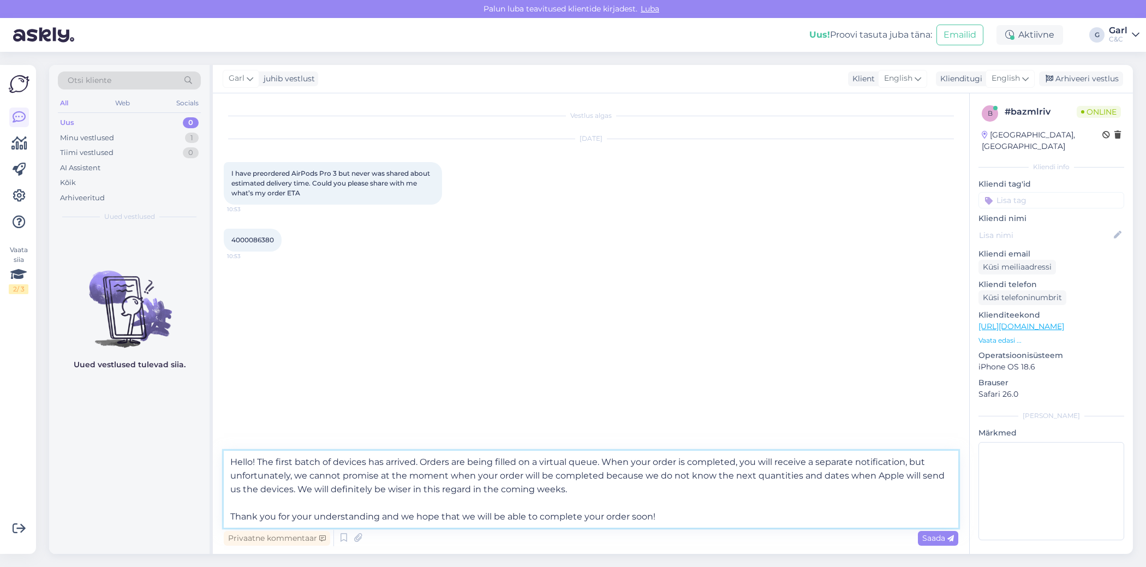
click at [489, 499] on textarea "Hello! The first batch of devices has arrived. Orders are being filled on a vir…" at bounding box center [591, 489] width 735 height 77
click at [414, 460] on textarea "Hello! The first batch of devices has arrived. Orders are being filled on a vir…" at bounding box center [591, 489] width 735 height 77
type textarea "Hello! The first batch of devices has arrived on [DATE] Orders are being filled…"
click at [608, 495] on textarea "Hello! The first batch of devices has arrived on [DATE] Orders are being filled…" at bounding box center [591, 489] width 735 height 77
click at [636, 486] on textarea "Hello! The first batch of devices has arrived on [DATE] Orders are being filled…" at bounding box center [591, 489] width 735 height 77
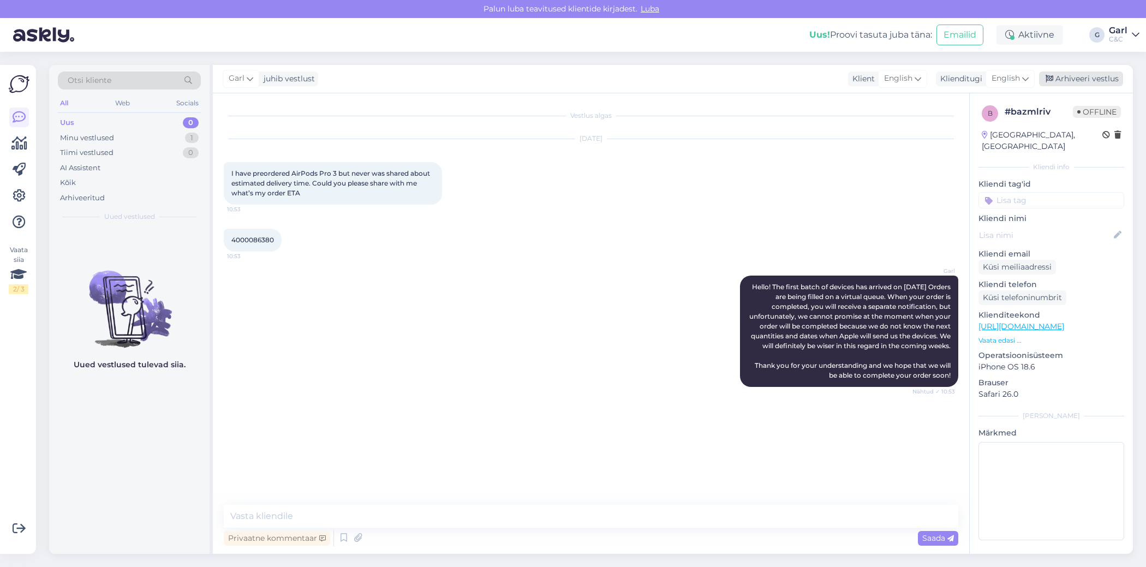
click at [1082, 84] on div "Arhiveeri vestlus" at bounding box center [1081, 79] width 84 height 15
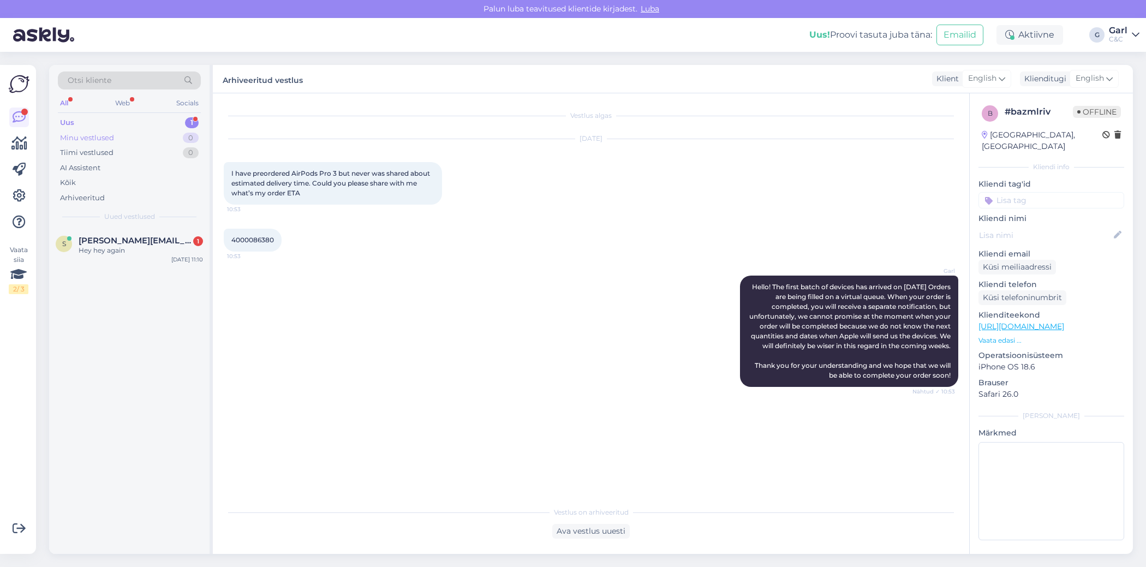
click at [158, 135] on div "Minu vestlused 0" at bounding box center [129, 137] width 143 height 15
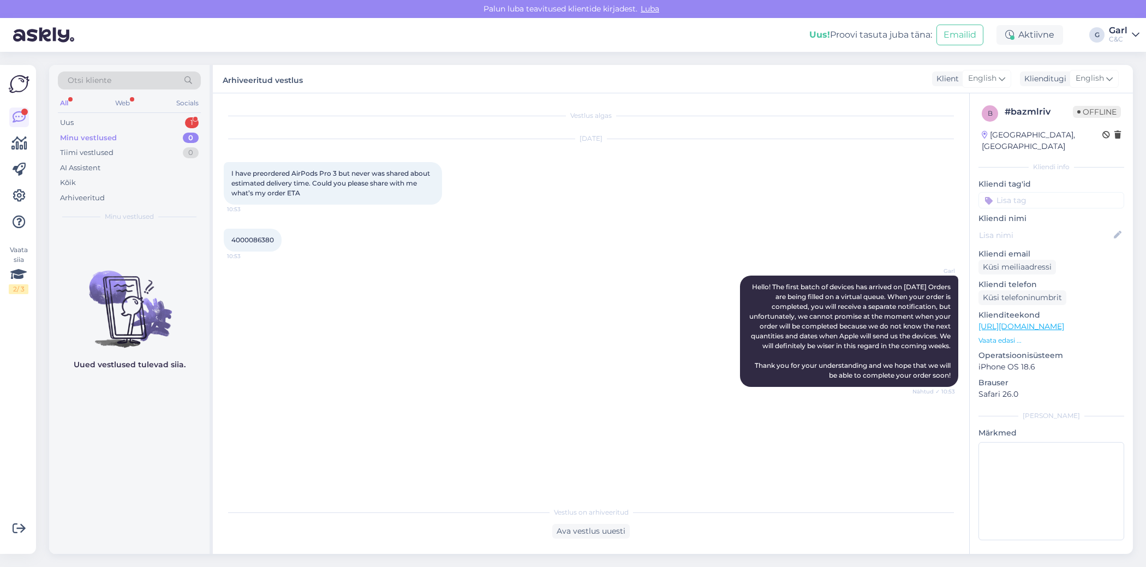
click at [163, 112] on div "Otsi kliente All Web Socials Uus 1 Minu vestlused 0 Tiimi vestlused 0 AI Assist…" at bounding box center [129, 146] width 160 height 163
click at [185, 111] on div "All Web Socials" at bounding box center [129, 104] width 143 height 17
click at [185, 116] on div "Uus 1" at bounding box center [129, 122] width 143 height 15
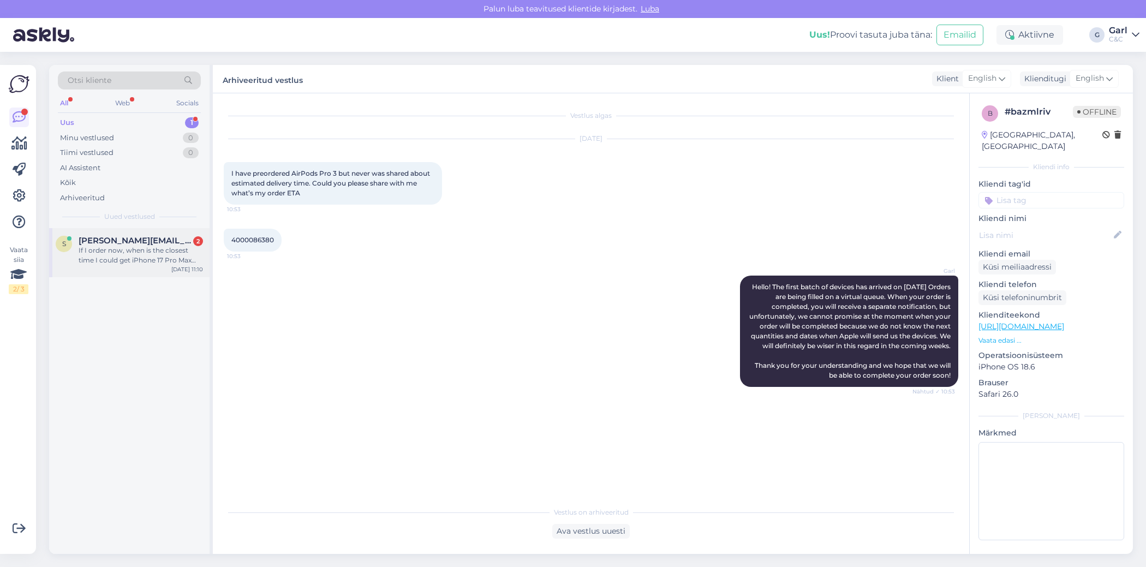
click at [138, 248] on div "If I order now, when is the closest time I could get iPhone 17 Pro Max delivere…" at bounding box center [141, 256] width 124 height 20
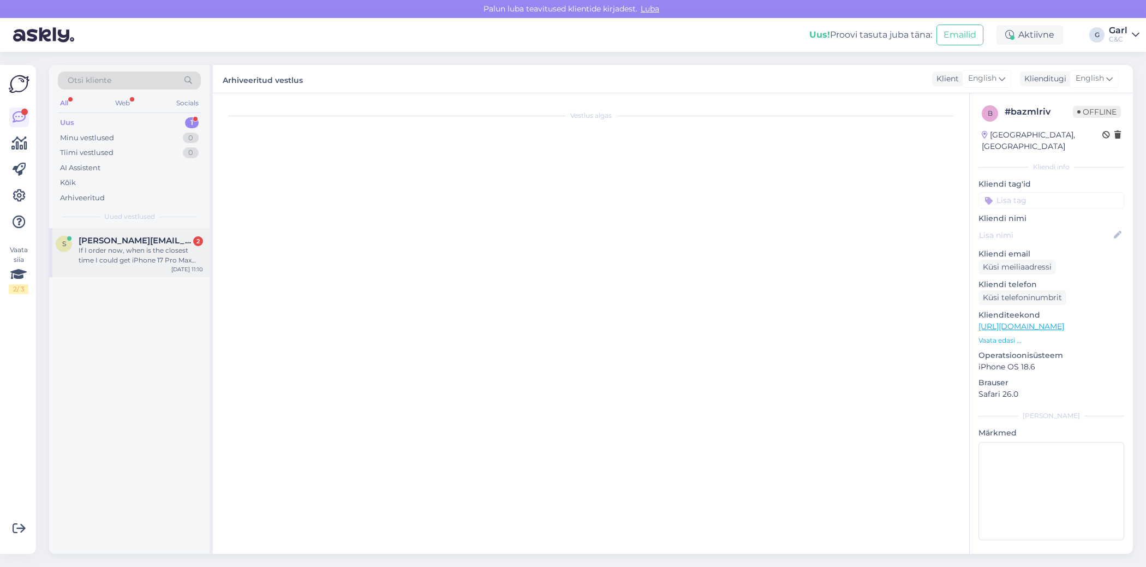
scroll to position [1003, 0]
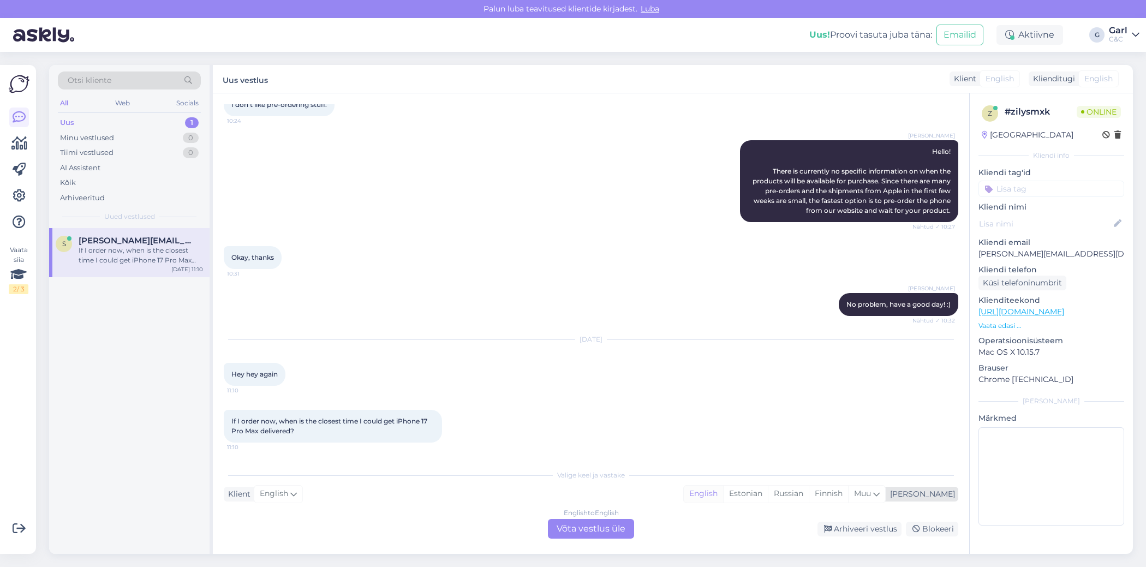
click at [723, 496] on div "English" at bounding box center [703, 494] width 39 height 16
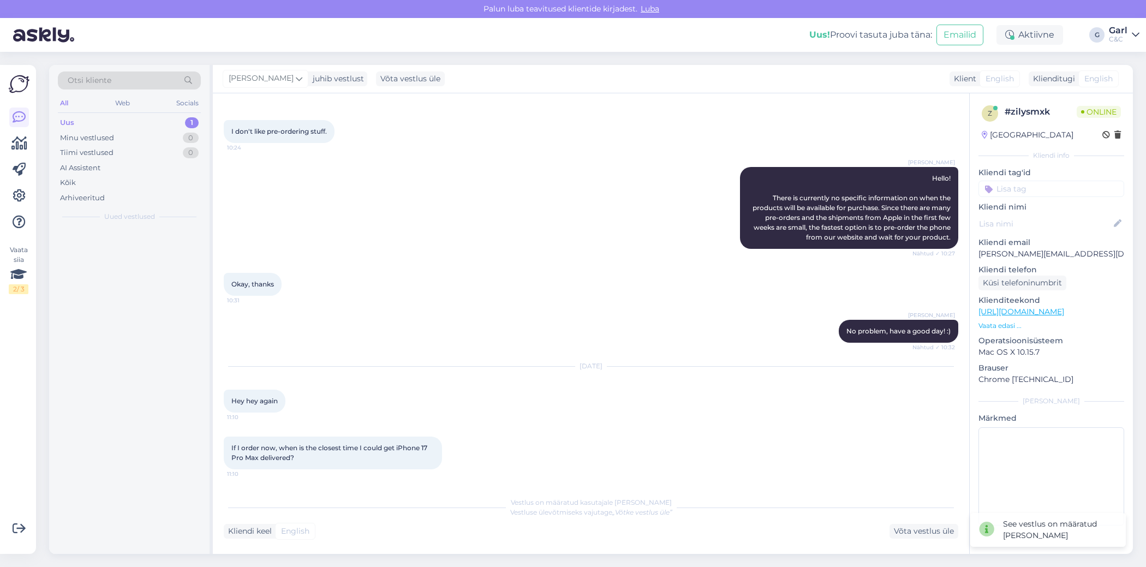
scroll to position [976, 0]
click at [603, 528] on div "Kliendi keel English Võta vestlus üle" at bounding box center [591, 531] width 735 height 15
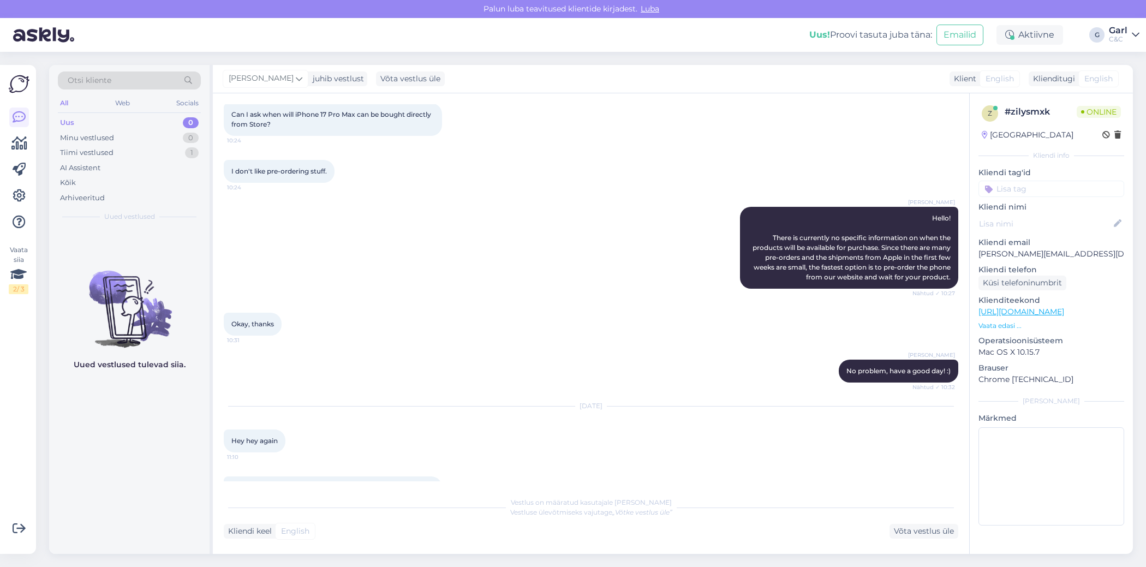
scroll to position [1070, 0]
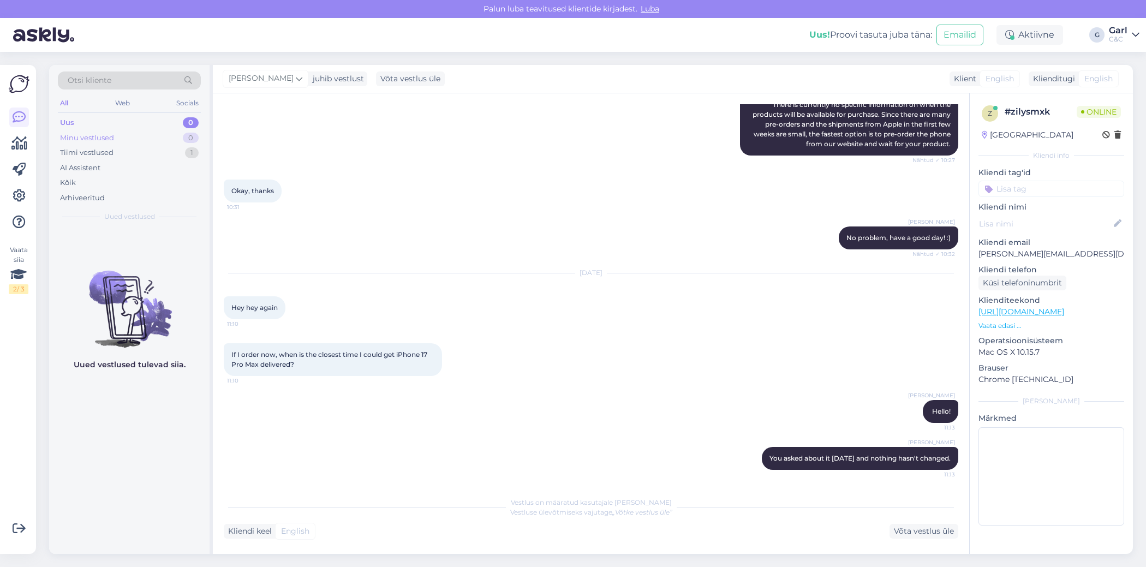
click at [145, 137] on div "Minu vestlused 0" at bounding box center [129, 137] width 143 height 15
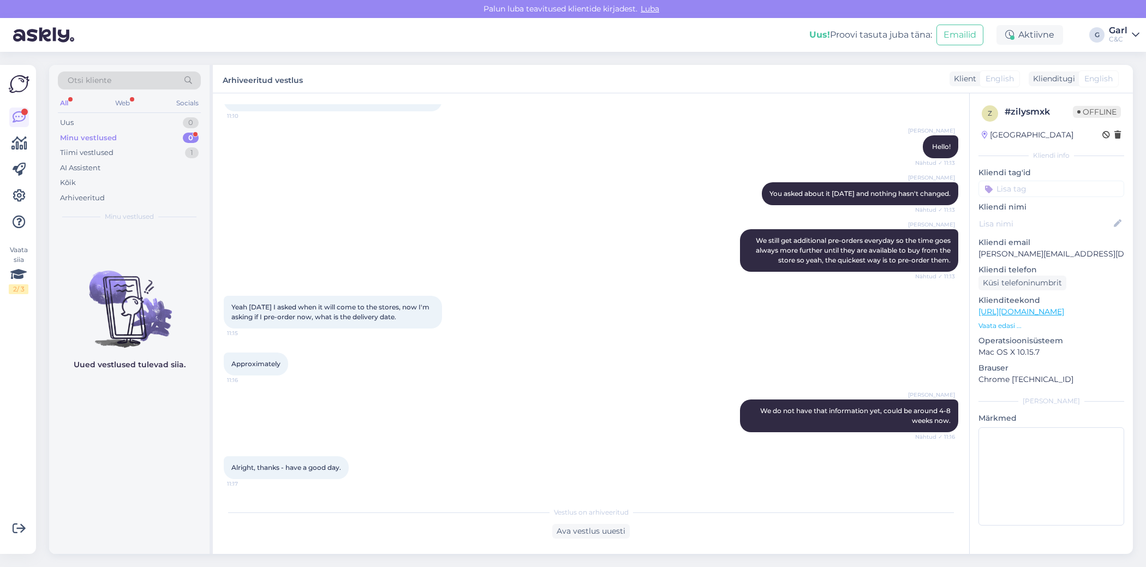
scroll to position [1334, 0]
click at [176, 153] on div "Tiimi vestlused 1" at bounding box center [129, 152] width 143 height 15
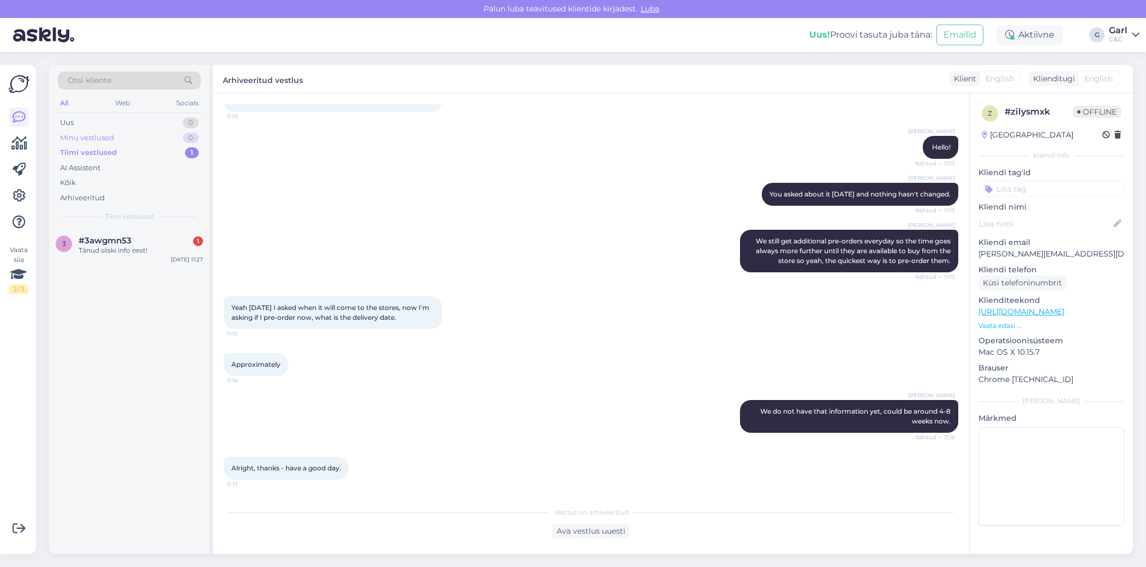
click at [171, 136] on div "Minu vestlused 0" at bounding box center [129, 137] width 143 height 15
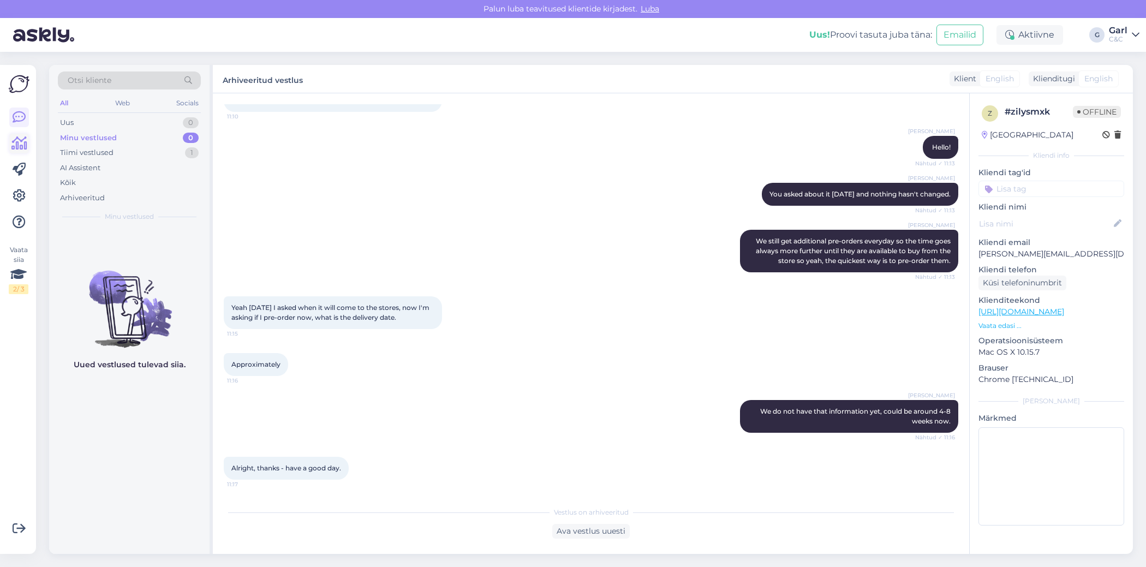
click at [17, 147] on icon at bounding box center [19, 143] width 16 height 13
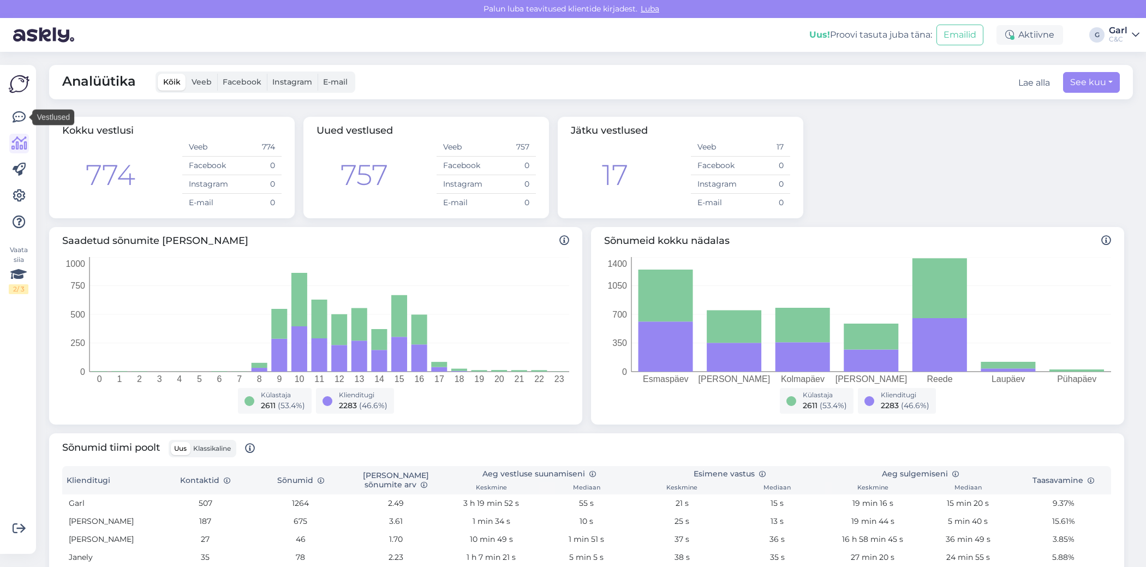
drag, startPoint x: 22, startPoint y: 116, endPoint x: 448, endPoint y: 517, distance: 585.4
click at [10, 116] on link at bounding box center [19, 118] width 20 height 20
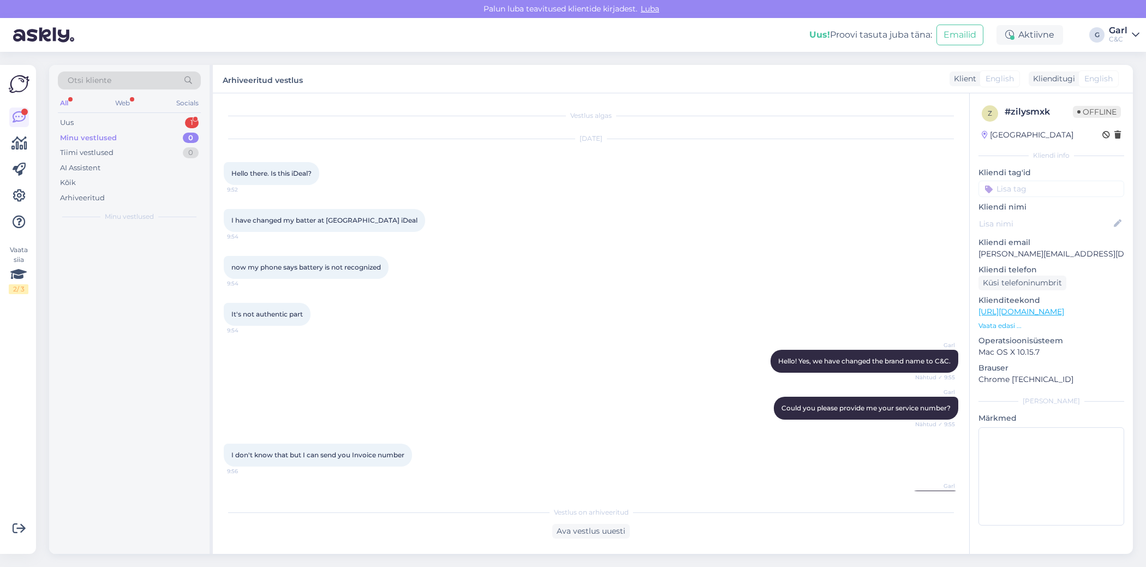
scroll to position [1334, 0]
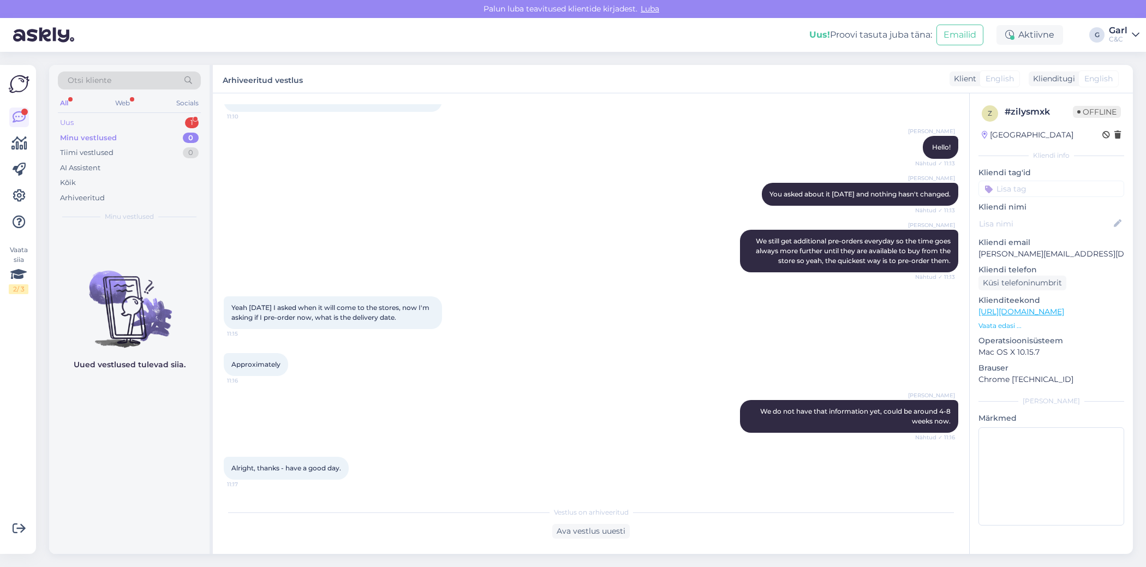
click at [168, 121] on div "Uus 1" at bounding box center [129, 122] width 143 height 15
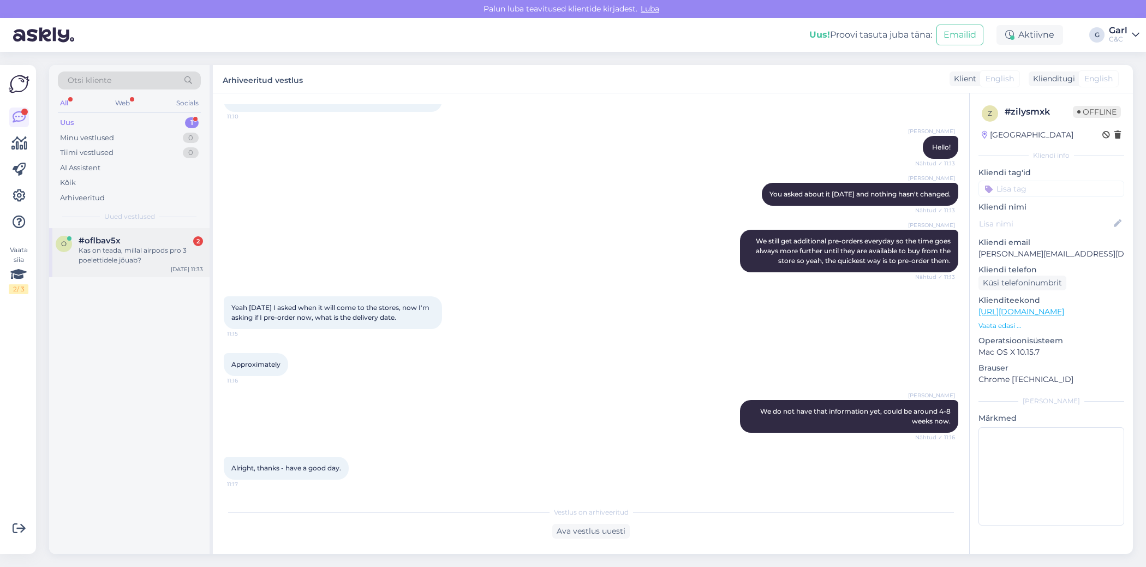
click at [169, 270] on div "o #oflbav5x 2 Kas on teada, millal airpods pro 3 poelettidele jõuab? [DATE] 11:…" at bounding box center [129, 252] width 160 height 49
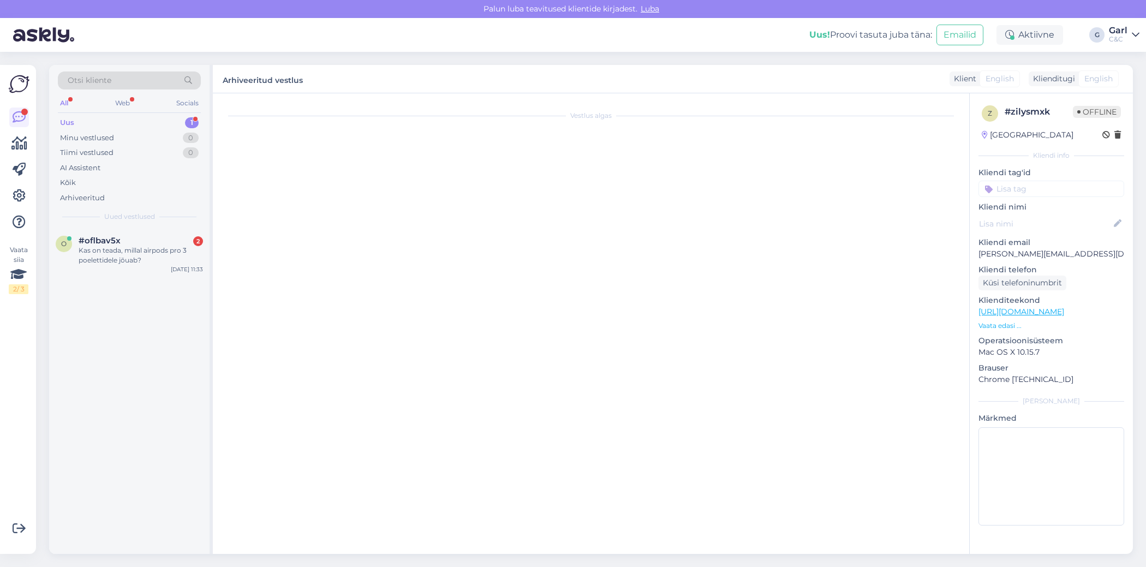
scroll to position [0, 0]
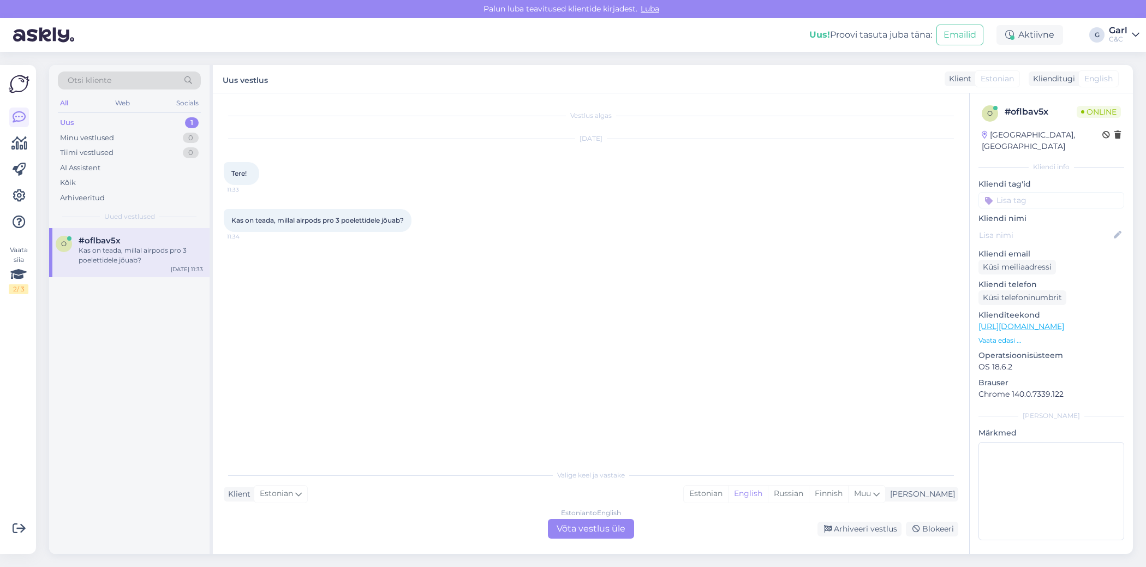
drag, startPoint x: 759, startPoint y: 495, endPoint x: 695, endPoint y: 514, distance: 67.3
click at [728, 495] on div "Estonian" at bounding box center [706, 494] width 44 height 16
click at [546, 545] on div "Vestlus algas [DATE] Tere! 11:33 Kas on teada, millal airpods pro 3 poelettidel…" at bounding box center [591, 323] width 757 height 461
click at [569, 532] on div "Estonian to Estonian Võta vestlus üle" at bounding box center [591, 529] width 86 height 20
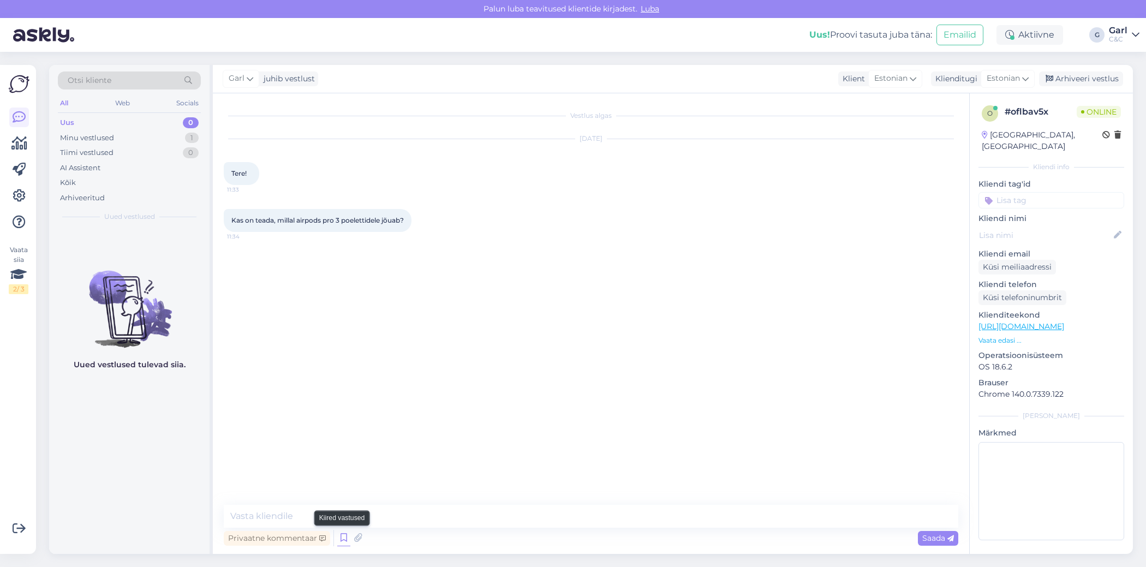
click at [341, 533] on icon at bounding box center [343, 538] width 13 height 16
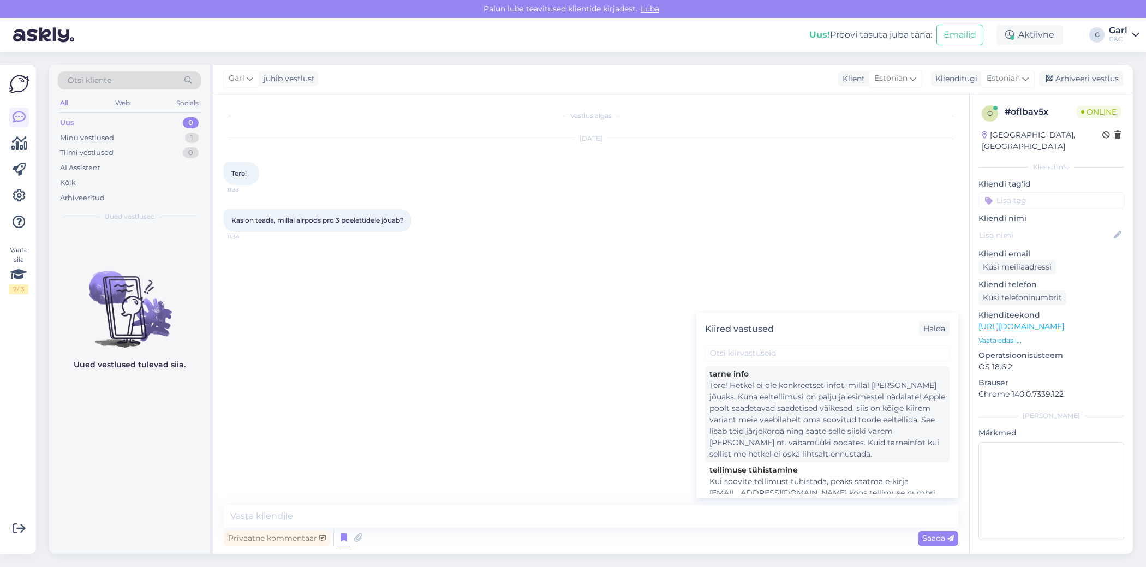
click at [765, 410] on div "Tere! Hetkel ei ole konkreetset infot, millal [PERSON_NAME] jõuaks. Kuna eeltel…" at bounding box center [828, 420] width 236 height 80
type textarea "Tere! Hetkel ei ole konkreetset infot, millal [PERSON_NAME] jõuaks. Kuna eeltel…"
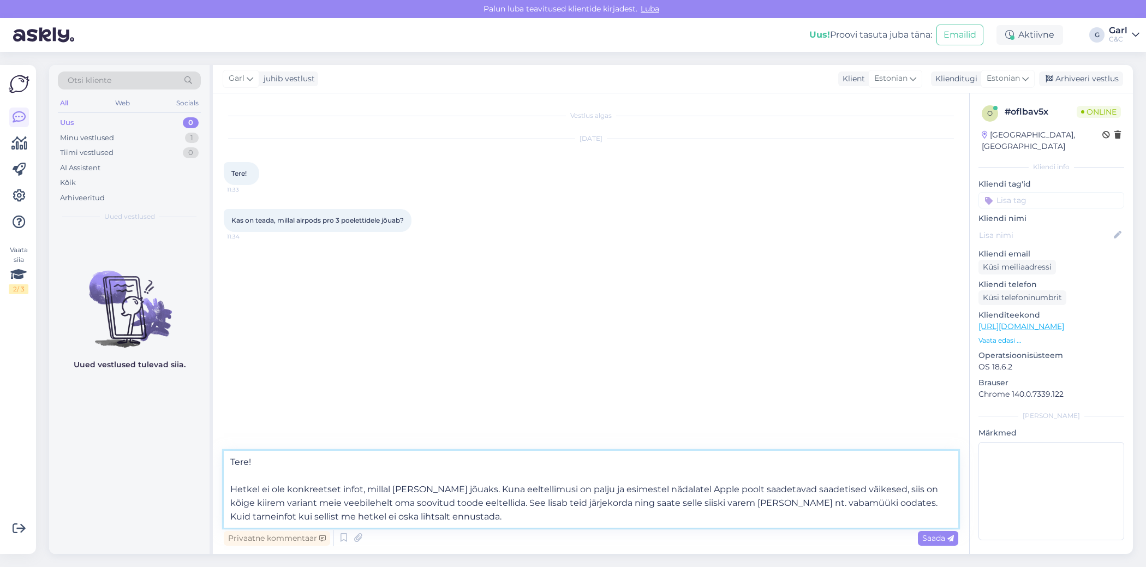
click at [565, 503] on textarea "Tere! Hetkel ei ole konkreetset infot, millal [PERSON_NAME] jõuaks. Kuna eeltel…" at bounding box center [591, 489] width 735 height 77
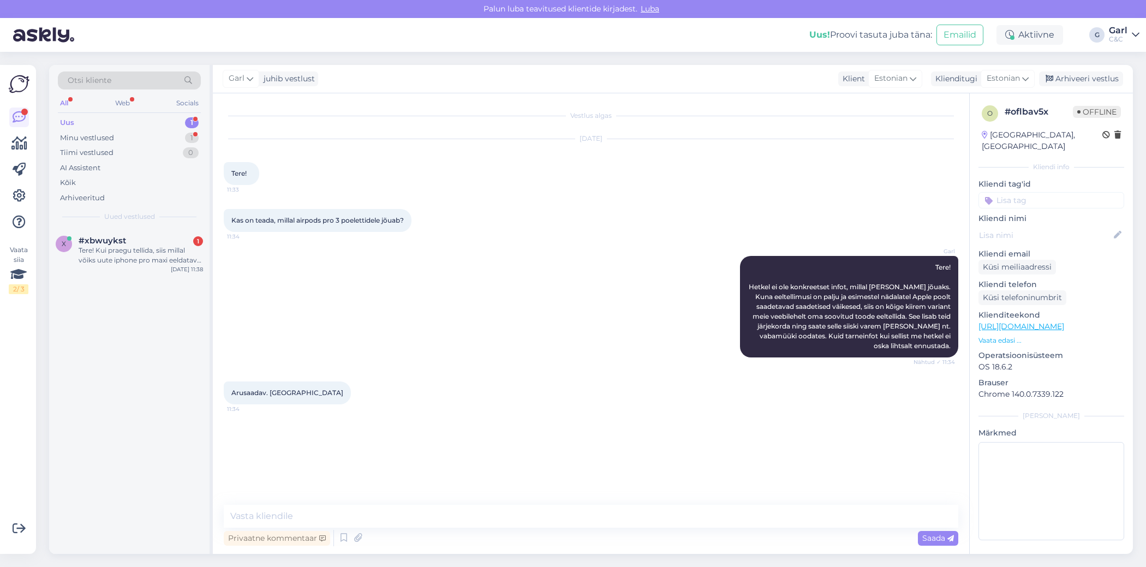
drag, startPoint x: 154, startPoint y: 249, endPoint x: 219, endPoint y: 287, distance: 75.3
click at [154, 249] on div "Tere! Kui praegu tellida, siis millal võiks uute iphone pro maxi eeldatav tarne…" at bounding box center [141, 256] width 124 height 20
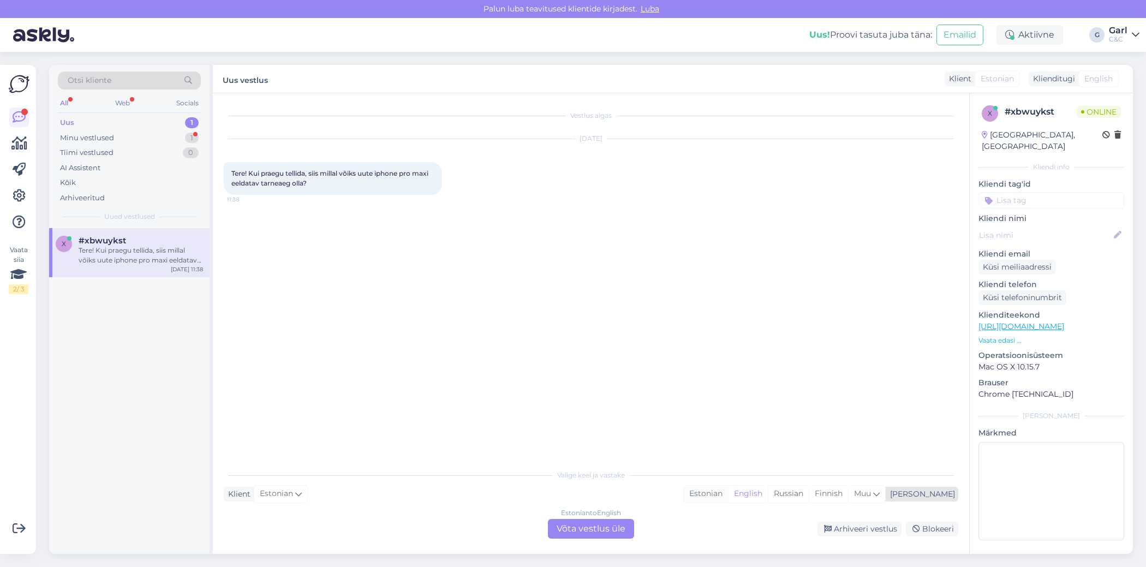
click at [728, 497] on div "Estonian" at bounding box center [706, 494] width 44 height 16
click at [604, 527] on div "Estonian to Estonian Võta vestlus üle" at bounding box center [591, 529] width 86 height 20
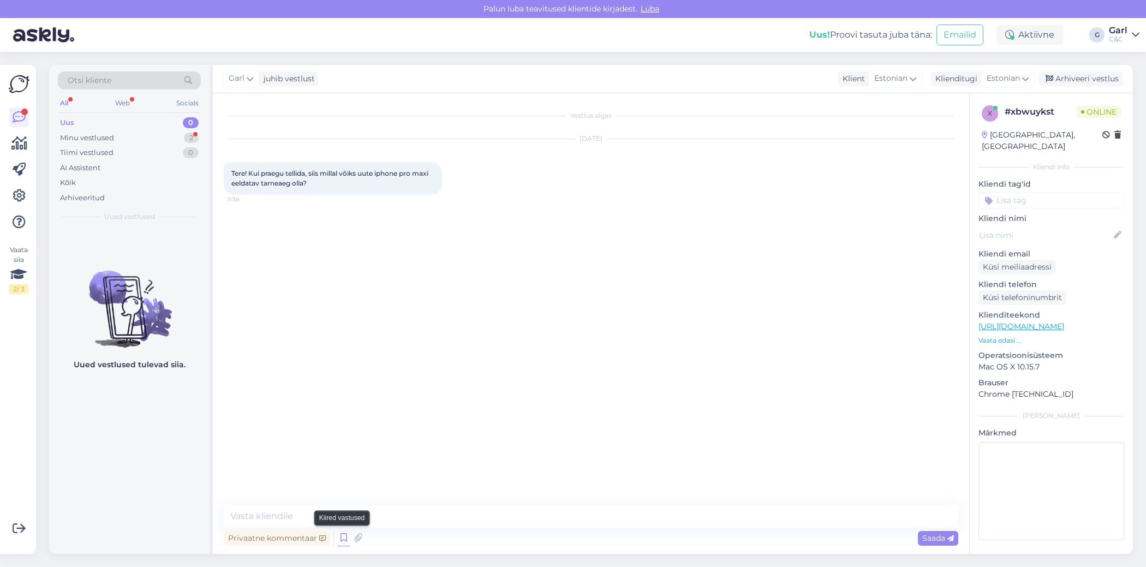
click at [342, 536] on icon at bounding box center [343, 538] width 13 height 16
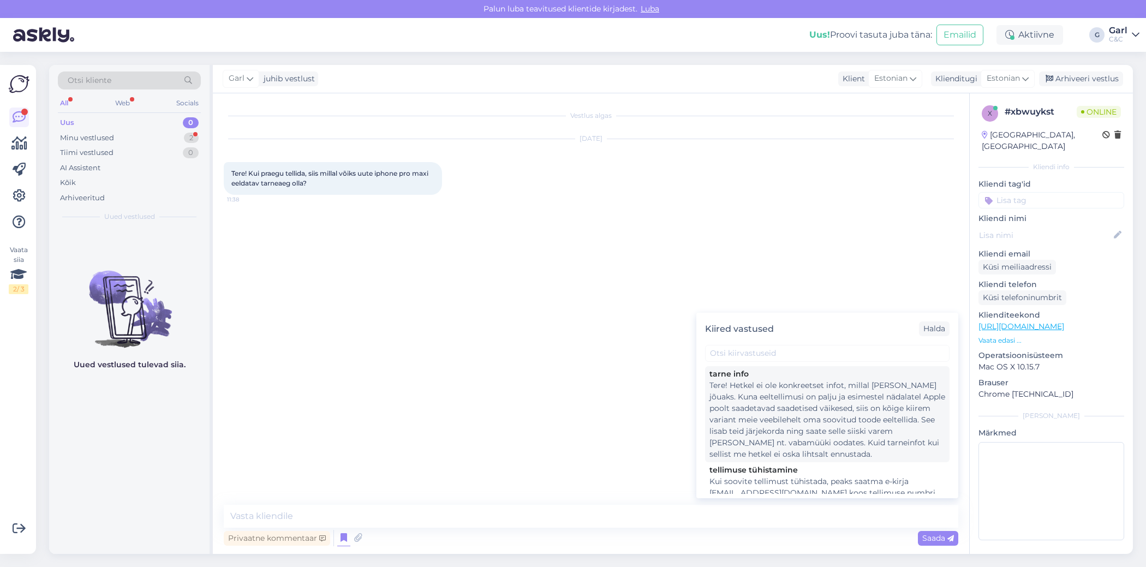
click at [765, 437] on div "Tere! Hetkel ei ole konkreetset infot, millal [PERSON_NAME] jõuaks. Kuna eeltel…" at bounding box center [828, 420] width 236 height 80
type textarea "Tere! Hetkel ei ole konkreetset infot, millal [PERSON_NAME] jõuaks. Kuna eeltel…"
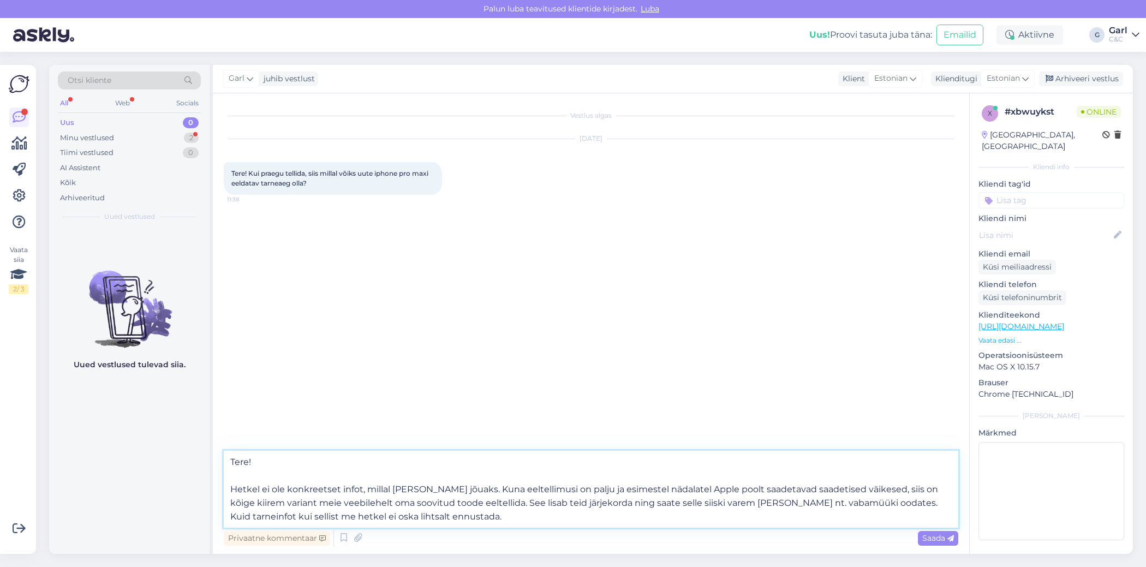
click at [591, 520] on textarea "Tere! Hetkel ei ole konkreetset infot, millal [PERSON_NAME] jõuaks. Kuna eeltel…" at bounding box center [591, 489] width 735 height 77
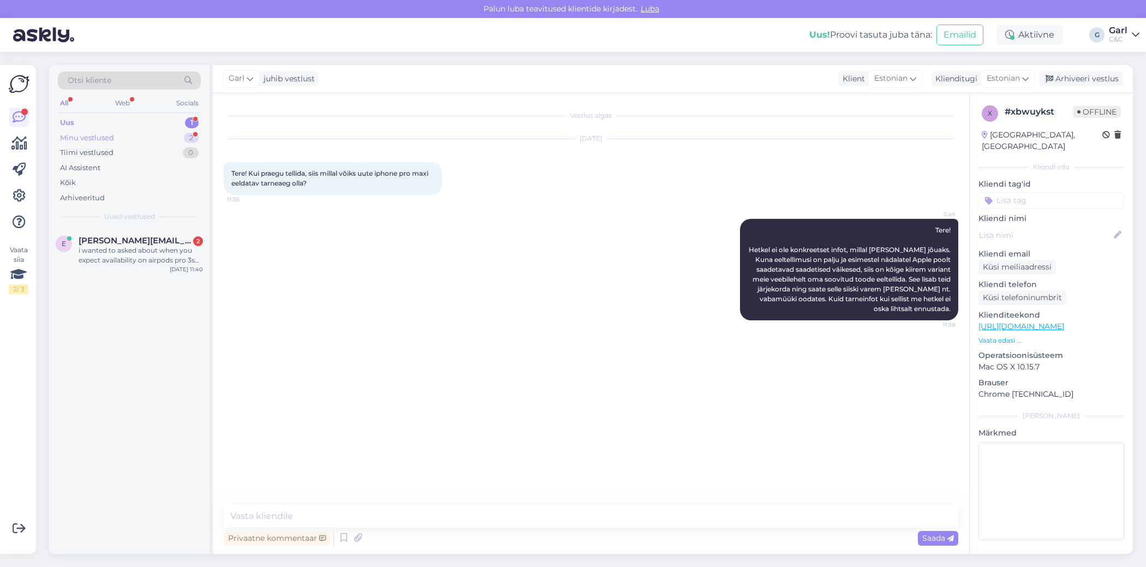
click at [162, 142] on div "Minu vestlused 2" at bounding box center [129, 137] width 143 height 15
click at [166, 124] on div "Uus 1" at bounding box center [129, 122] width 143 height 15
click at [160, 134] on div "Minu vestlused 2" at bounding box center [129, 137] width 143 height 15
click at [175, 118] on div "Uus 1" at bounding box center [129, 122] width 143 height 15
click at [165, 259] on div "i wanted to asked about when you expect availability on airpods pro 3s as well" at bounding box center [141, 256] width 124 height 20
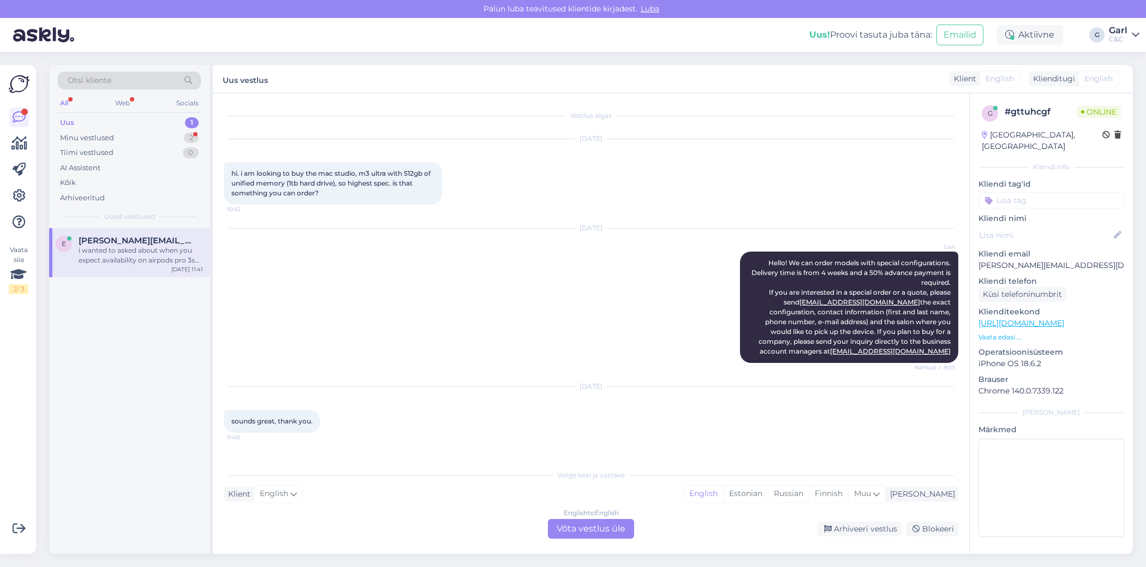
scroll to position [47, 0]
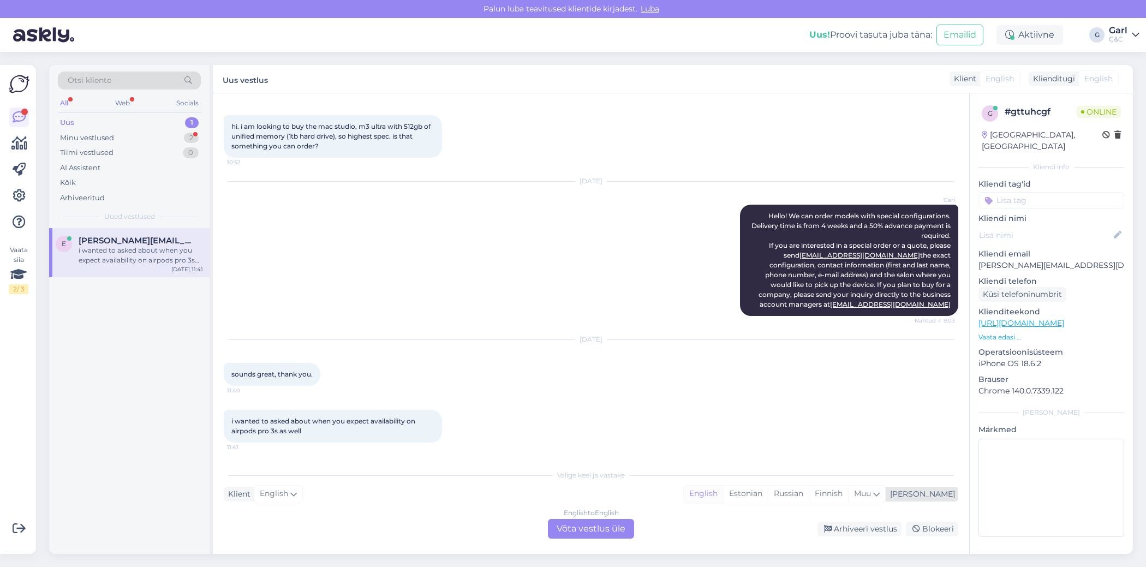
click at [723, 495] on div "English" at bounding box center [703, 494] width 39 height 16
click at [572, 532] on div "English to English Võta vestlus üle" at bounding box center [591, 529] width 86 height 20
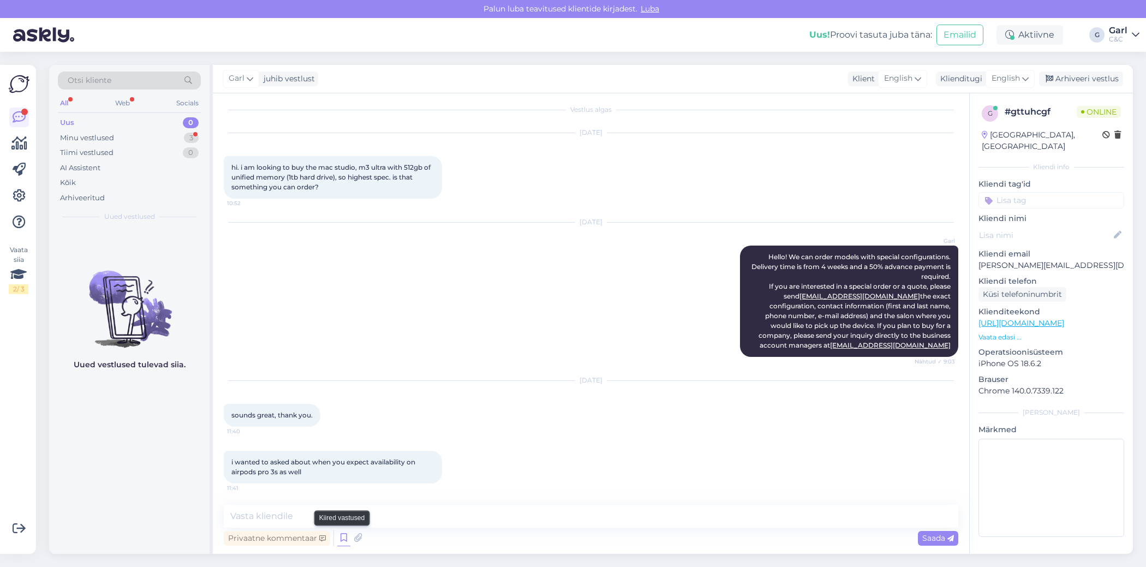
click at [345, 537] on icon at bounding box center [343, 538] width 13 height 16
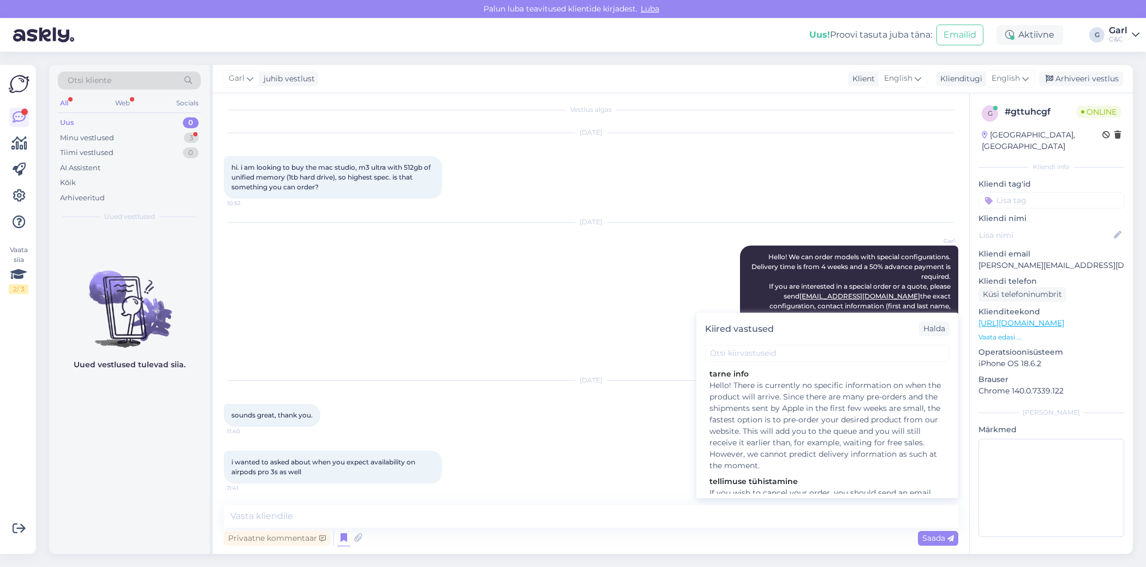
drag, startPoint x: 764, startPoint y: 433, endPoint x: 743, endPoint y: 454, distance: 29.0
click at [764, 433] on div "Hello! There is currently no specific information on when the product will arri…" at bounding box center [828, 426] width 236 height 92
type textarea "Hello! There is currently no specific information on when the product will arri…"
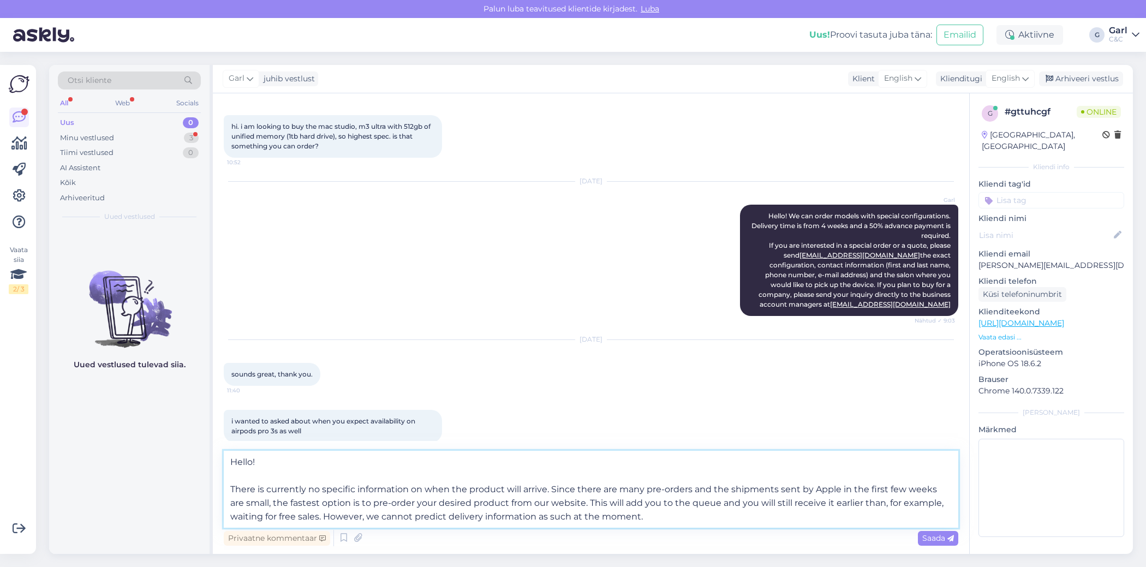
click at [676, 497] on textarea "Hello! There is currently no specific information on when the product will arri…" at bounding box center [591, 489] width 735 height 77
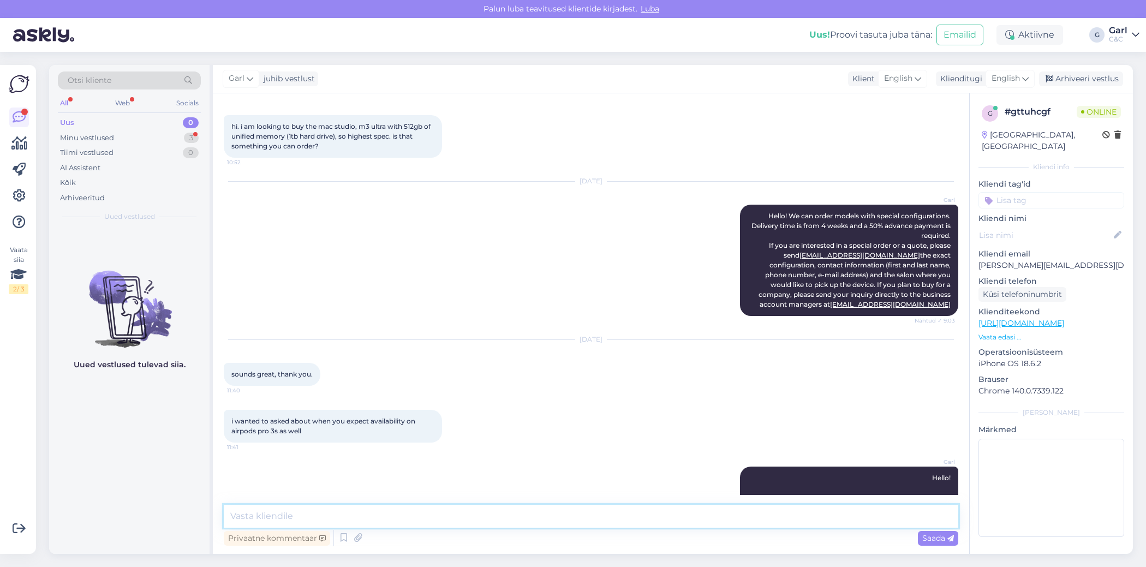
scroll to position [142, 0]
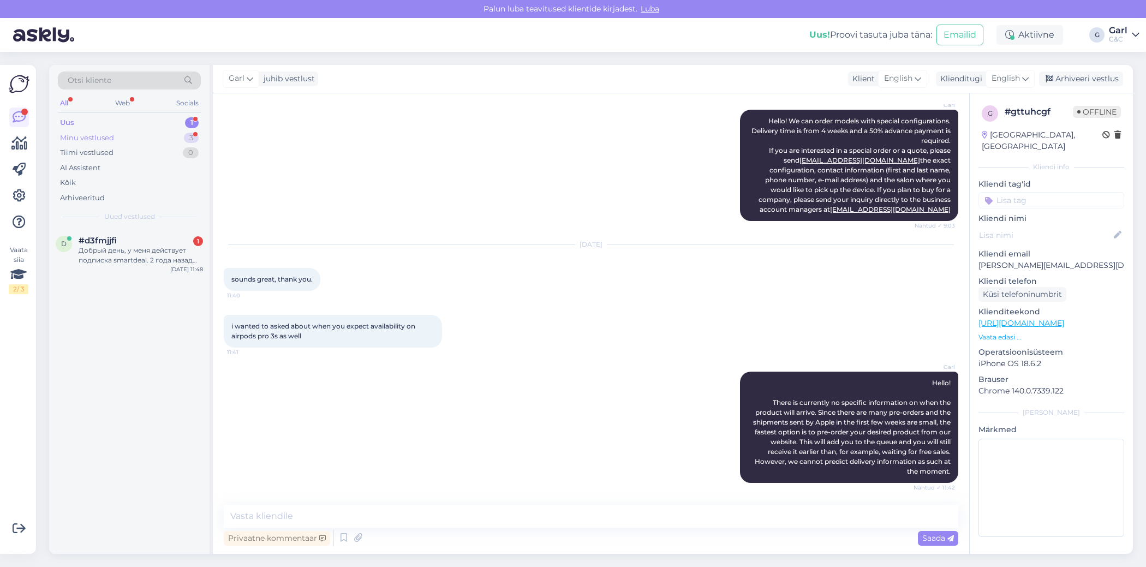
click at [186, 139] on div "3" at bounding box center [191, 138] width 15 height 11
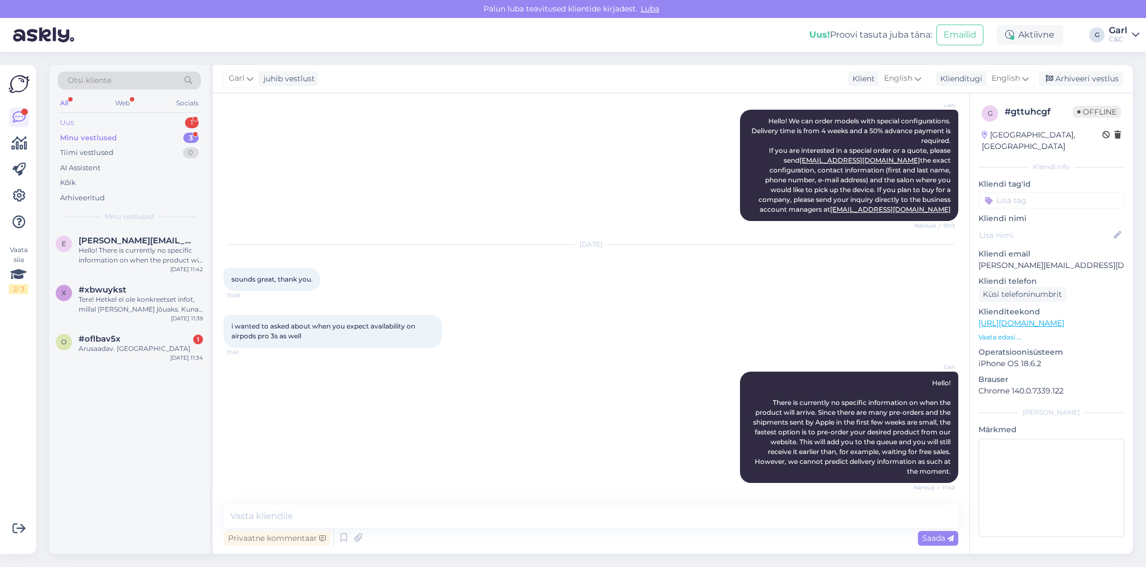
click at [185, 128] on div "Uus 1" at bounding box center [129, 122] width 143 height 15
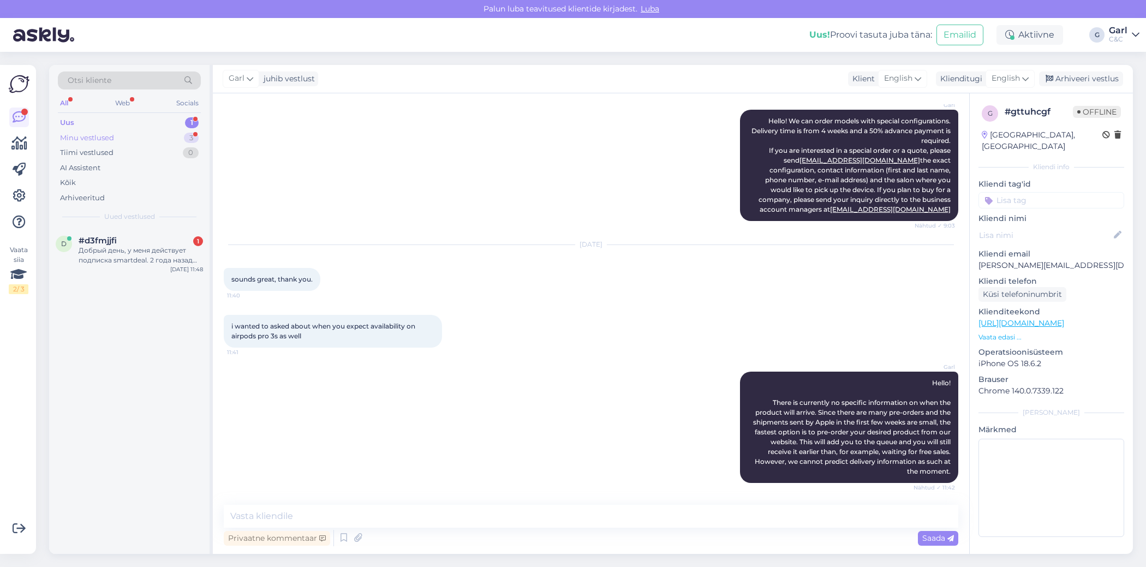
click at [178, 141] on div "Minu vestlused 3" at bounding box center [129, 137] width 143 height 15
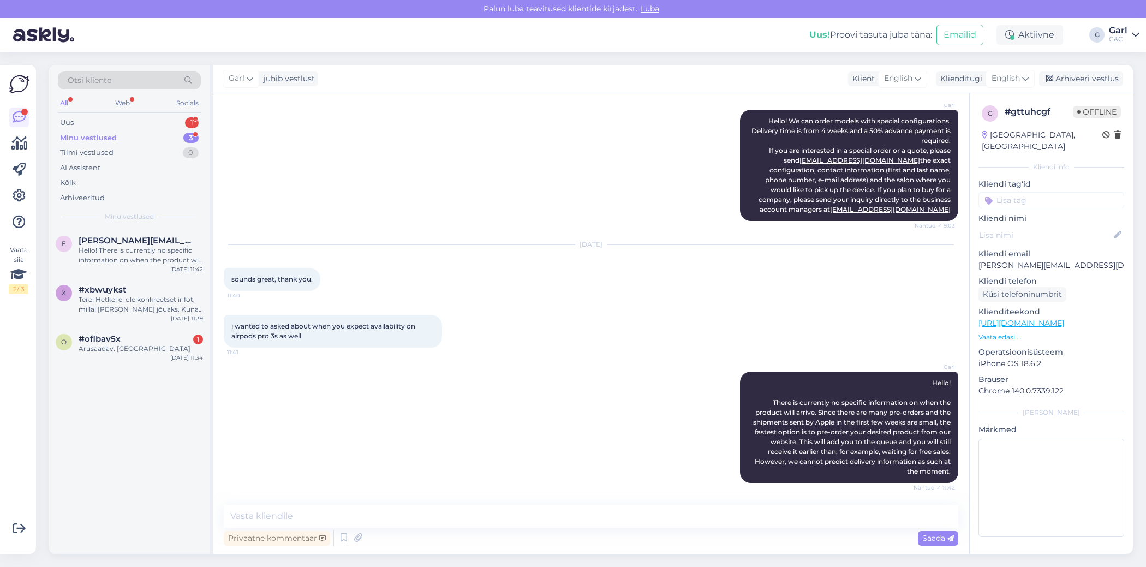
click at [176, 131] on div "Minu vestlused 3" at bounding box center [129, 137] width 143 height 15
click at [176, 126] on div "Uus 1" at bounding box center [129, 122] width 143 height 15
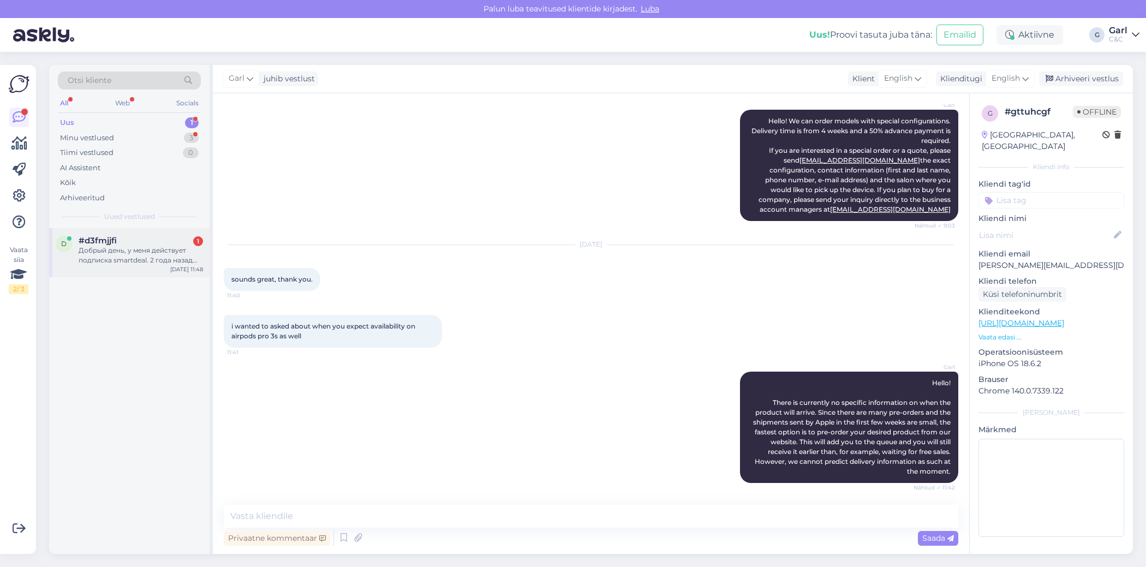
click at [178, 248] on div "Добрый день, у меня действует подписка smartdeal. 2 года назад заказывал iphone…" at bounding box center [141, 256] width 124 height 20
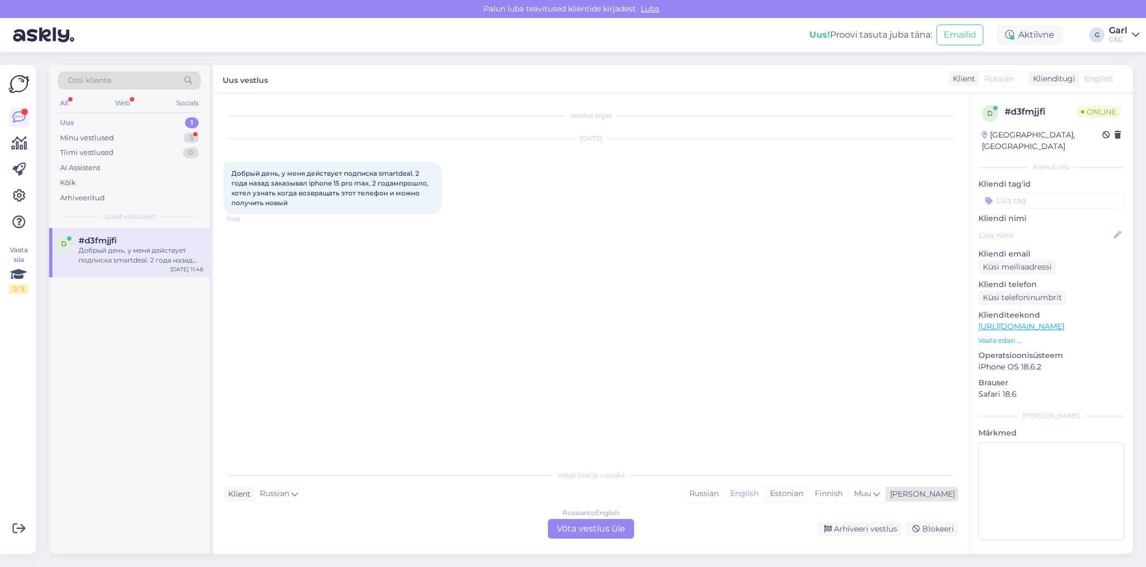
click at [809, 489] on div "Estonian" at bounding box center [786, 494] width 45 height 16
click at [605, 526] on div "Russian to Estonian Võta vestlus üle" at bounding box center [591, 529] width 86 height 20
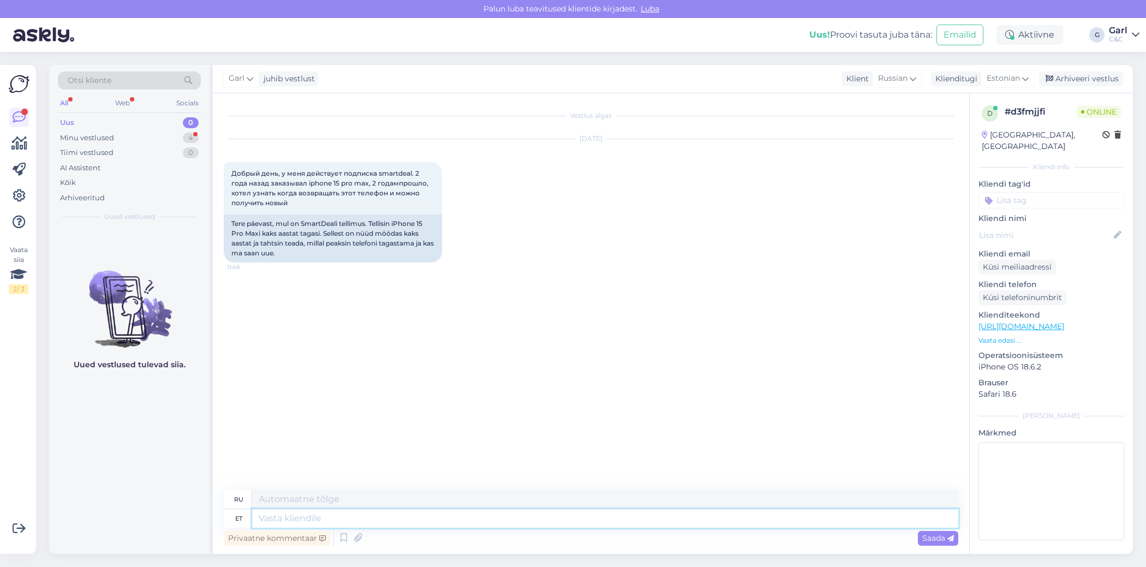
click at [597, 526] on textarea at bounding box center [605, 518] width 706 height 19
click at [559, 529] on div "Privaatne kommentaar Saada" at bounding box center [591, 538] width 735 height 21
click at [552, 522] on textarea at bounding box center [605, 518] width 706 height 19
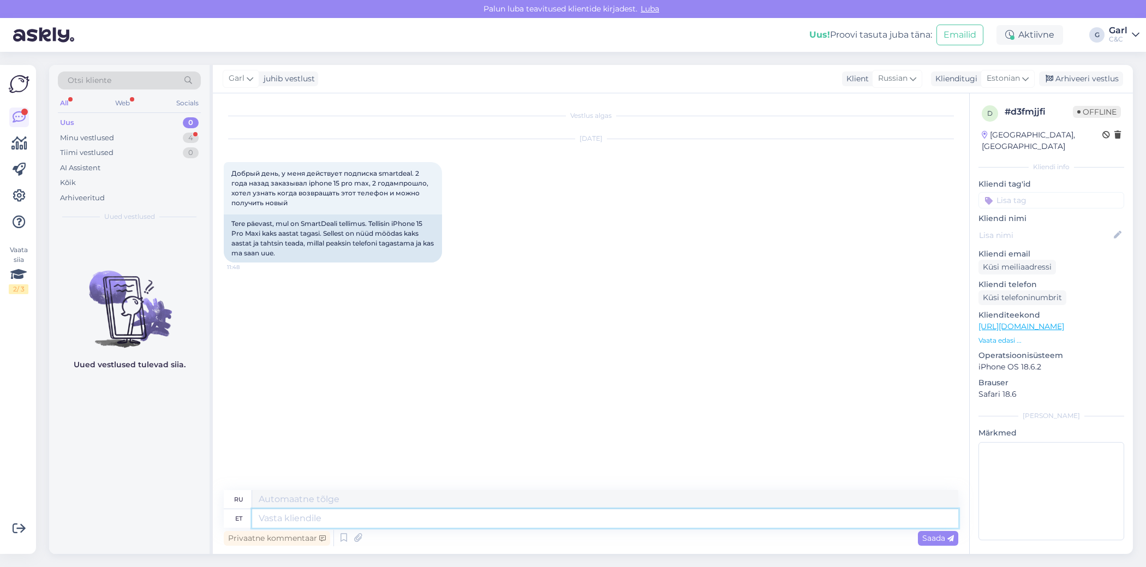
click at [551, 522] on textarea at bounding box center [605, 518] width 706 height 19
click at [535, 524] on textarea at bounding box center [605, 518] width 706 height 19
type textarea "Tere!"
type textarea "Привет!"
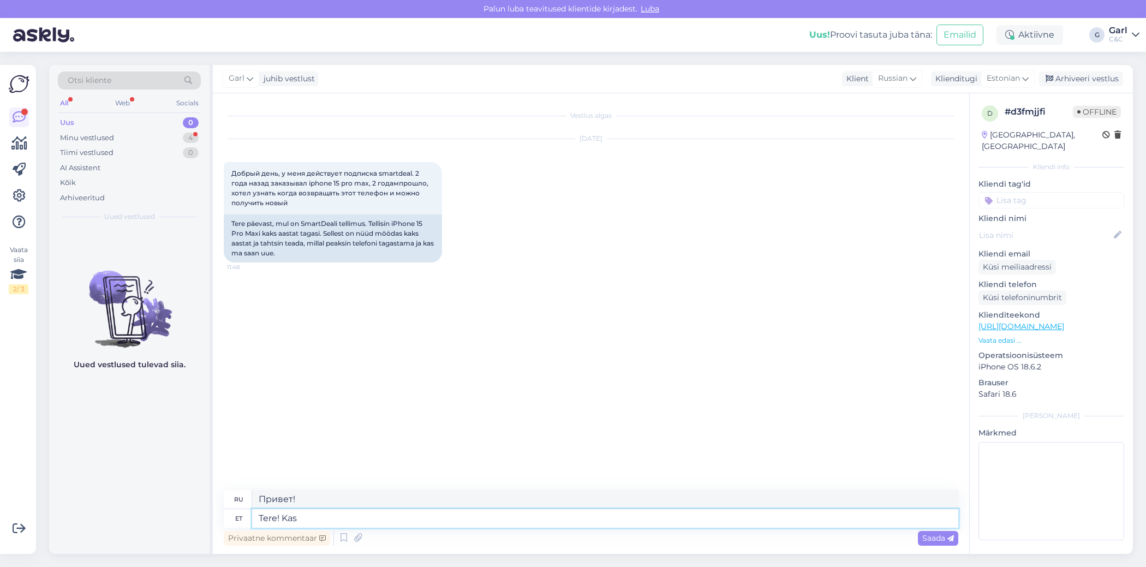
type textarea "Tere! Kas T"
type textarea "Привет! Это"
type textarea "Tere! Kas Teile i"
type textarea "Здравствуйте! У вас есть?"
type textarea "Tere! Kas Teile Inbank teav"
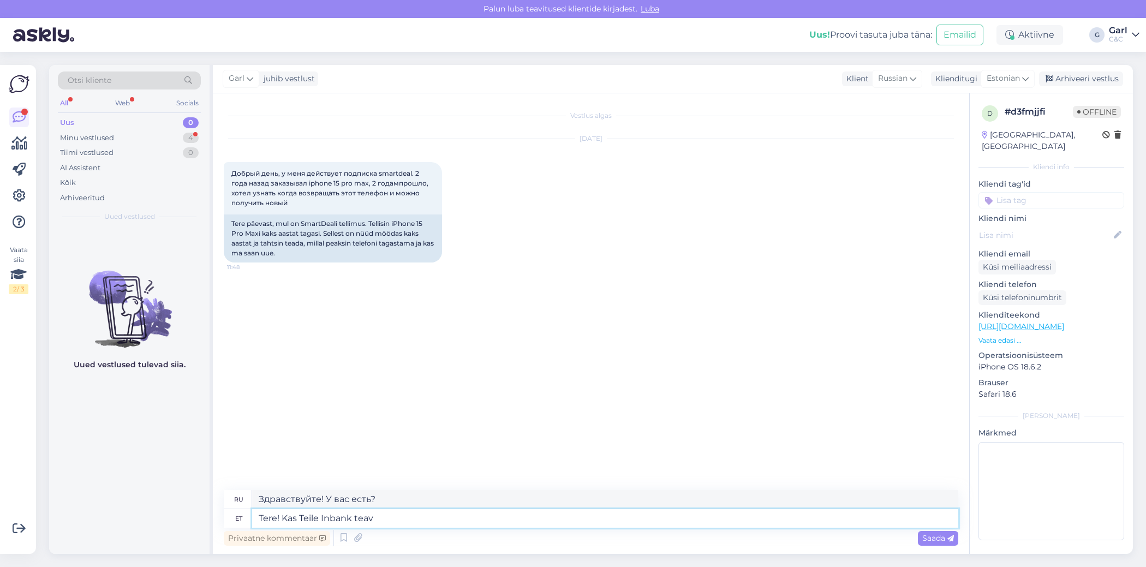
type textarea "Здравствуйте! У вас есть Inbank?"
type textarea "Tere! Kas Teile Inbank teavituse o"
type textarea "Здравствуйте! У вас есть уведомление от Inbank?"
type textarea "Tere! Kas Teile Inbank teavituse o nsaan"
type textarea "Здравствуйте! Вы получили уведомление от Inbank?"
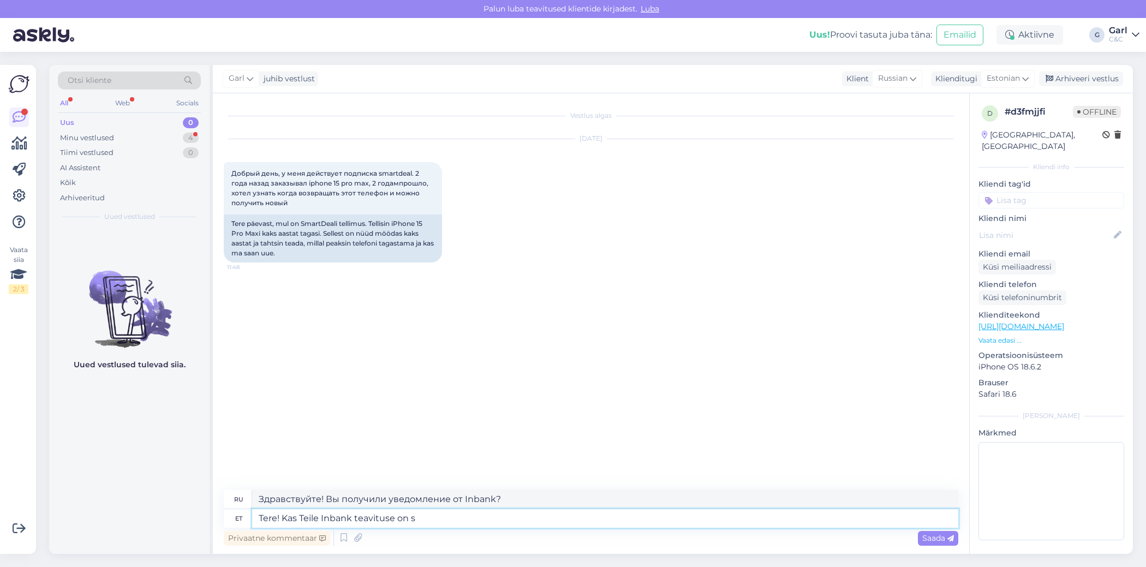
type textarea "Tere! Kas Teile Inbank teavituse on sa"
type textarea "Здравствуйте! У вас есть уведомление от Inbank?"
type textarea "Tere! Kas Teile Inbank teavituse on saatnud uu"
type textarea "Здравствуйте! Вы получили уведомление от Inbank?"
type textarea "Tere! Kas Teile Inbank teavituse on saatnud uuendamise ko"
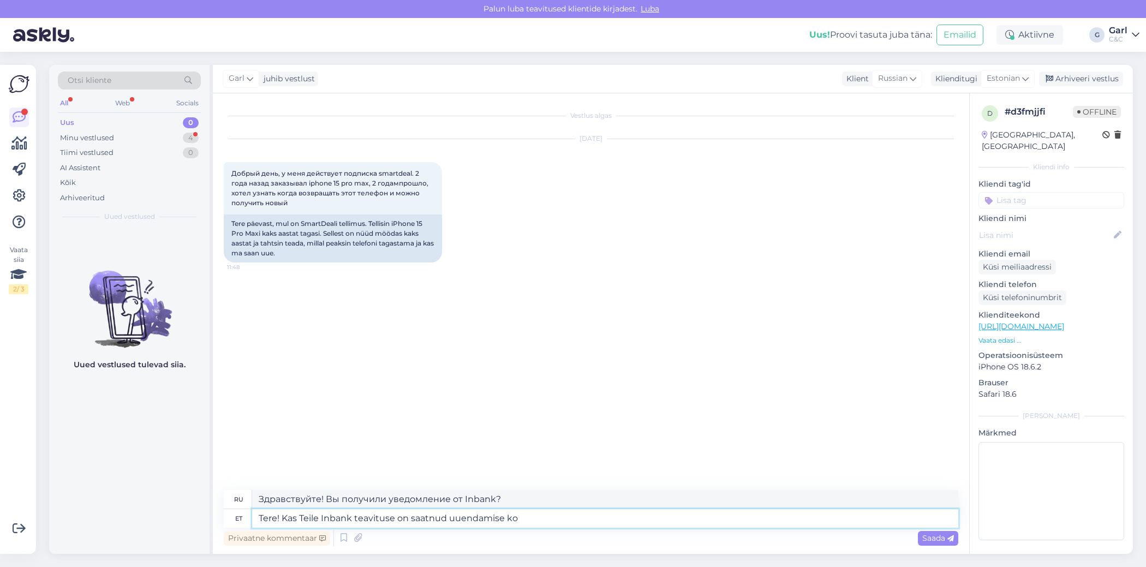
type textarea "Здравствуйте! Вы получили уведомление об обновлении от Inbank?"
type textarea "Tere! Kas Teile Inbank teavituse on saatnud uuendamise kohta?"
type textarea "Здравствуйте! Inbank отправил вам уведомление о продлении?"
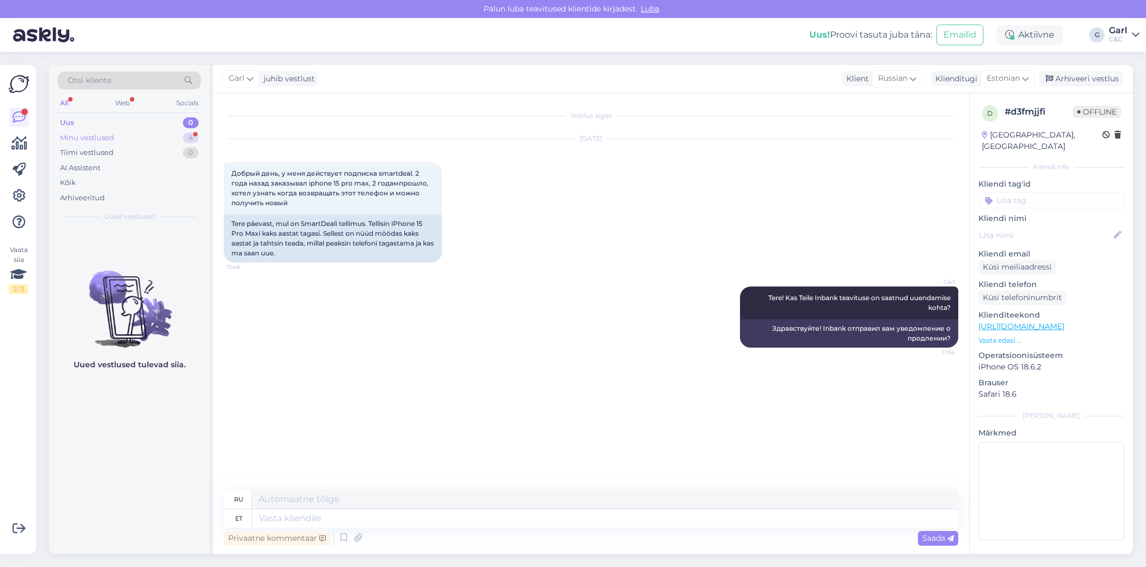
click at [179, 135] on div "Minu vestlused 4" at bounding box center [129, 137] width 143 height 15
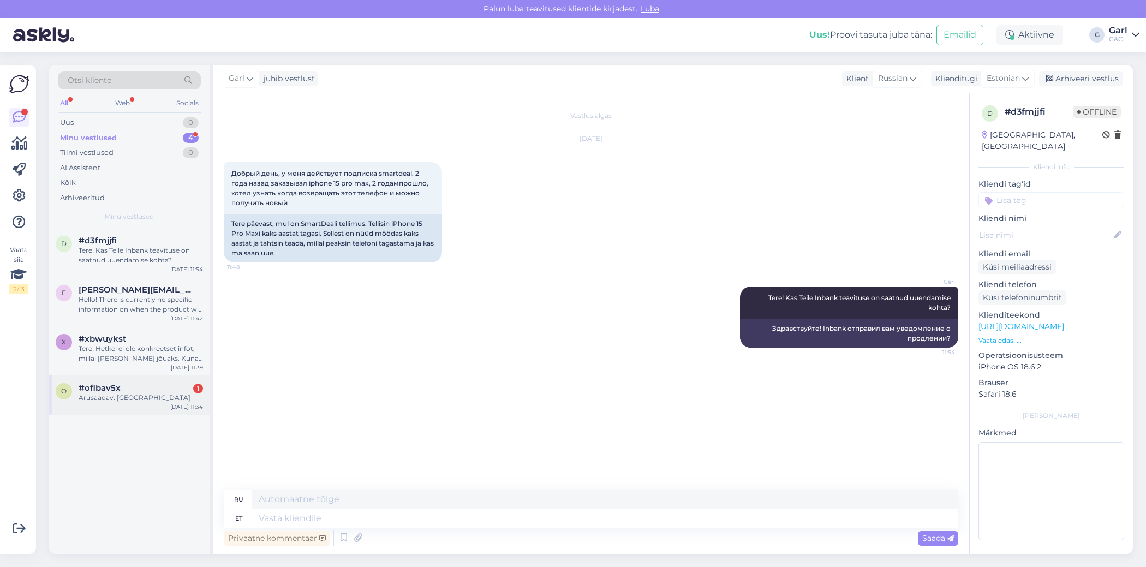
click at [154, 384] on div "#oflbav5x 1" at bounding box center [141, 388] width 124 height 10
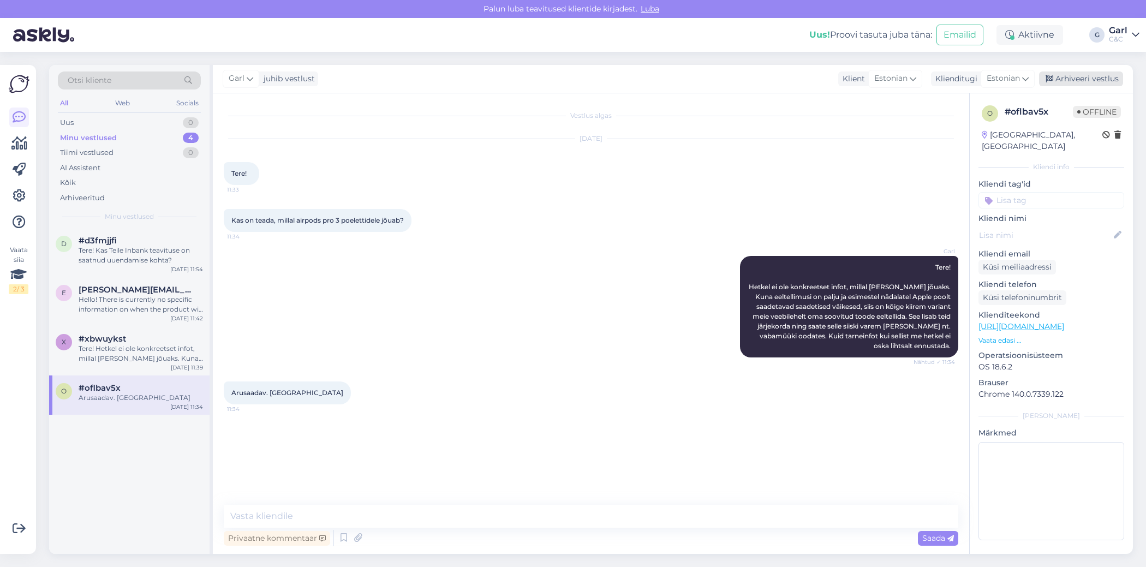
click at [1063, 84] on div "Arhiveeri vestlus" at bounding box center [1081, 79] width 84 height 15
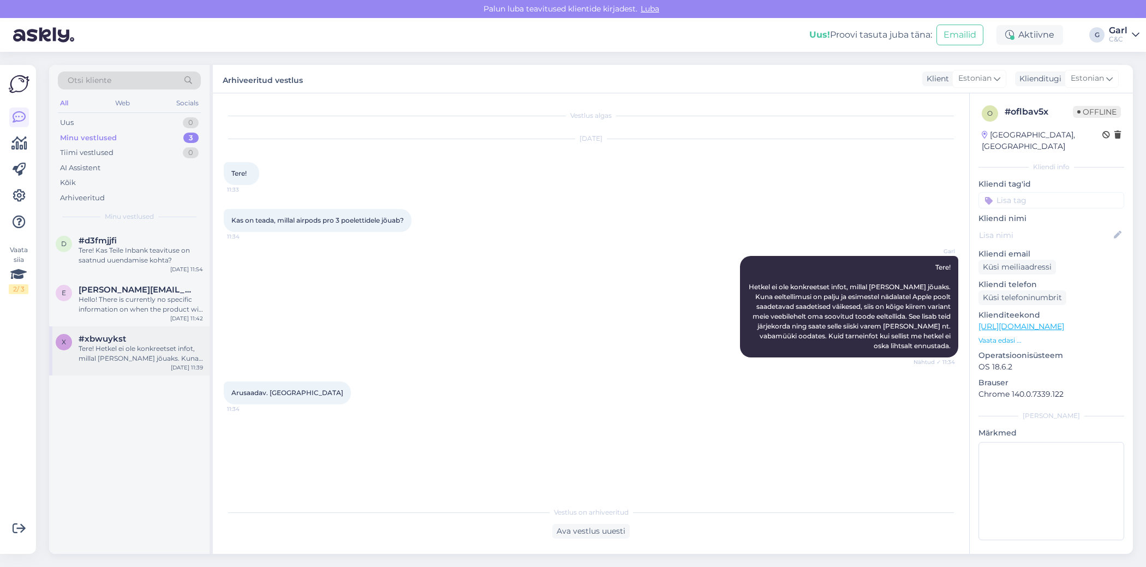
click at [151, 348] on div "Tere! Hetkel ei ole konkreetset infot, millal [PERSON_NAME] jõuaks. Kuna eeltel…" at bounding box center [141, 354] width 124 height 20
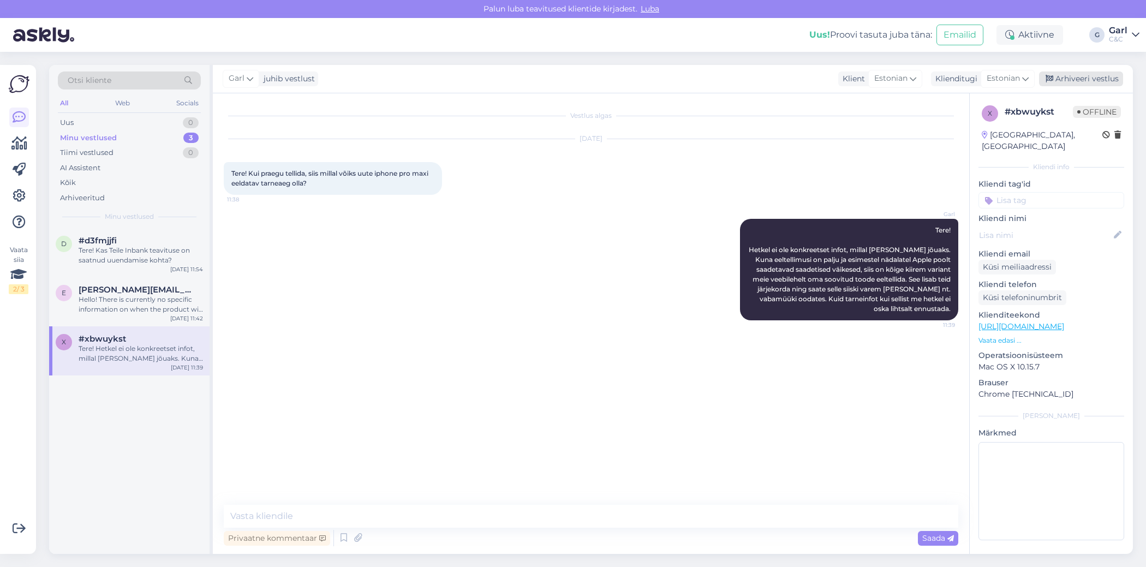
click at [1096, 76] on div "Arhiveeri vestlus" at bounding box center [1081, 79] width 84 height 15
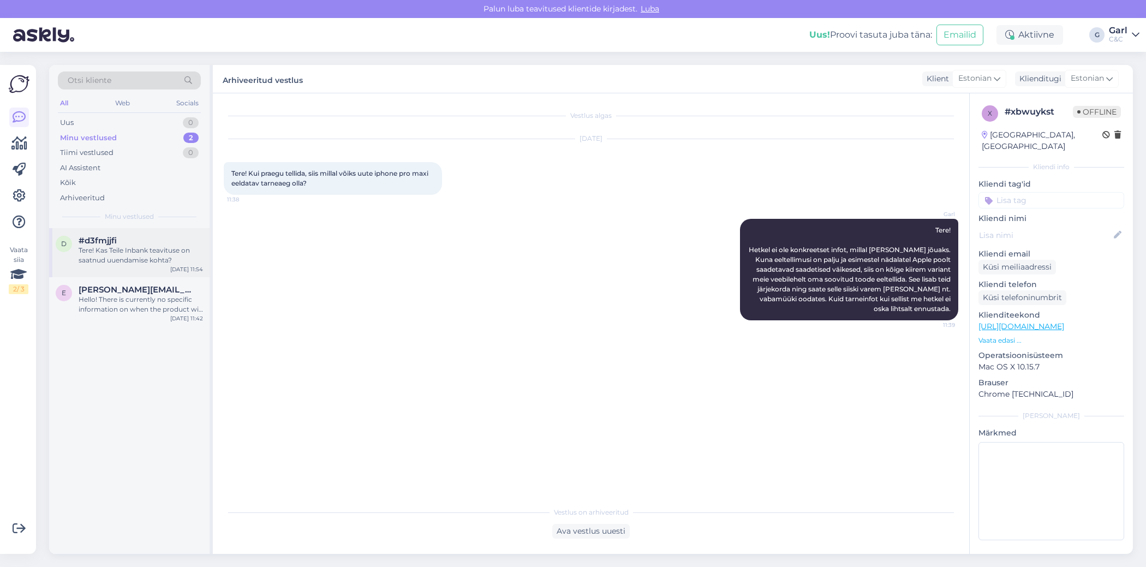
click at [148, 234] on div "d #d3fmjjfi Tere! Kas Teile Inbank teavituse on saatnud uuendamise kohta? [DATE…" at bounding box center [129, 252] width 160 height 49
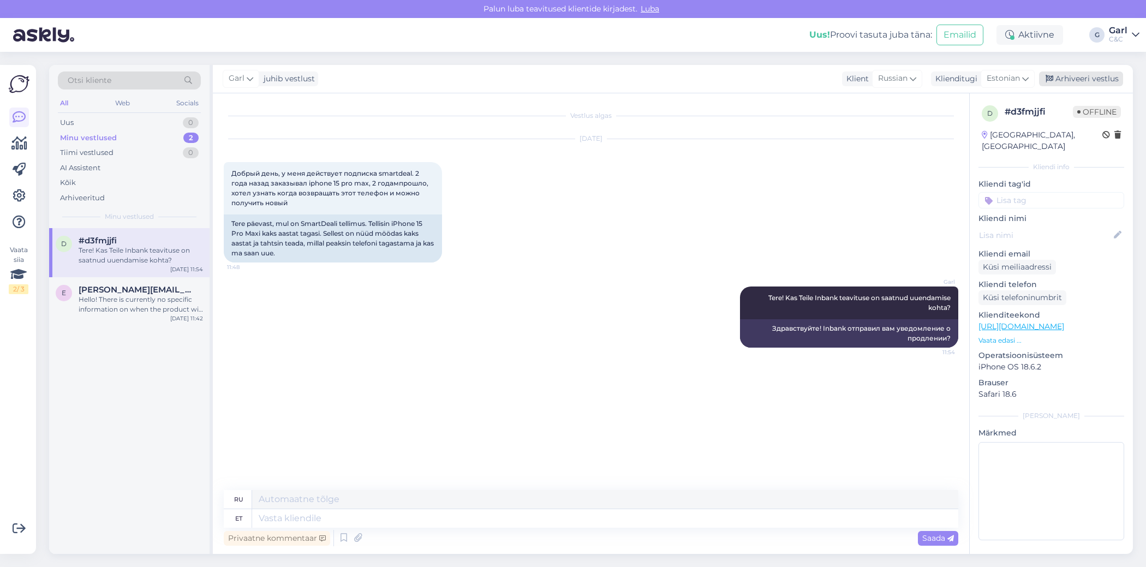
click at [1050, 78] on icon at bounding box center [1050, 79] width 8 height 8
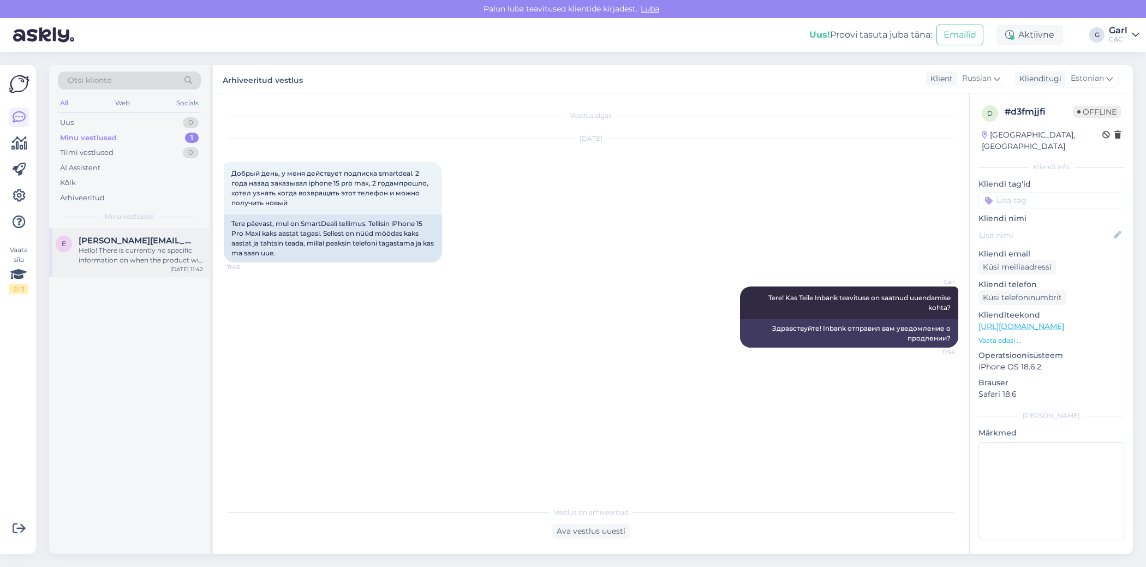
click at [87, 269] on div "e [PERSON_NAME][EMAIL_ADDRESS][DOMAIN_NAME] Hello! There is currently no specif…" at bounding box center [129, 252] width 160 height 49
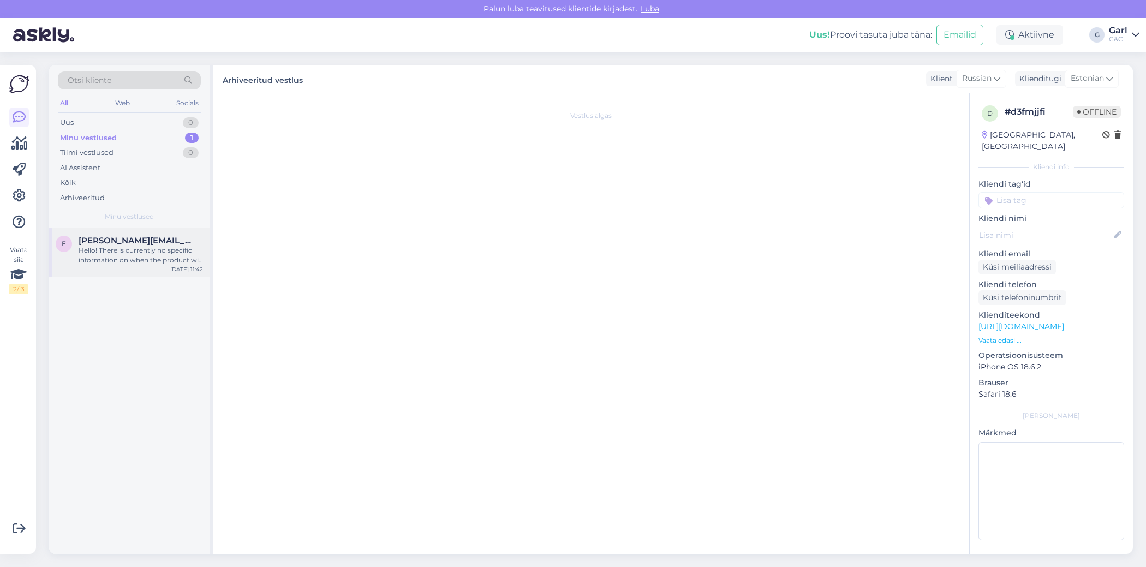
scroll to position [142, 0]
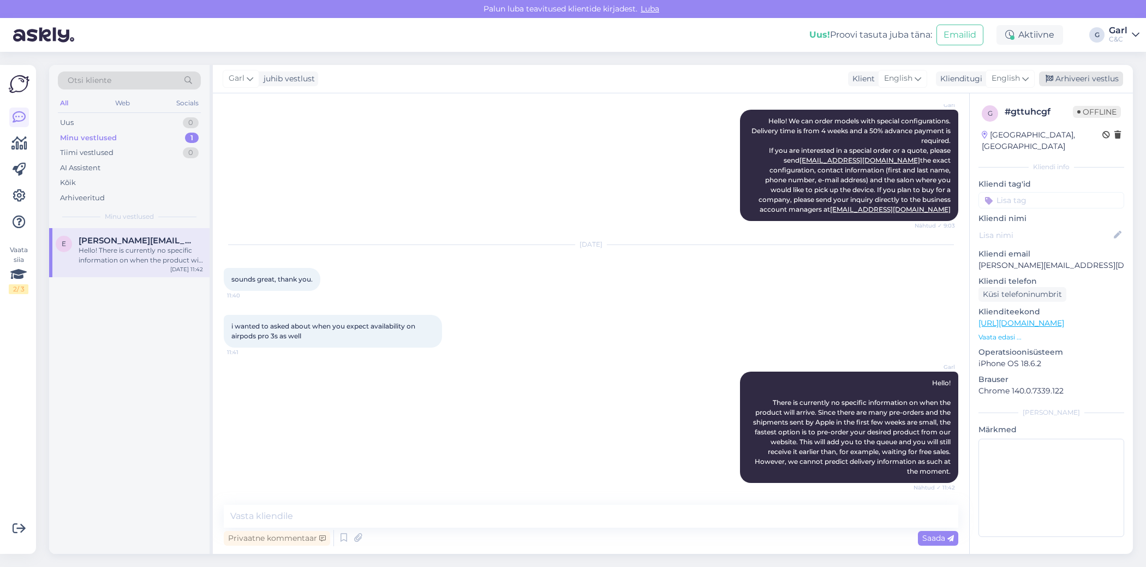
click at [1078, 79] on div "Arhiveeri vestlus" at bounding box center [1081, 79] width 84 height 15
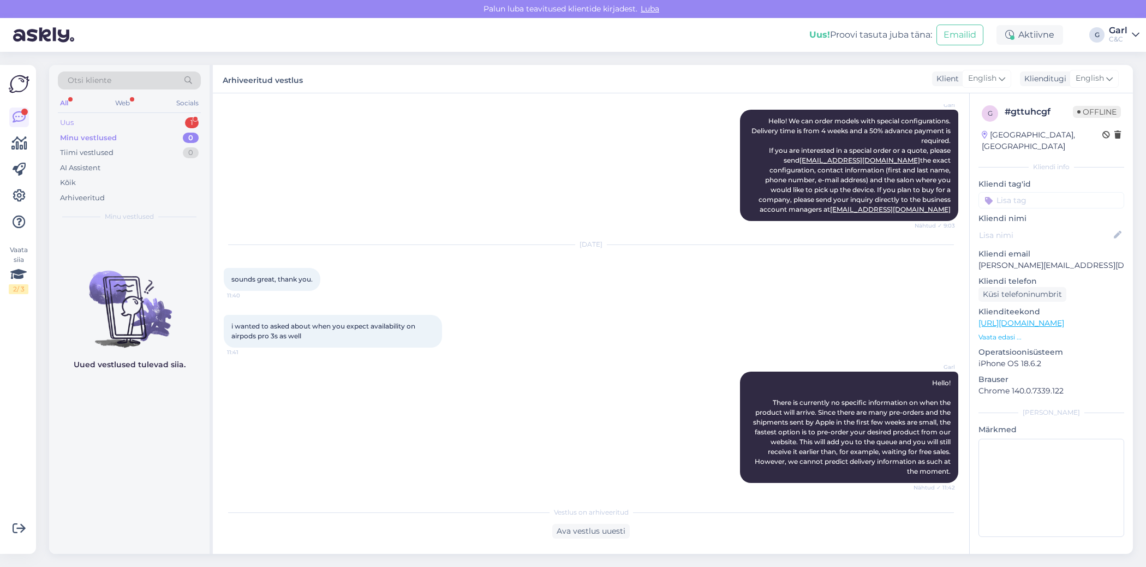
click at [173, 117] on div "Uus 1" at bounding box center [129, 122] width 143 height 15
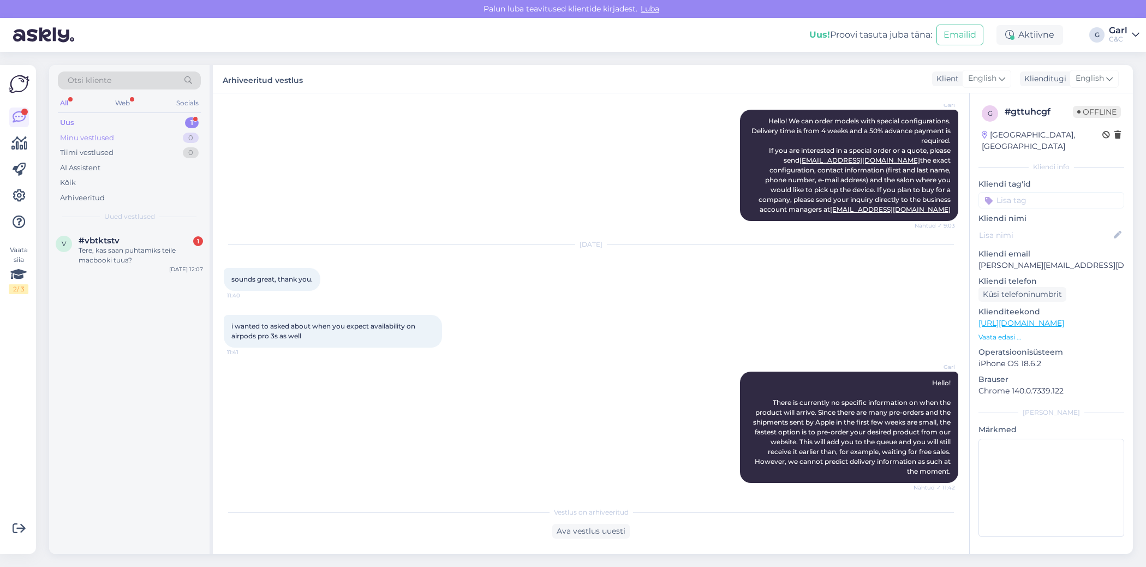
click at [175, 134] on div "Minu vestlused 0" at bounding box center [129, 137] width 143 height 15
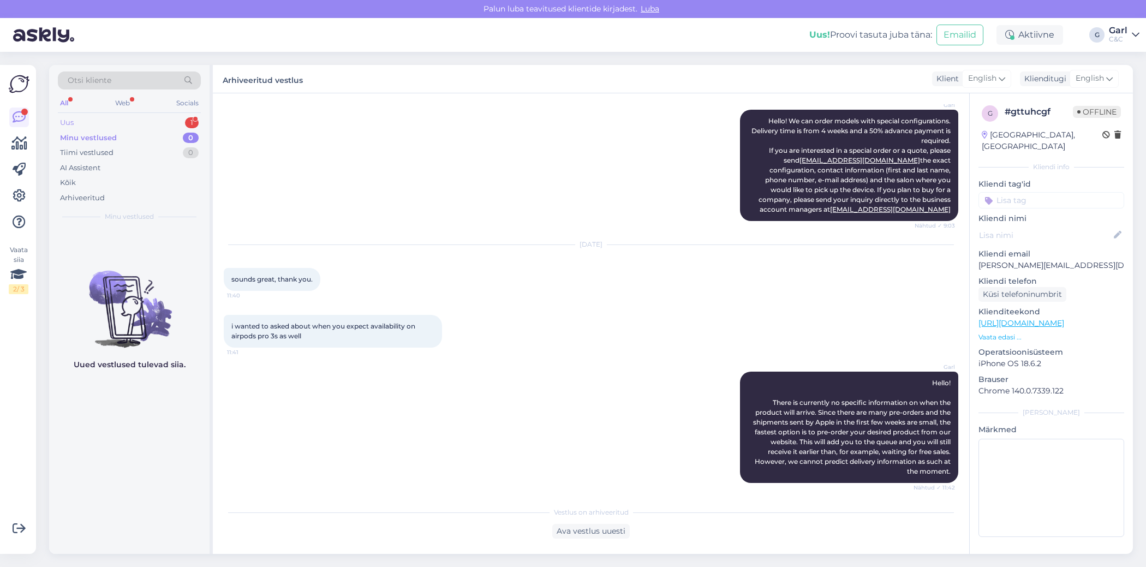
click at [177, 128] on div "Uus 1" at bounding box center [129, 122] width 143 height 15
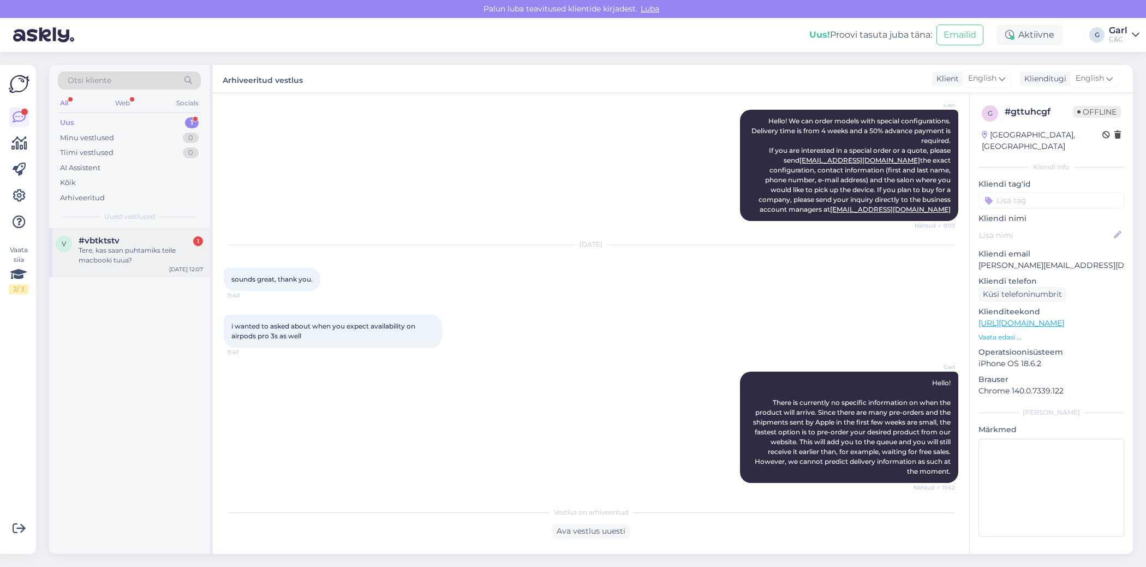
click at [159, 256] on div "Tere, kas saan puhtamiks teile macbooki tuua?" at bounding box center [141, 256] width 124 height 20
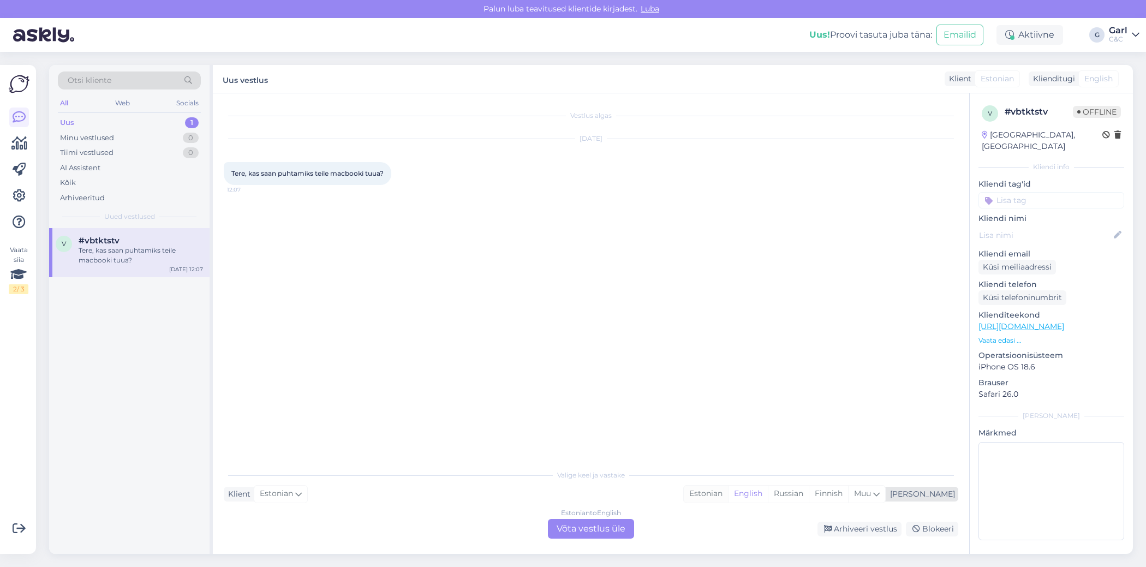
click at [728, 498] on div "Estonian" at bounding box center [706, 494] width 44 height 16
click at [603, 523] on div "Estonian to Estonian Võta vestlus üle" at bounding box center [591, 529] width 86 height 20
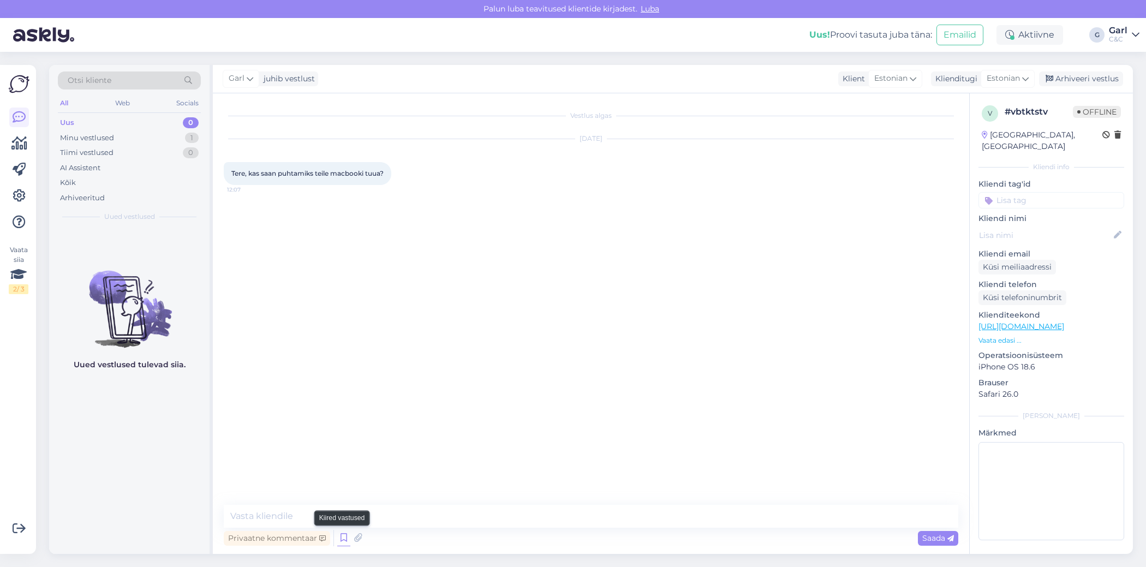
click at [347, 540] on icon at bounding box center [343, 538] width 13 height 16
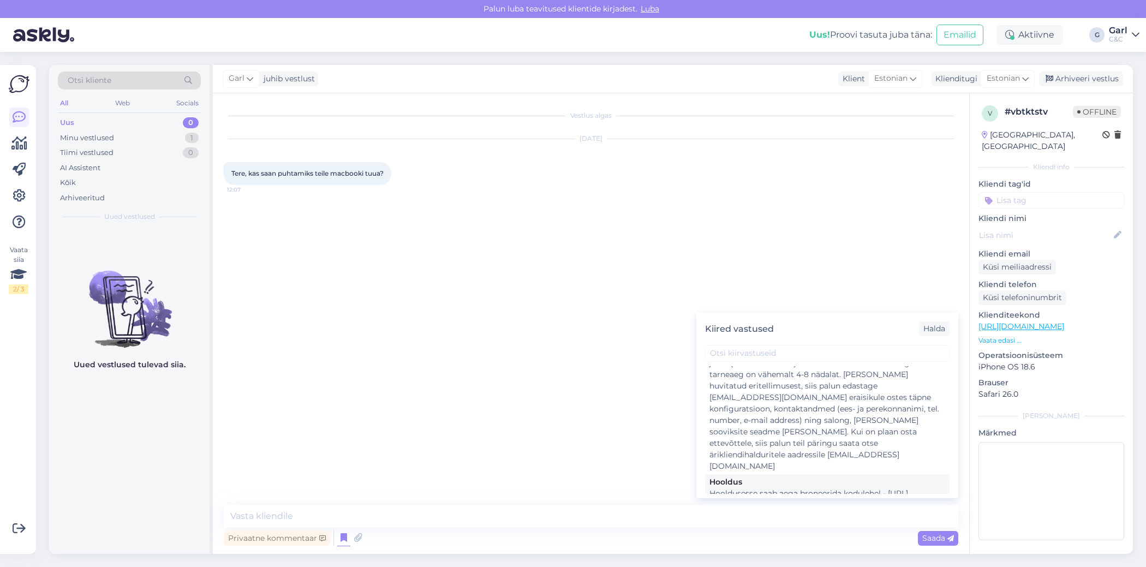
scroll to position [2106, 0]
click at [765, 498] on div "Hooldusesse saab aega broneerida kodulehel - [URL][DOMAIN_NAME]. Enne hoolduses…" at bounding box center [828, 532] width 236 height 69
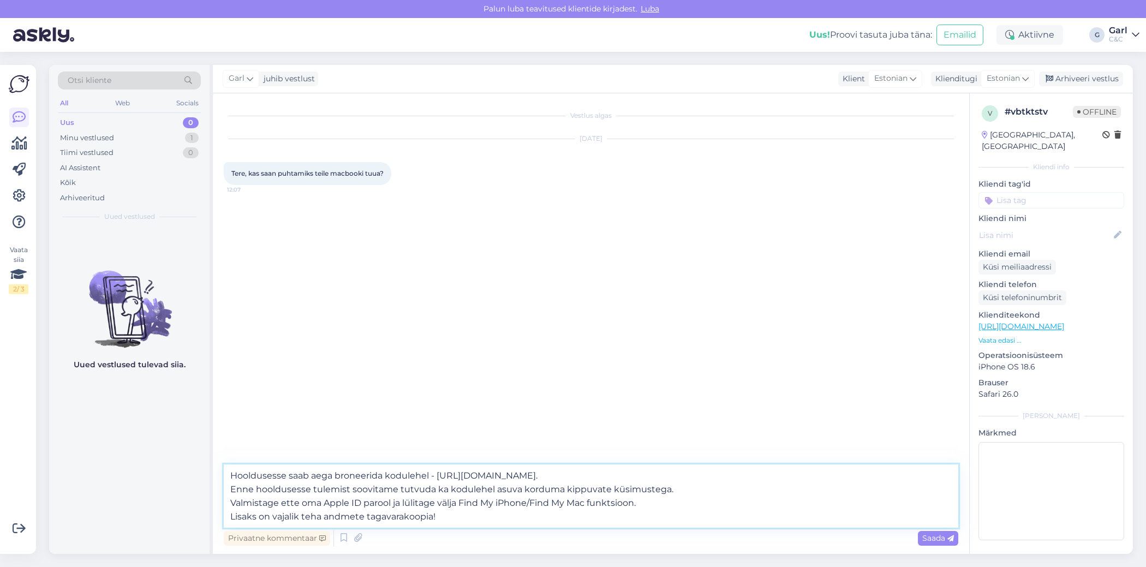
click at [232, 479] on textarea "Hooldusesse saab aega broneerida kodulehel - [URL][DOMAIN_NAME]. Enne hoolduses…" at bounding box center [591, 496] width 735 height 63
click at [239, 484] on textarea "Hooldusesse saab aega broneerida kodulehel - [URL][DOMAIN_NAME]. Enne hoolduses…" at bounding box center [591, 496] width 735 height 63
click at [231, 474] on textarea "Hooldusesse saab aega broneerida kodulehel - [URL][DOMAIN_NAME]. Enne hoolduses…" at bounding box center [591, 496] width 735 height 63
type textarea "Tere! Hooldusesse saab aega broneerida kodulehel - [URL][DOMAIN_NAME]. Enne hoo…"
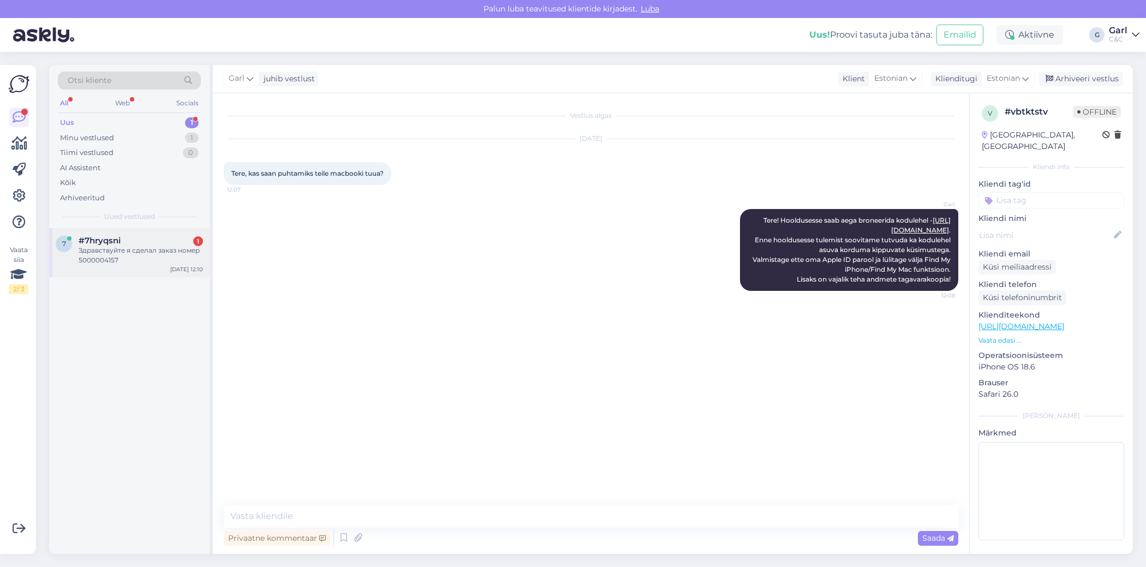
click at [163, 237] on div "#7hryqsni 1" at bounding box center [141, 241] width 124 height 10
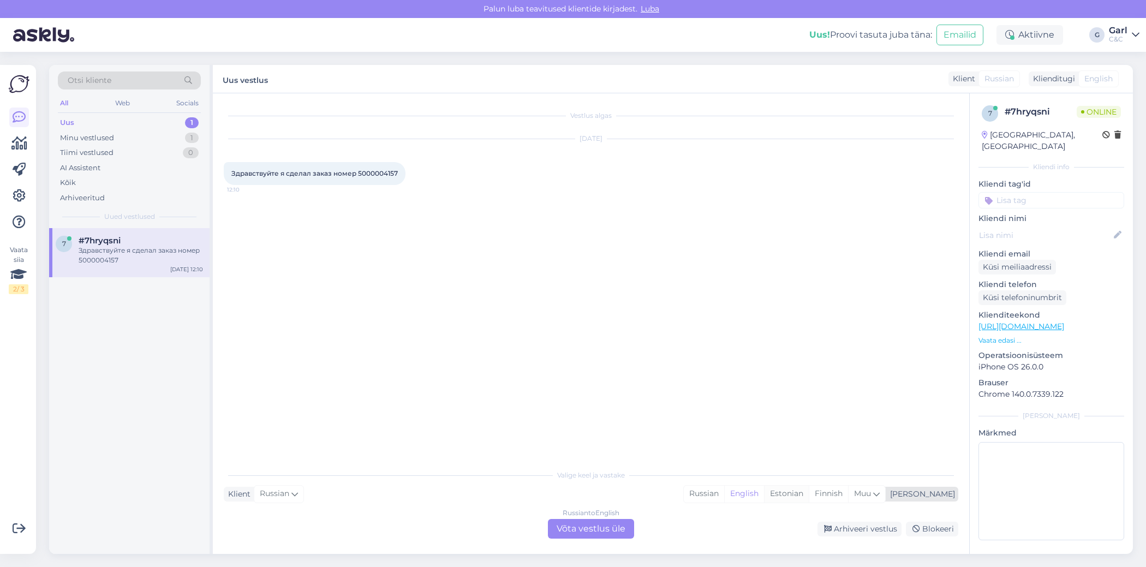
click at [809, 497] on div "Estonian" at bounding box center [786, 494] width 45 height 16
click at [581, 527] on div "Russian to Estonian Võta vestlus üle" at bounding box center [591, 529] width 86 height 20
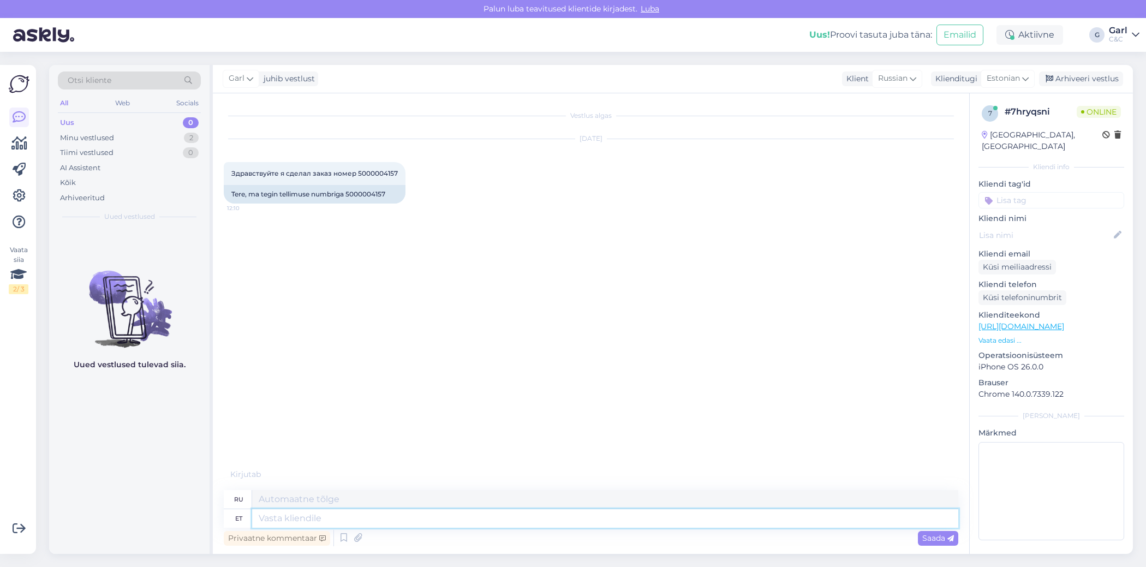
click at [314, 514] on textarea at bounding box center [605, 518] width 706 height 19
type textarea "Tere!"
type textarea "Привет!"
type textarea "Tere! Kuidas s"
type textarea "Привет, как дела?"
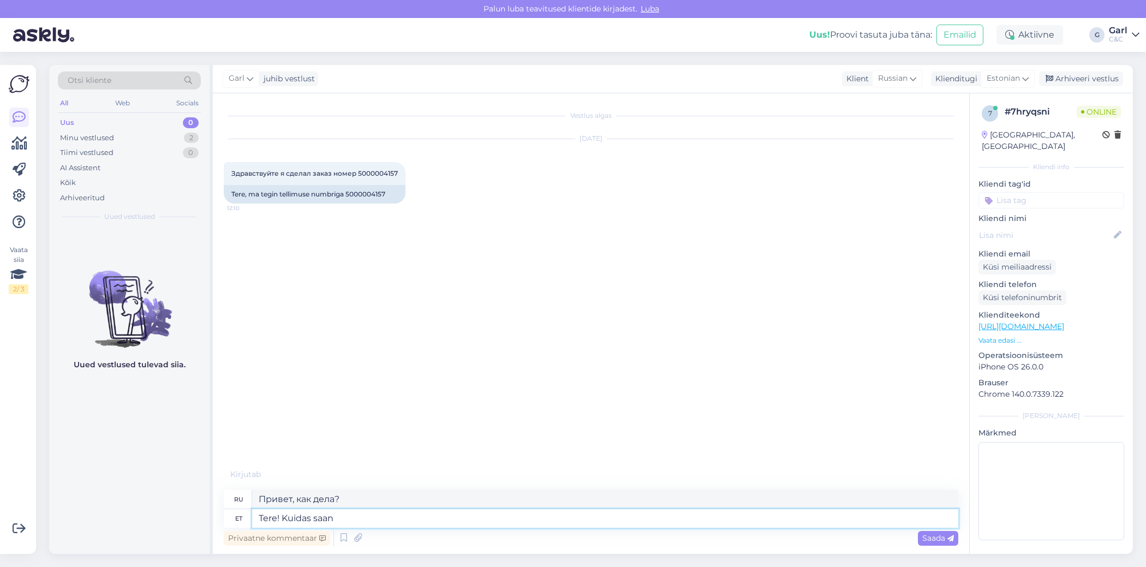
type textarea "Tere! Kuidas saan"
type textarea "Здравствуйте! Как я могу"
type textarea "Tere! Kuidas saan Teile ab"
type textarea "Здравствуйте! Как с вами связаться?"
type textarea "Tere! Kuidas saan Teile abiks oll"
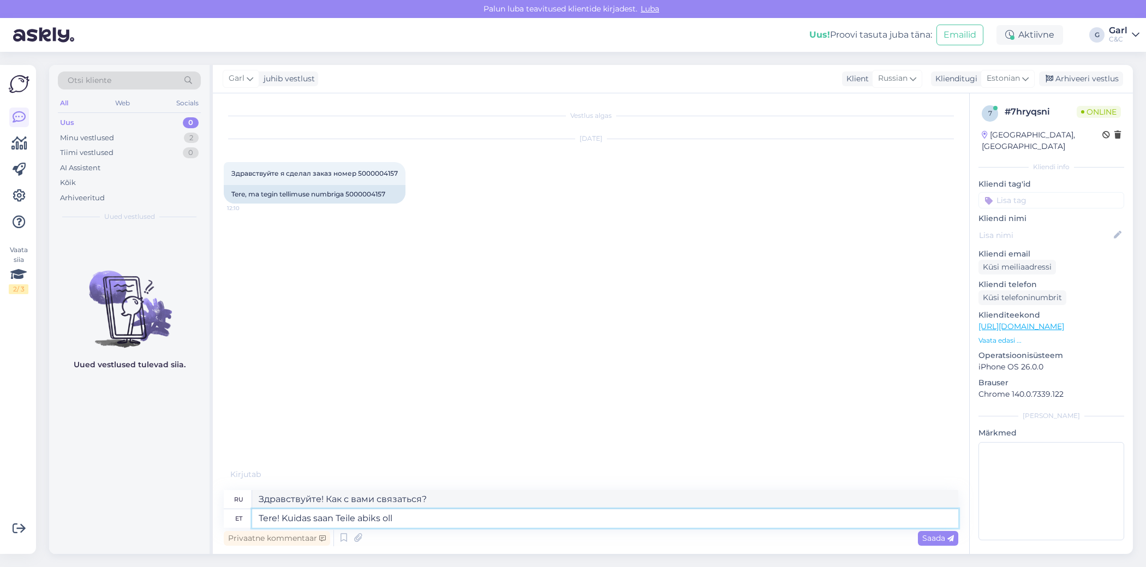
type textarea "Здравствуйте! Чем я могу вам помочь?"
type textarea "Tere! Kuidas saan Teile abiks olla?"
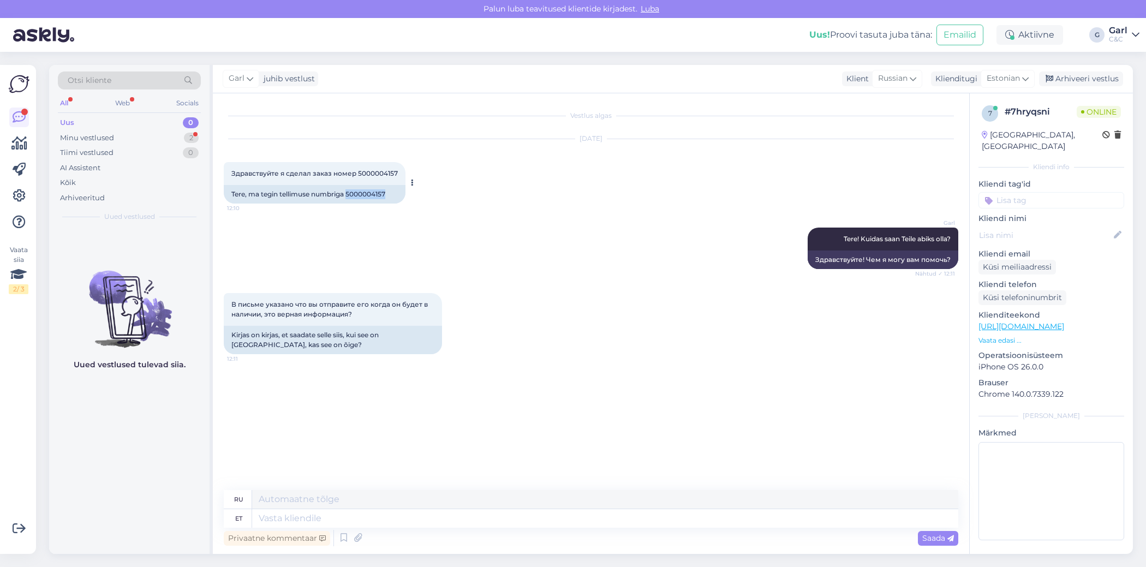
drag, startPoint x: 348, startPoint y: 195, endPoint x: 390, endPoint y: 194, distance: 42.0
click at [390, 194] on div "Tere, ma tegin tellimuse numbriga 5000004157" at bounding box center [315, 194] width 182 height 19
copy div "5000004157"
click at [310, 521] on textarea at bounding box center [605, 518] width 706 height 19
type textarea "Jah, k"
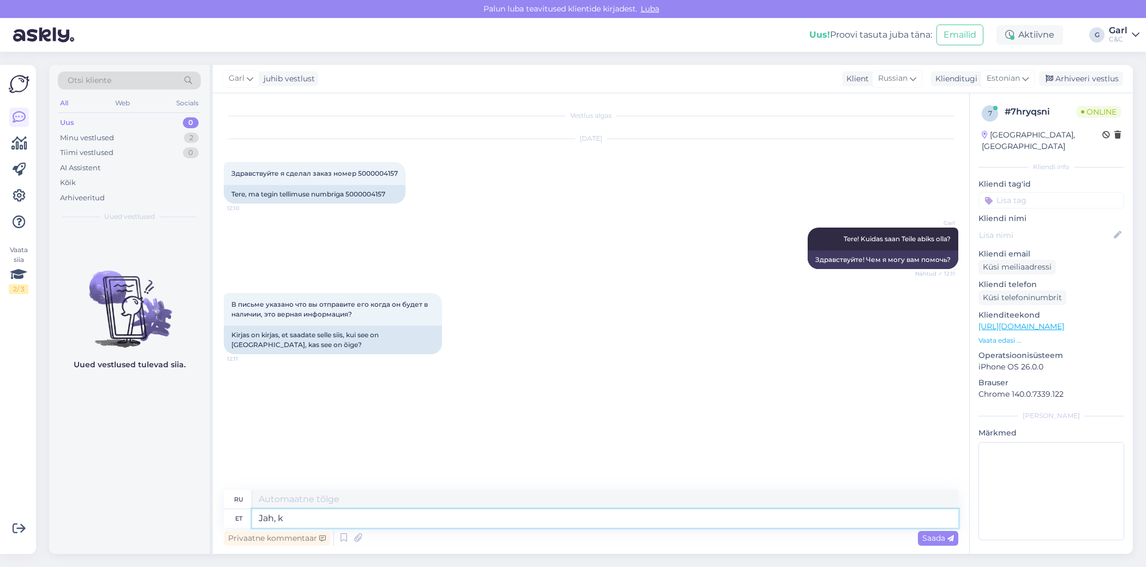
type textarea "Да,"
type textarea "Jah, kuid"
type textarea "Да, но"
type textarea "Jah, kuid AirPods Pr"
type textarea "Да, но AirPods"
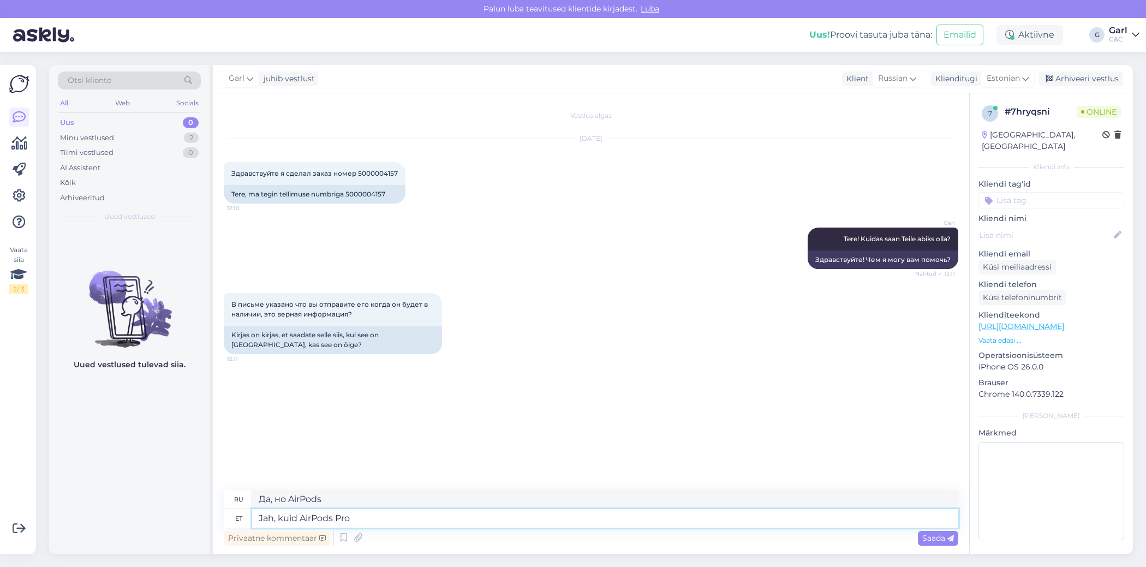
type textarea "Jah, kuid AirPods Pro"
type textarea "Да, но AirPods Pro"
type textarea "Jah, kuid AirPods Pro 3"
type textarea "Да, но AirPods Pro 3"
type textarea "Jah, kuid AirPods Pro 3 hetkel l"
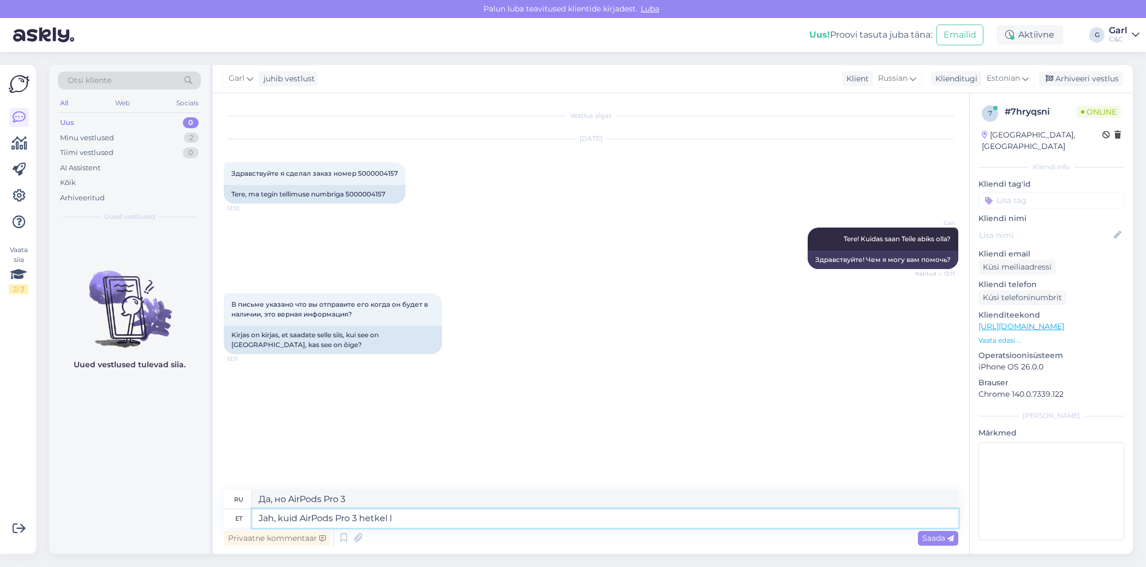
type textarea "Да, но на данный момент AirPods Pro 3"
type textarea "Jah, kuid AirPods Pro 3 hetkel [GEOGRAPHIC_DATA] ei"
type textarea "Да, но AirPods Pro 3 сейчас нет в наличии."
type textarea "Jah, kuid AirPods Pro 3 hetkel laos ei ole."
type textarea "Да, но AirPods Pro 3 в настоящее время отсутствуют на складе."
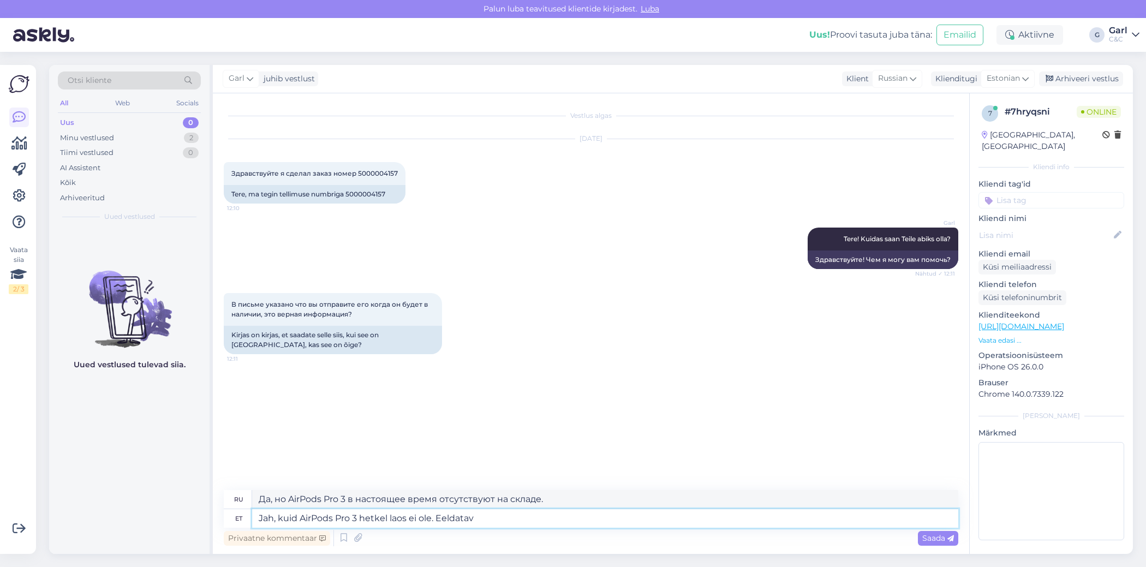
type textarea "Jah, kuid AirPods Pro 3 hetkel laos ei ole. Eeldatav t"
type textarea "Да, но AirPods Pro 3 сейчас нет в наличии. Ожидается"
type textarea "Jah, kuid AirPods Pro 3 hetkel laos ei ole. Eeldatav tarneaeg o"
type textarea "Да, но AirPods Pro 3 сейчас нет в наличии. Примерное время доставки"
type textarea "Jah, kuid AirPods Pro 3 hetkel laos ei ole. Eeldatav tarneaeg on"
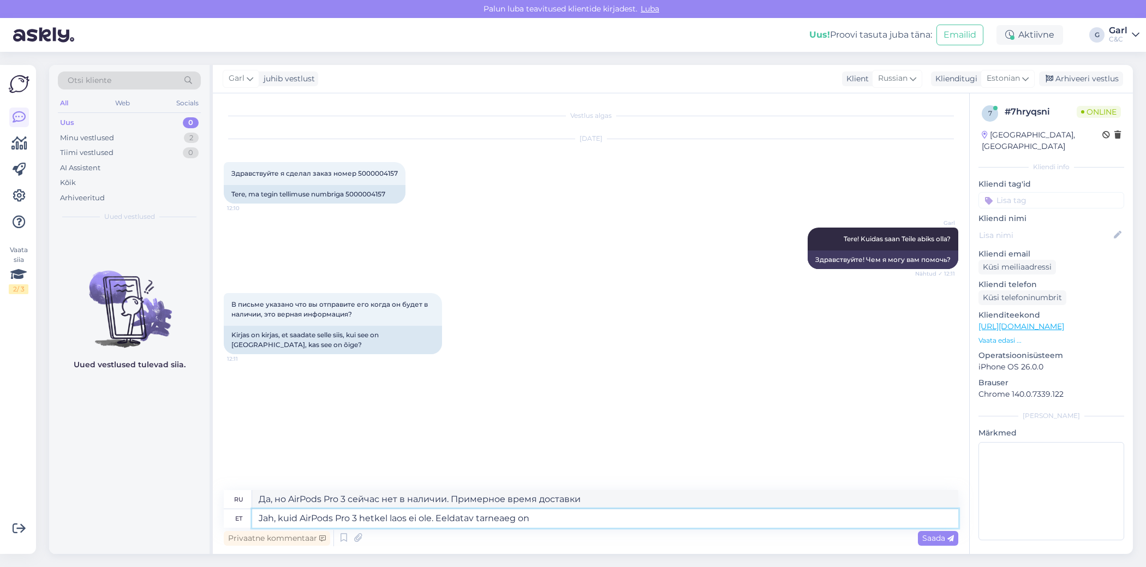
type textarea "Да, но AirPods Pro 3 сейчас нет в наличии. Ориентировочный срок доставки:"
type textarea "Jah, kuid AirPods Pro 3 hetkel laos ei ole. Eeldatav tarneaeg on 2-4 n"
type textarea "Да, но AirPods Pro 3 сейчас нет в наличии. Ориентировочный срок доставки — 2–4 …"
type textarea "Jah, kuid AirPods Pro 3 hetkel laos ei ole. Eeldatav tarneaeg on 2-4 nädalat."
type textarea "Да, но AirPods Pro 3 сейчас нет в наличии. Ориентировочный срок доставки — 2–4 …"
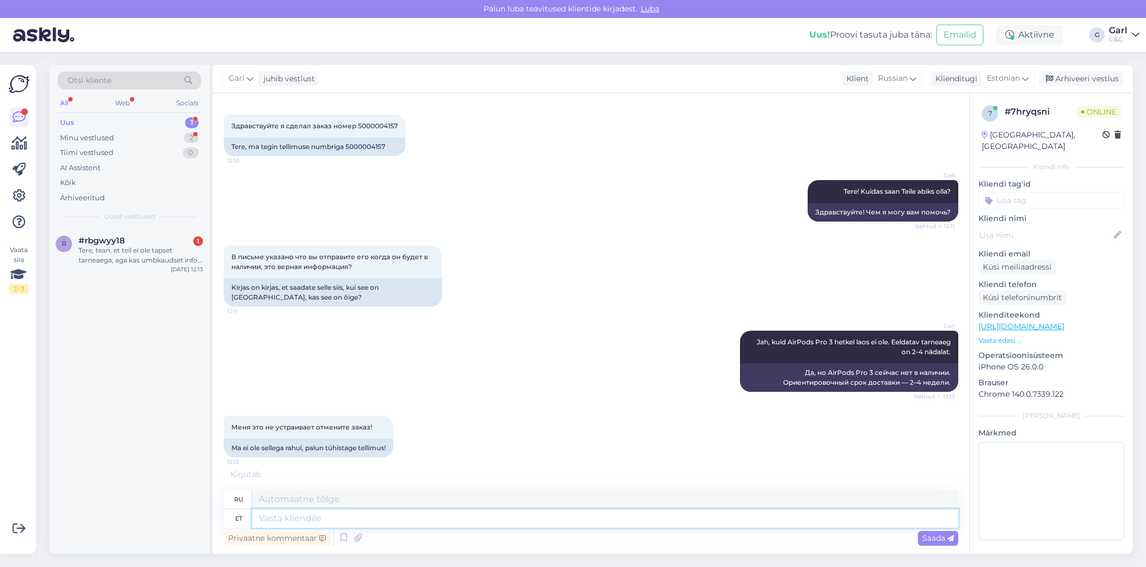
scroll to position [102, 0]
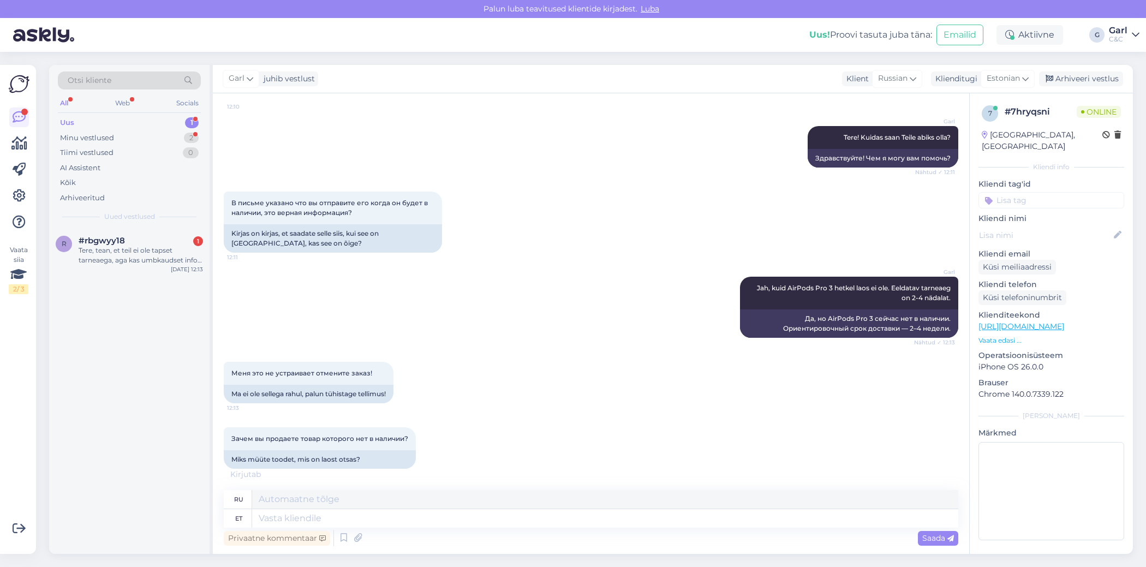
click at [535, 478] on div "Kirjutab . . ." at bounding box center [591, 474] width 735 height 11
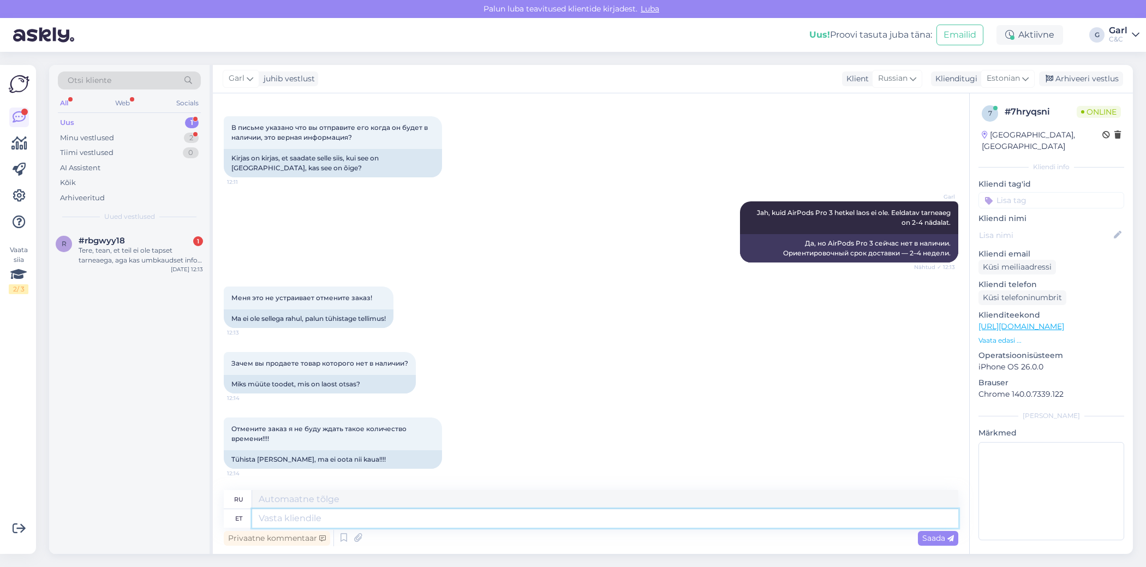
click at [595, 524] on textarea at bounding box center [605, 518] width 706 height 19
type textarea "Kui soov"
type textarea "Если"
type textarea "Kui soovite te"
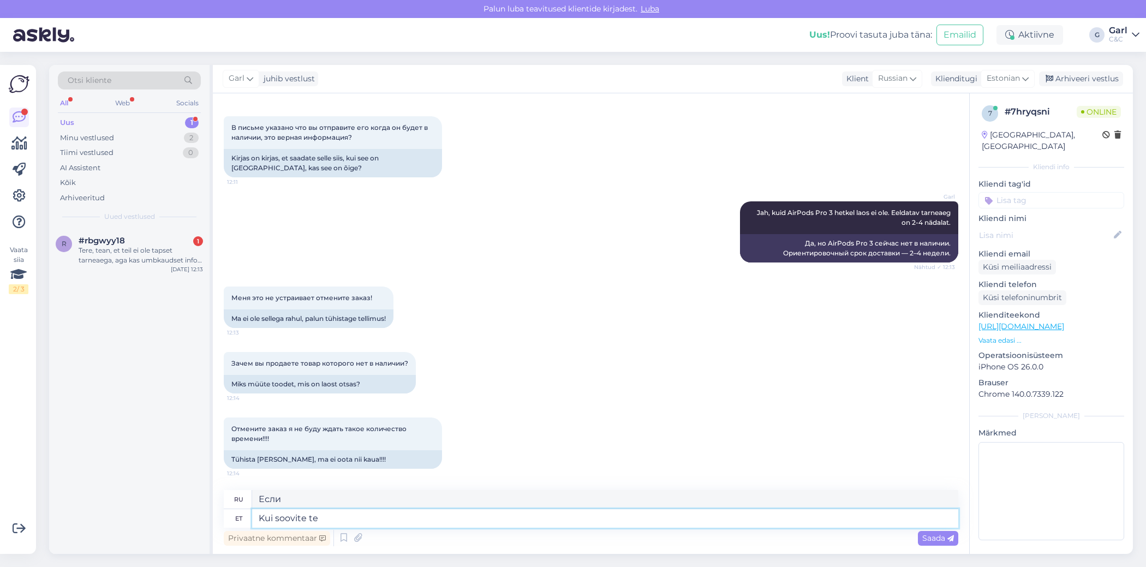
type textarea "Если ты хочешь"
type textarea "Kui soovite tellimuse tüh"
type textarea "Если вы хотите заказать"
type textarea "Kui soovite tellimuse tühistada,"
type textarea "Если вы хотите отменить свой заказ,"
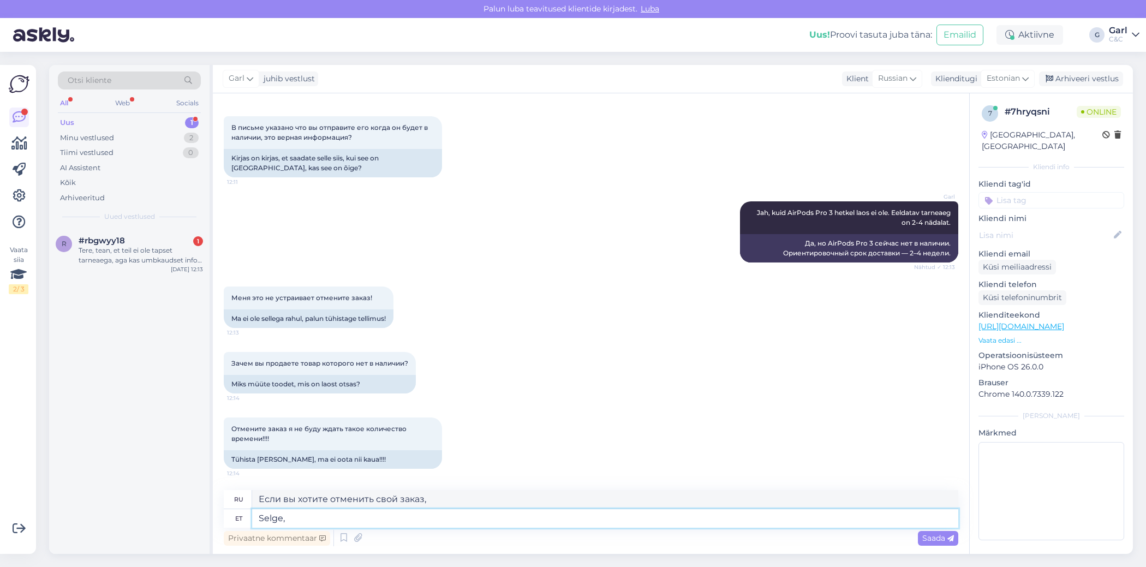
type textarea "Selge, t"
type textarea "Прозрачный,"
type textarea "Selge, tühistame ära"
type textarea "[PERSON_NAME], давайте отменим."
type textarea "Selge, tühistame ära."
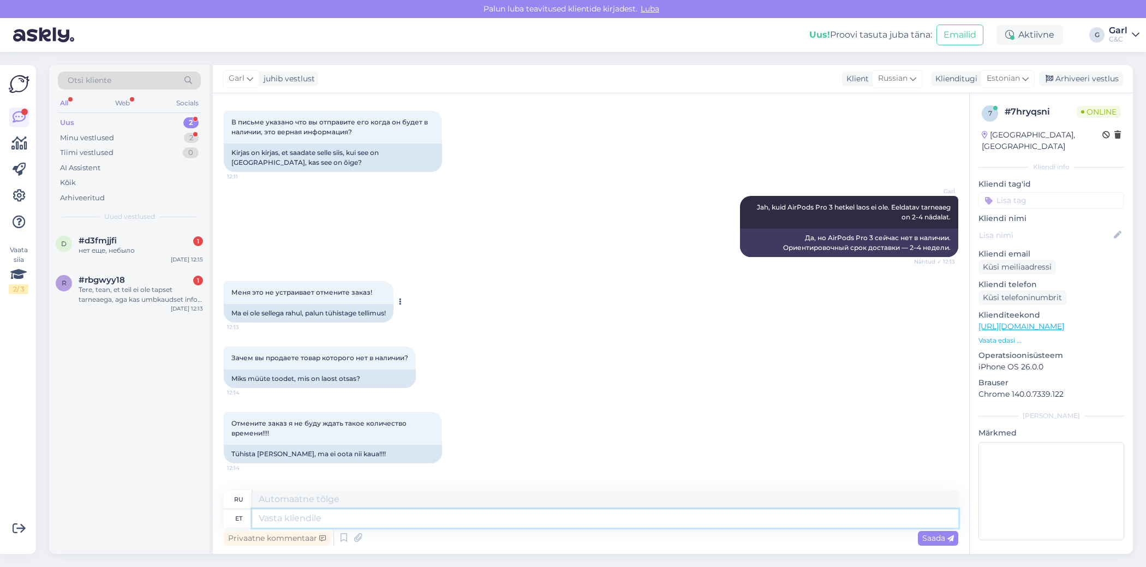
scroll to position [72, 0]
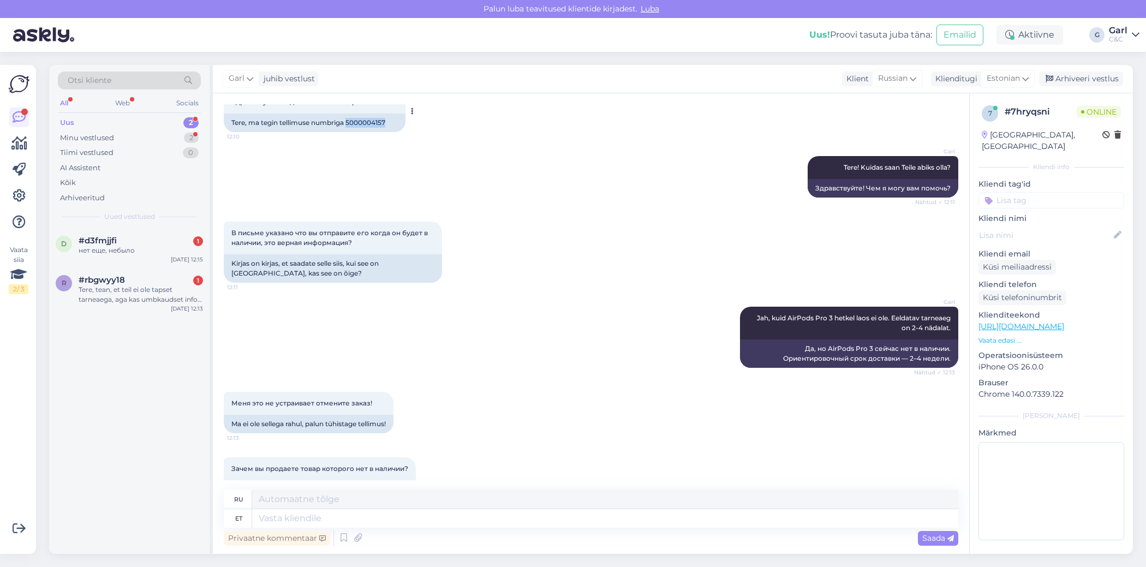
drag, startPoint x: 349, startPoint y: 122, endPoint x: 394, endPoint y: 123, distance: 44.8
click at [394, 123] on div "Tere, ma tegin tellimuse numbriga 5000004157" at bounding box center [315, 123] width 182 height 19
copy div "5000004157"
click at [146, 306] on div "r #rbgwyy18 1 Tere, tean, et teil ei ole tapset tarneaega, aga kas umbkaudset i…" at bounding box center [129, 291] width 160 height 49
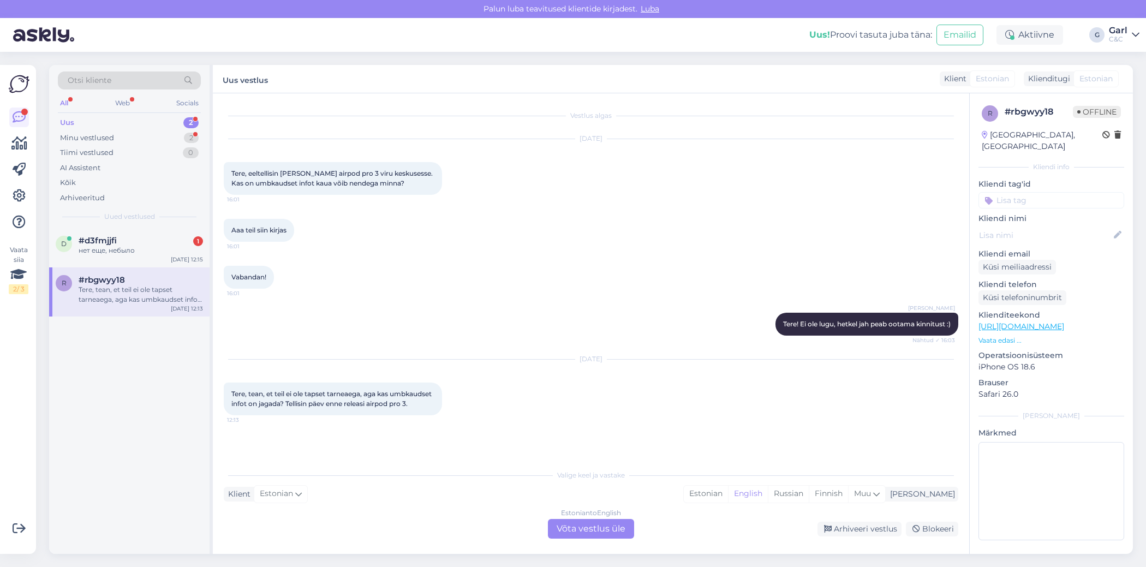
click at [706, 440] on div "Vestlus algas [DATE] Tere, eeltellisin [PERSON_NAME] airpod pro 3 viru keskuses…" at bounding box center [596, 279] width 745 height 350
click at [728, 499] on div "Estonian" at bounding box center [706, 494] width 44 height 16
click at [595, 539] on div "Vestlus algas [DATE] Tere, eeltellisin [PERSON_NAME] airpod pro 3 viru keskuses…" at bounding box center [591, 323] width 757 height 461
click at [595, 535] on div "Estonian to Estonian Võta vestlus üle" at bounding box center [591, 529] width 86 height 20
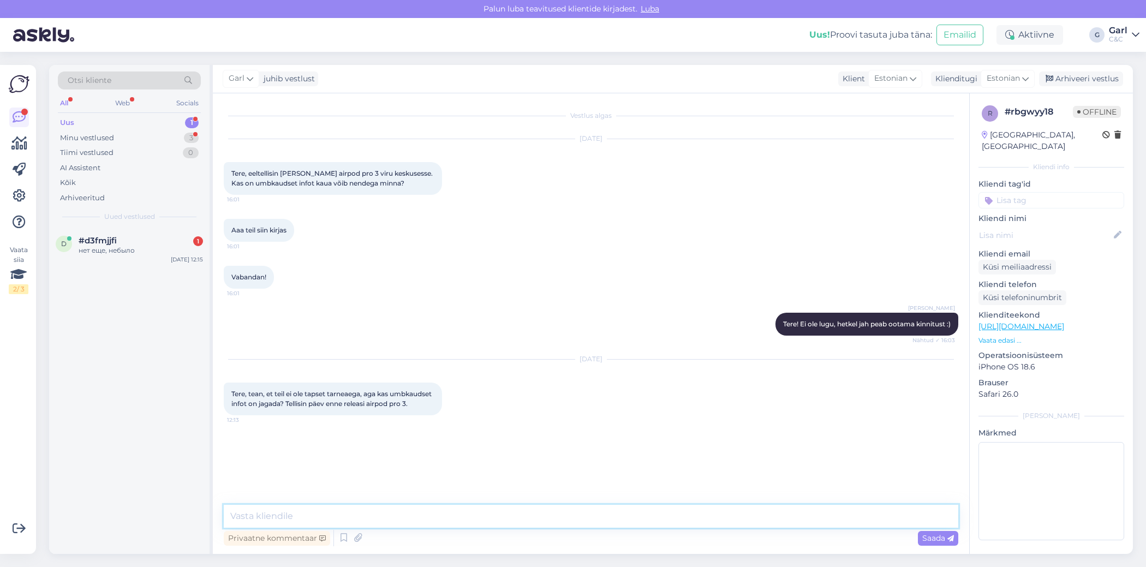
click at [596, 522] on textarea at bounding box center [591, 516] width 735 height 23
type textarea "Tere! Paraku mitte. Lähinädalate jooksul on info loodetavasti selgem."
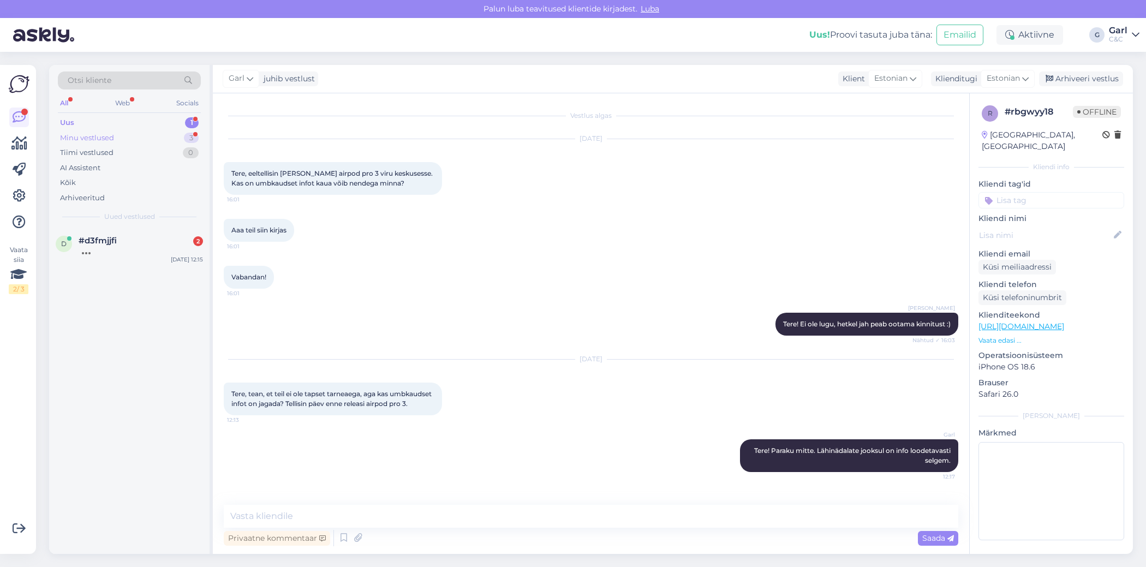
click at [172, 140] on div "Minu vestlused 3" at bounding box center [129, 137] width 143 height 15
click at [180, 127] on div "Uus 1" at bounding box center [129, 122] width 143 height 15
drag, startPoint x: 150, startPoint y: 236, endPoint x: 175, endPoint y: 245, distance: 26.6
click at [150, 237] on div "#d3fmjjfi 2" at bounding box center [141, 241] width 124 height 10
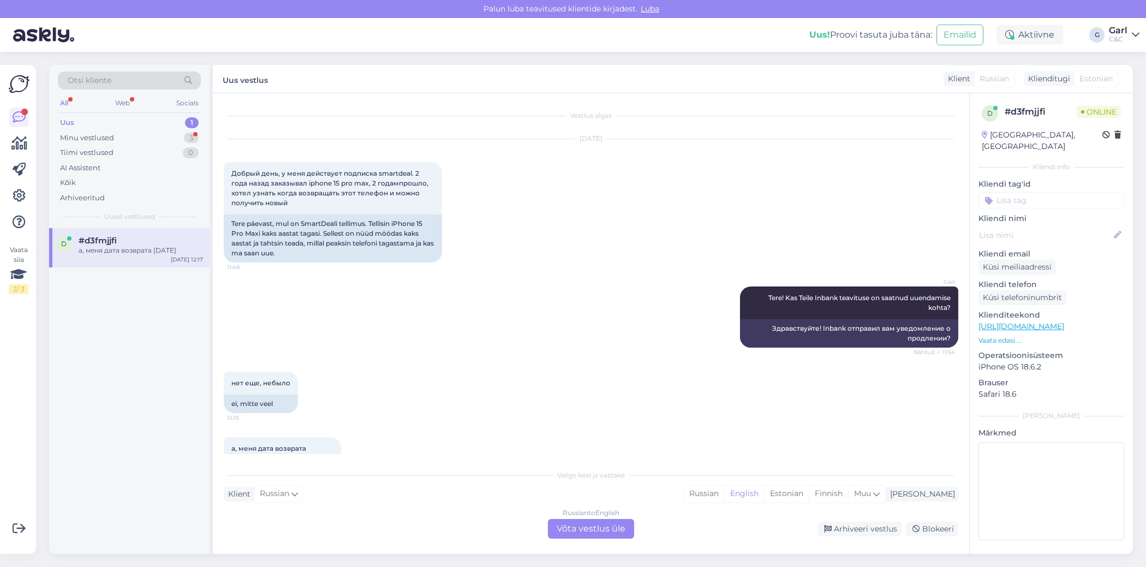
scroll to position [56, 0]
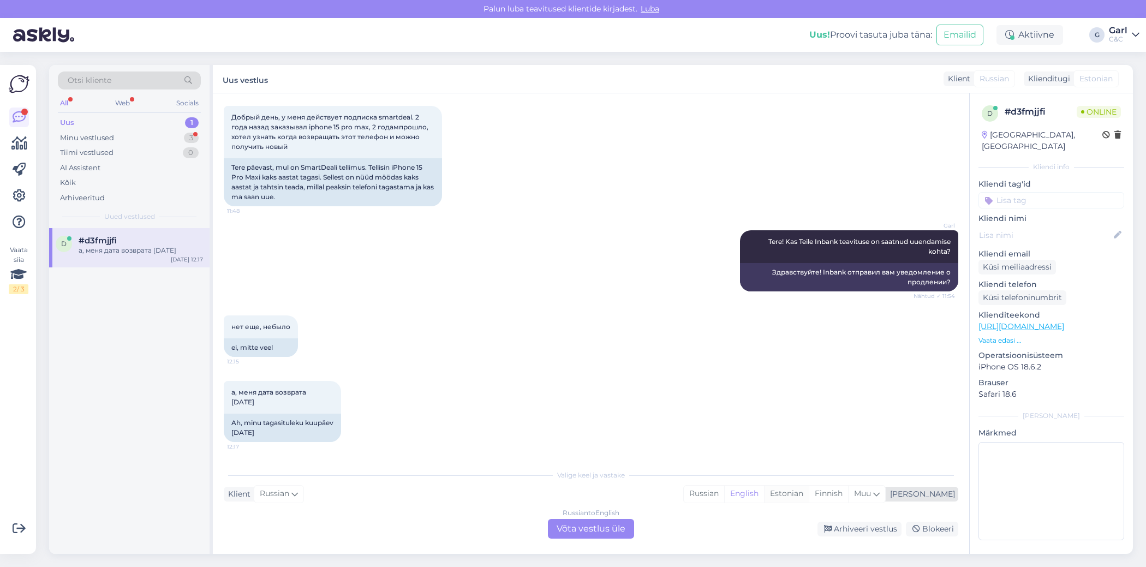
click at [809, 498] on div "Estonian" at bounding box center [786, 494] width 45 height 16
click at [838, 532] on div "Arhiveeri vestlus" at bounding box center [860, 529] width 84 height 15
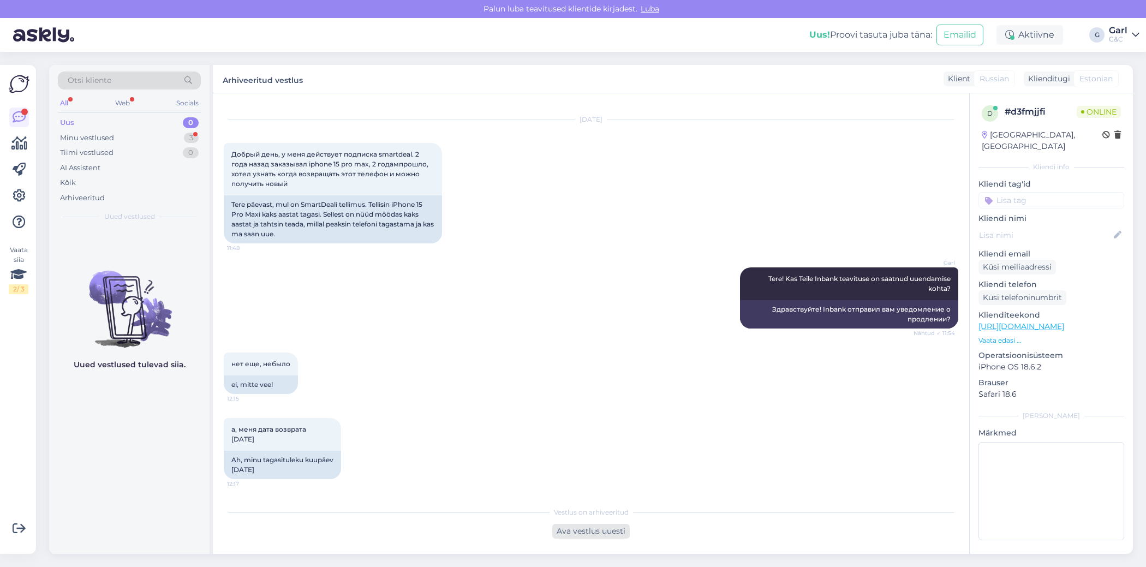
click at [606, 533] on div "Ava vestlus uuesti" at bounding box center [591, 531] width 78 height 15
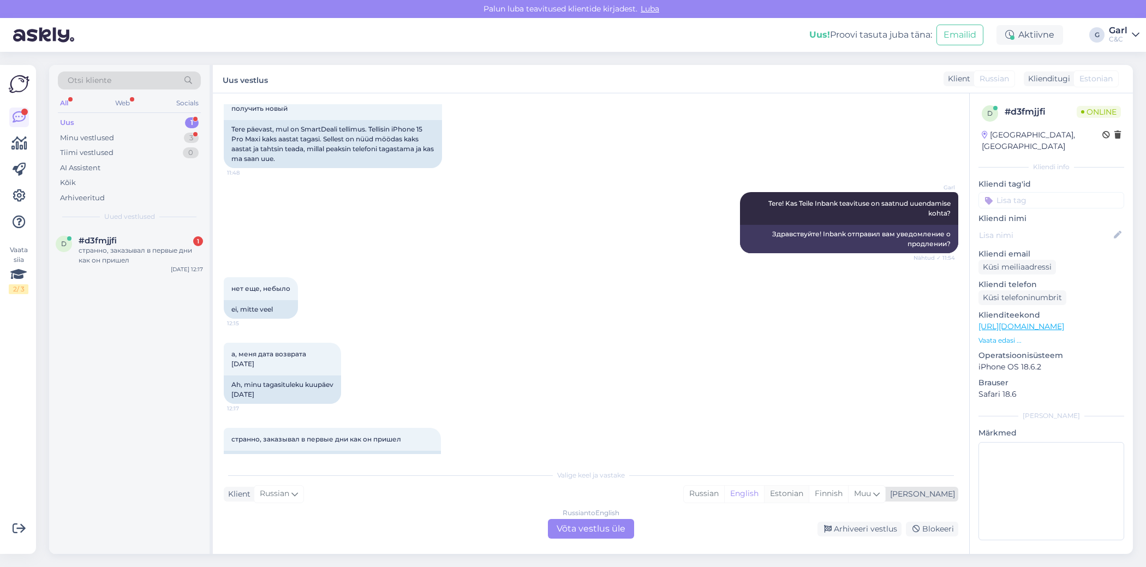
click at [809, 486] on div "Estonian" at bounding box center [786, 494] width 45 height 16
click at [597, 529] on div "Russian to Estonian Võta vestlus üle" at bounding box center [591, 529] width 86 height 20
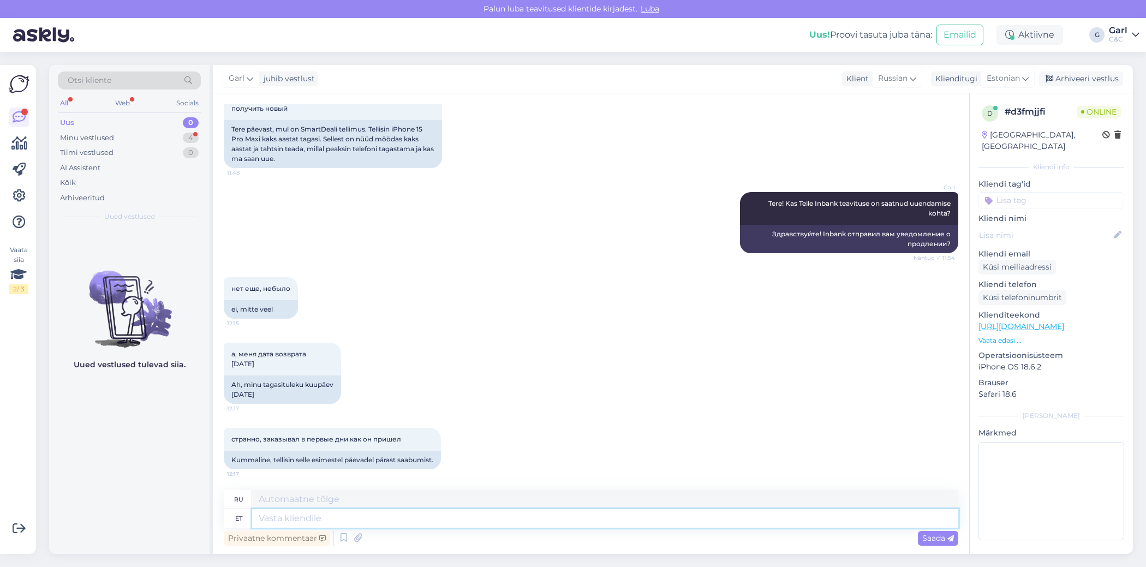
click at [554, 524] on textarea at bounding box center [605, 518] width 706 height 19
click at [386, 522] on textarea at bounding box center [605, 518] width 706 height 19
type textarea "See t"
type textarea "Этот"
type textarea "See tähendab s"
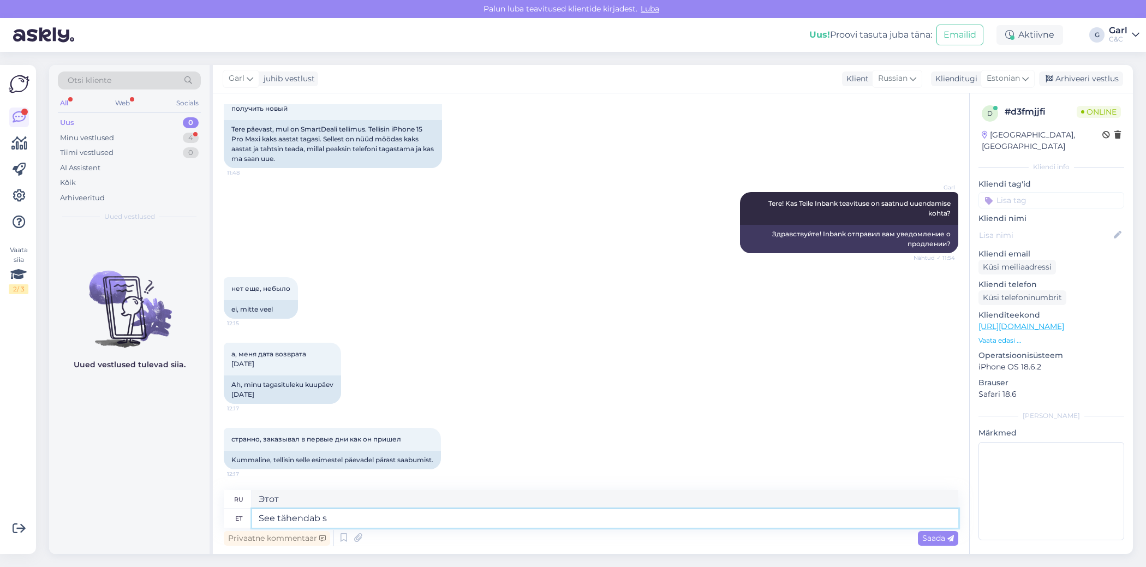
type textarea "Это означает"
type textarea "See tähendab seda, e"
type textarea "Это означает, что"
type textarea "See tähendab seda, et Teie lep"
type textarea "Это означает, что ваш"
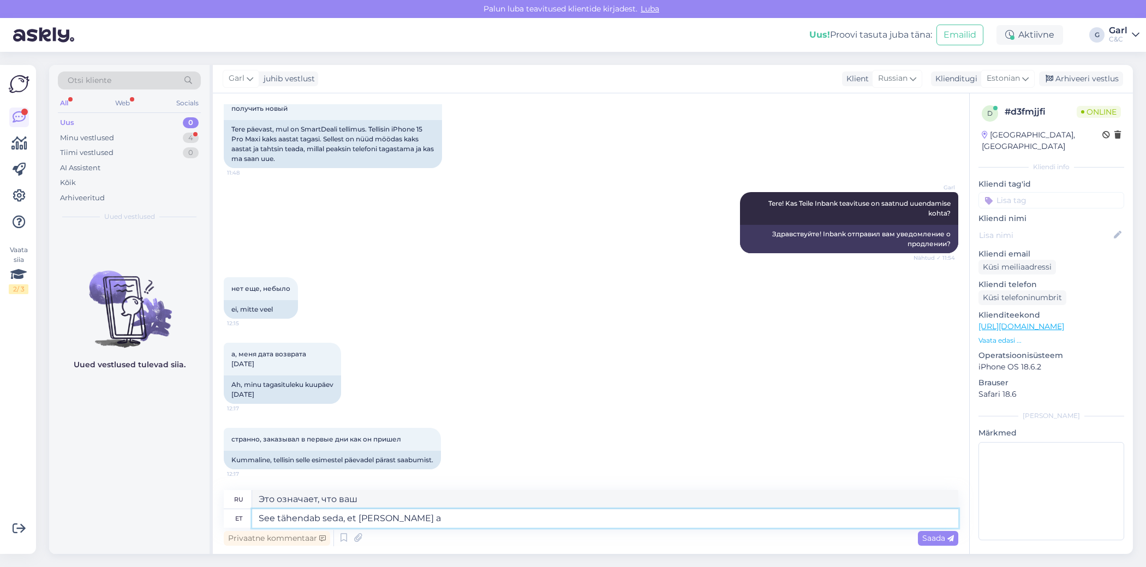
type textarea "See tähendab seda, et [PERSON_NAME] ak"
type textarea "Это означает, что ваш контракт"
type textarea "See tähendab seda, et [PERSON_NAME] aktiveeriti si"
type textarea "Это означает, что ваш контракт активирован."
type textarea "See tähendab seda, et [PERSON_NAME] aktiveeriti siis kui"
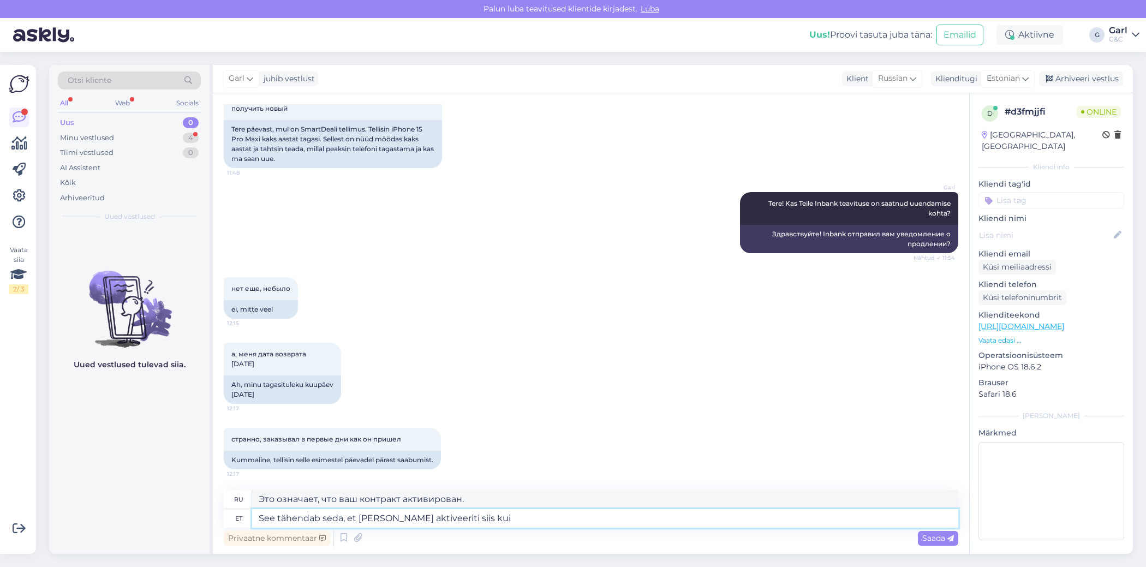
type textarea "Это означает, что ваш контракт был активирован тогда"
type textarea "See tähendab seda, et [PERSON_NAME] aktiveeriti siis kui seadm"
type textarea "Это означает, что ваш контракт был активирован, когда"
type textarea "See tähendab seda, et [PERSON_NAME] aktiveeriti siis kui seadme k"
type textarea "Это означает, что ваш контракт был активирован, когда устройство"
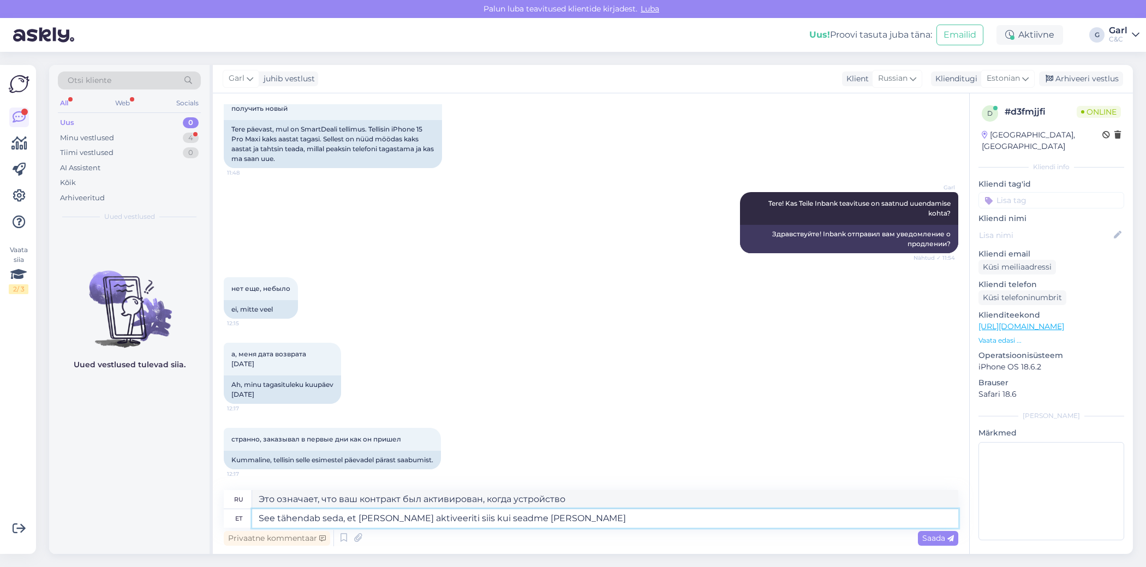
type textarea "See tähendab seda, et [PERSON_NAME] aktiveeriti siis kui seadme kätte sai"
type textarea "Это означает, что ваш контракт был активирован в момент получения вами устройст…"
type textarea "See tähendab seda, et [PERSON_NAME] aktiveeriti siis kui seadme kätte saite. Eh…"
type textarea "Это означает, что ваш контракт был активирован в момент получения вами устройст…"
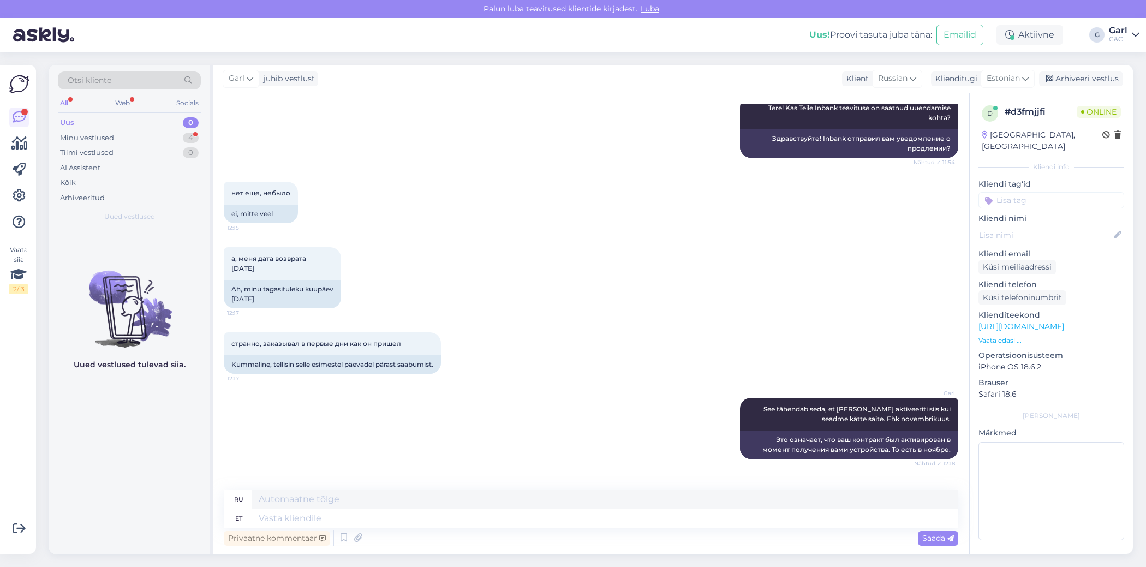
scroll to position [255, 0]
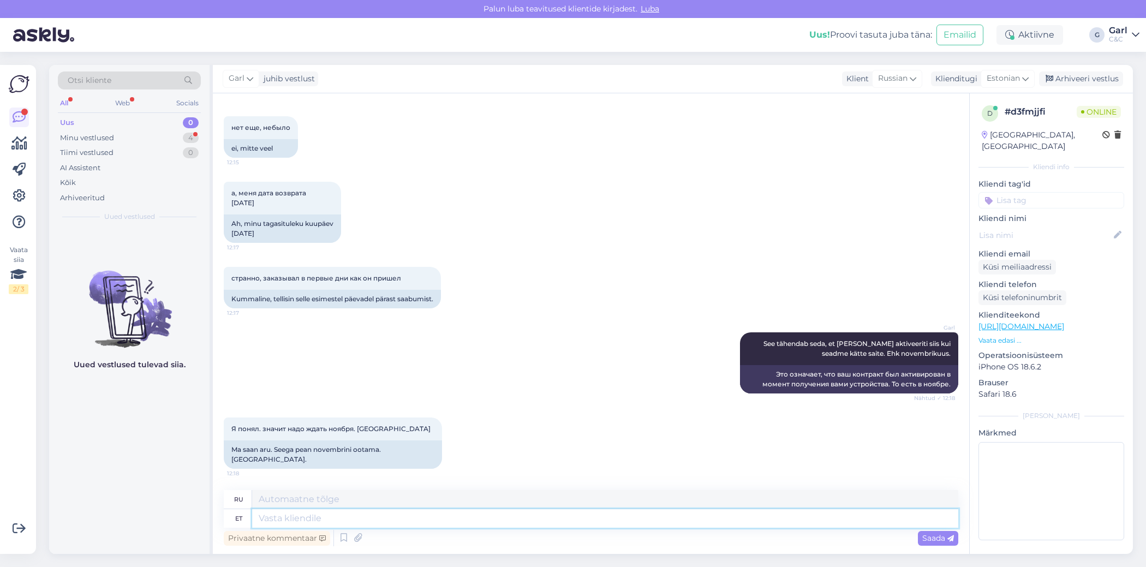
click at [460, 516] on textarea at bounding box center [605, 518] width 706 height 19
type textarea "Palun!"
type textarea "Пожалуйста!"
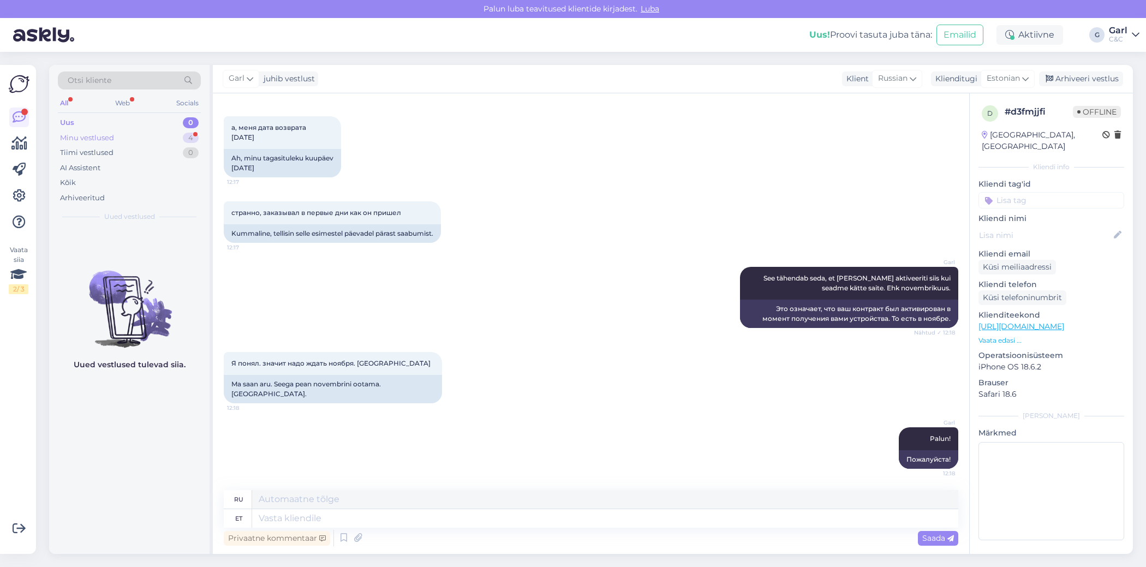
click at [153, 133] on div "Minu vestlused 4" at bounding box center [129, 137] width 143 height 15
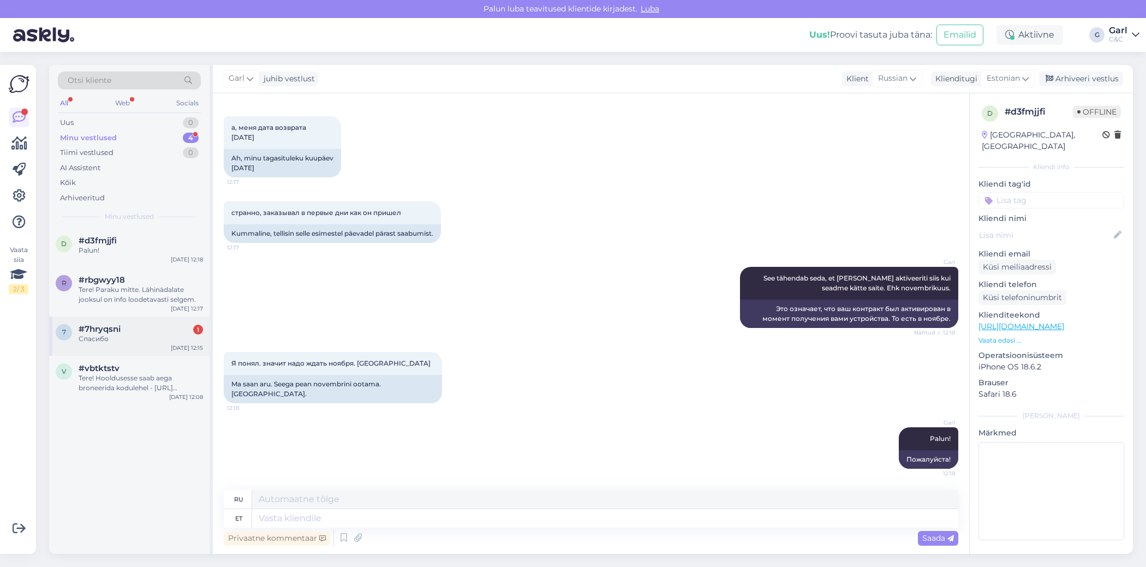
click at [165, 340] on div "Спасибо" at bounding box center [141, 339] width 124 height 10
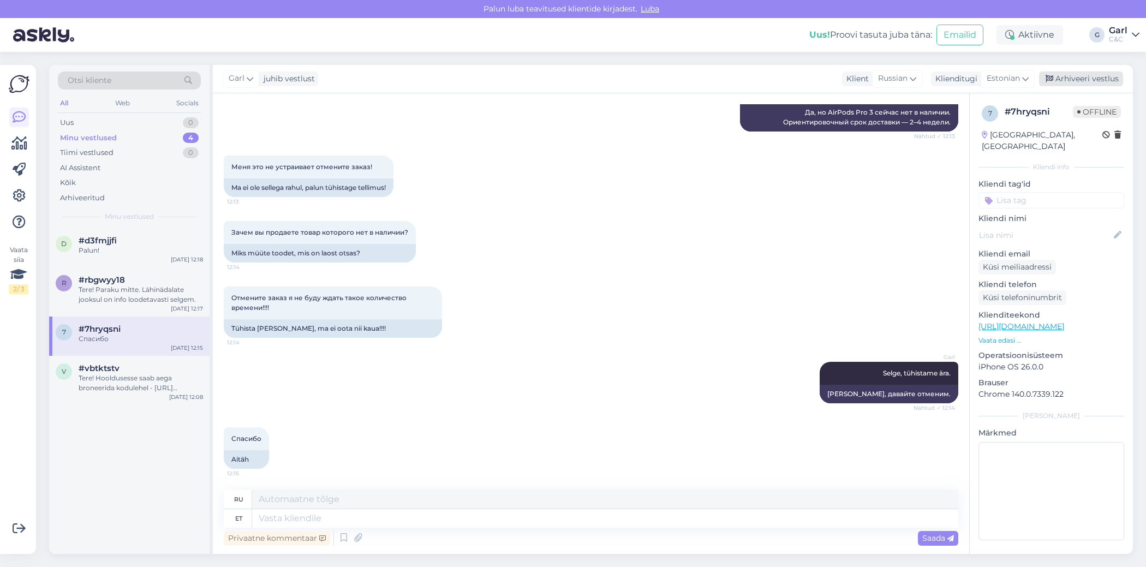
click at [1099, 81] on div "Arhiveeri vestlus" at bounding box center [1081, 79] width 84 height 15
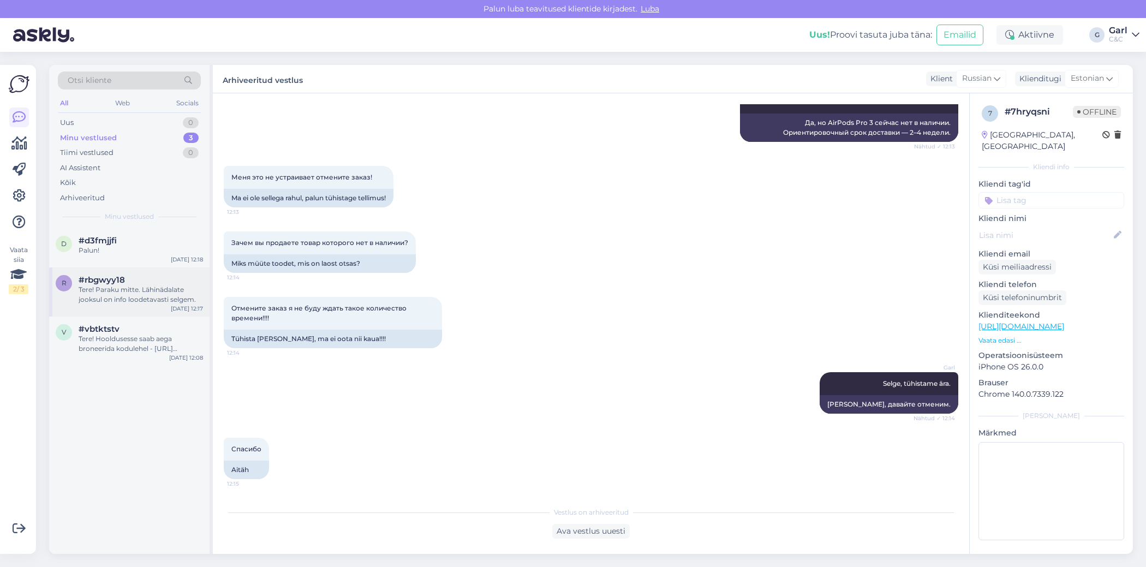
click at [157, 306] on div "r #rbgwyy18 Tere! Paraku mitte. Lähinädalate jooksul on info loodetavasti selge…" at bounding box center [129, 291] width 160 height 49
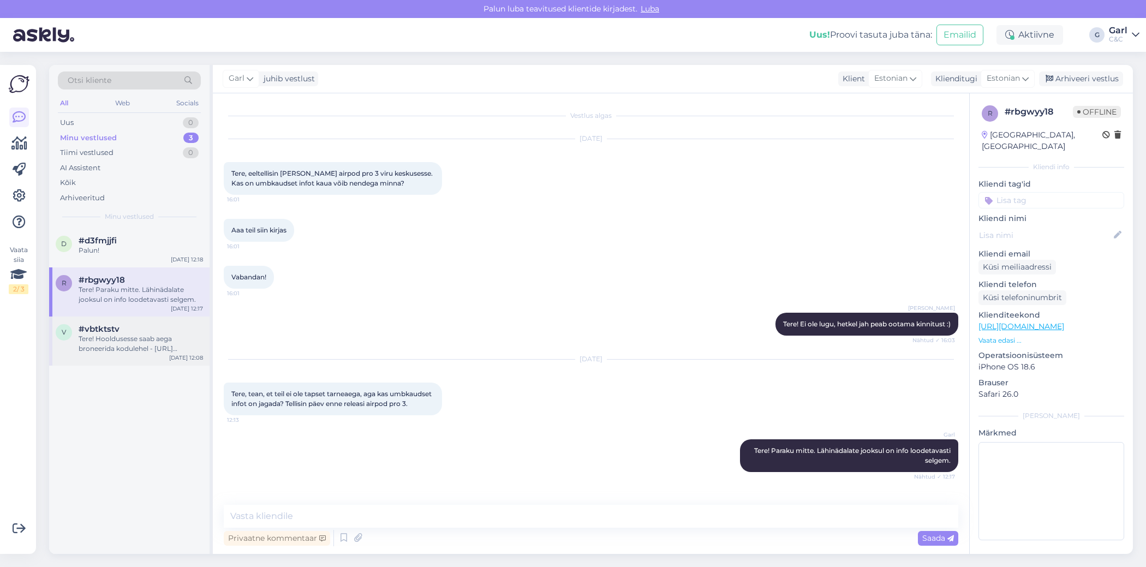
click at [146, 343] on div "Tere! Hooldusesse saab aega broneerida kodulehel - [URL][DOMAIN_NAME]. Enne hoo…" at bounding box center [141, 344] width 124 height 20
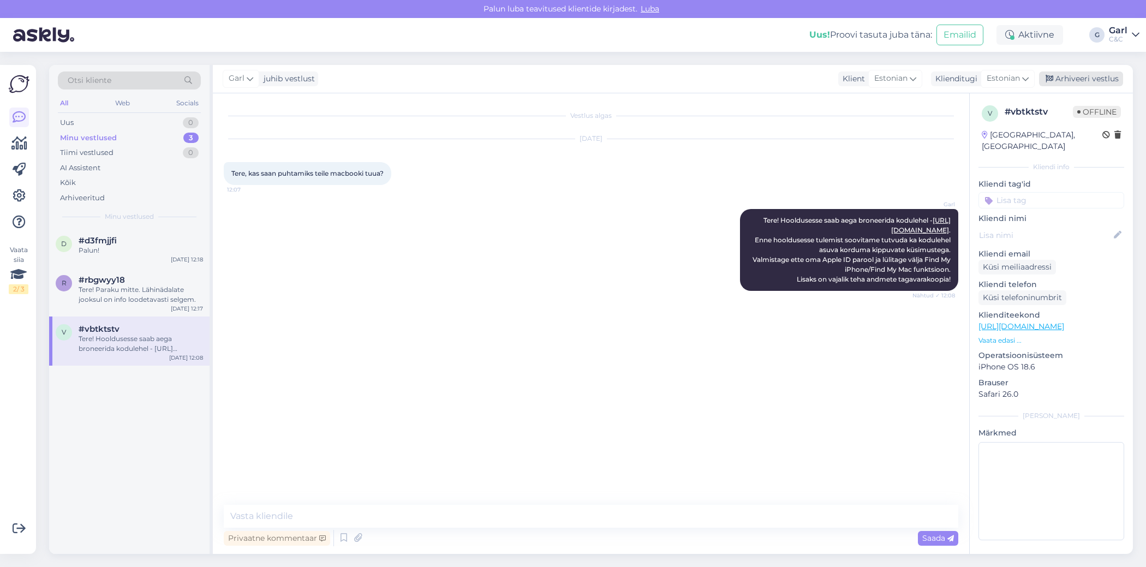
click at [1089, 72] on div "Arhiveeri vestlus" at bounding box center [1081, 79] width 84 height 15
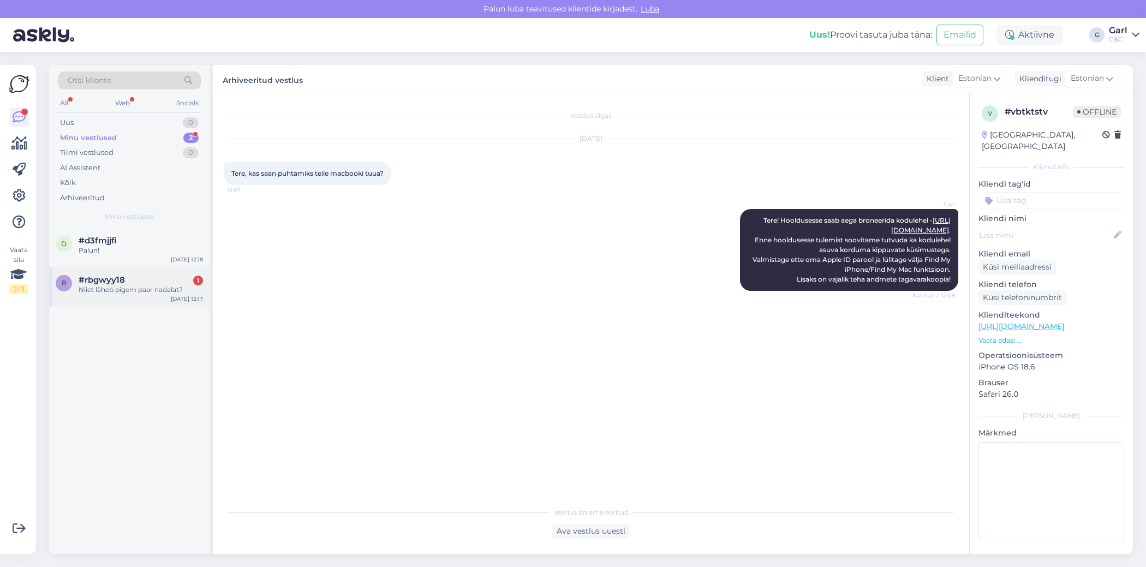
click at [131, 299] on div "r #rbgwyy18 1 Niiet läheb pigem paar nadalat? [DATE] 12:17" at bounding box center [129, 286] width 160 height 39
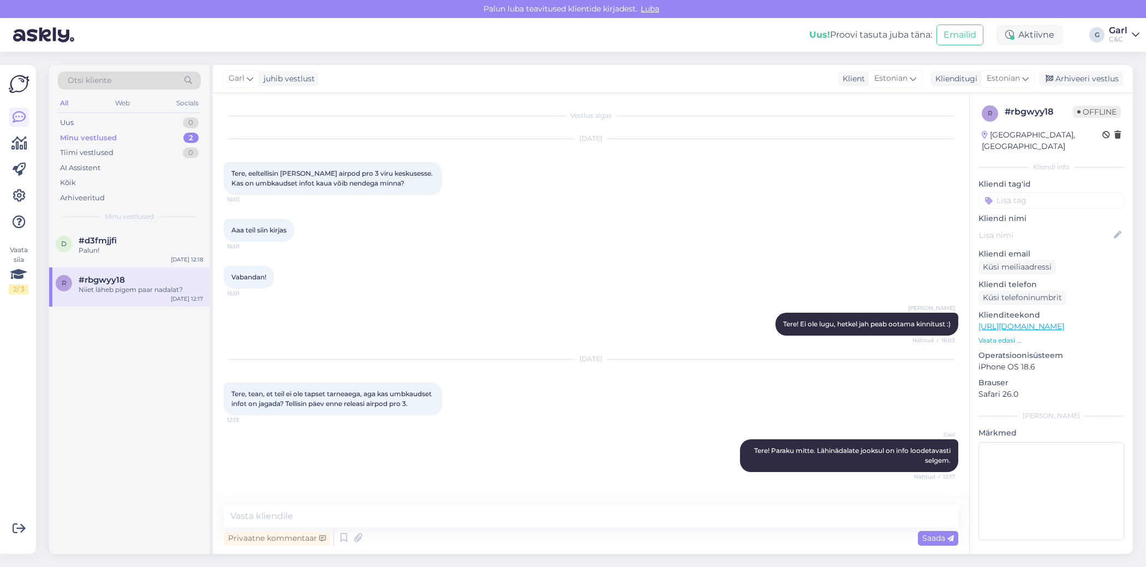
scroll to position [46, 0]
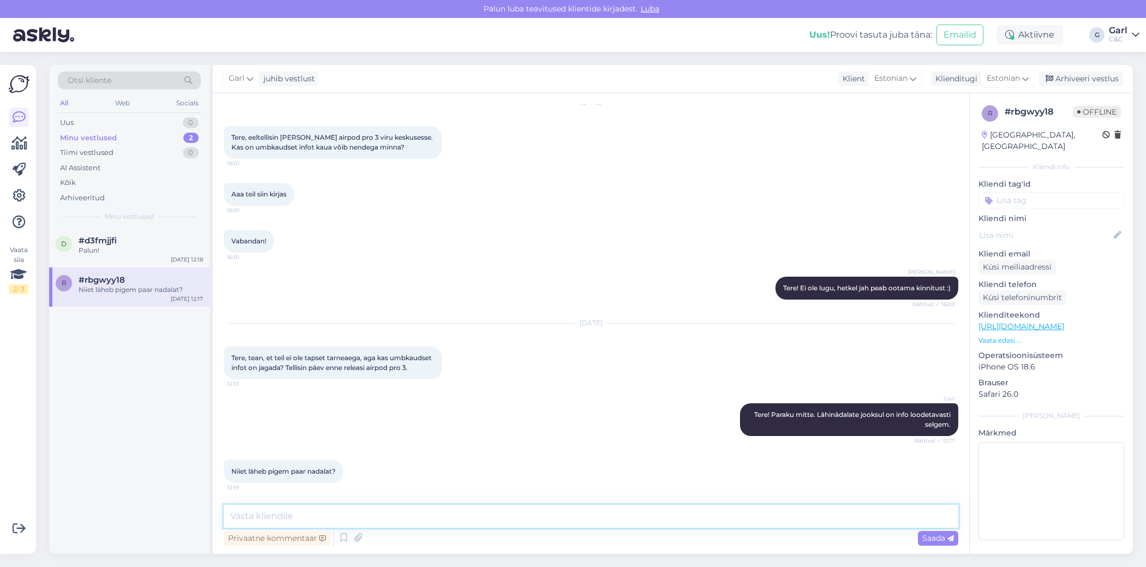
click at [409, 522] on textarea at bounding box center [591, 516] width 735 height 23
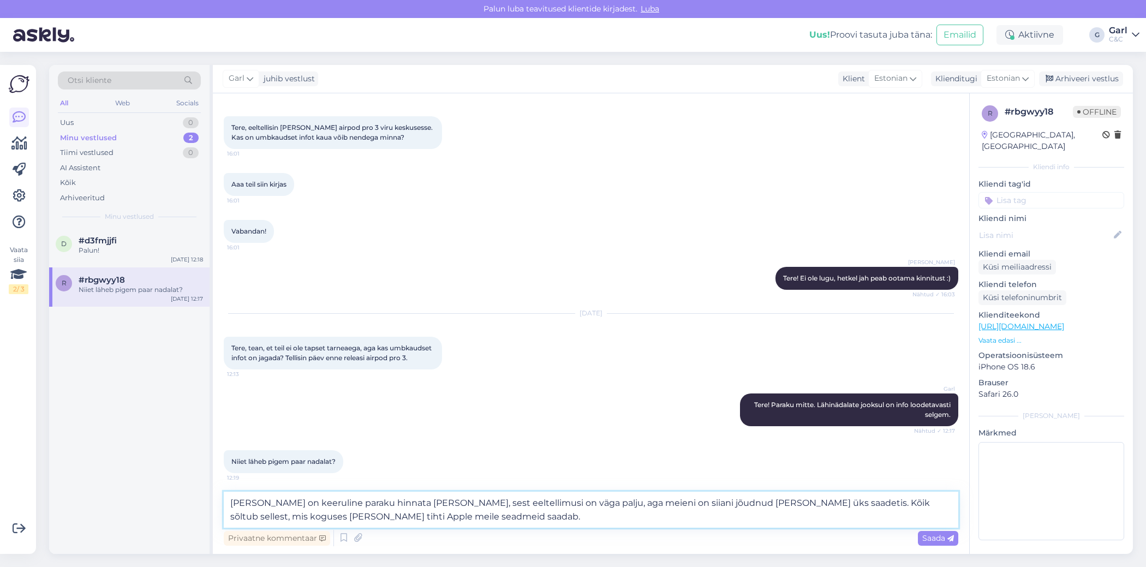
type textarea "[PERSON_NAME] on keeruline paraku hinnata [PERSON_NAME], sest eeltellimusi on v…"
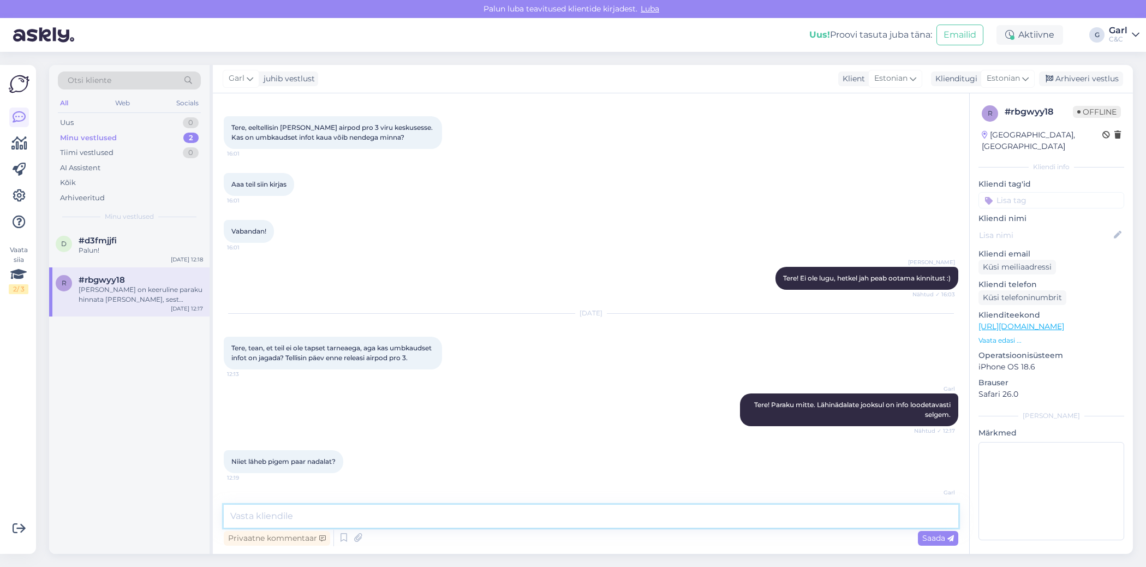
scroll to position [122, 0]
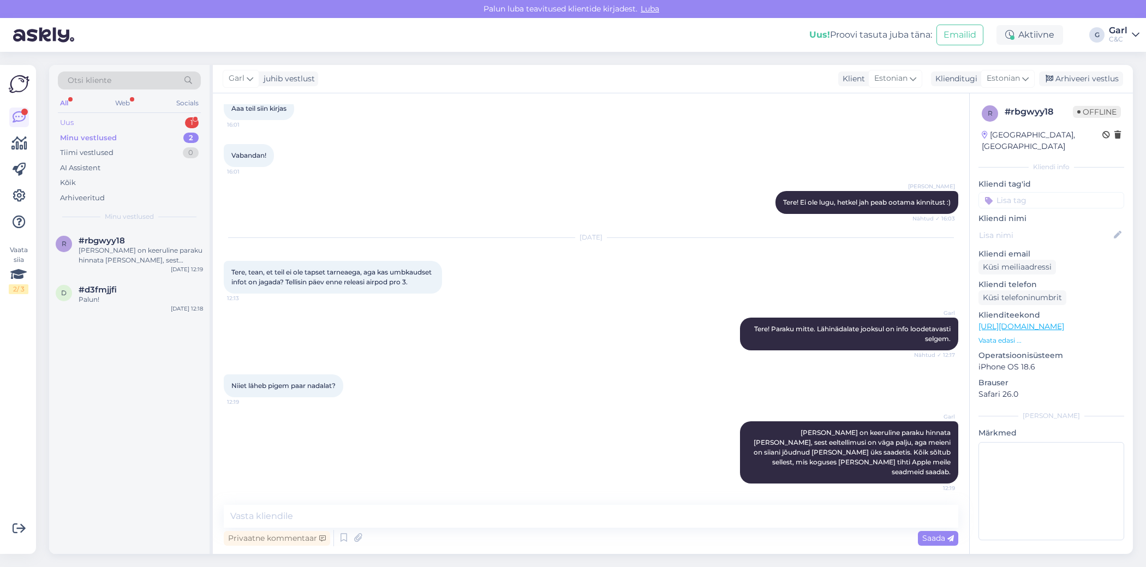
click at [123, 119] on div "Uus 1" at bounding box center [129, 122] width 143 height 15
click at [167, 252] on div "ostsin [DATE] Apple AirPods Pro3, [PERSON_NAME] aru, et need on teil alates [DA…" at bounding box center [141, 256] width 124 height 20
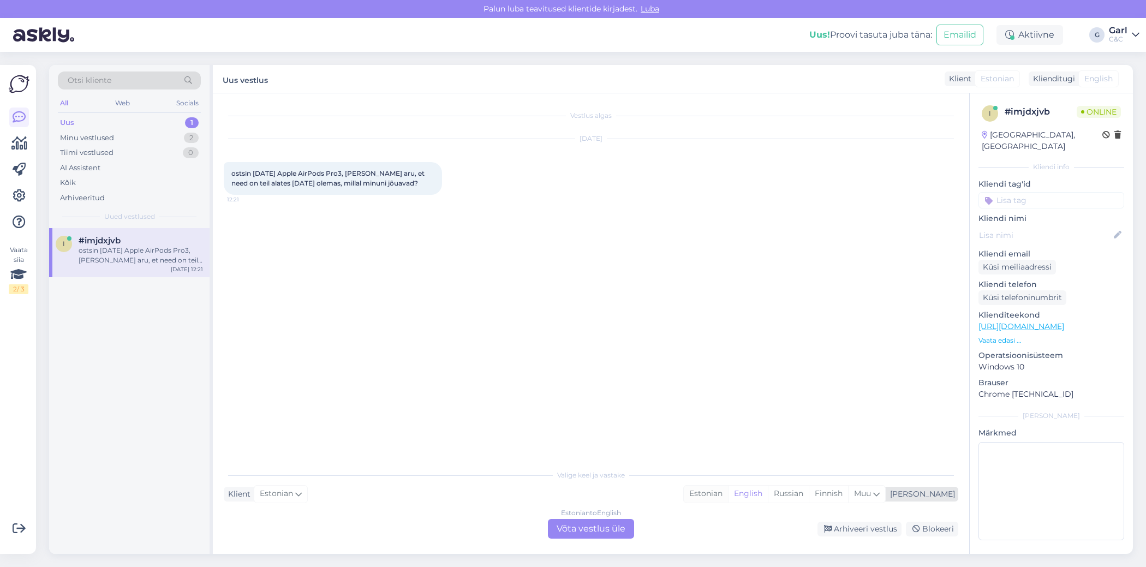
click at [728, 498] on div "Estonian" at bounding box center [706, 494] width 44 height 16
click at [606, 539] on div "Vestlus algas [DATE] ostsin [DATE] Apple AirPods Pro3, [PERSON_NAME] aru, et ne…" at bounding box center [591, 323] width 757 height 461
click at [612, 530] on div "Estonian to Estonian Võta vestlus üle" at bounding box center [591, 529] width 86 height 20
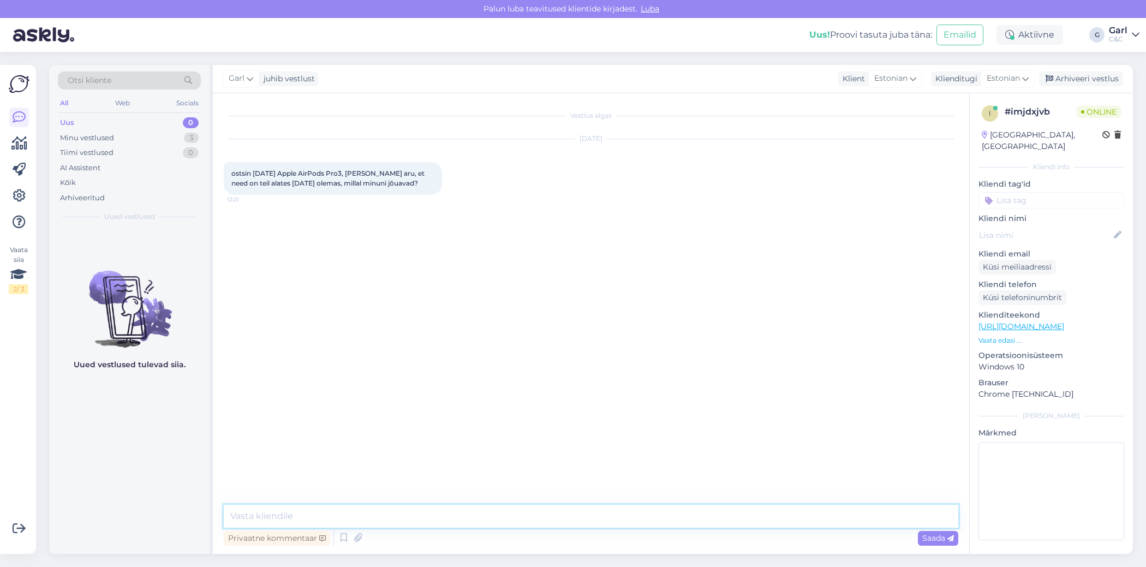
click at [561, 523] on textarea at bounding box center [591, 516] width 735 height 23
click at [341, 539] on icon at bounding box center [343, 538] width 13 height 16
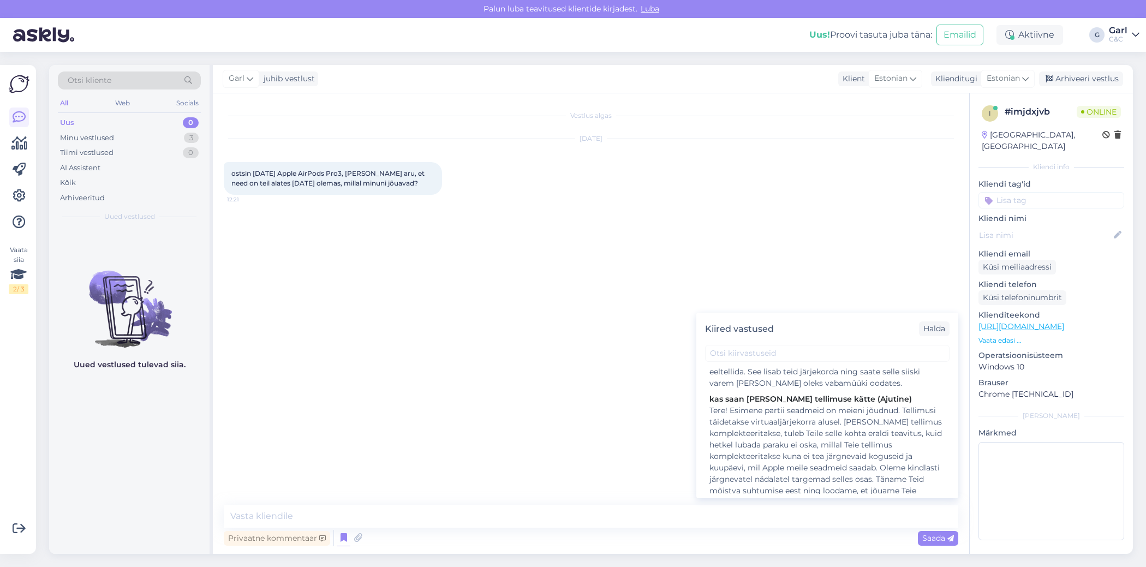
scroll to position [219, 0]
click at [888, 439] on div "Tere! Esimene partii seadmeid on meieni jõudnud. Tellimusi täidetakse virtuaalj…" at bounding box center [828, 454] width 236 height 103
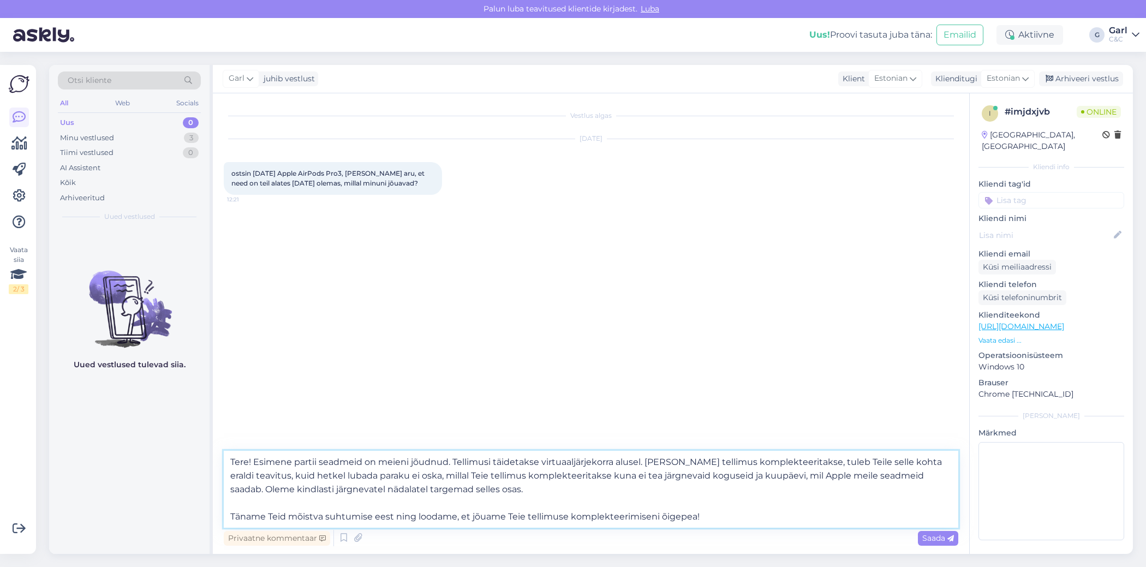
drag, startPoint x: 452, startPoint y: 463, endPoint x: 368, endPoint y: 465, distance: 84.1
click at [368, 465] on textarea "Tere! Esimene partii seadmeid on meieni jõudnud. Tellimusi täidetakse virtuaalj…" at bounding box center [591, 489] width 735 height 77
type textarea "Tere! Esimene partii seadmeid jõudis meieni [DATE]. Tellimusi täidetakse virtua…"
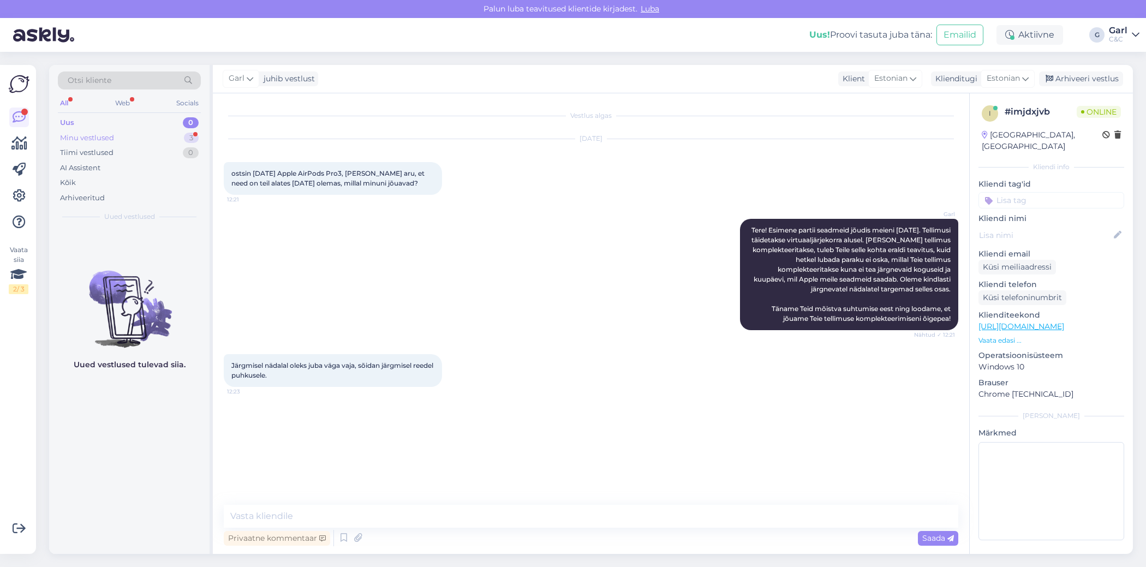
click at [167, 136] on div "Minu vestlused 3" at bounding box center [129, 137] width 143 height 15
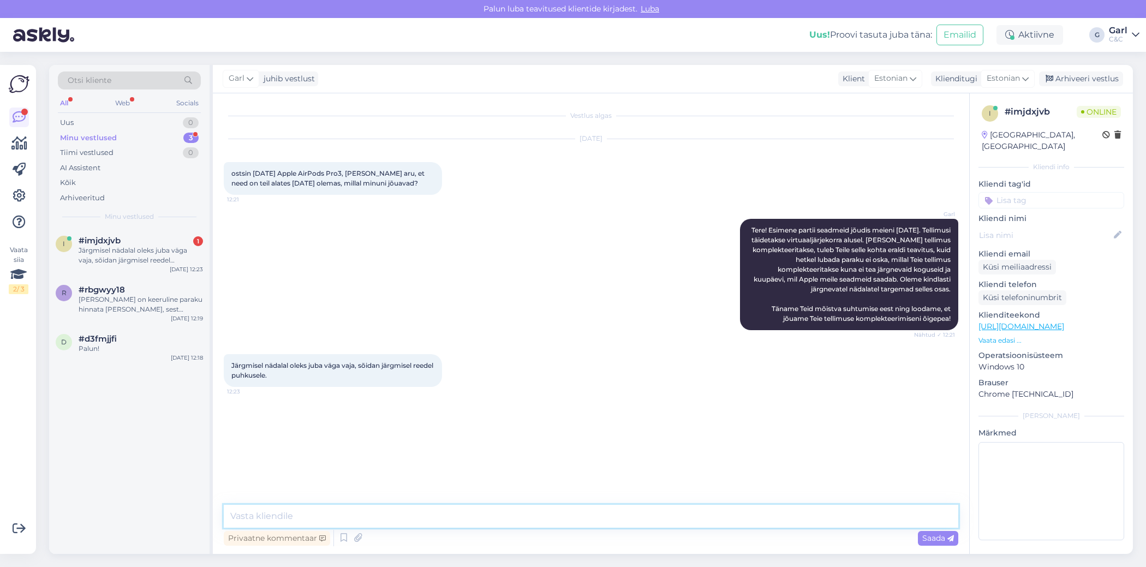
click at [446, 520] on textarea at bounding box center [591, 516] width 735 height 23
type textarea "Mõistan, kuid hetkel mul ei ole Teile võimalik lubada, et selleks ajaks kätte s…"
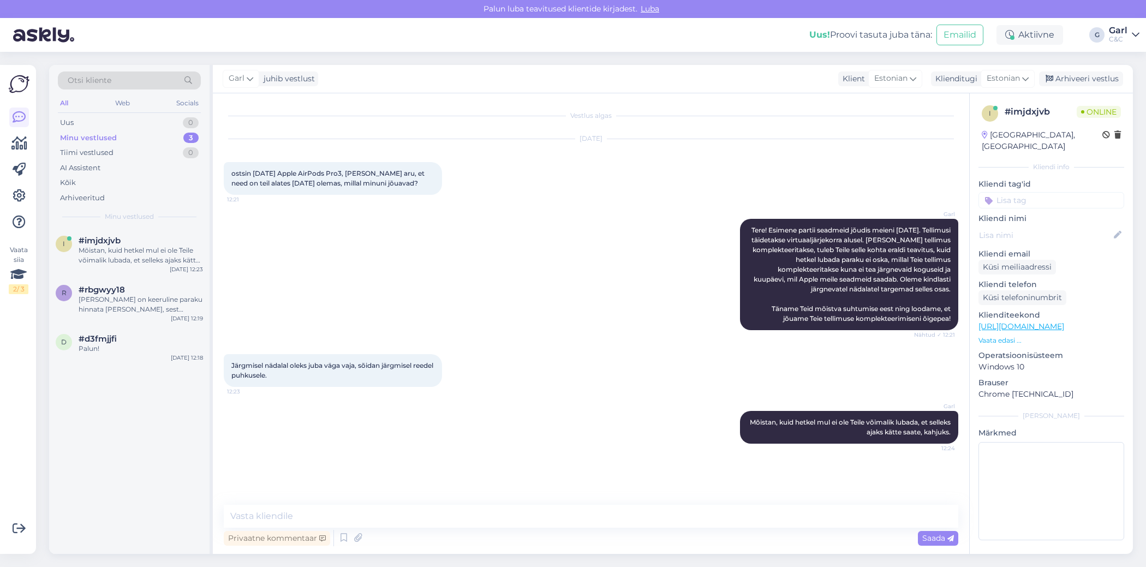
click at [513, 182] on div "[DATE] ostsin [DATE] Apple AirPods Pro3, [PERSON_NAME] aru, et need on teil ala…" at bounding box center [591, 167] width 735 height 80
click at [127, 121] on div "Uus 2" at bounding box center [129, 122] width 143 height 15
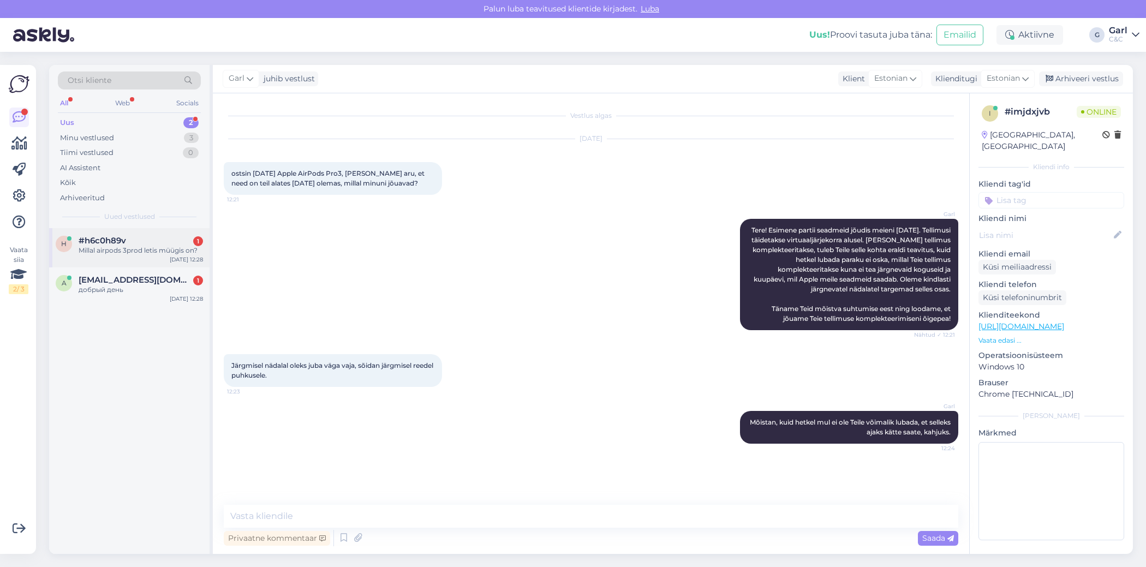
click at [159, 230] on div "h #h6c0h89v 1 Millal airpods 3prod letis müügis on? [DATE] 12:28" at bounding box center [129, 247] width 160 height 39
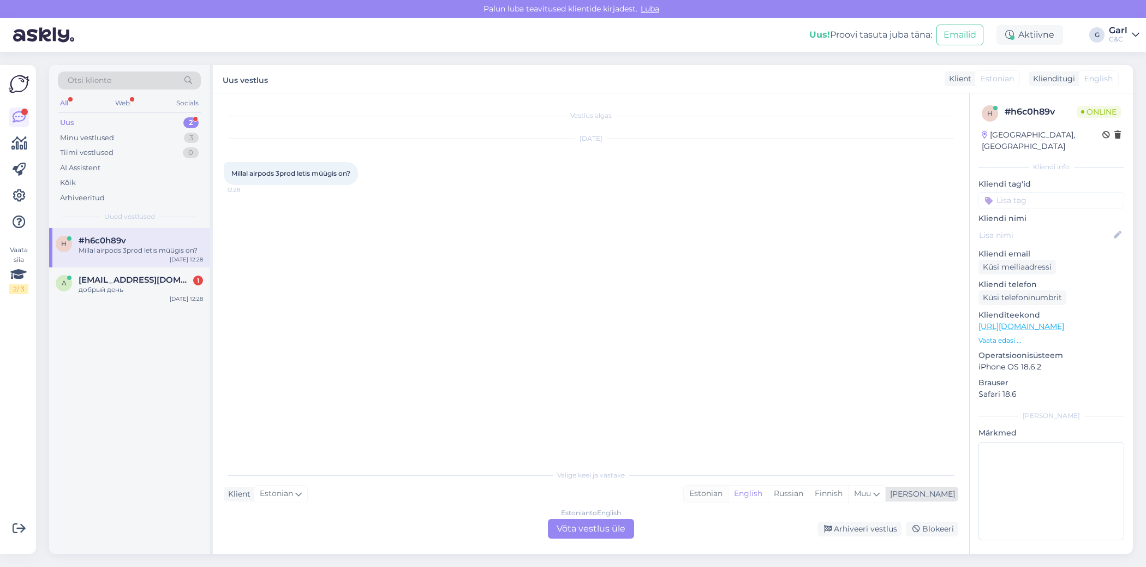
click at [728, 492] on div "Estonian" at bounding box center [706, 494] width 44 height 16
click at [604, 530] on div "Estonian to Estonian Võta vestlus üle" at bounding box center [591, 529] width 86 height 20
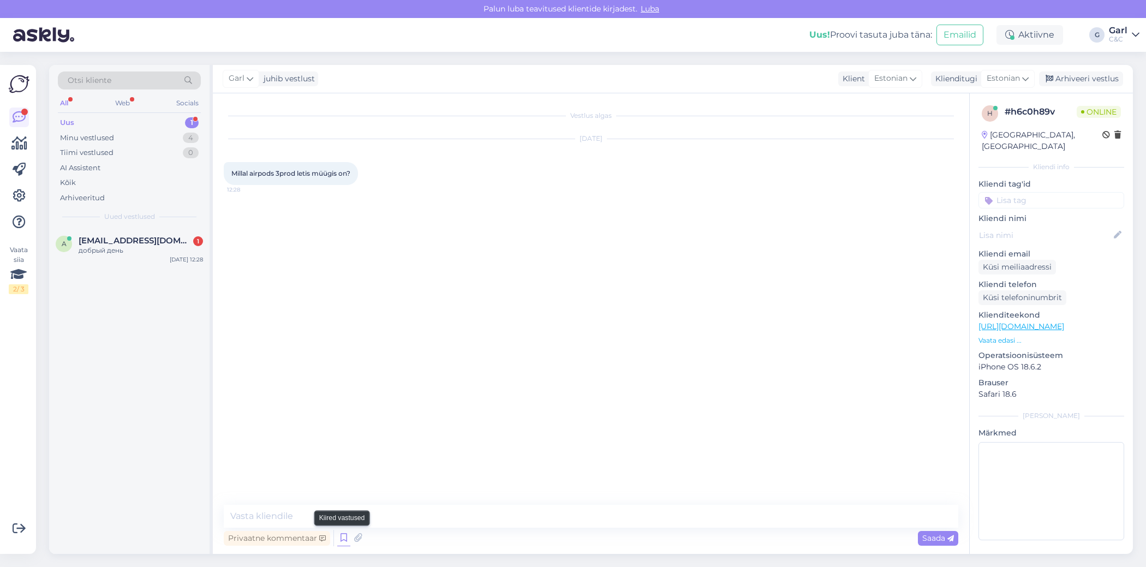
click at [348, 536] on icon at bounding box center [343, 538] width 13 height 16
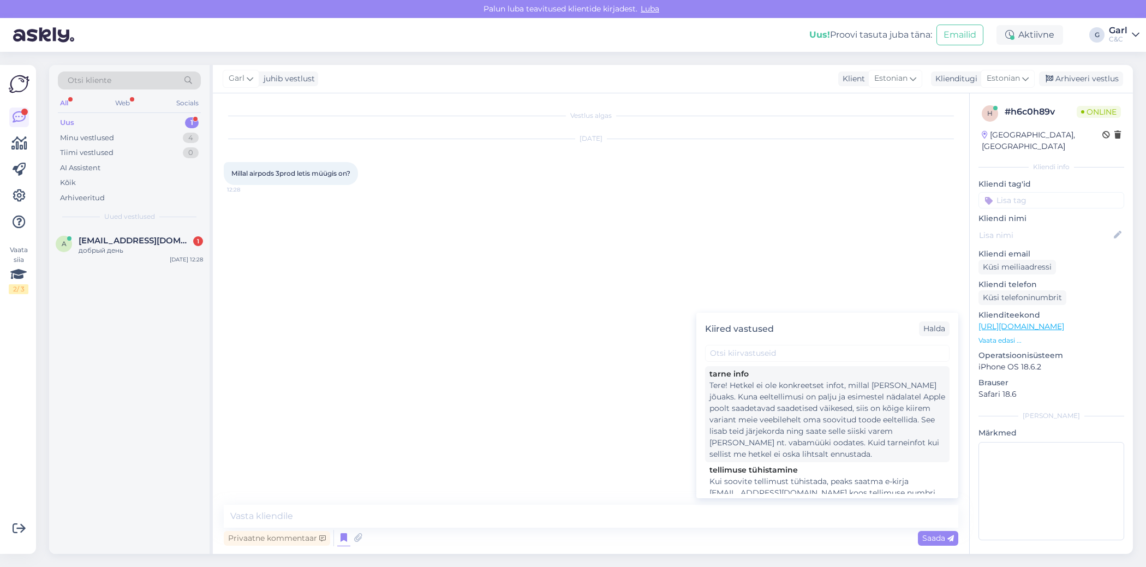
click at [771, 437] on div "Tere! Hetkel ei ole konkreetset infot, millal [PERSON_NAME] jõuaks. Kuna eeltel…" at bounding box center [828, 420] width 236 height 80
type textarea "Tere! Hetkel ei ole konkreetset infot, millal [PERSON_NAME] jõuaks. Kuna eeltel…"
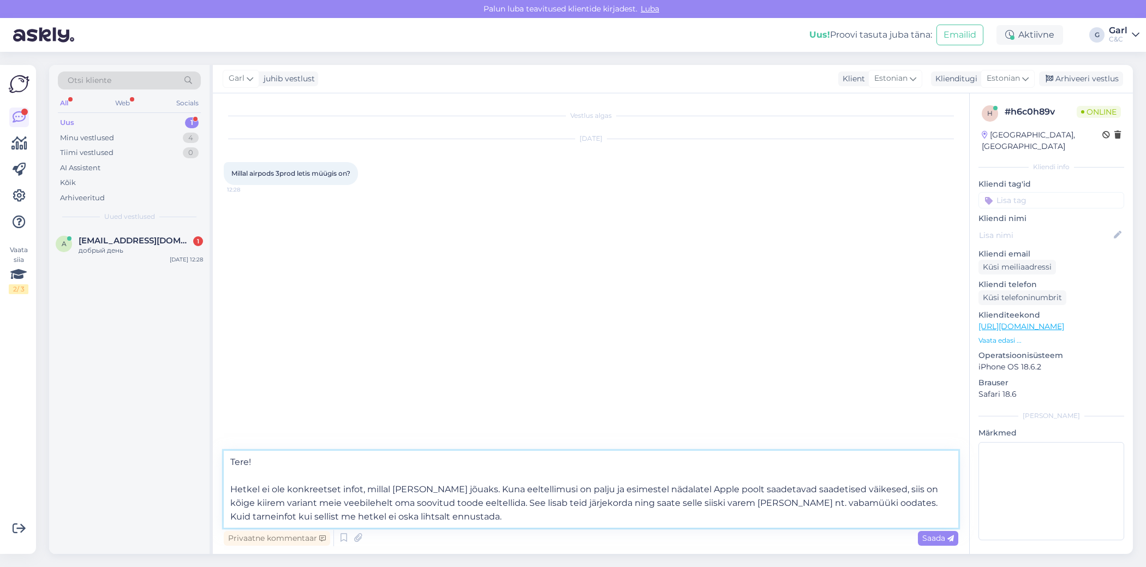
click at [525, 507] on textarea "Tere! Hetkel ei ole konkreetset infot, millal [PERSON_NAME] jõuaks. Kuna eeltel…" at bounding box center [591, 489] width 735 height 77
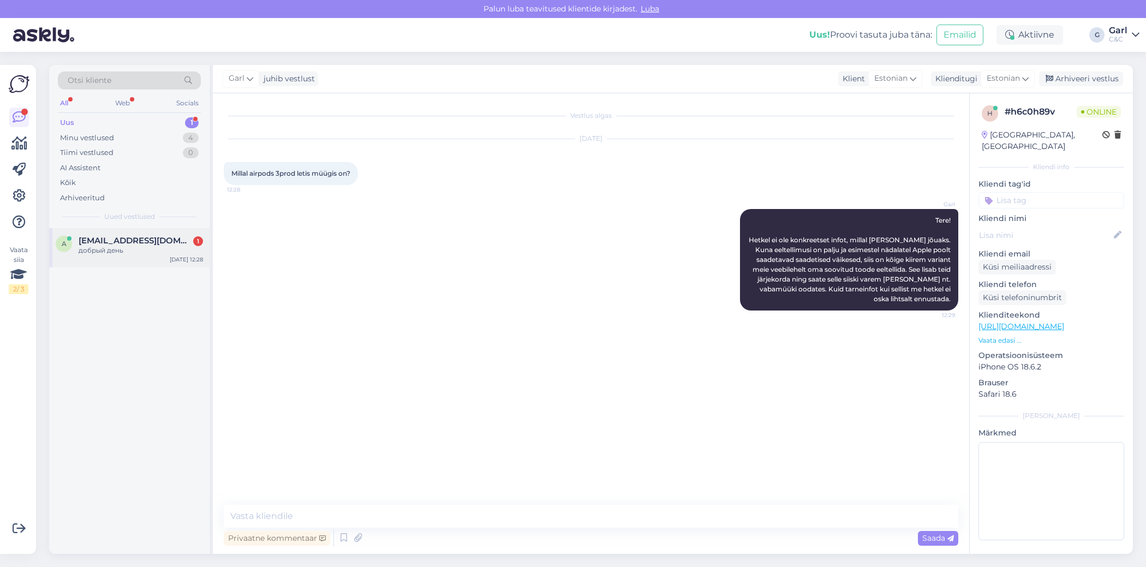
click at [146, 236] on span "[EMAIL_ADDRESS][DOMAIN_NAME]" at bounding box center [136, 241] width 114 height 10
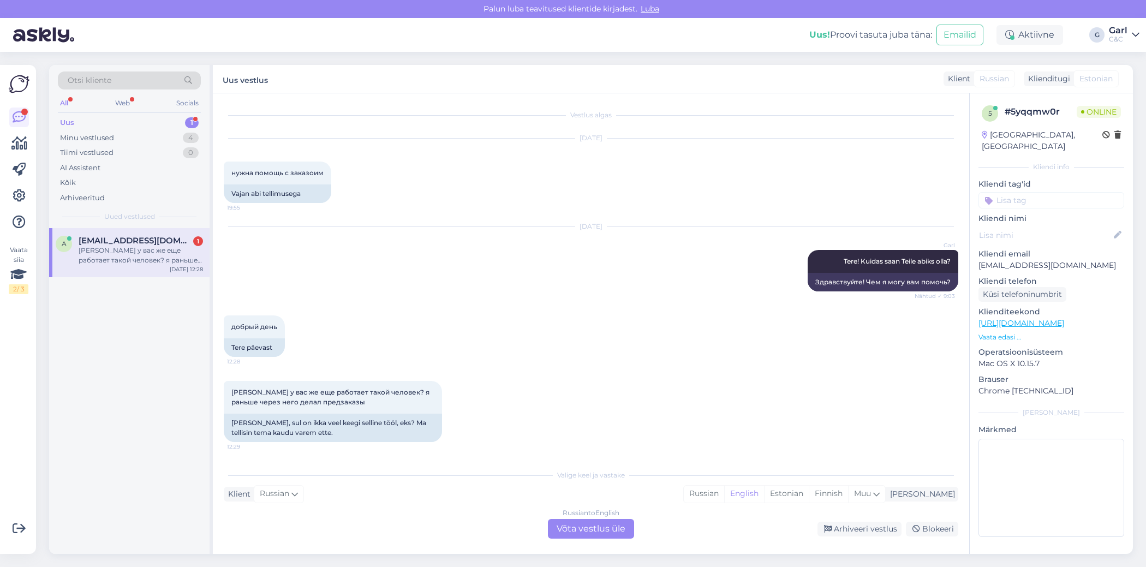
scroll to position [0, 0]
click at [809, 498] on div "Estonian" at bounding box center [786, 494] width 45 height 16
click at [617, 526] on div "Russian to Estonian Võta vestlus üle" at bounding box center [591, 529] width 86 height 20
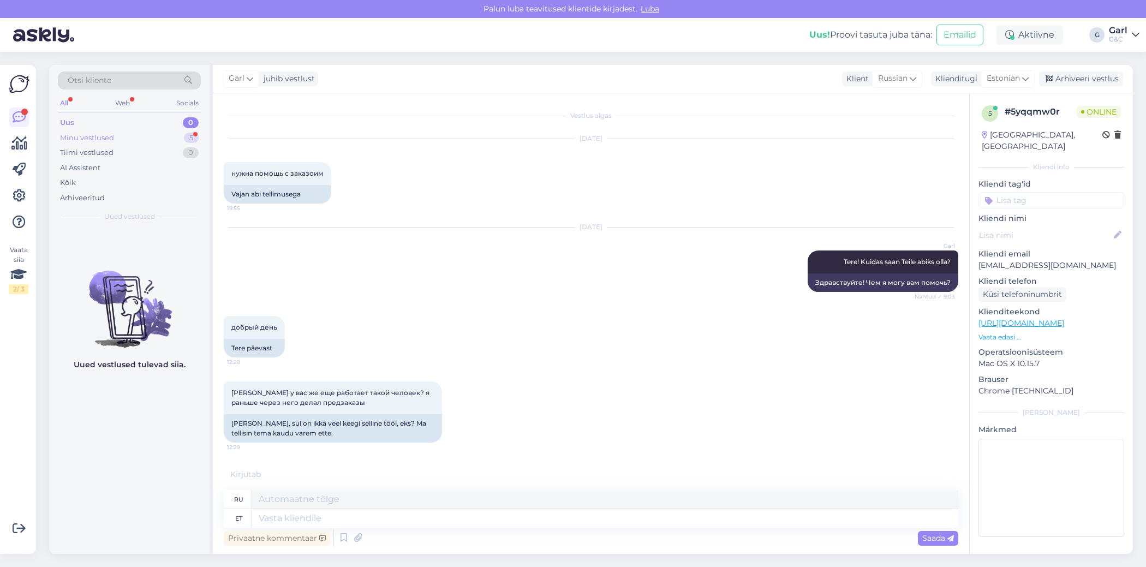
click at [181, 135] on div "Minu vestlused 5" at bounding box center [129, 137] width 143 height 15
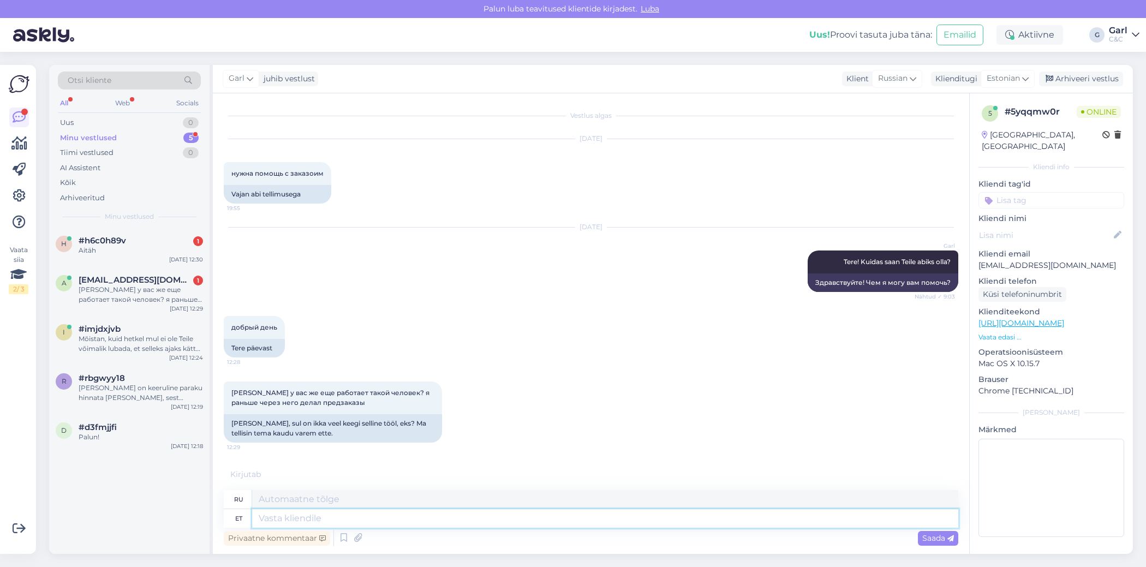
click at [337, 522] on textarea at bounding box center [605, 518] width 706 height 19
type textarea "Jah, k"
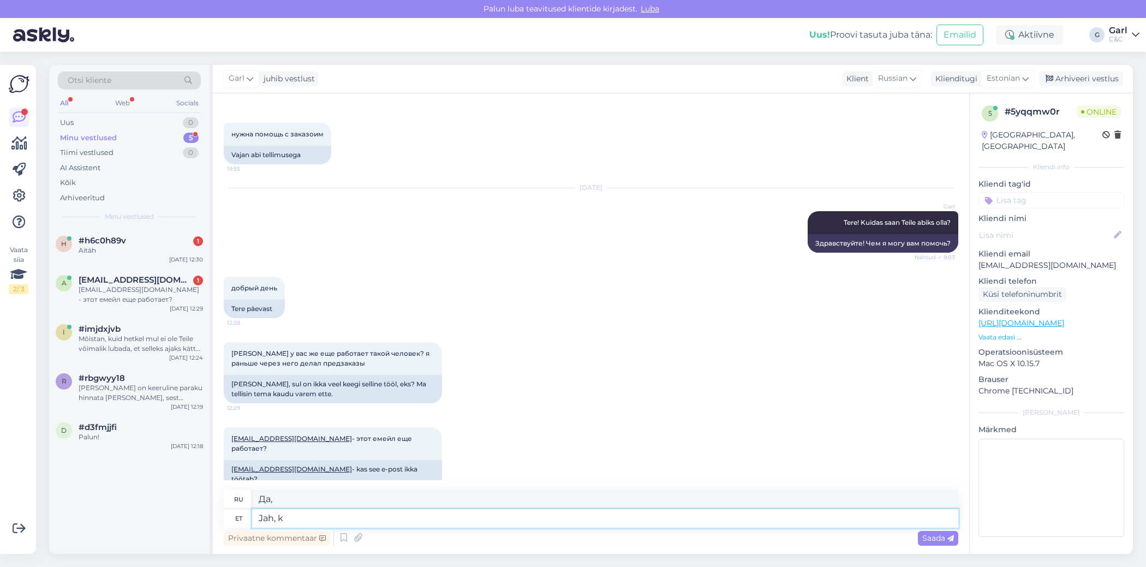
type textarea "Да, да."
type textarea "Jah,"
type textarea "Да,"
type textarea "Jah, ta t"
type textarea "Да, он/она"
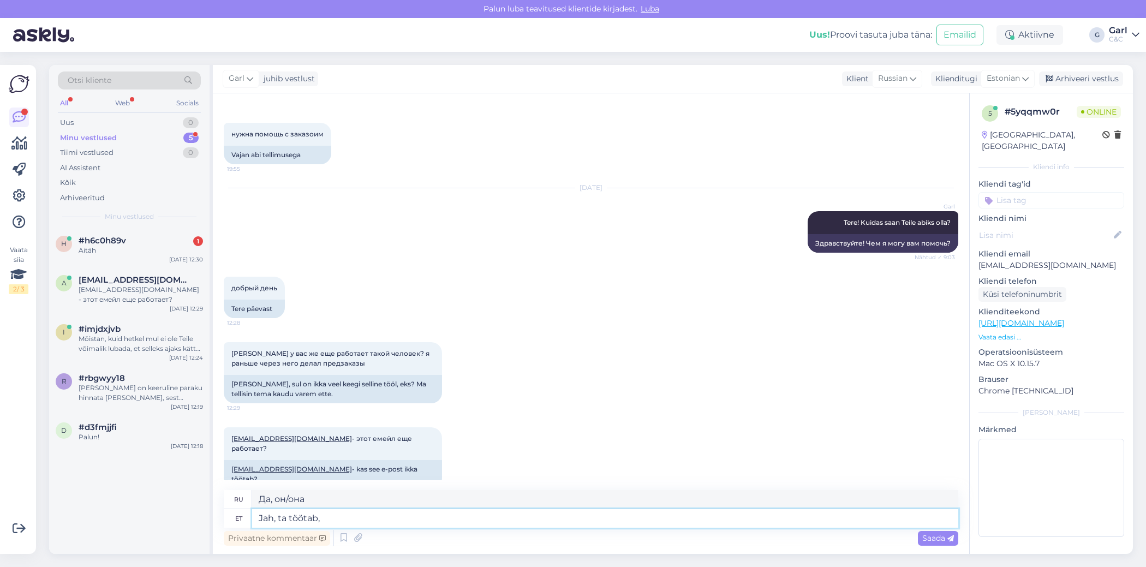
type textarea "Jah, ta töötab, k"
type textarea "Да, он работает."
type textarea "Jah, ta töötab, kuid"
type textarea "Да, он работает, но"
type textarea "Jah, ta töötab, kuid tema en"
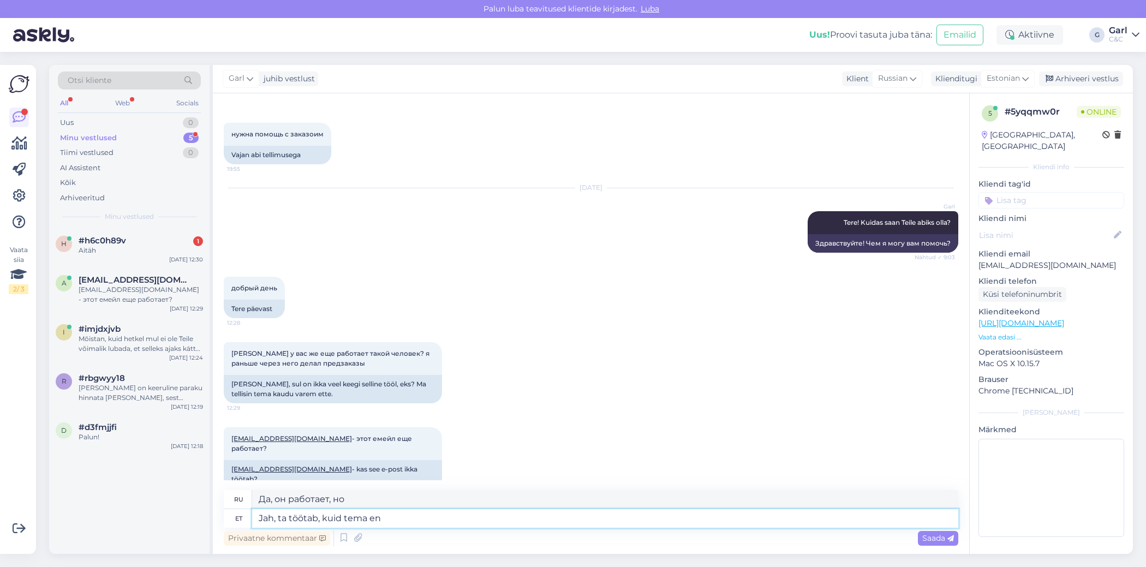
type textarea "Да, он работает, но он"
type textarea "Jah, ta töötab, kuid tema enam"
type textarea "Да, он работает, но он больше не"
type textarea "Jah, ta töötab, kuid tema enam müügiosakonnas ei"
type textarea "Да, он работает, но он больше не в отделе продаж."
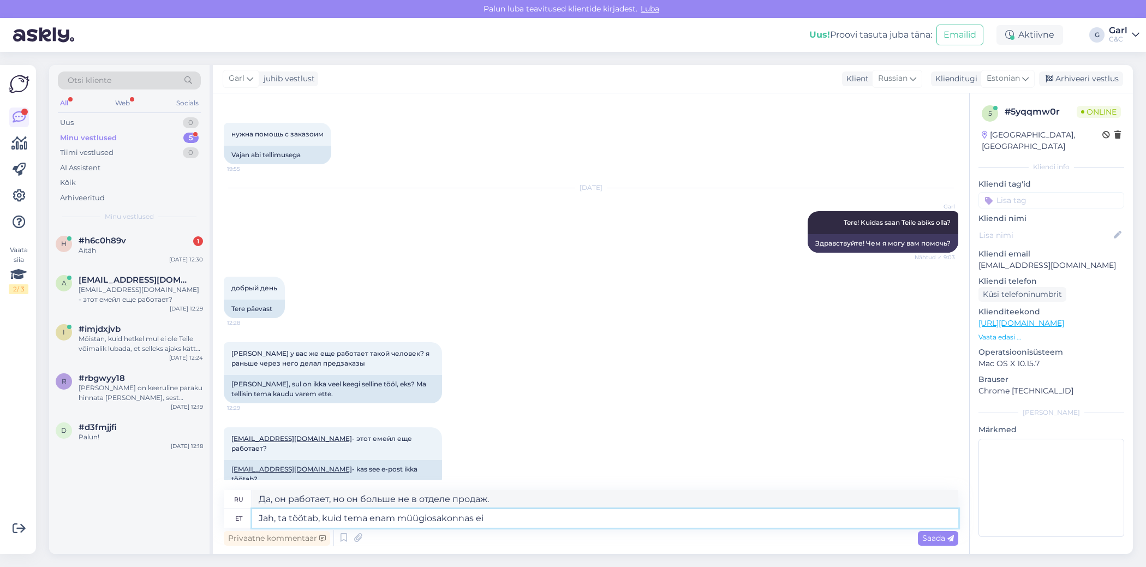
type textarea "Jah, ta töötab, kuid tema enam müügiosakonnas ei"
type textarea "Да, он работает, но он уже не в отделе продаж."
type textarea "Jah, ta töötab, kuid tema enam müügiosakonnas ei tööta."
type textarea "Да, он работает, но больше не в отделе продаж."
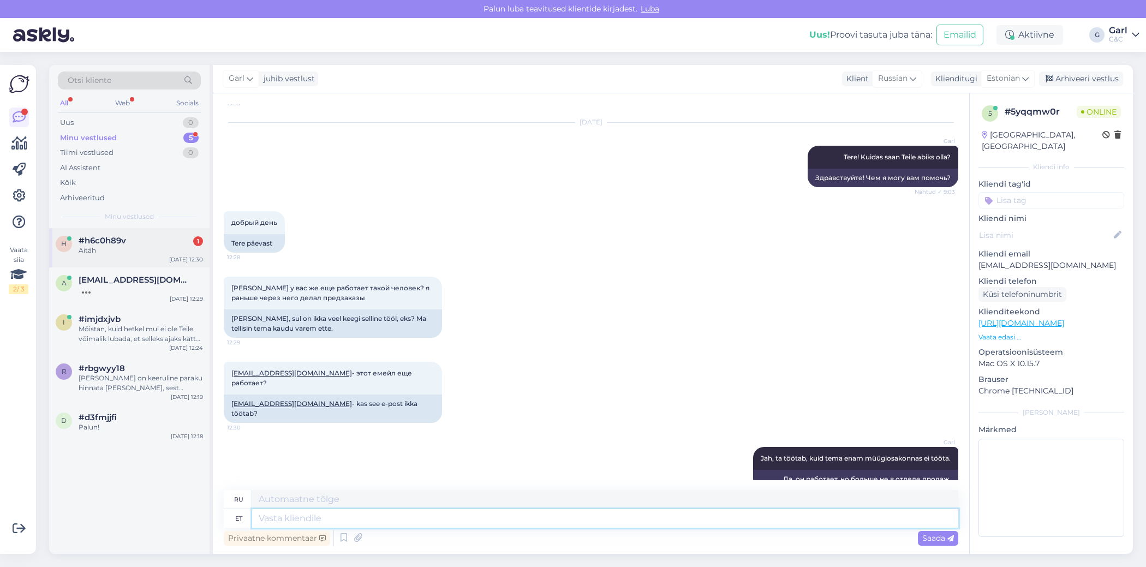
scroll to position [170, 0]
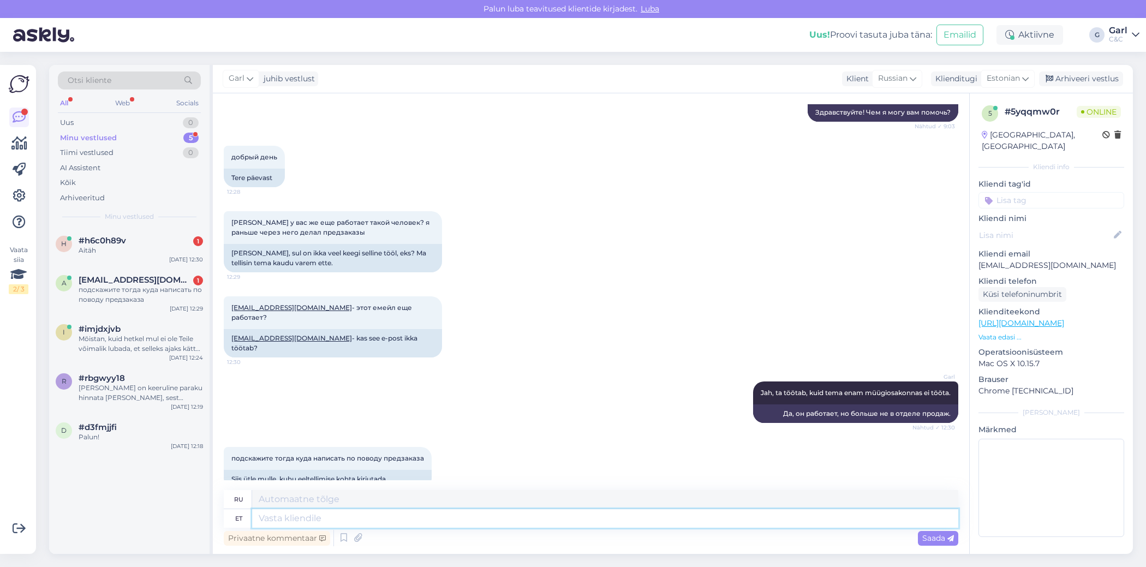
click at [372, 509] on textarea at bounding box center [605, 518] width 706 height 19
click at [371, 509] on textarea at bounding box center [605, 518] width 706 height 19
type textarea "Võite k"
type textarea "Ты можешь"
type textarea "Võite kirjutada kl"
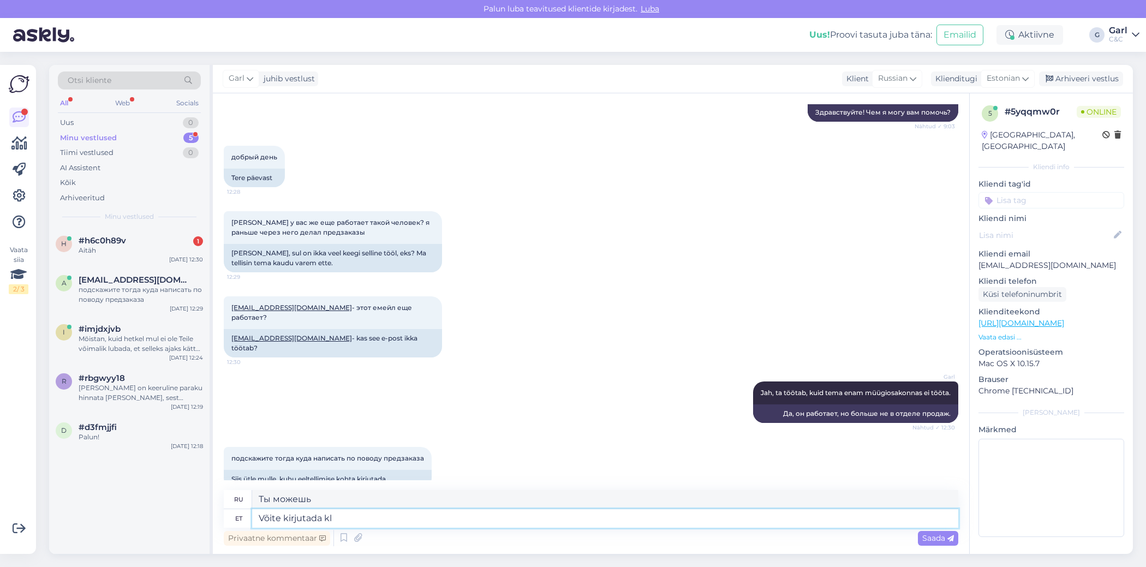
type textarea "Вы можете написать"
type textarea "Võite kirjutada [EMAIL_ADDRESS][DOMAIN_NAME]"
type textarea "Вы можете написать [EMAIL_ADDRESS][DOMAIN_NAME]"
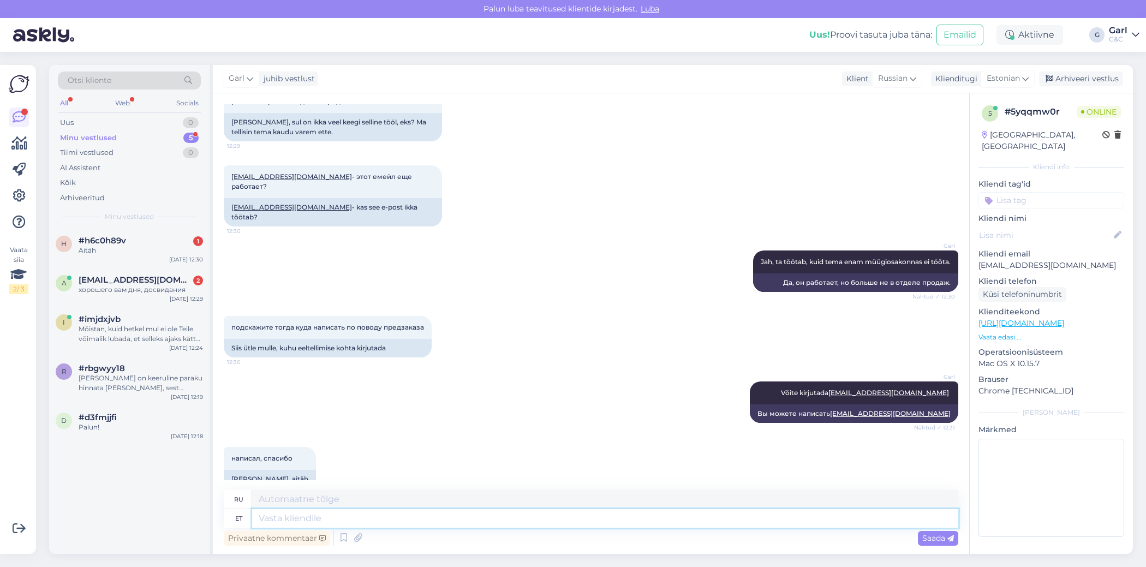
scroll to position [366, 0]
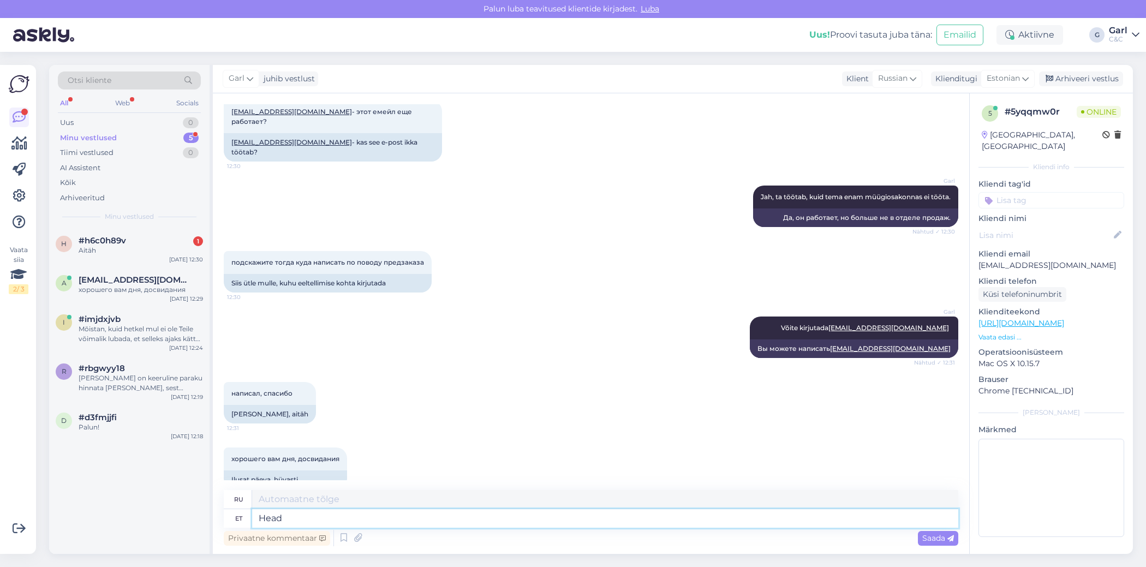
type textarea "Head"
type textarea "Хороший"
type textarea "Head päeva!"
type textarea "Добрый день!"
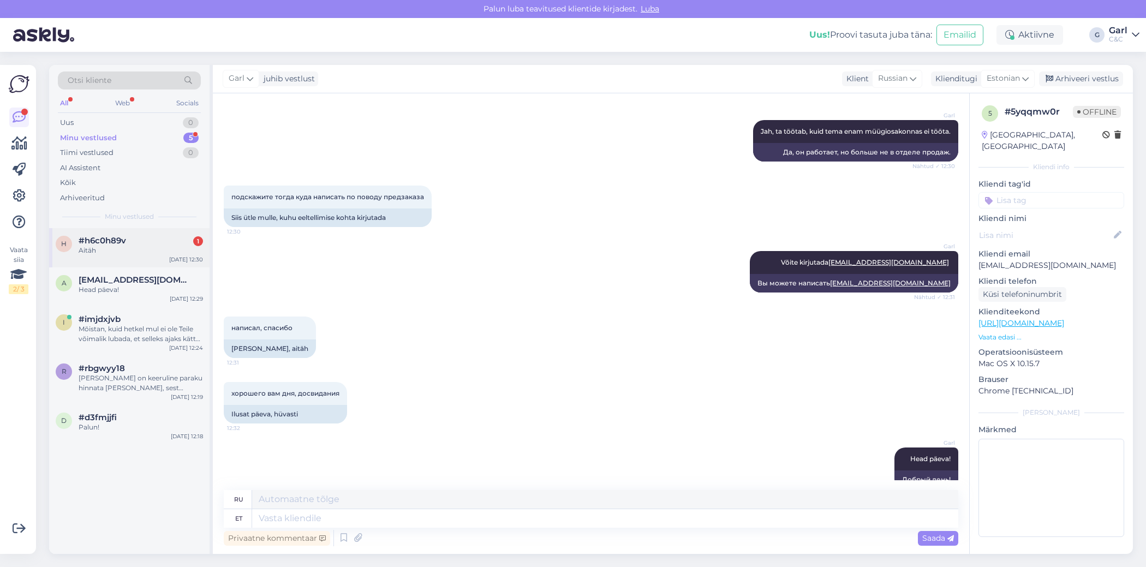
click at [142, 246] on div "Aitäh" at bounding box center [141, 251] width 124 height 10
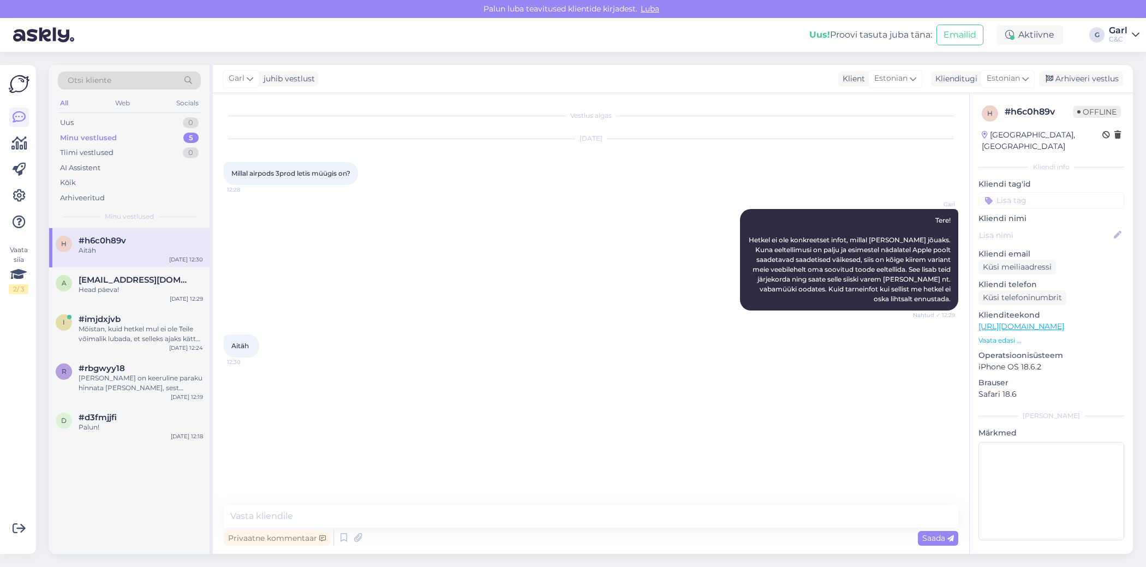
scroll to position [0, 0]
click at [1084, 75] on div "Arhiveeri vestlus" at bounding box center [1081, 79] width 84 height 15
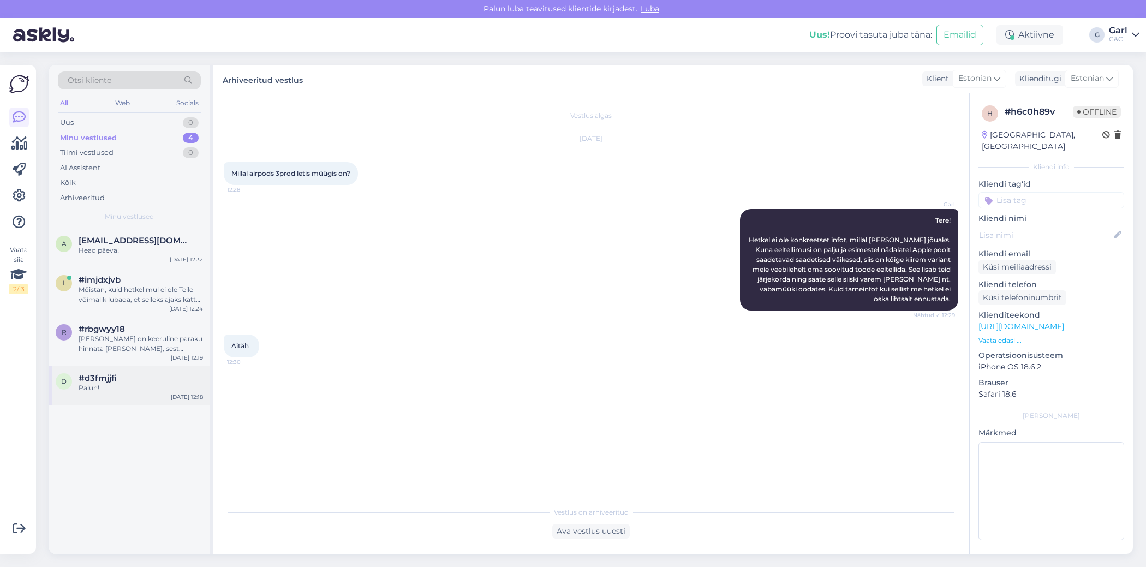
click at [151, 389] on div "Palun!" at bounding box center [141, 388] width 124 height 10
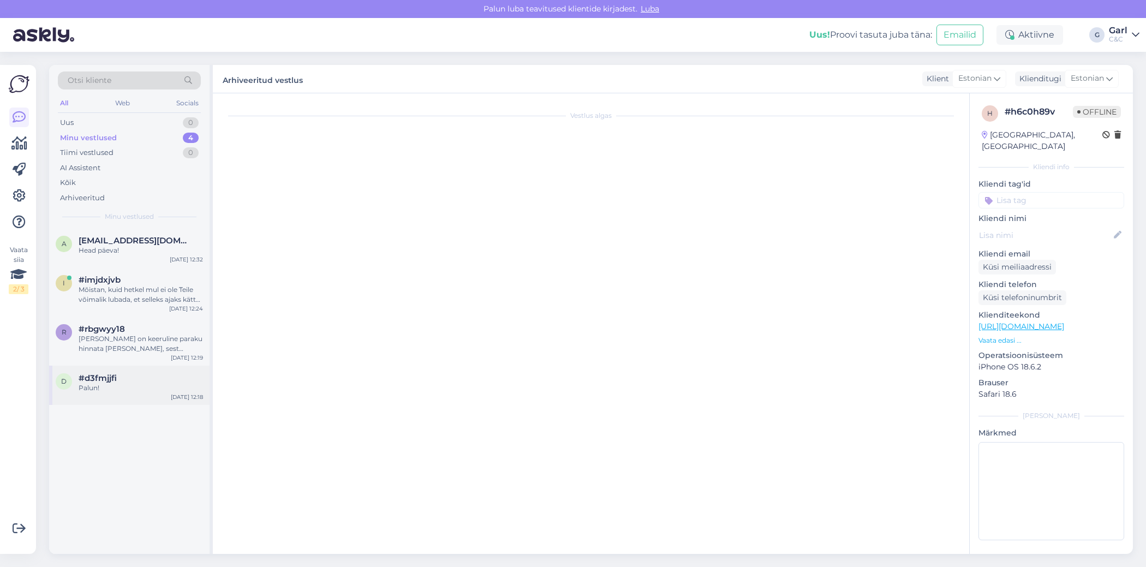
scroll to position [321, 0]
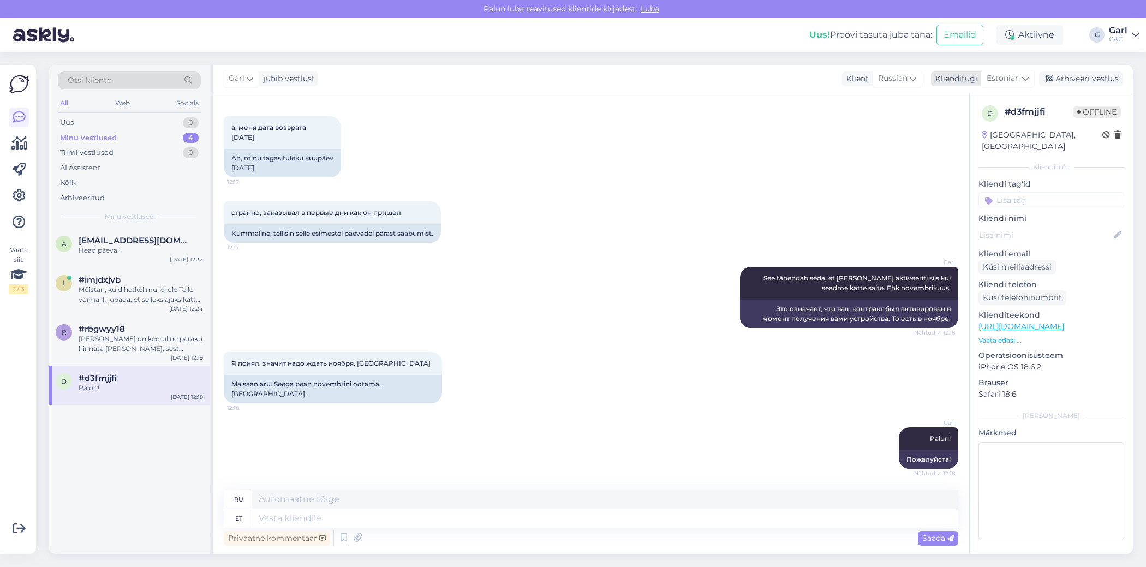
drag, startPoint x: 1115, startPoint y: 78, endPoint x: 1079, endPoint y: 80, distance: 35.5
click at [1115, 78] on div "Arhiveeri vestlus" at bounding box center [1081, 79] width 84 height 15
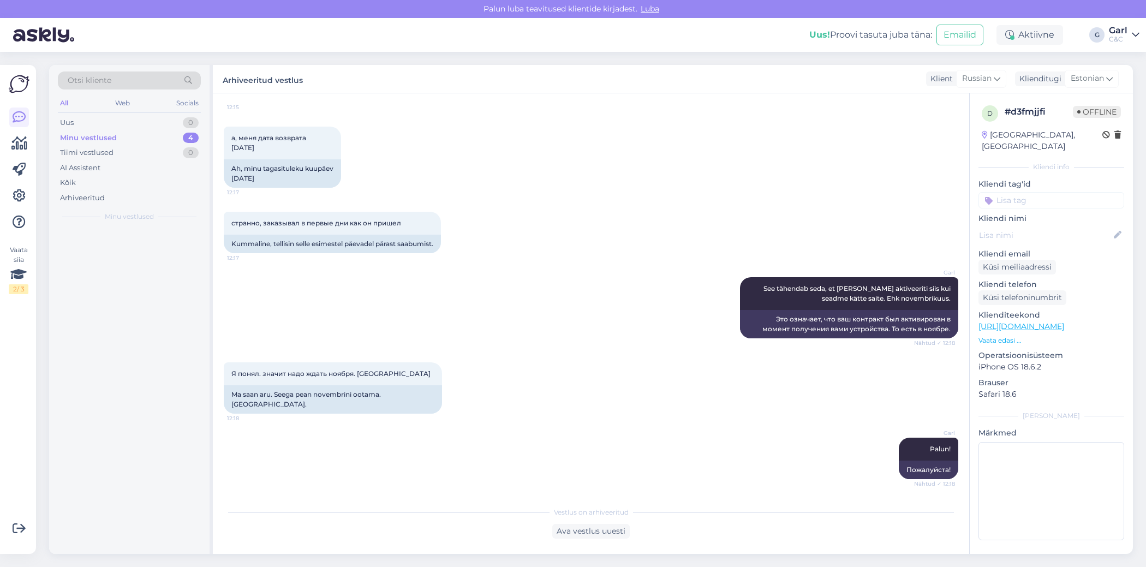
scroll to position [310, 0]
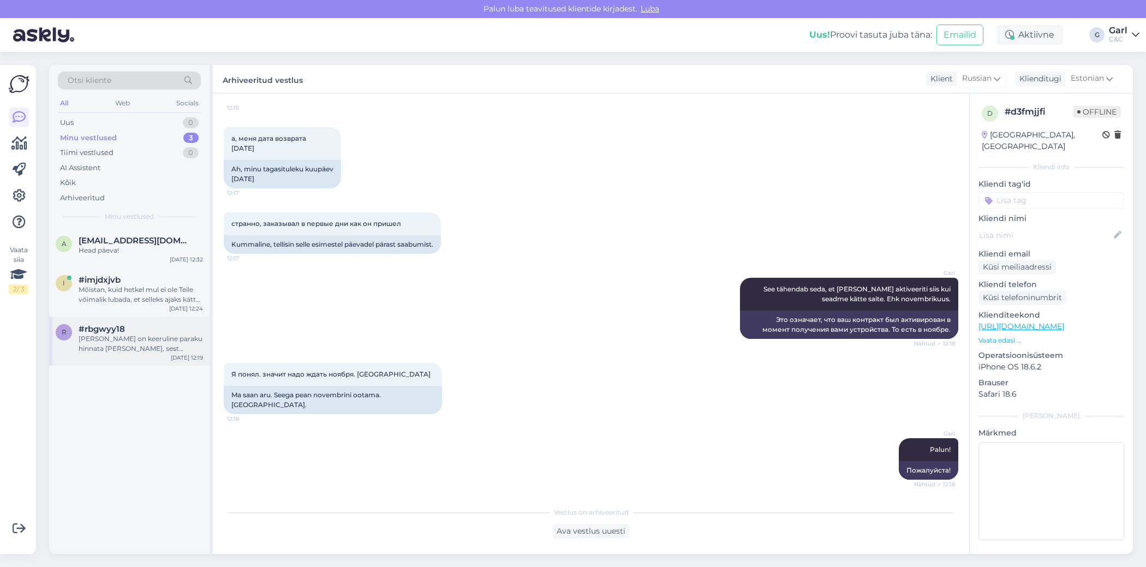
click at [189, 331] on div "#rbgwyy18" at bounding box center [141, 329] width 124 height 10
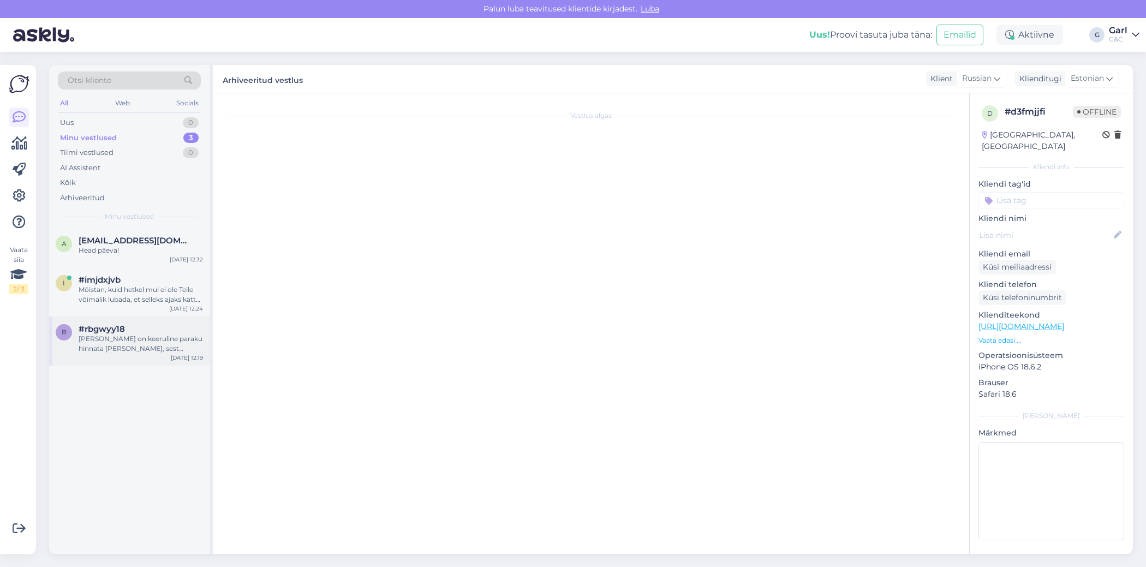
scroll to position [122, 0]
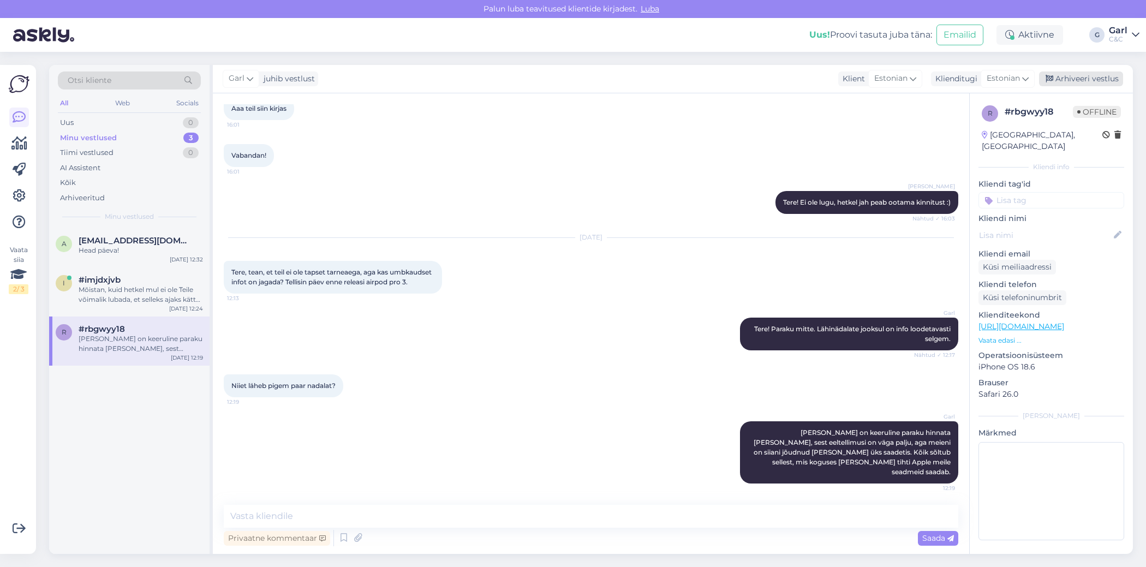
click at [1106, 75] on div "Arhiveeri vestlus" at bounding box center [1081, 79] width 84 height 15
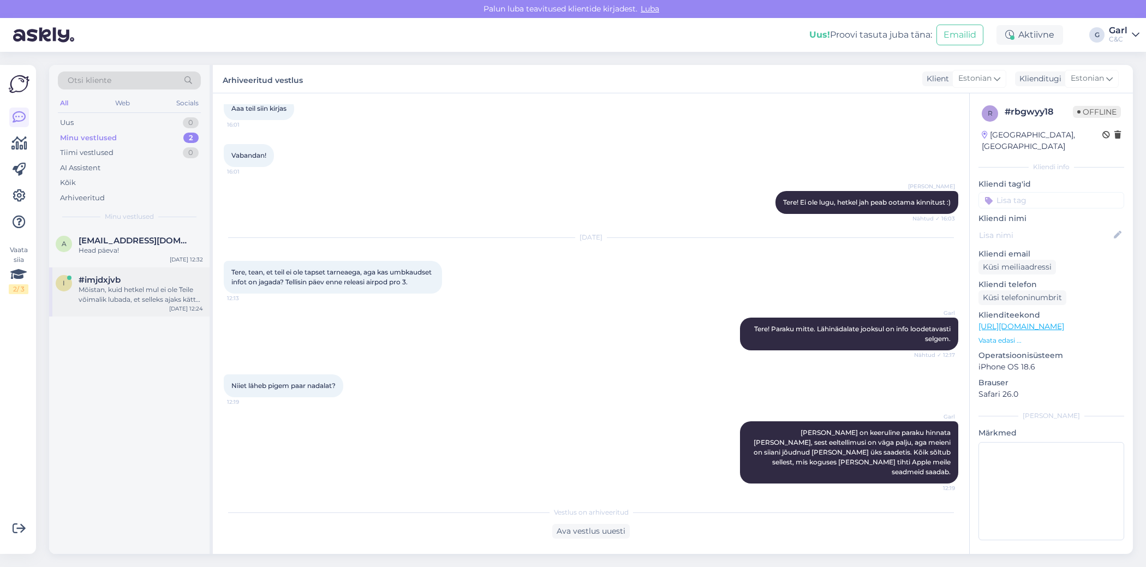
click at [159, 281] on div "#imjdxjvb" at bounding box center [141, 280] width 124 height 10
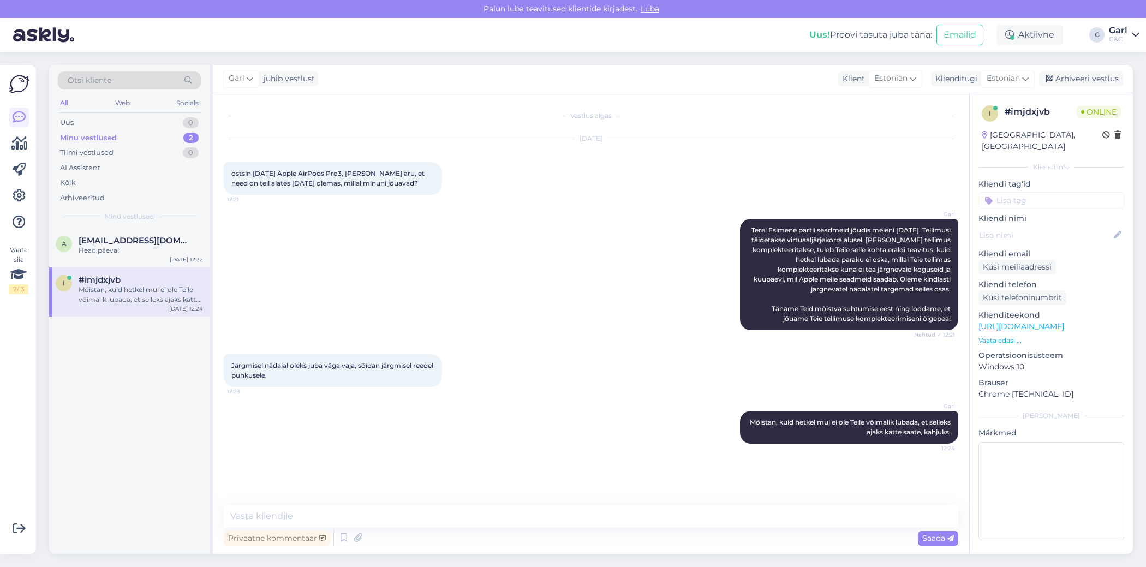
scroll to position [0, 0]
click at [1086, 74] on div "Arhiveeri vestlus" at bounding box center [1081, 79] width 84 height 15
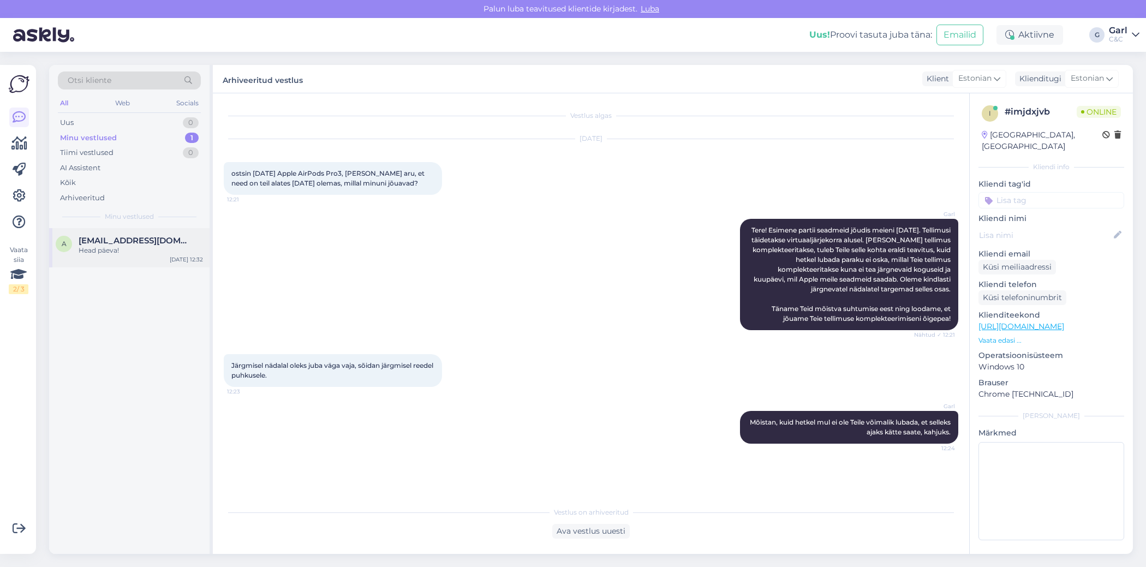
click at [151, 237] on span "[EMAIL_ADDRESS][DOMAIN_NAME]" at bounding box center [136, 241] width 114 height 10
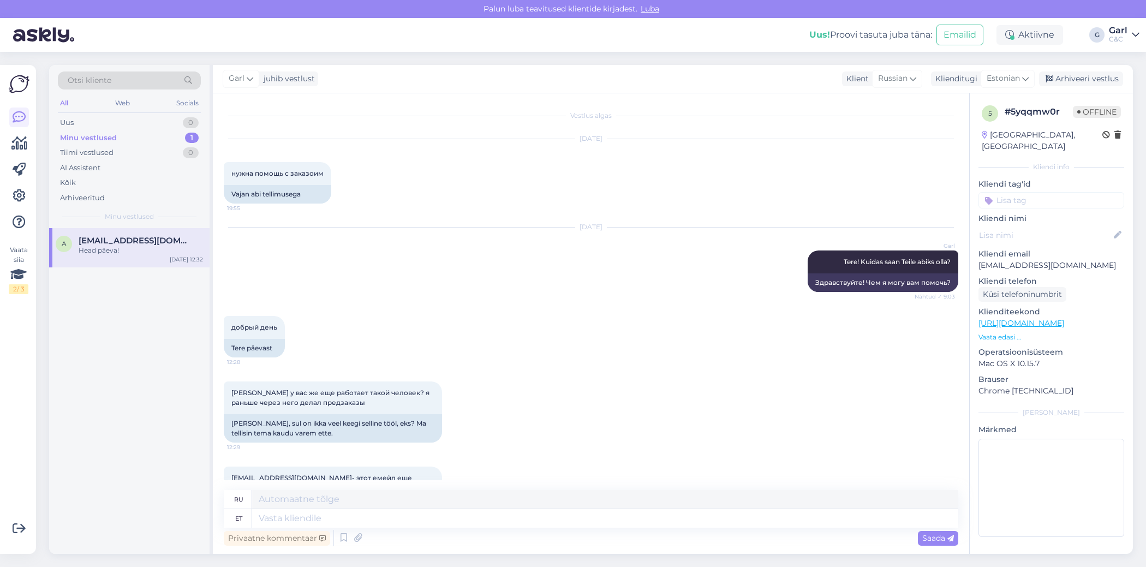
scroll to position [432, 0]
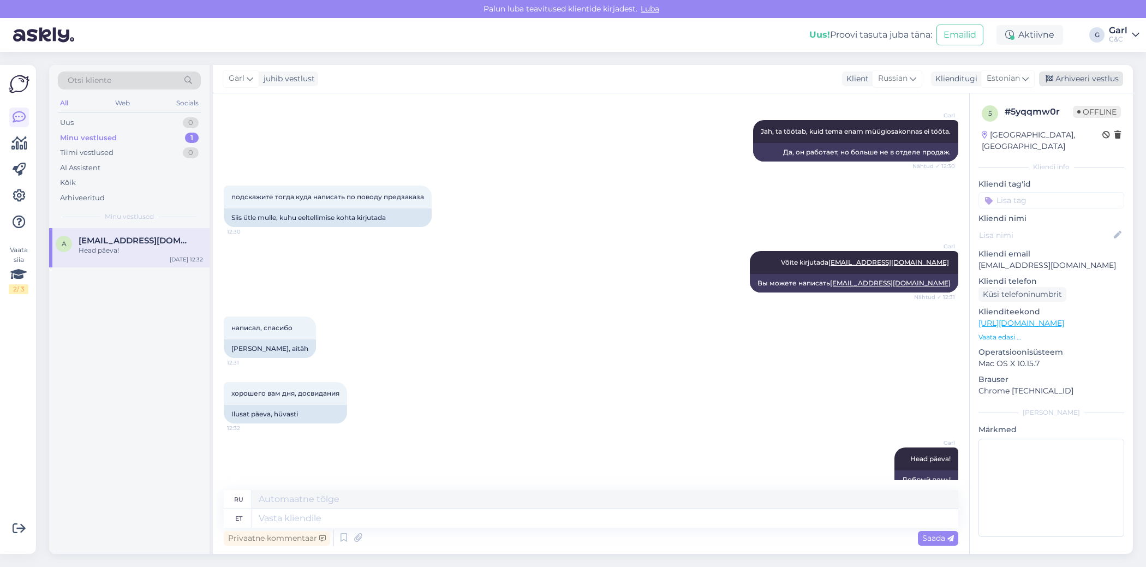
click at [1084, 75] on div "Arhiveeri vestlus" at bounding box center [1081, 79] width 84 height 15
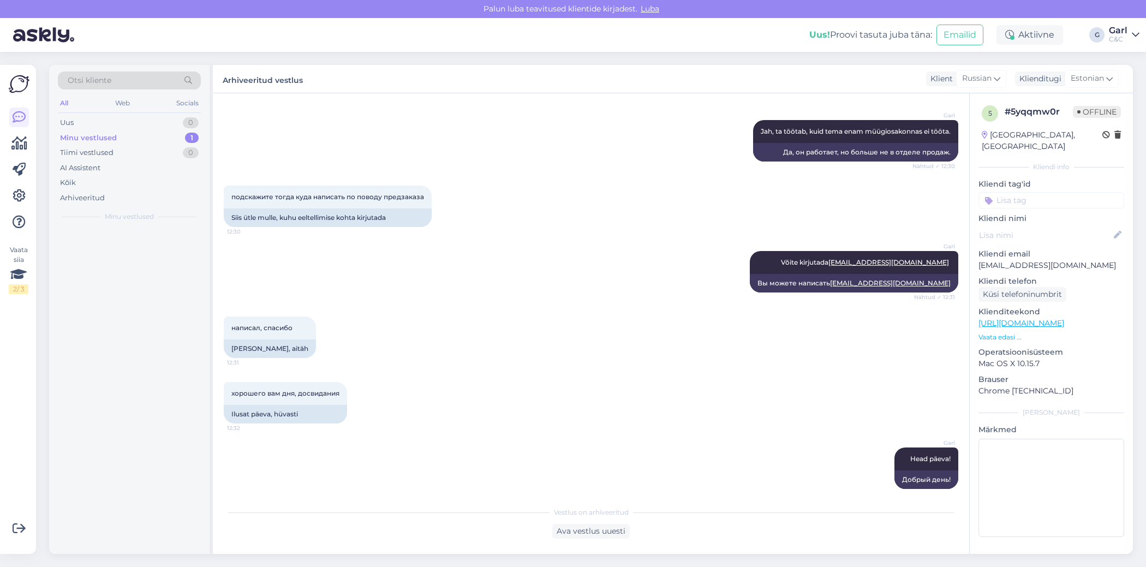
scroll to position [421, 0]
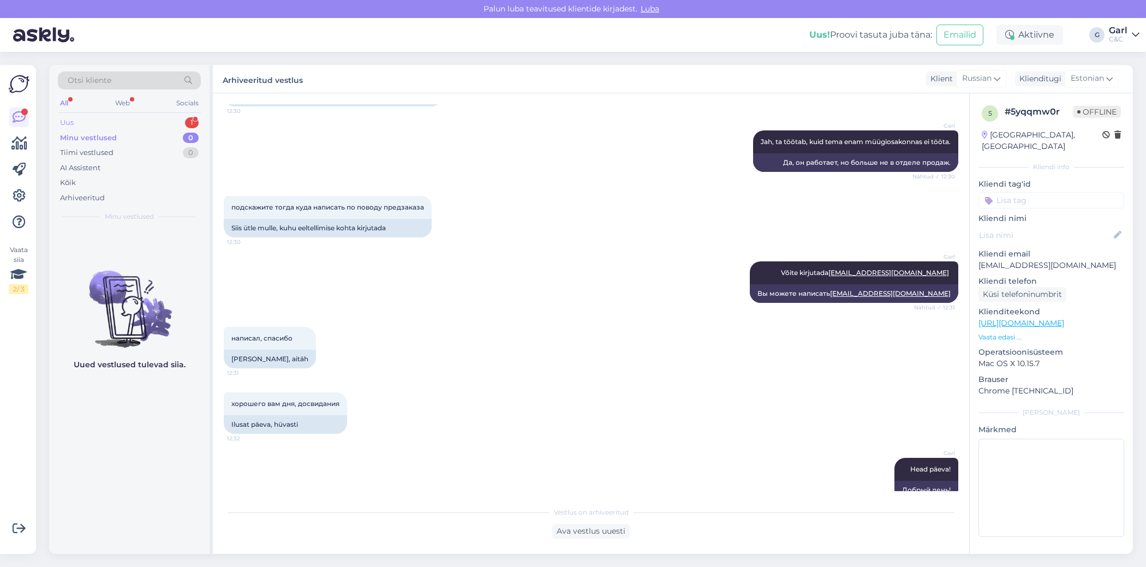
click at [180, 122] on div "Uus 1" at bounding box center [129, 122] width 143 height 15
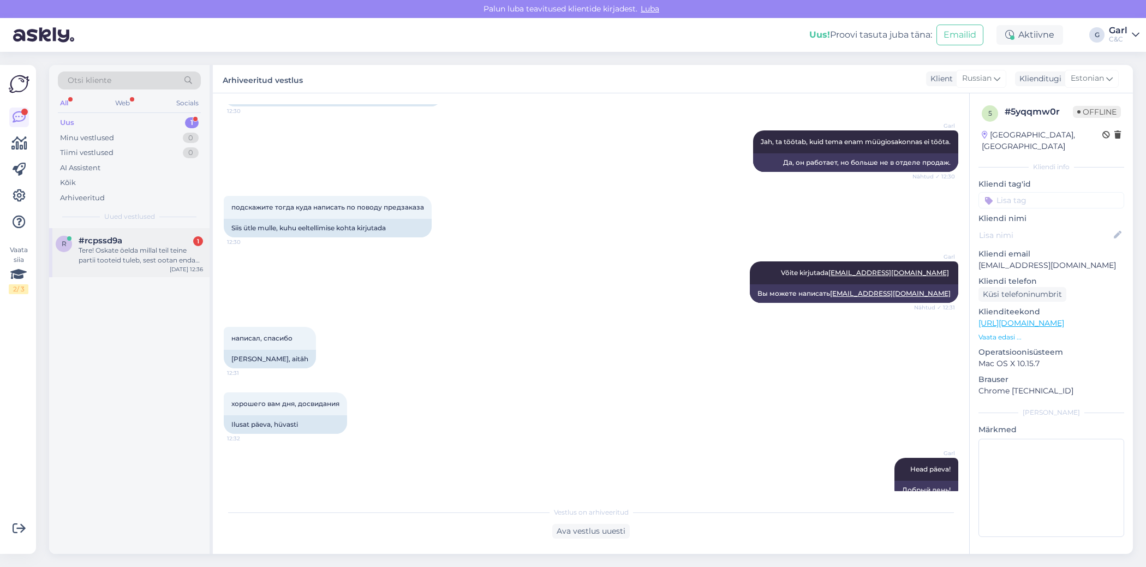
click at [168, 264] on div "Tere! Oskate öelda millal teil teine partii tooteid tuleb, sest ootan enda uusi…" at bounding box center [141, 256] width 124 height 20
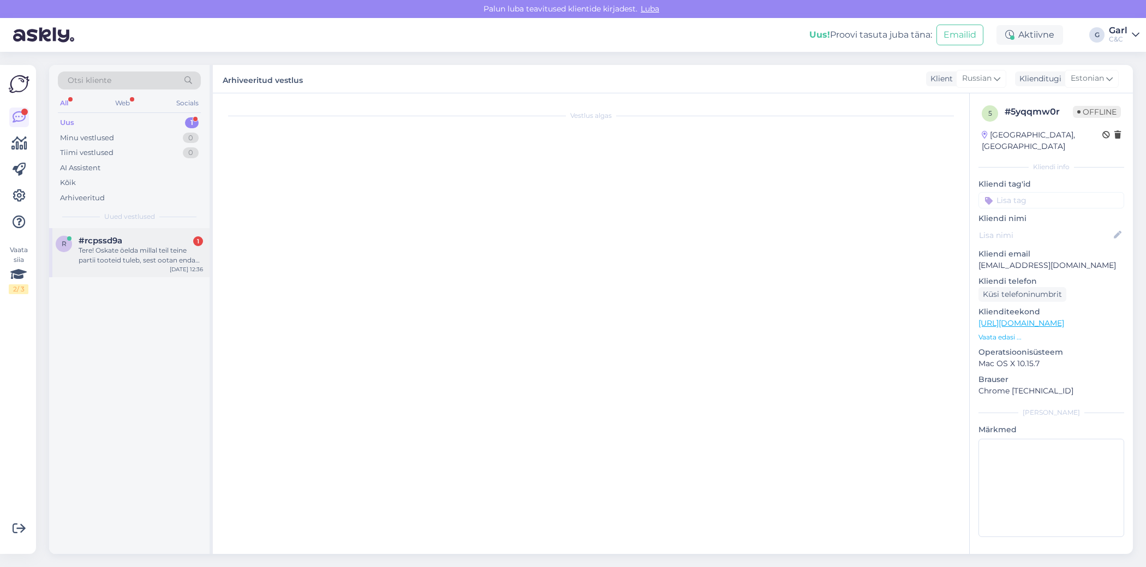
scroll to position [0, 0]
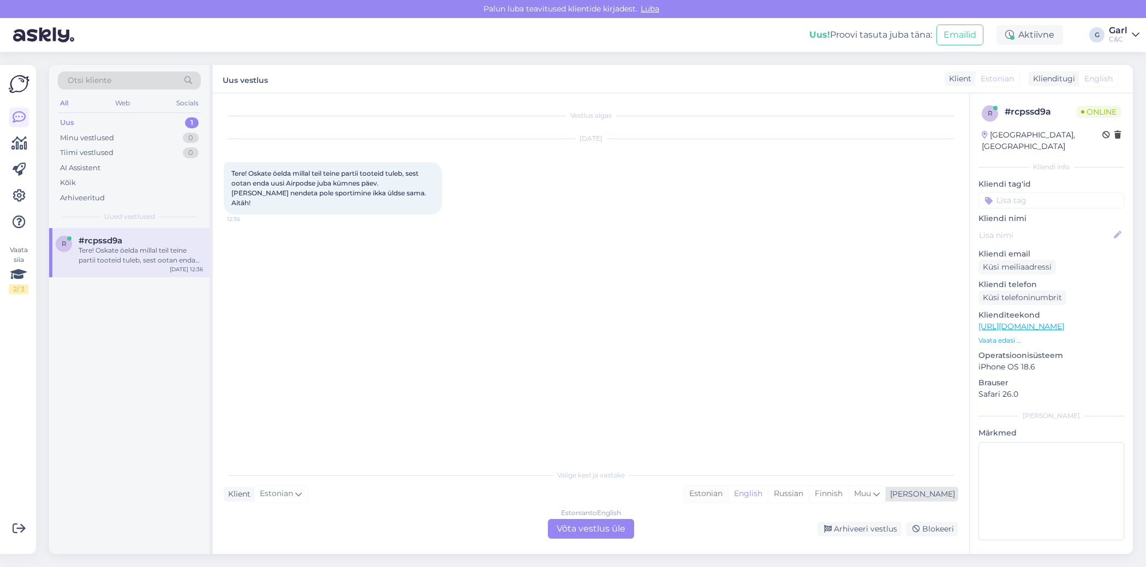
click at [728, 497] on div "Estonian" at bounding box center [706, 494] width 44 height 16
click at [598, 524] on div "Estonian to Estonian Võta vestlus üle" at bounding box center [591, 529] width 86 height 20
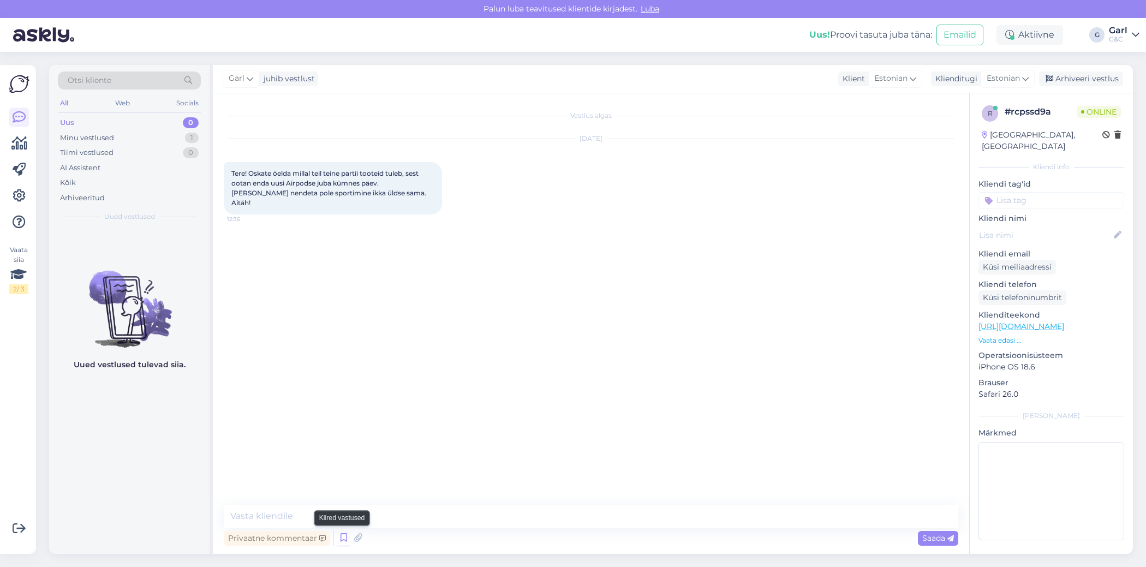
click at [344, 538] on icon at bounding box center [343, 538] width 13 height 16
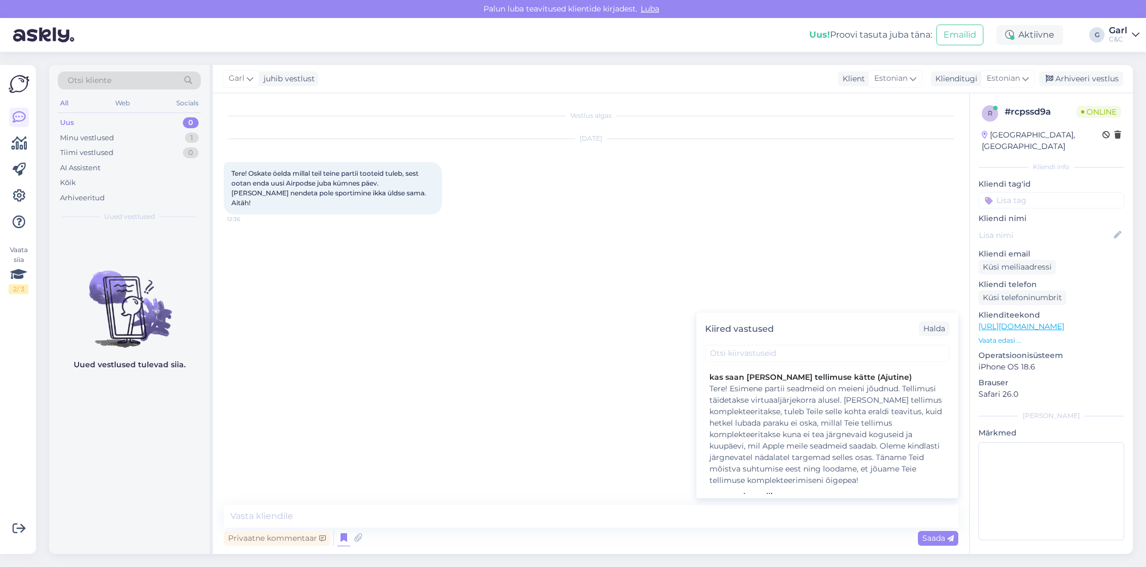
scroll to position [244, 0]
click at [763, 414] on div "Tere! Esimene partii seadmeid on meieni jõudnud. Tellimusi täidetakse virtuaalj…" at bounding box center [828, 429] width 236 height 103
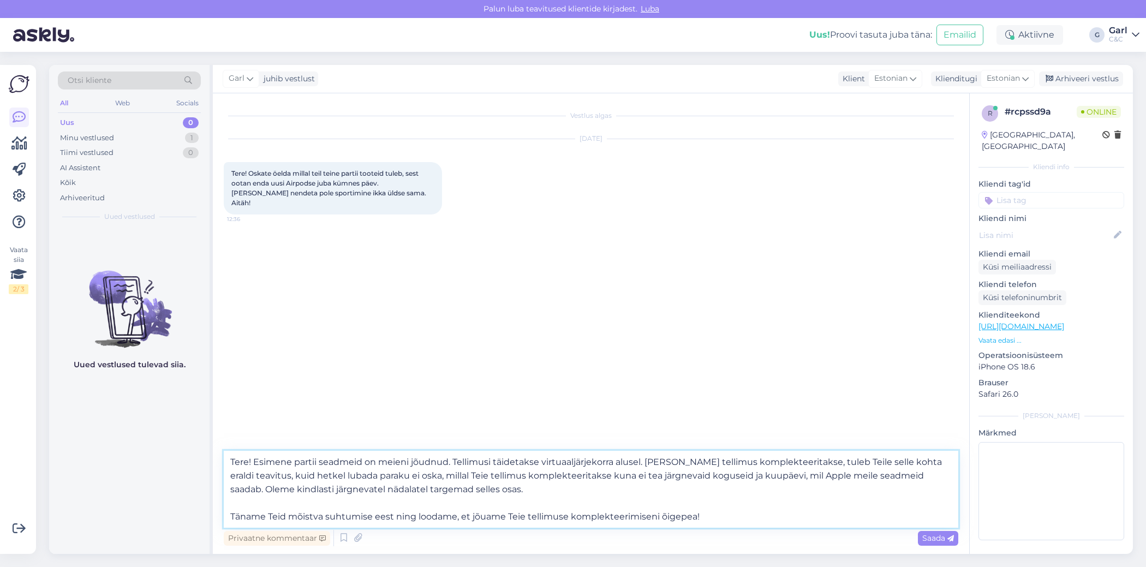
click at [449, 463] on textarea "Tere! Esimene partii seadmeid on meieni jõudnud. Tellimusi täidetakse virtuaalj…" at bounding box center [591, 489] width 735 height 77
type textarea "Tere! Esimene partii seadmeid on meieni jõudnud [DATE]. Tellimusi täidetakse vi…"
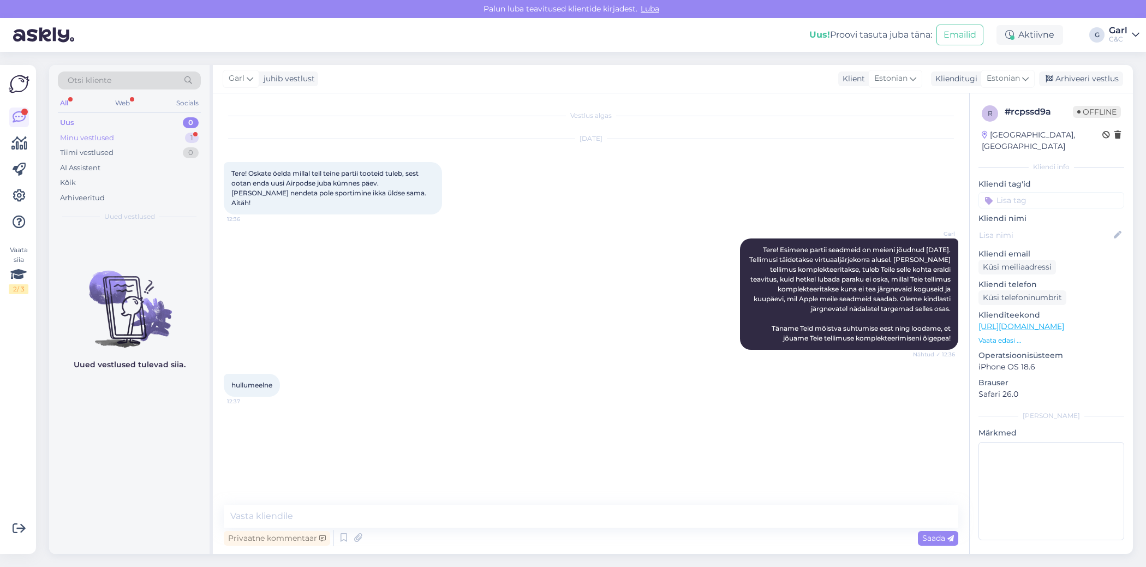
click at [164, 140] on div "Minu vestlused 1" at bounding box center [129, 137] width 143 height 15
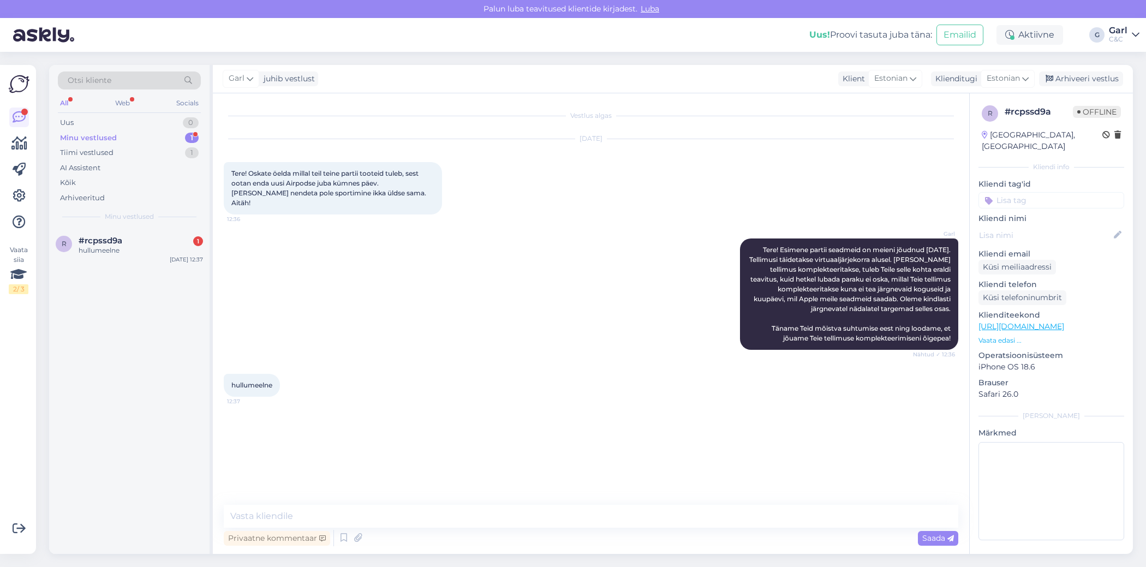
click at [168, 140] on div "Minu vestlused 1" at bounding box center [129, 137] width 143 height 15
click at [168, 148] on div "Tiimi vestlused 1" at bounding box center [129, 152] width 143 height 15
click at [99, 263] on div "Tere! Hetkel ei ole konkreetset infot, millal tooted vabamüüki jõuavad. Kuna ee…" at bounding box center [141, 256] width 124 height 20
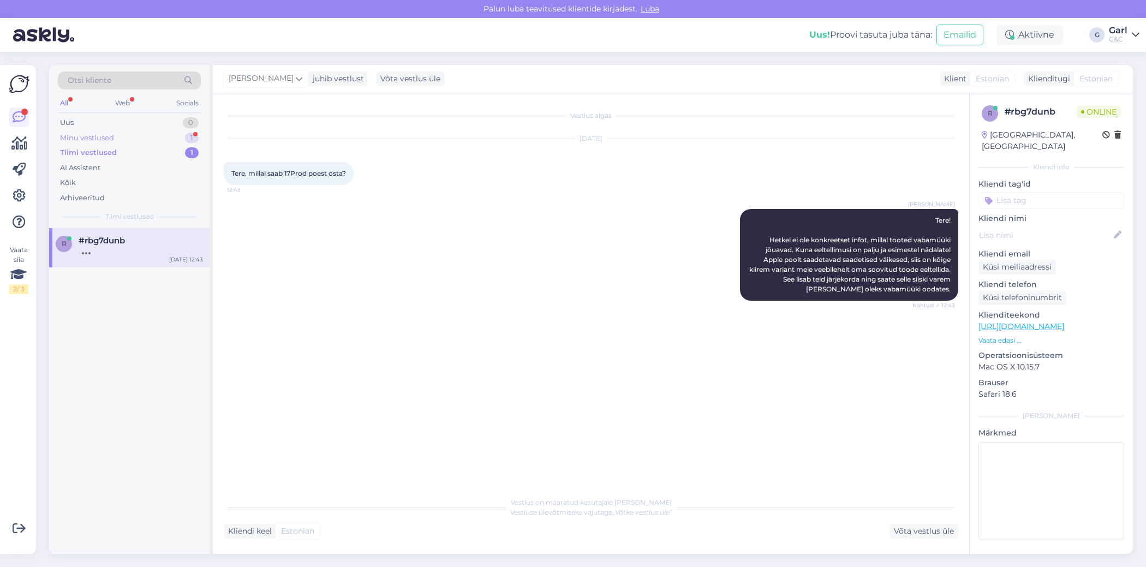
click at [200, 136] on div "Minu vestlused 1" at bounding box center [129, 137] width 143 height 15
click at [121, 242] on span "#rcpssd9a" at bounding box center [101, 241] width 44 height 10
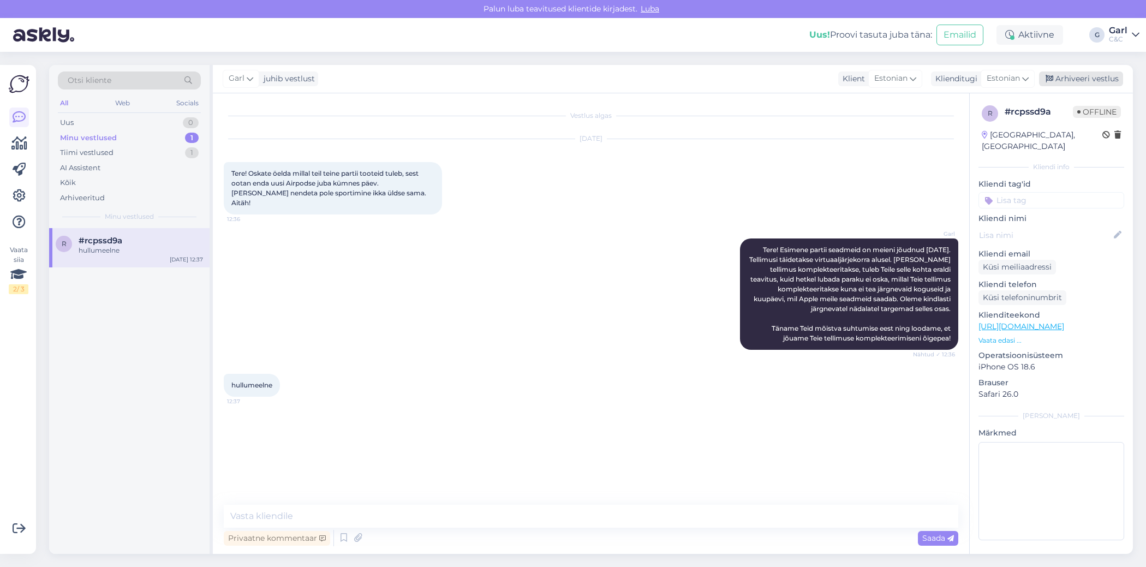
click at [1076, 78] on div "Arhiveeri vestlus" at bounding box center [1081, 79] width 84 height 15
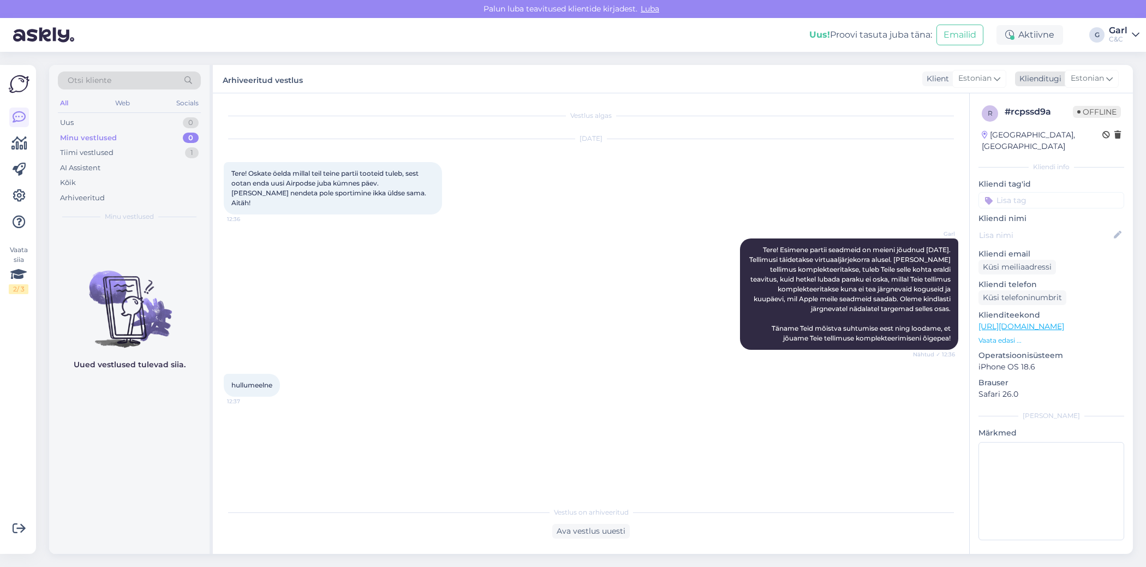
click at [1098, 73] on span "Estonian" at bounding box center [1087, 79] width 33 height 12
click at [759, 94] on div "Vestlus algas [DATE] Tere! Oskate öelda millal teil teine partii tooteid tuleb,…" at bounding box center [591, 323] width 757 height 461
click at [176, 116] on div "Uus 1" at bounding box center [129, 122] width 143 height 15
click at [1023, 36] on div "Aktiivne" at bounding box center [1030, 35] width 67 height 20
click at [963, 104] on button "1 tund" at bounding box center [957, 102] width 32 height 12
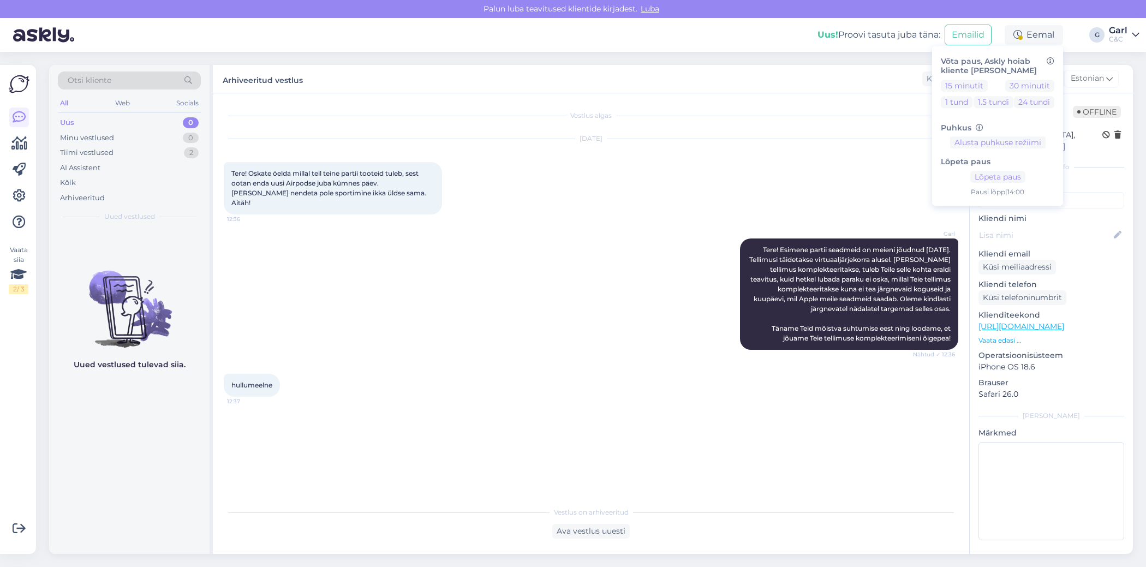
click at [794, 173] on div "[DATE] Tere! Oskate öelda millal teil teine partii tooteid tuleb, sest ootan en…" at bounding box center [591, 176] width 735 height 99
